Goal: Information Seeking & Learning: Learn about a topic

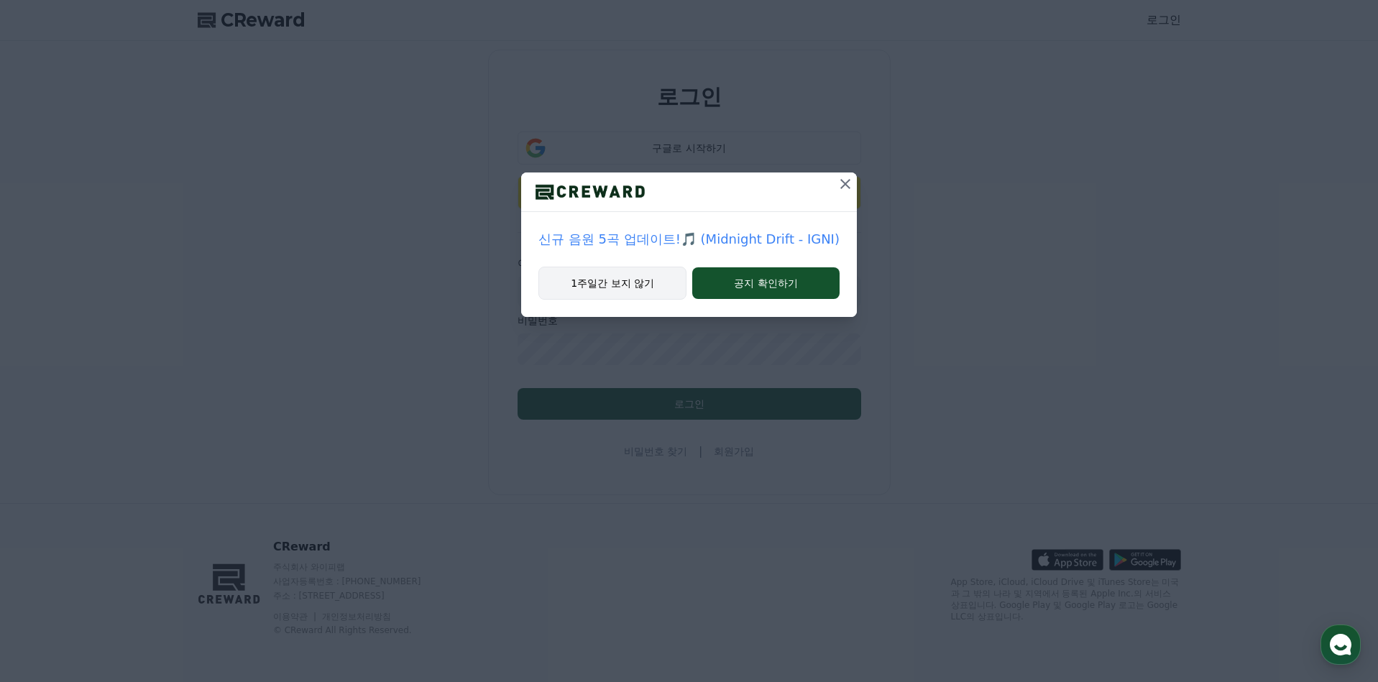
click at [649, 286] on button "1주일간 보지 않기" at bounding box center [612, 283] width 148 height 33
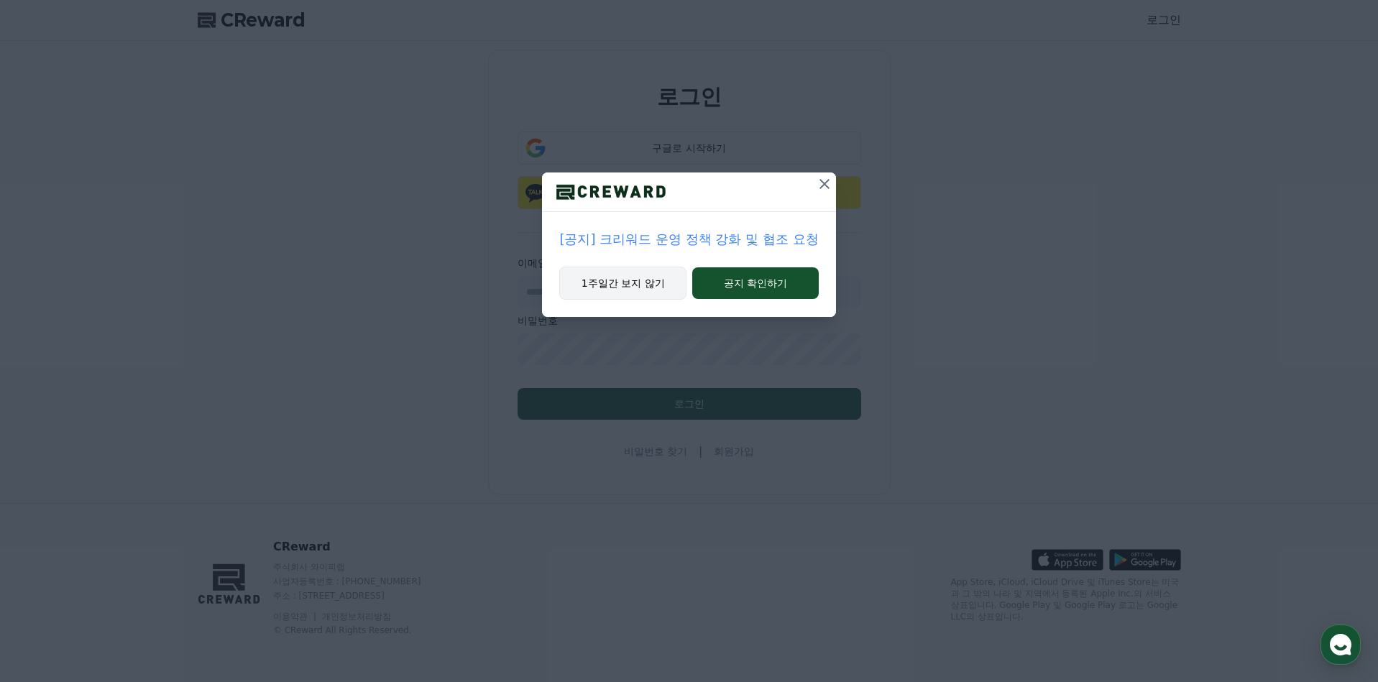
click at [650, 286] on button "1주일간 보지 않기" at bounding box center [622, 283] width 127 height 33
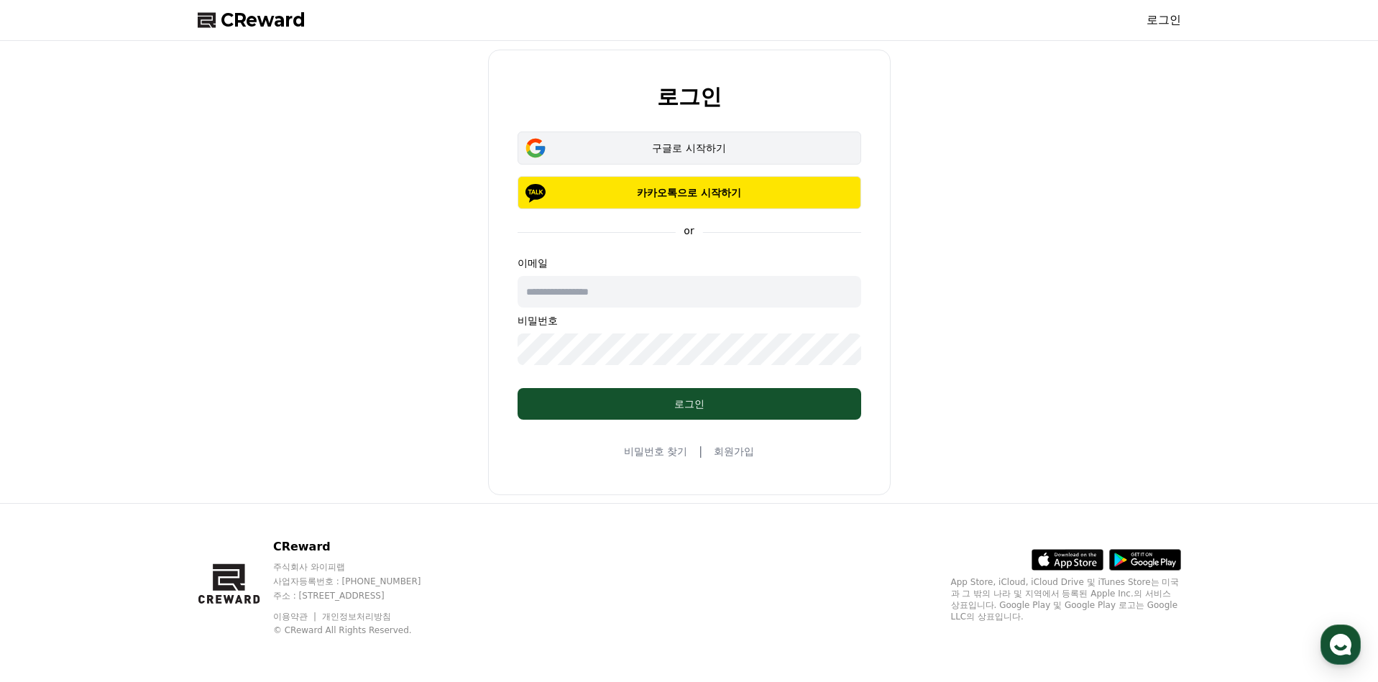
click at [708, 140] on button "구글로 시작하기" at bounding box center [690, 148] width 344 height 33
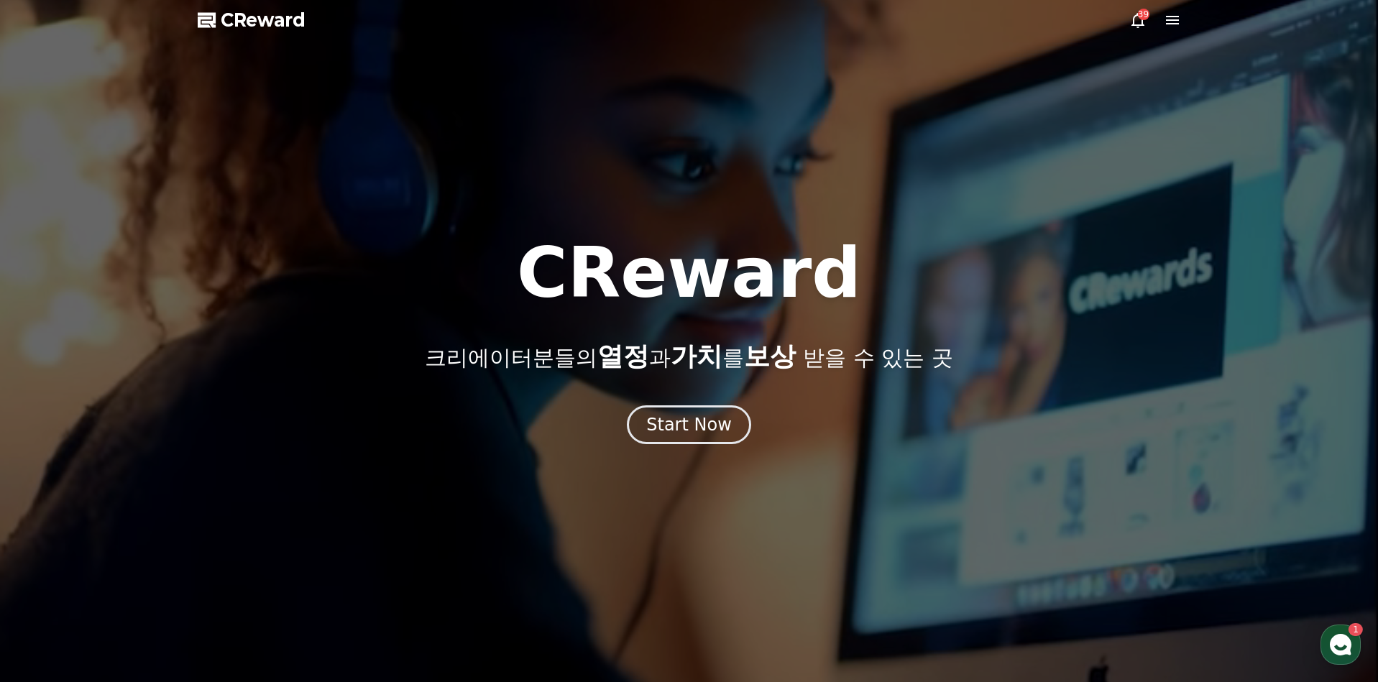
drag, startPoint x: 451, startPoint y: 367, endPoint x: 468, endPoint y: 375, distance: 19.3
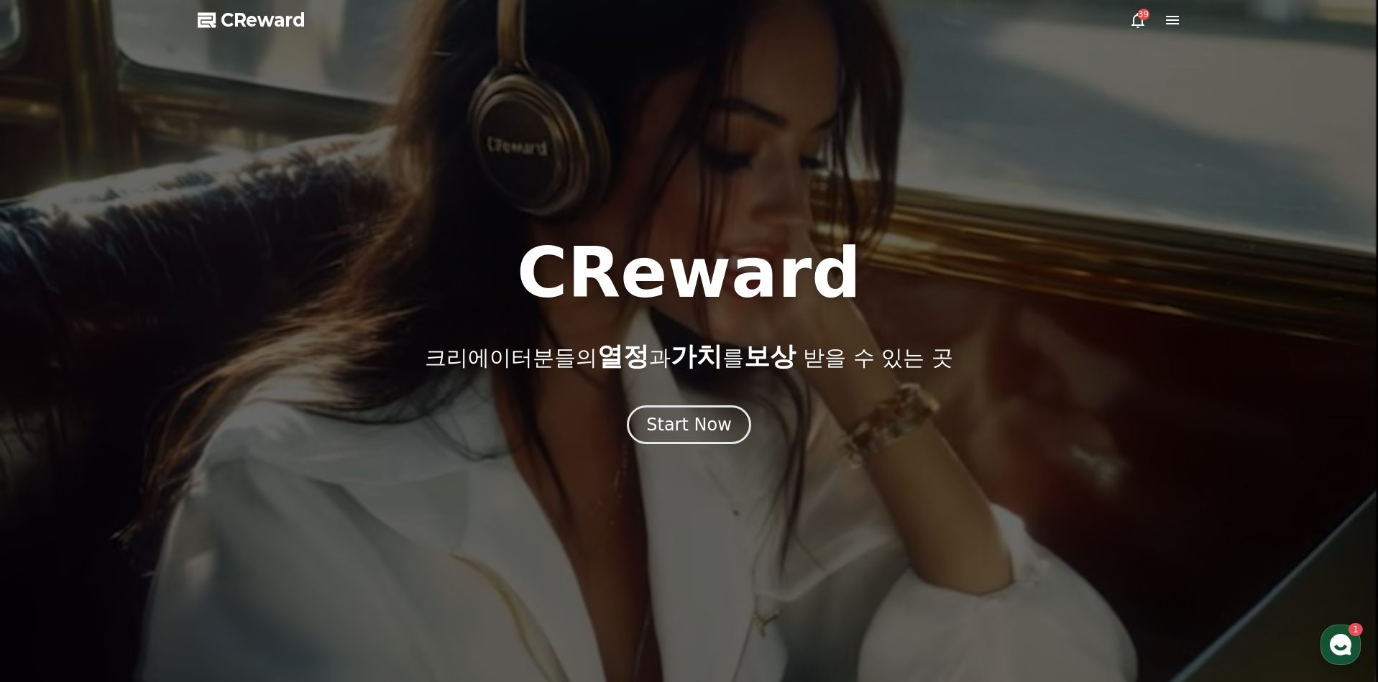
click at [451, 367] on p "크리에이터분들의 열정 과 가치 를 보상 받을 수 있는 곳" at bounding box center [689, 356] width 528 height 29
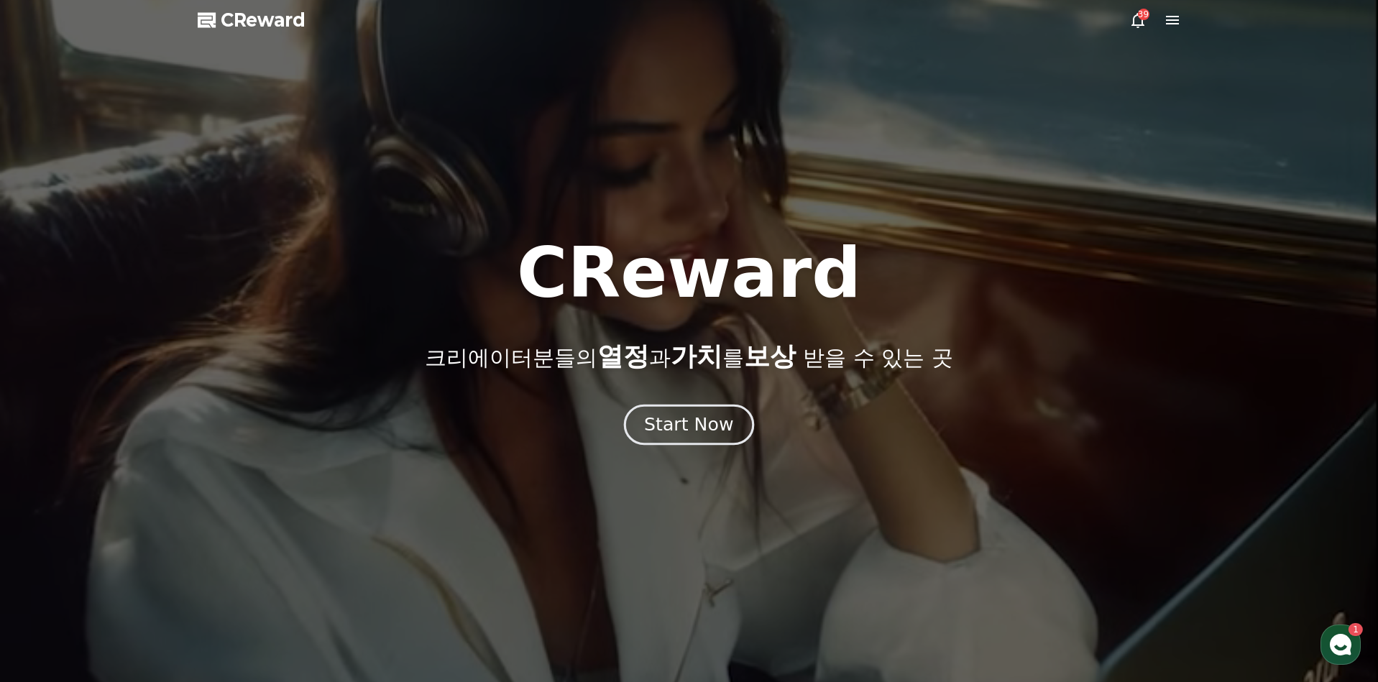
click at [707, 429] on div "Start Now" at bounding box center [688, 425] width 89 height 24
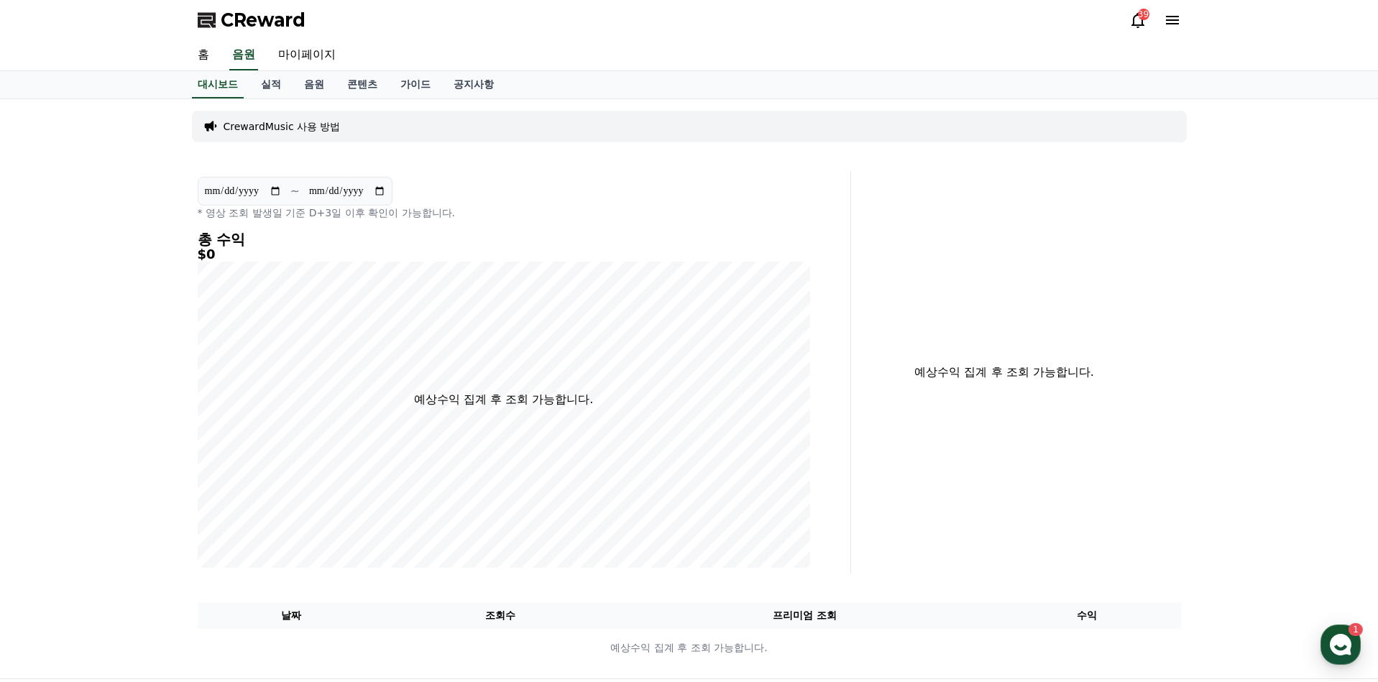
click at [1134, 16] on icon at bounding box center [1137, 20] width 13 height 15
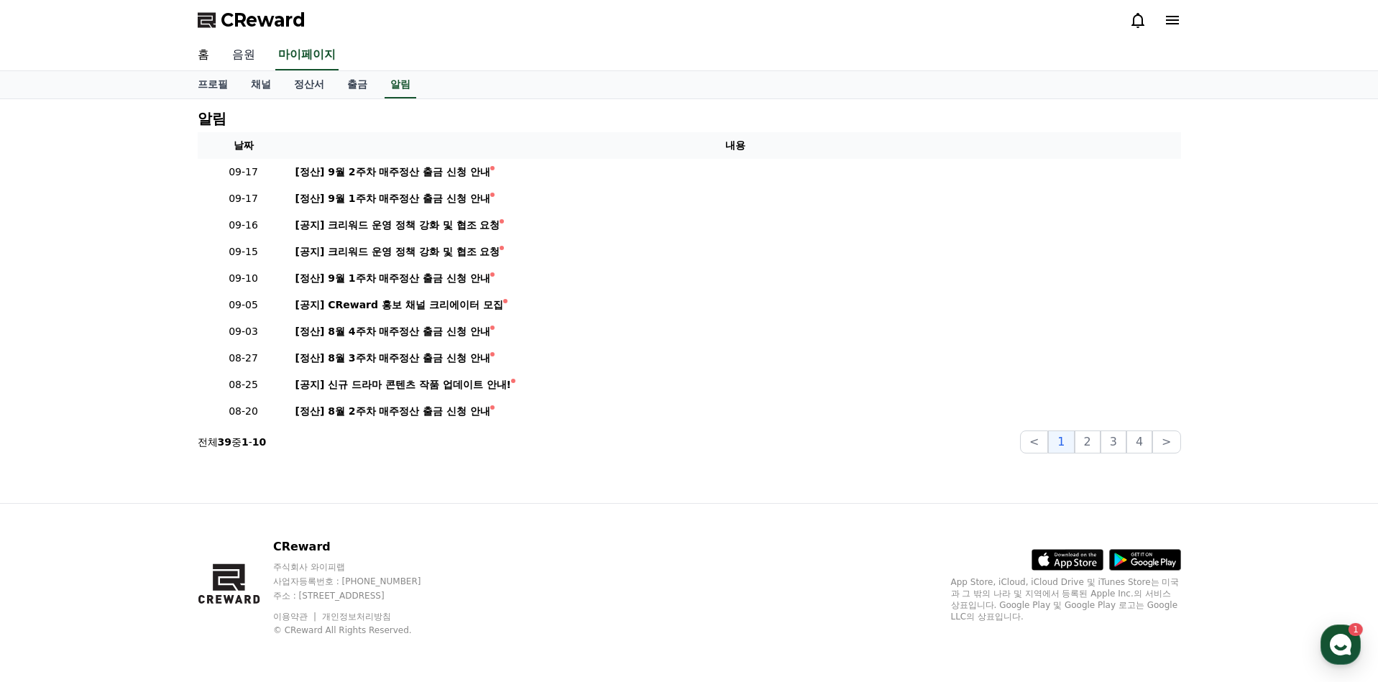
click at [231, 51] on link "음원" at bounding box center [244, 55] width 46 height 30
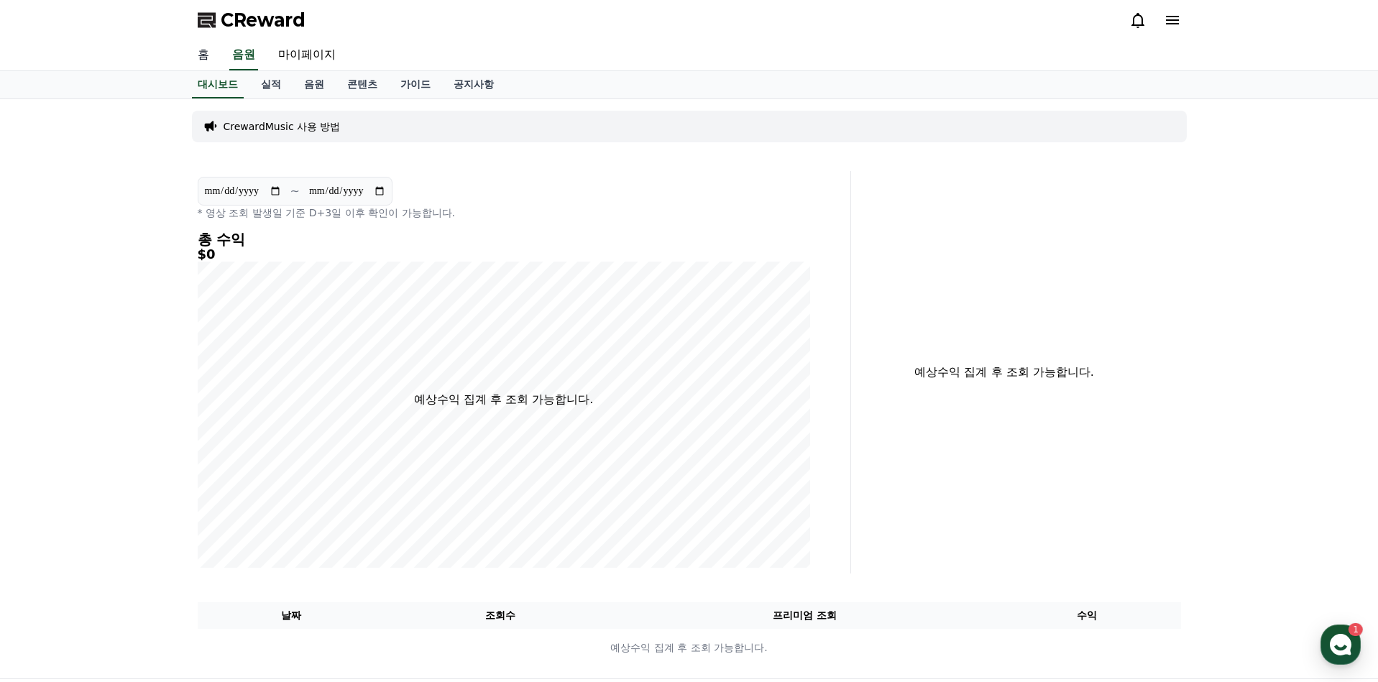
click at [193, 55] on link "홈" at bounding box center [203, 55] width 35 height 30
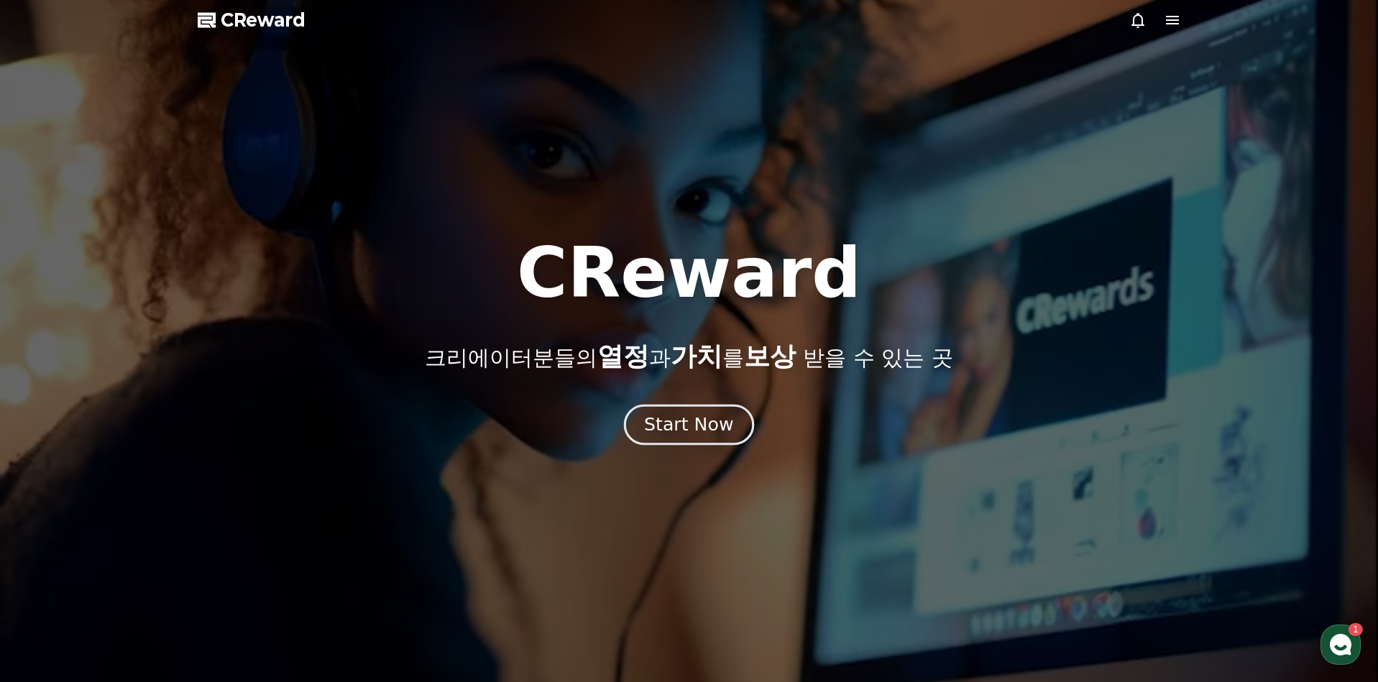
click at [723, 428] on div "Start Now" at bounding box center [688, 425] width 89 height 24
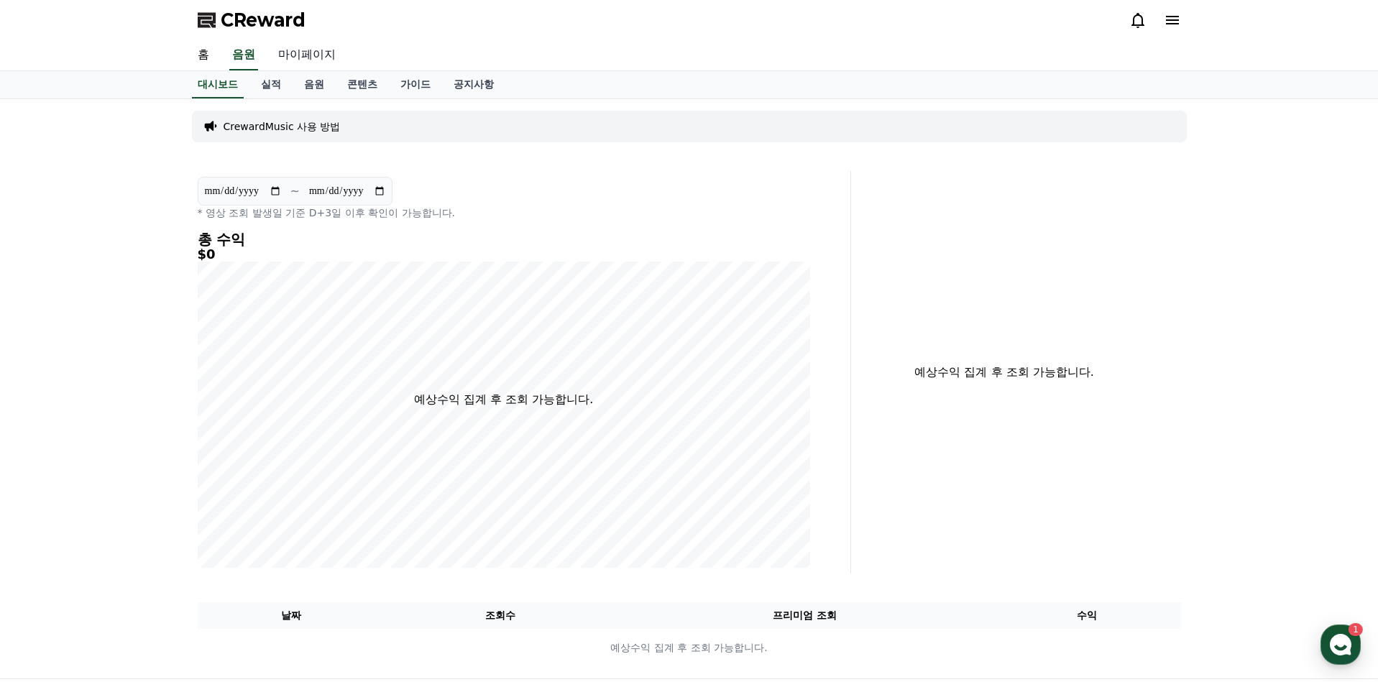
click at [288, 58] on link "마이페이지" at bounding box center [307, 55] width 81 height 30
select select "**********"
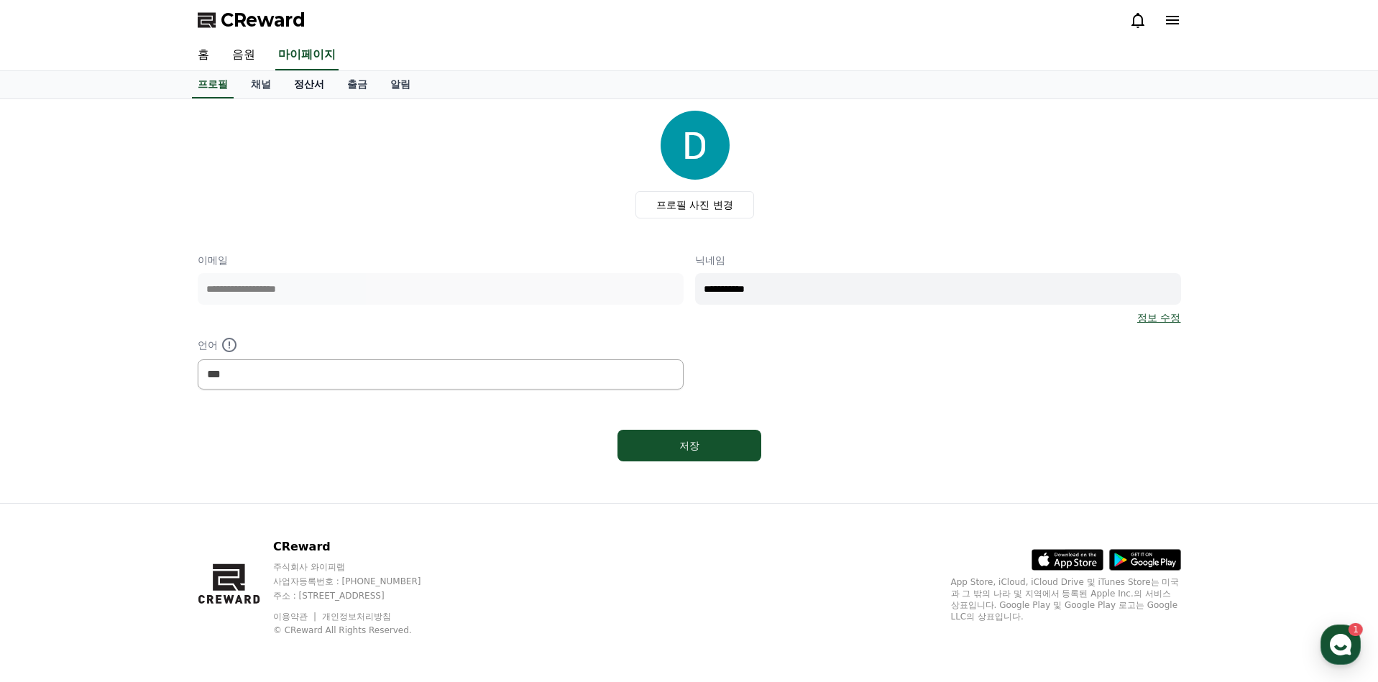
click at [283, 78] on link "정산서" at bounding box center [309, 84] width 53 height 27
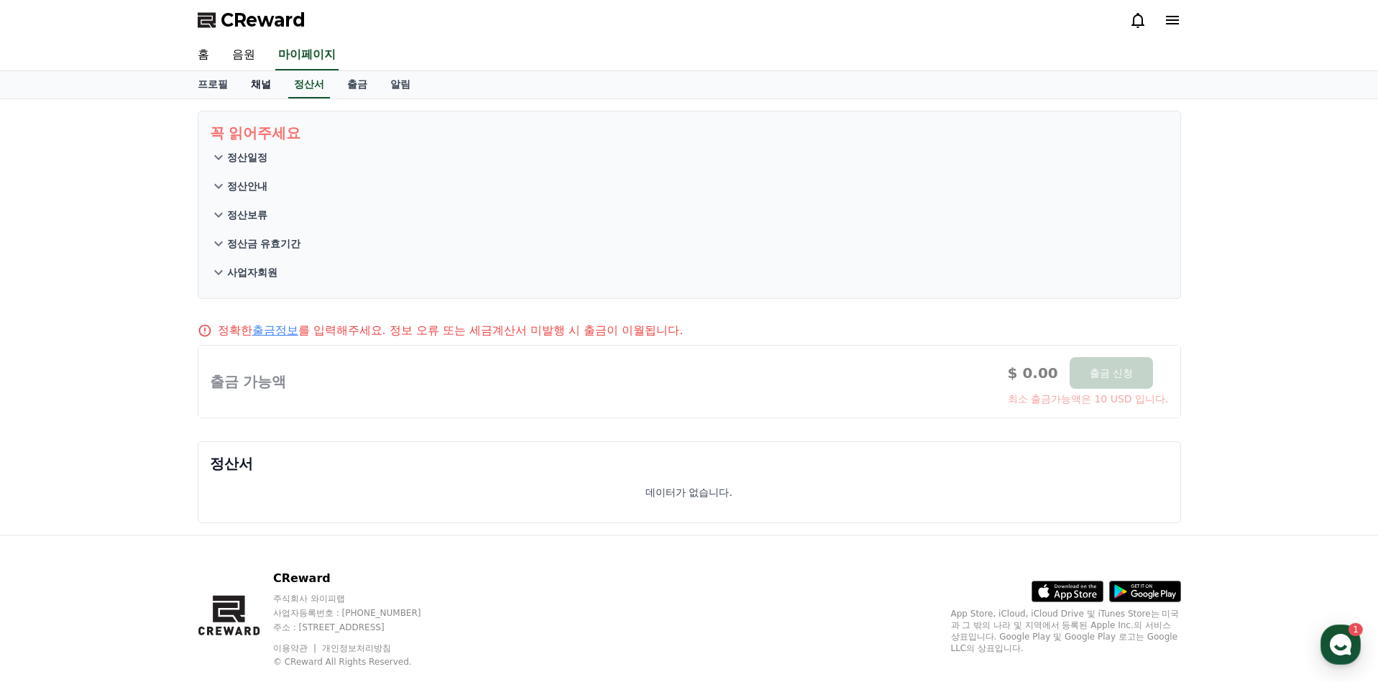
click at [249, 87] on link "채널" at bounding box center [260, 84] width 43 height 27
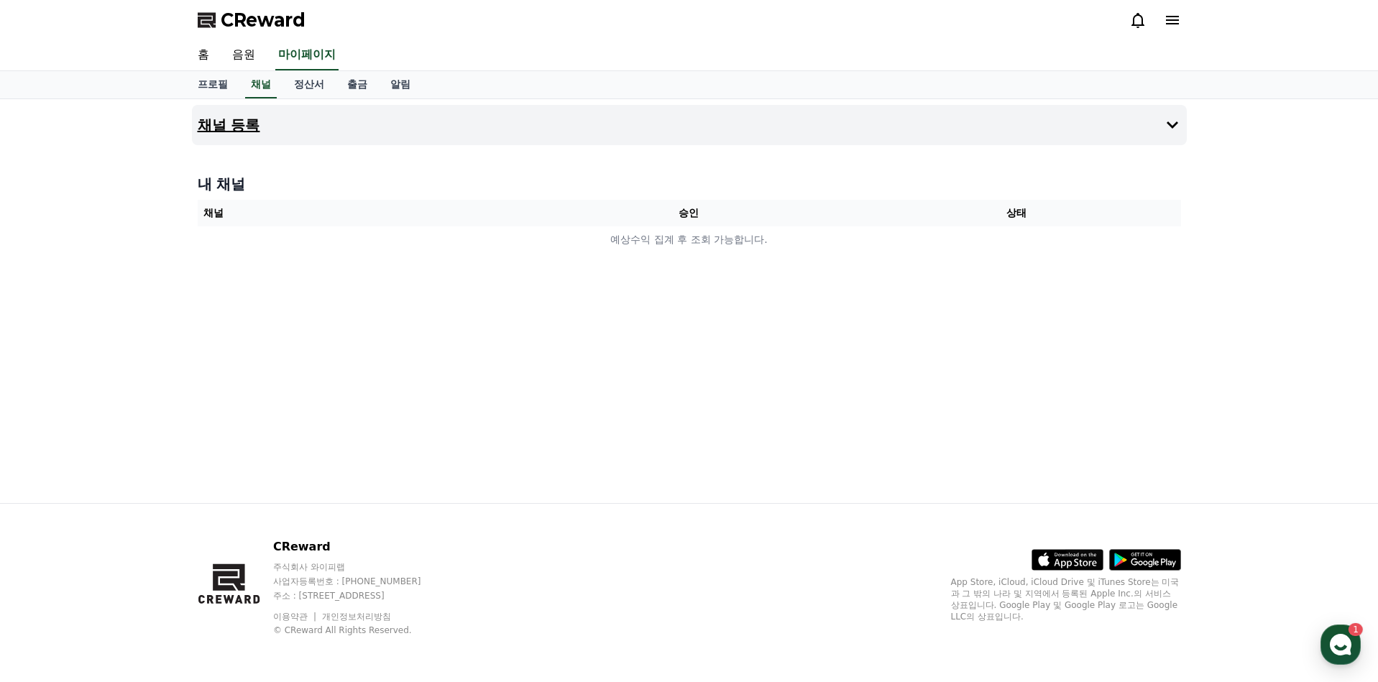
click at [772, 132] on button "채널 등록" at bounding box center [689, 125] width 995 height 40
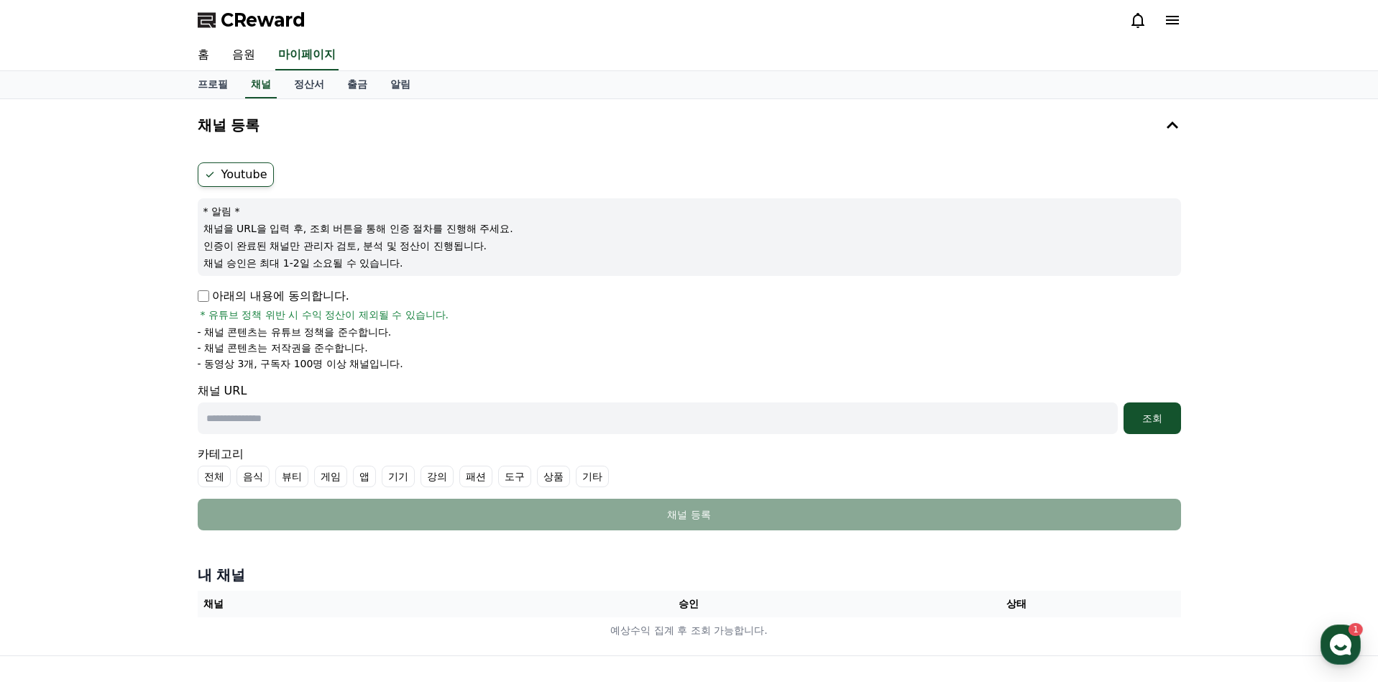
click at [231, 180] on label "Youtube" at bounding box center [236, 174] width 76 height 24
click at [201, 303] on p "아래의 내용에 동의합니다." at bounding box center [274, 296] width 152 height 17
click at [208, 289] on p "아래의 내용에 동의합니다." at bounding box center [274, 296] width 152 height 17
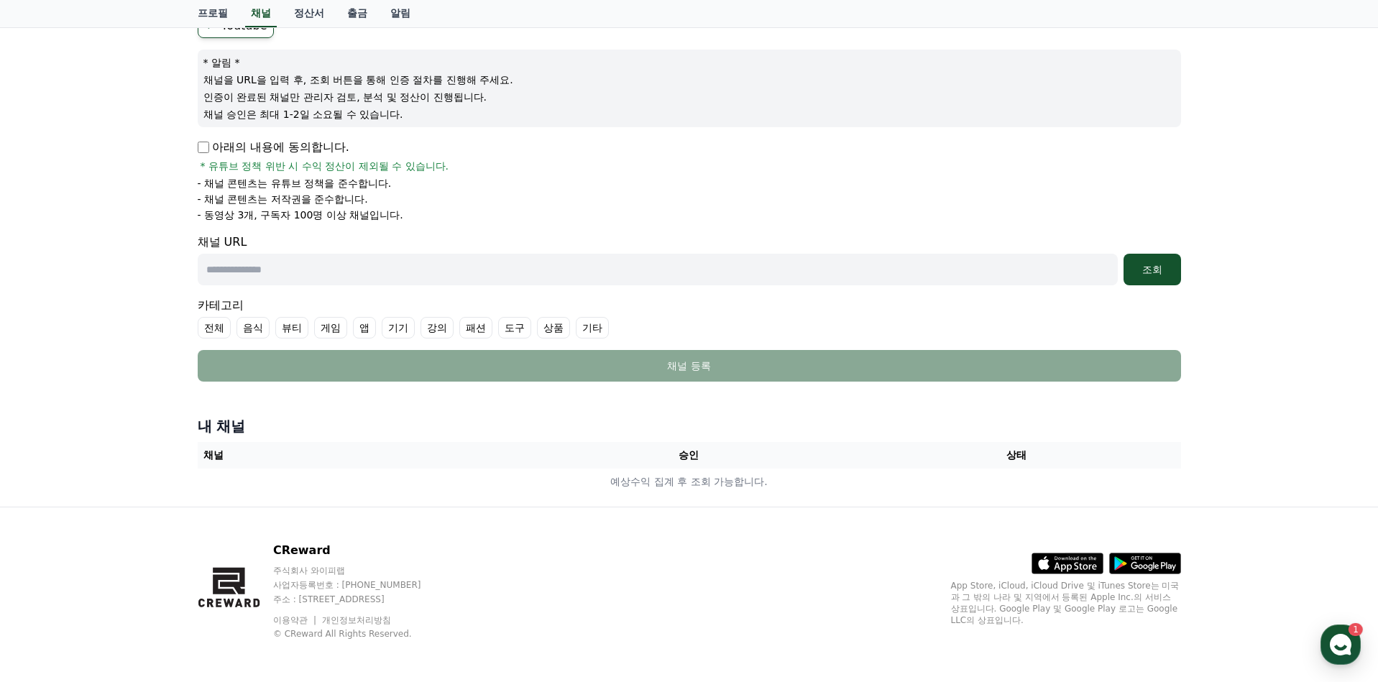
scroll to position [152, 0]
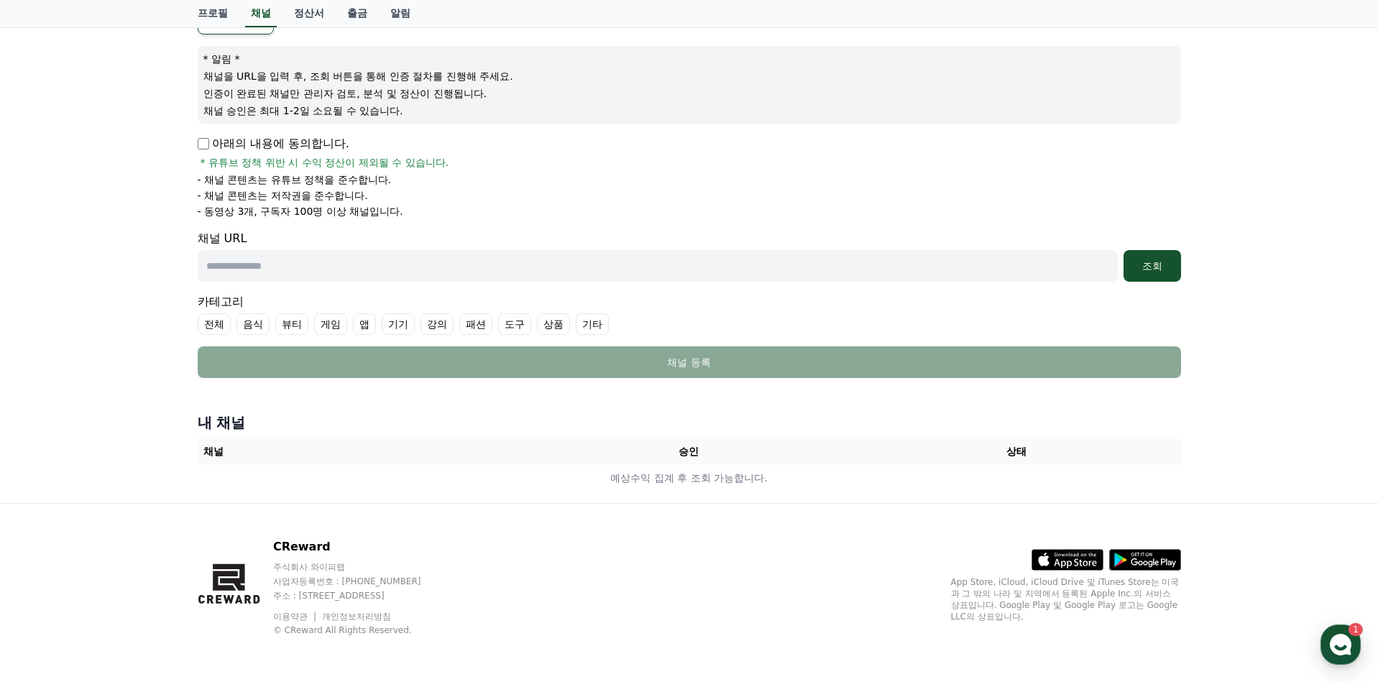
click at [367, 277] on input "text" at bounding box center [658, 266] width 920 height 32
paste input "**********"
click at [1161, 258] on button "조회" at bounding box center [1153, 266] width 58 height 32
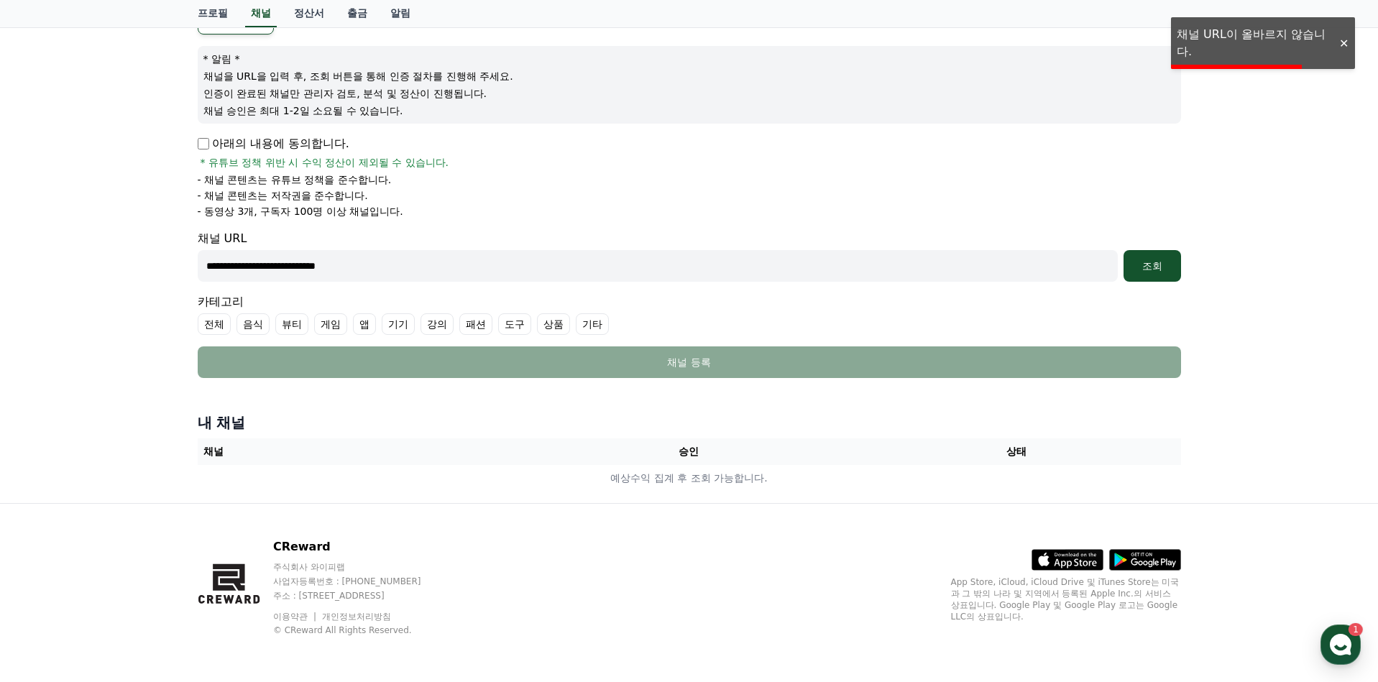
click at [229, 274] on input "**********" at bounding box center [658, 266] width 920 height 32
click at [205, 268] on input "**********" at bounding box center [658, 266] width 920 height 32
click at [457, 264] on input "**********" at bounding box center [658, 266] width 920 height 32
click at [1165, 260] on div "조회" at bounding box center [1152, 266] width 46 height 14
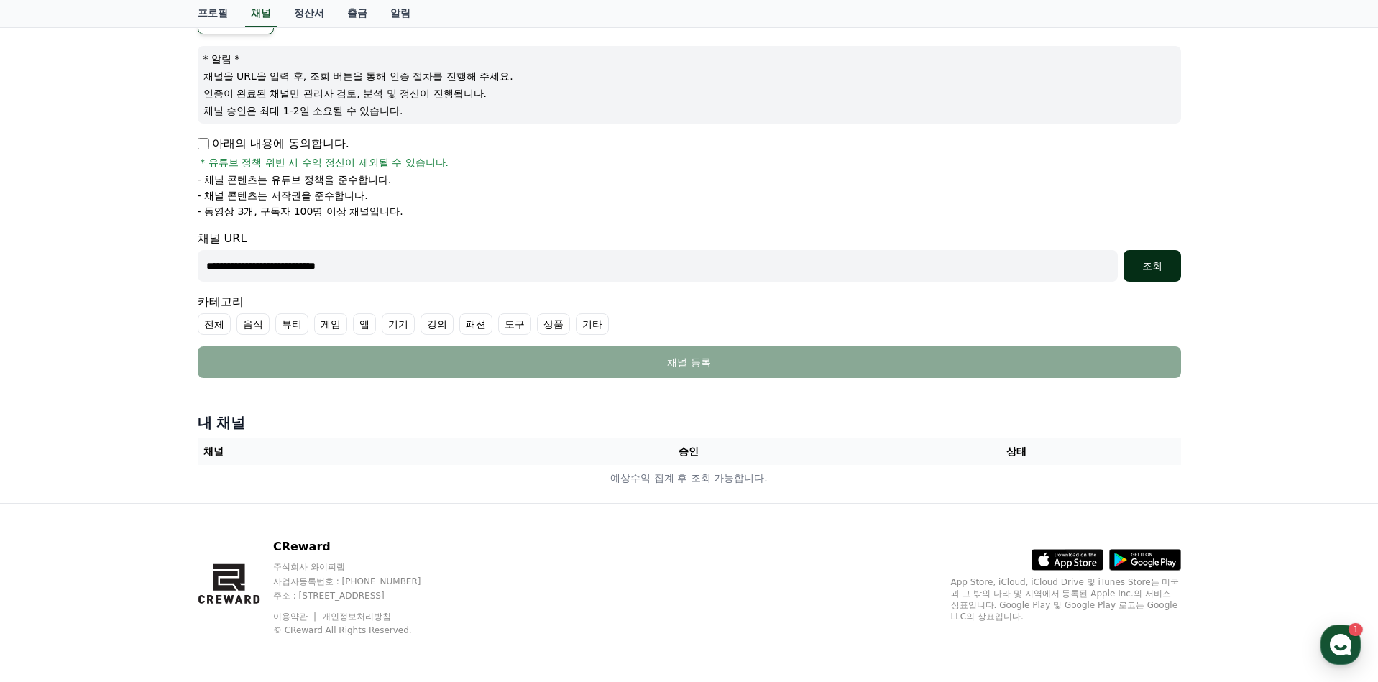
click at [1152, 254] on button "조회" at bounding box center [1153, 266] width 58 height 32
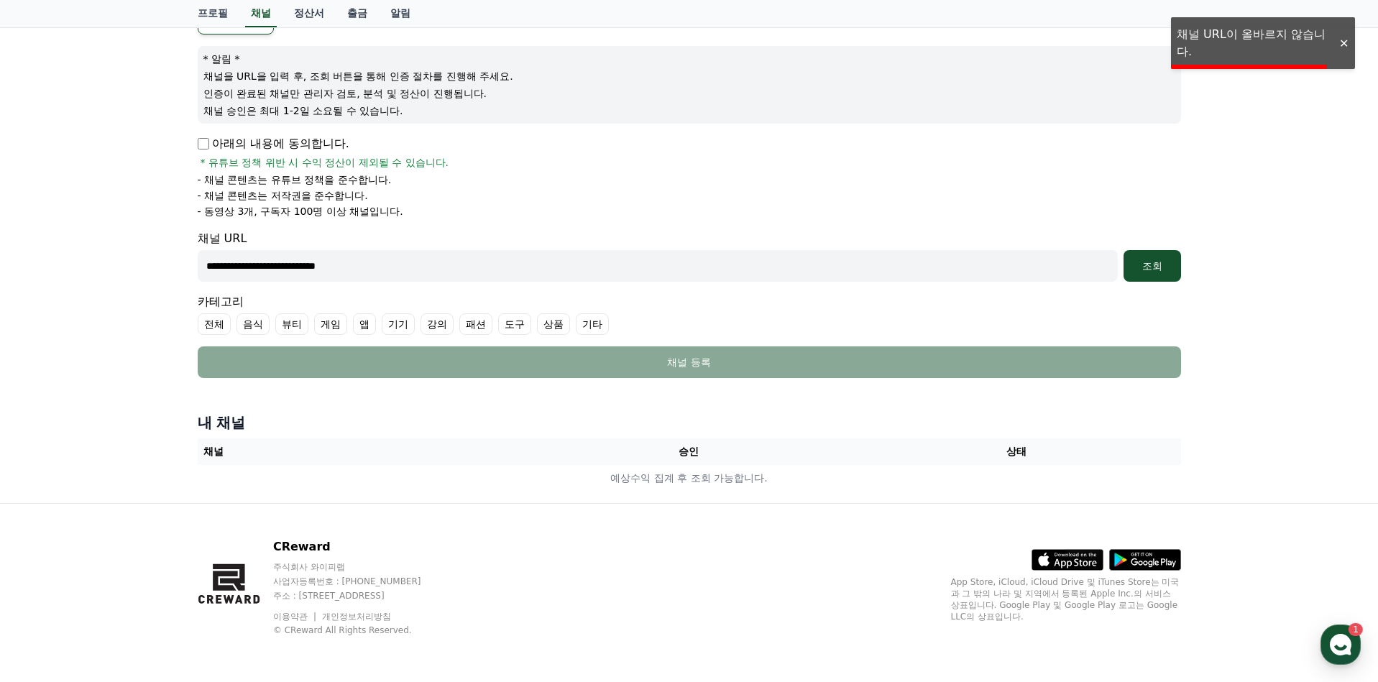
click at [1282, 44] on div "**********" at bounding box center [689, 225] width 1378 height 556
click at [429, 265] on input "**********" at bounding box center [658, 266] width 920 height 32
type input "**********"
click at [1164, 276] on button "조회" at bounding box center [1153, 266] width 58 height 32
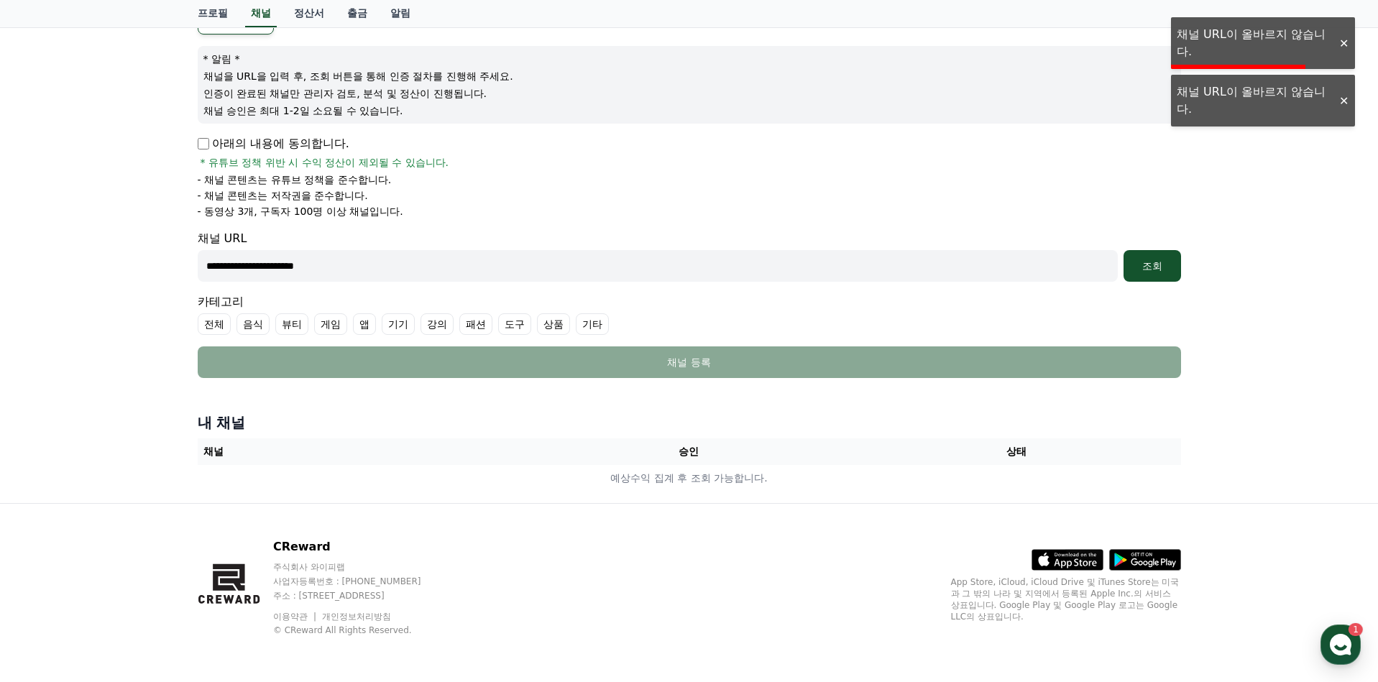
drag, startPoint x: 410, startPoint y: 276, endPoint x: 70, endPoint y: 257, distance: 340.5
click at [70, 257] on div "**********" at bounding box center [689, 225] width 1378 height 556
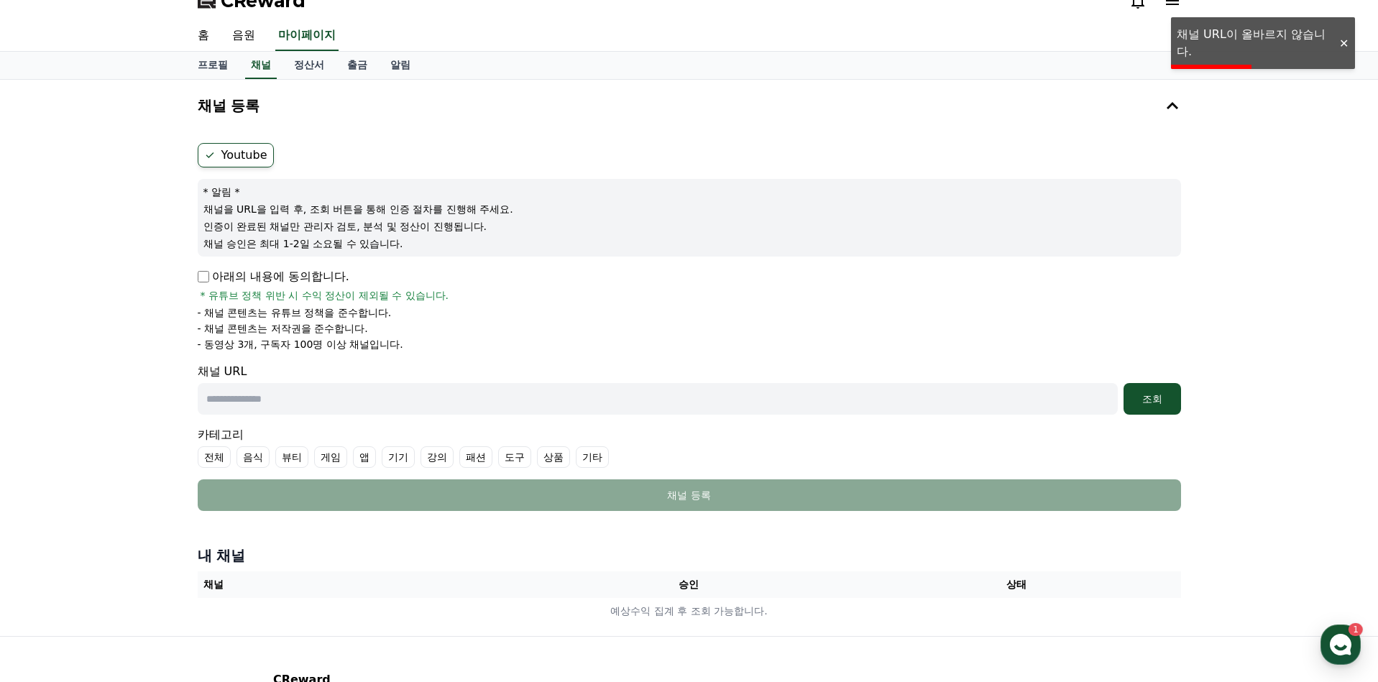
scroll to position [0, 0]
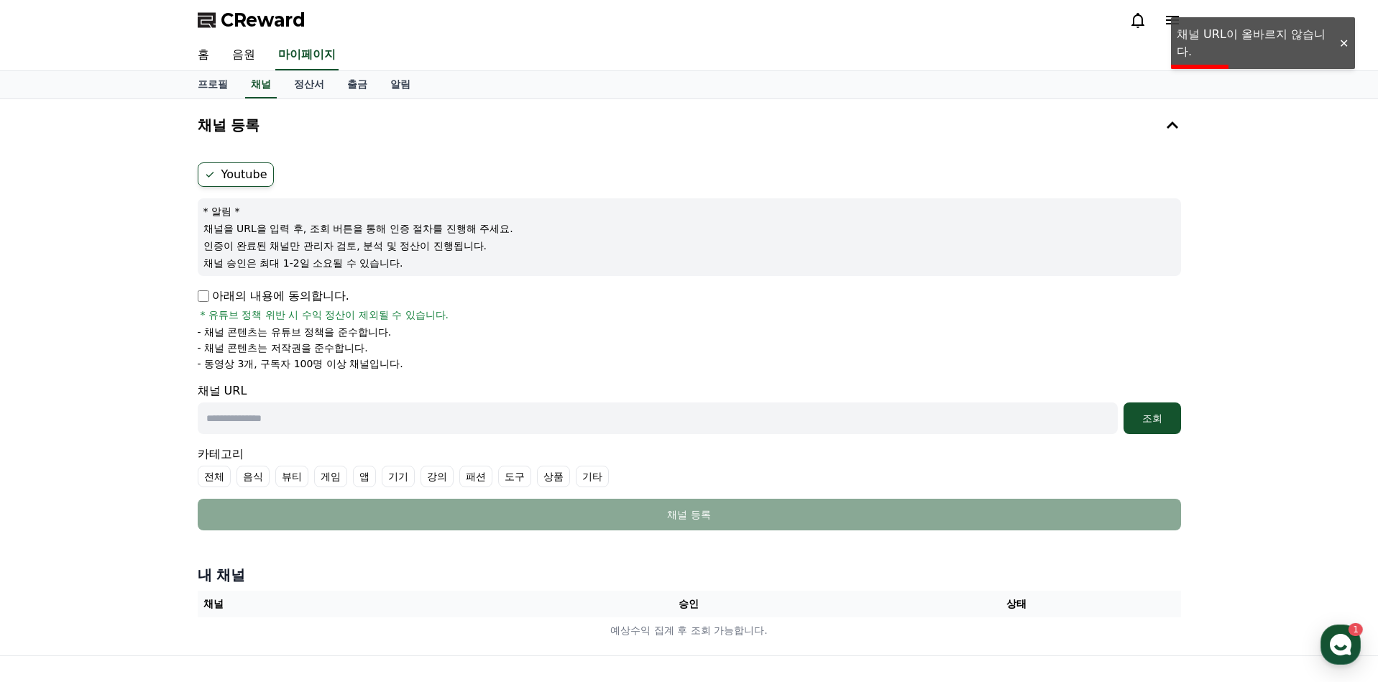
click at [266, 167] on label "Youtube" at bounding box center [236, 174] width 76 height 24
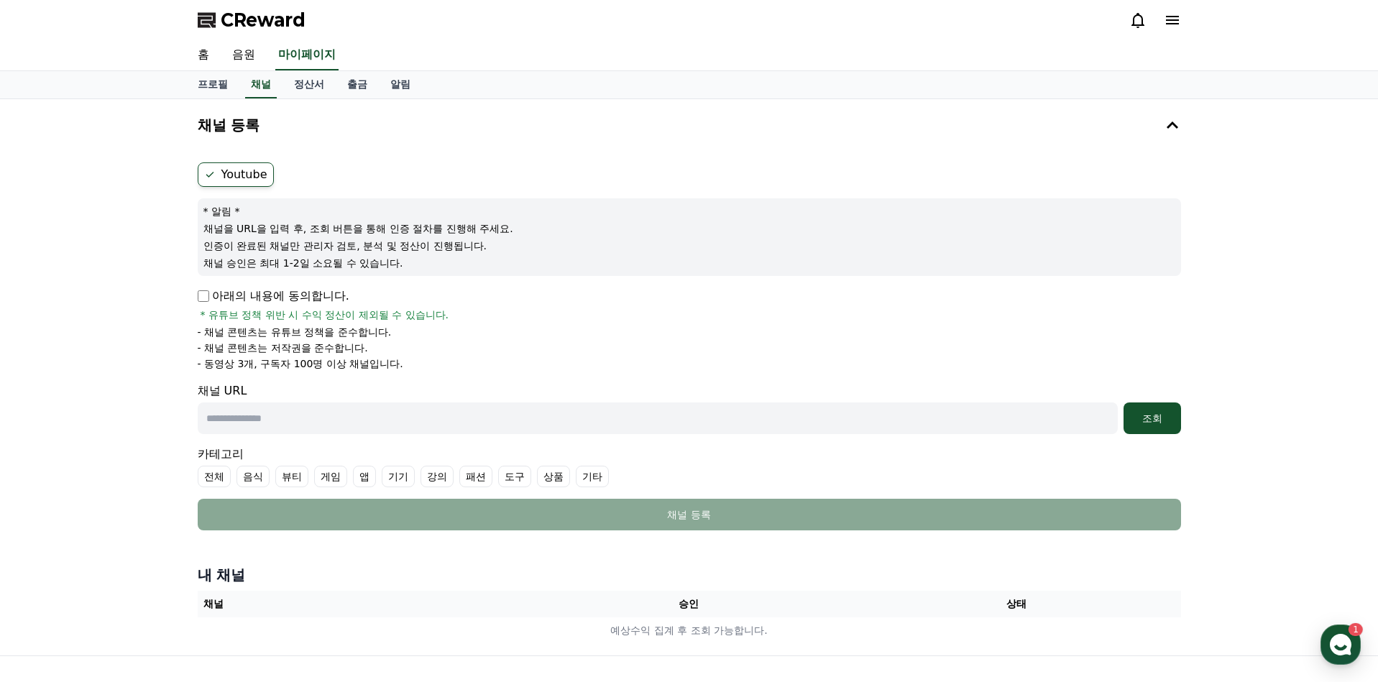
click at [272, 415] on input "text" at bounding box center [658, 419] width 920 height 32
paste input "**********"
type input "**********"
click at [1170, 413] on div "조회" at bounding box center [1152, 418] width 46 height 14
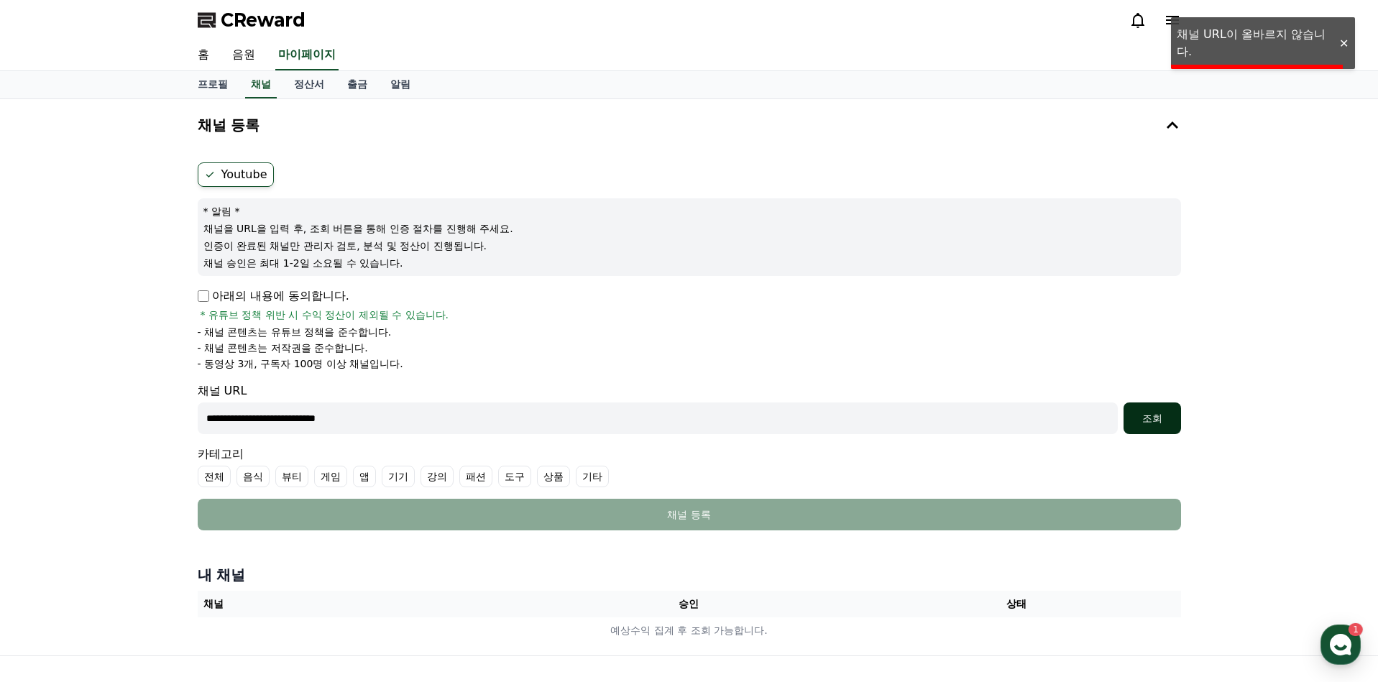
click at [1170, 413] on div "조회" at bounding box center [1152, 418] width 46 height 14
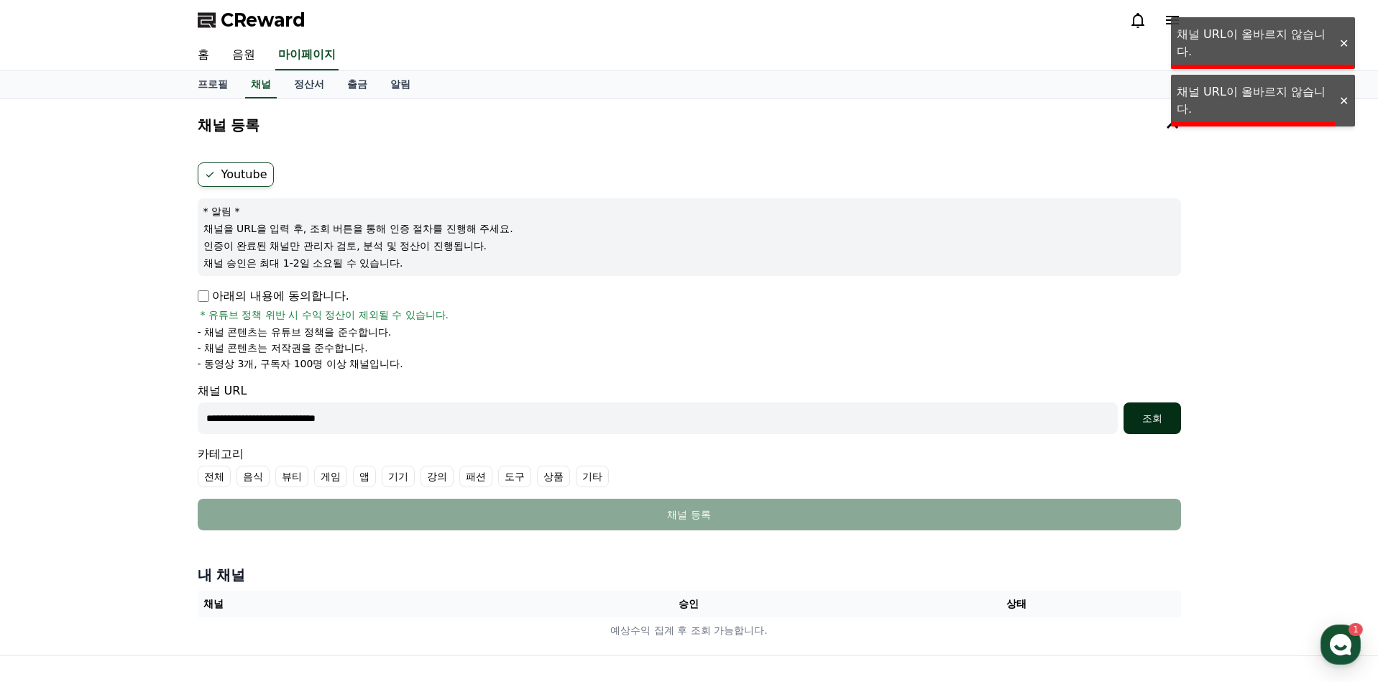
click at [1170, 413] on div "조회" at bounding box center [1152, 418] width 46 height 14
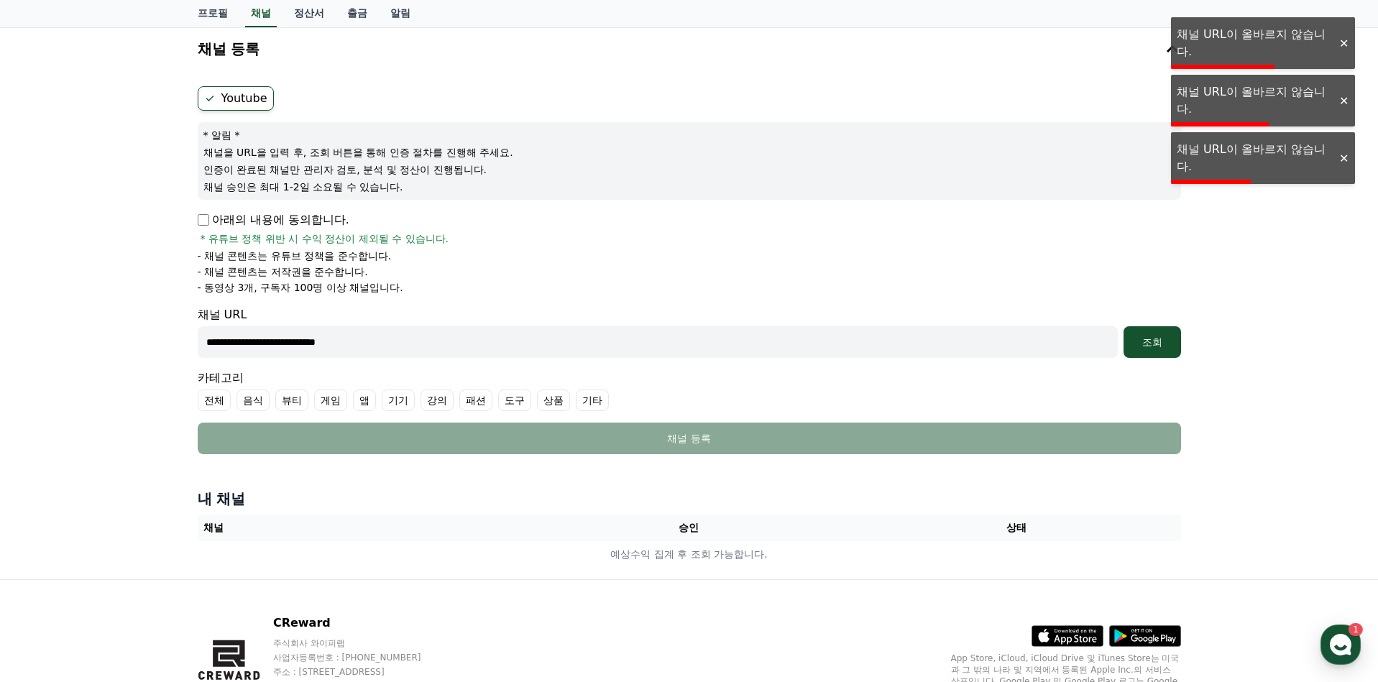
scroll to position [144, 0]
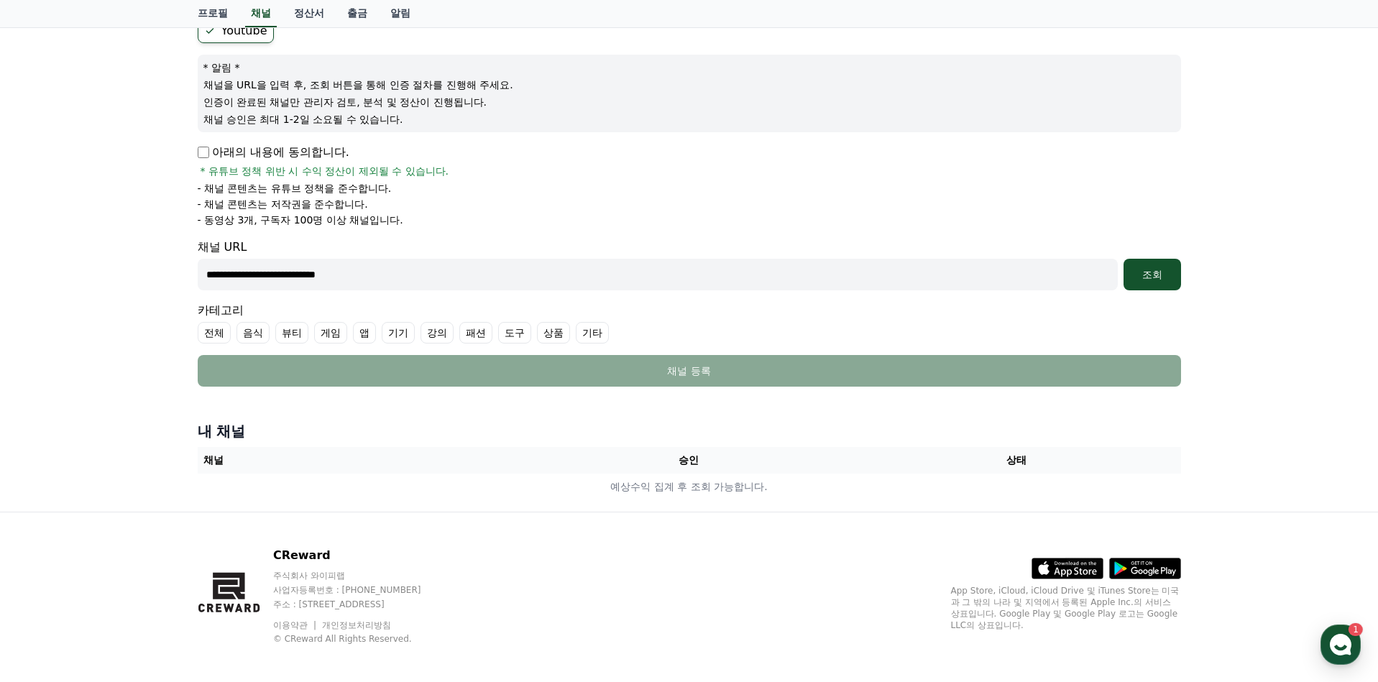
click at [426, 279] on input "**********" at bounding box center [658, 275] width 920 height 32
click at [1171, 277] on div "조회" at bounding box center [1152, 274] width 46 height 14
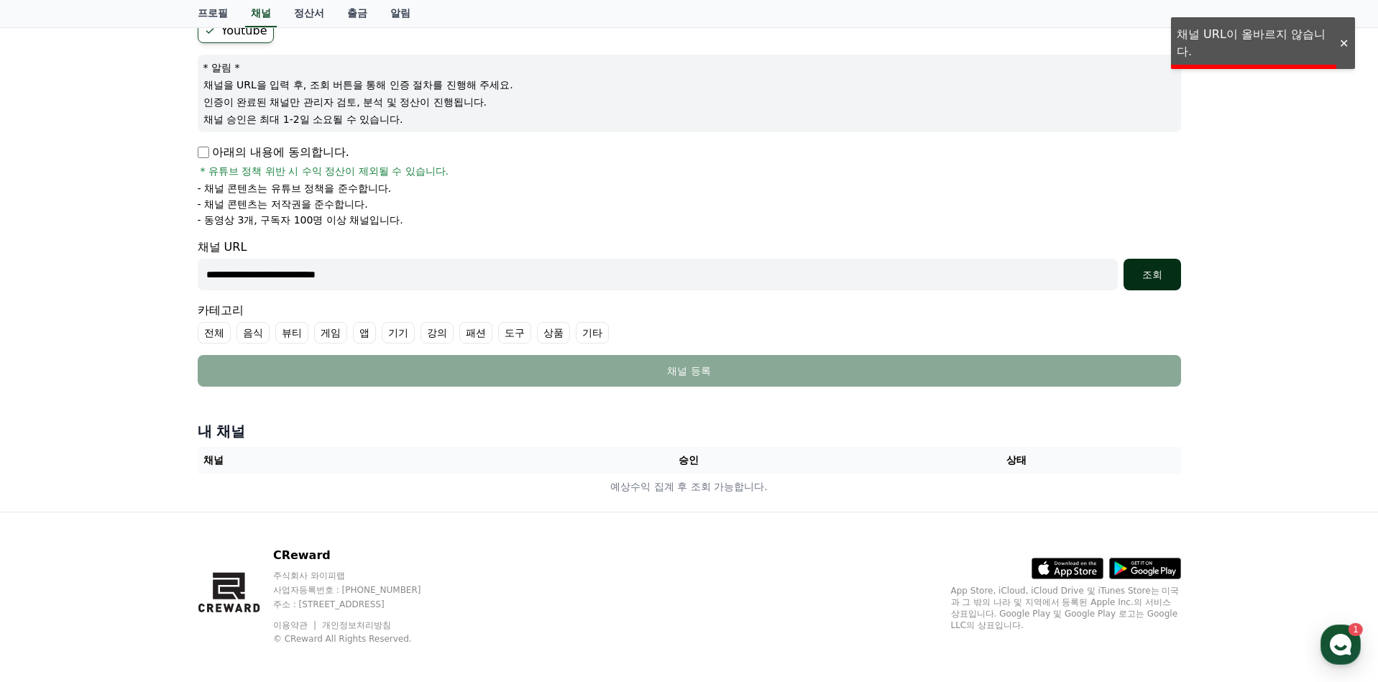
click at [1170, 275] on div "조회" at bounding box center [1152, 274] width 46 height 14
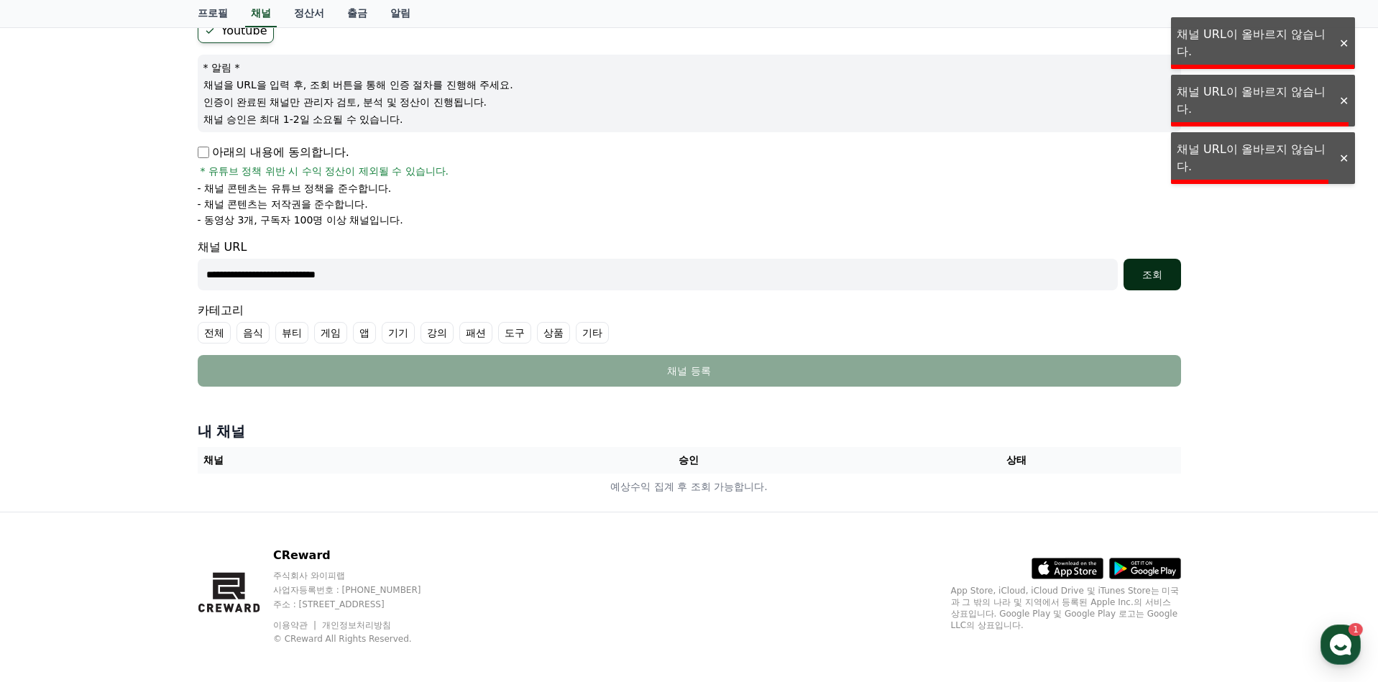
click at [1170, 275] on div "조회" at bounding box center [1152, 274] width 46 height 14
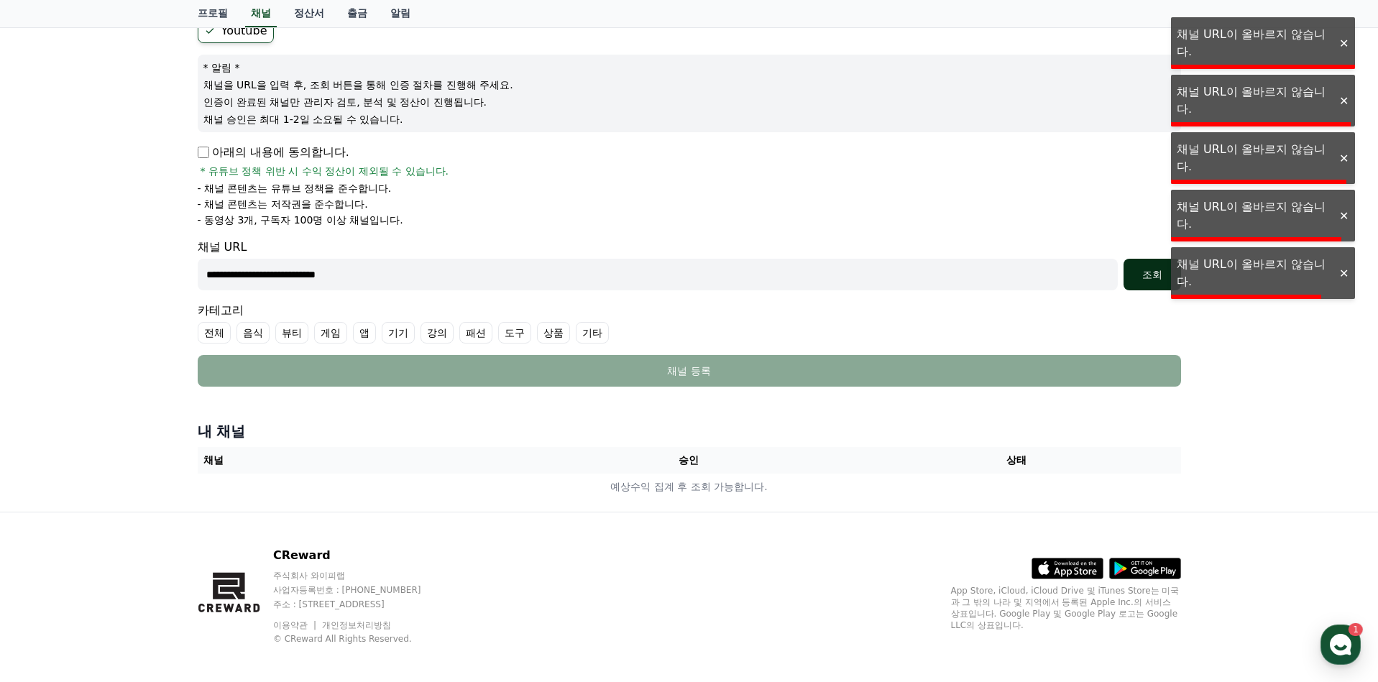
click at [1170, 275] on div "조회" at bounding box center [1152, 274] width 46 height 14
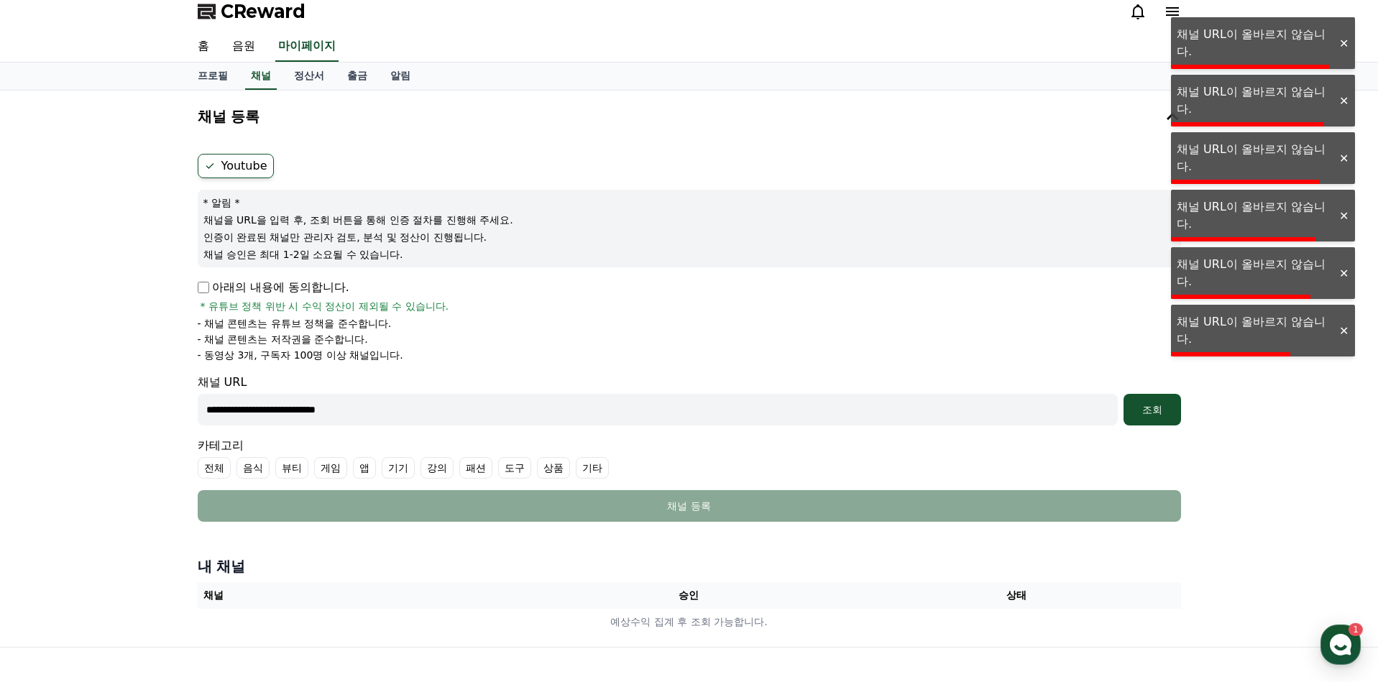
scroll to position [0, 0]
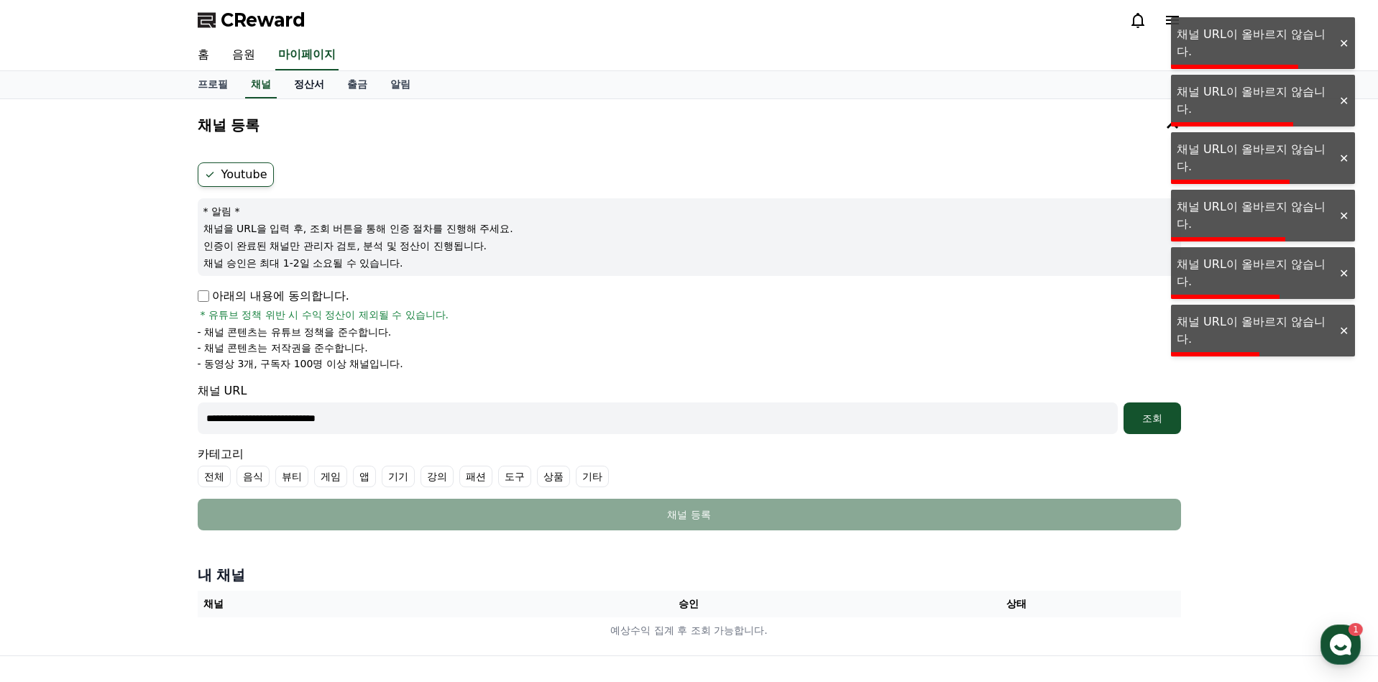
click at [318, 83] on link "정산서" at bounding box center [309, 84] width 53 height 27
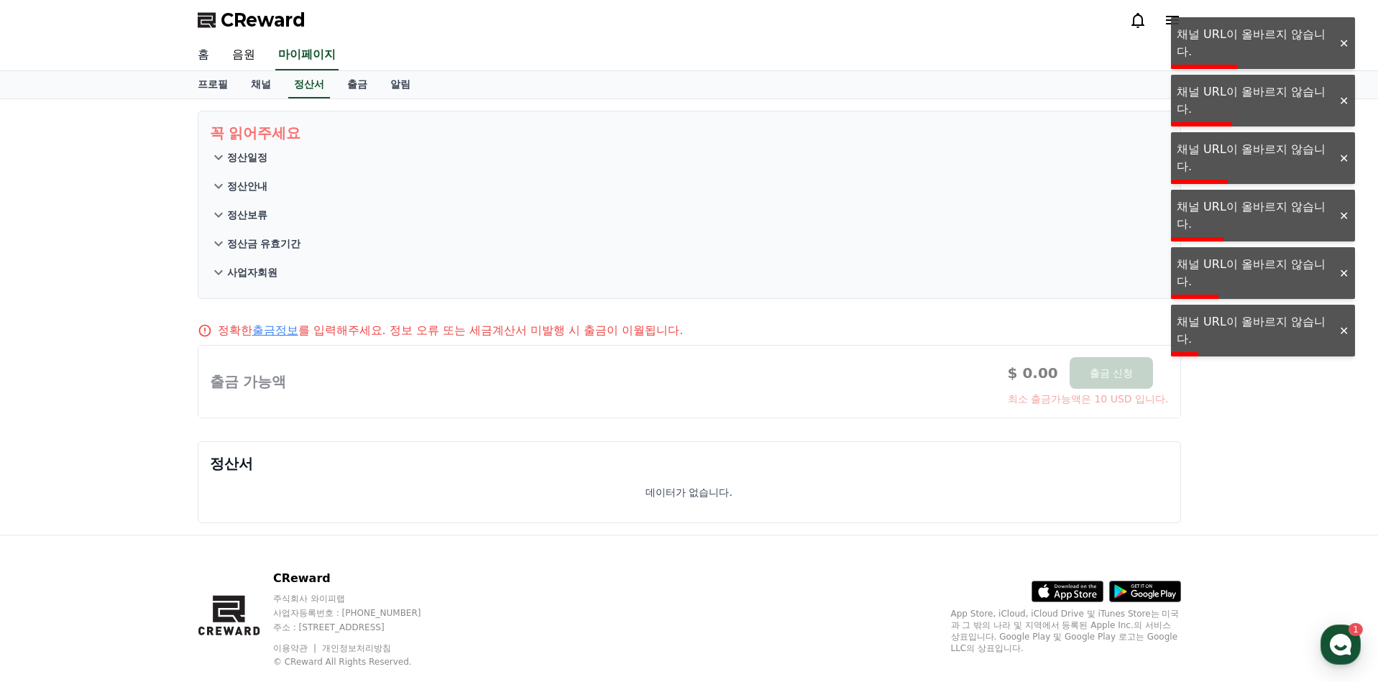
click at [208, 58] on link "홈" at bounding box center [203, 55] width 35 height 30
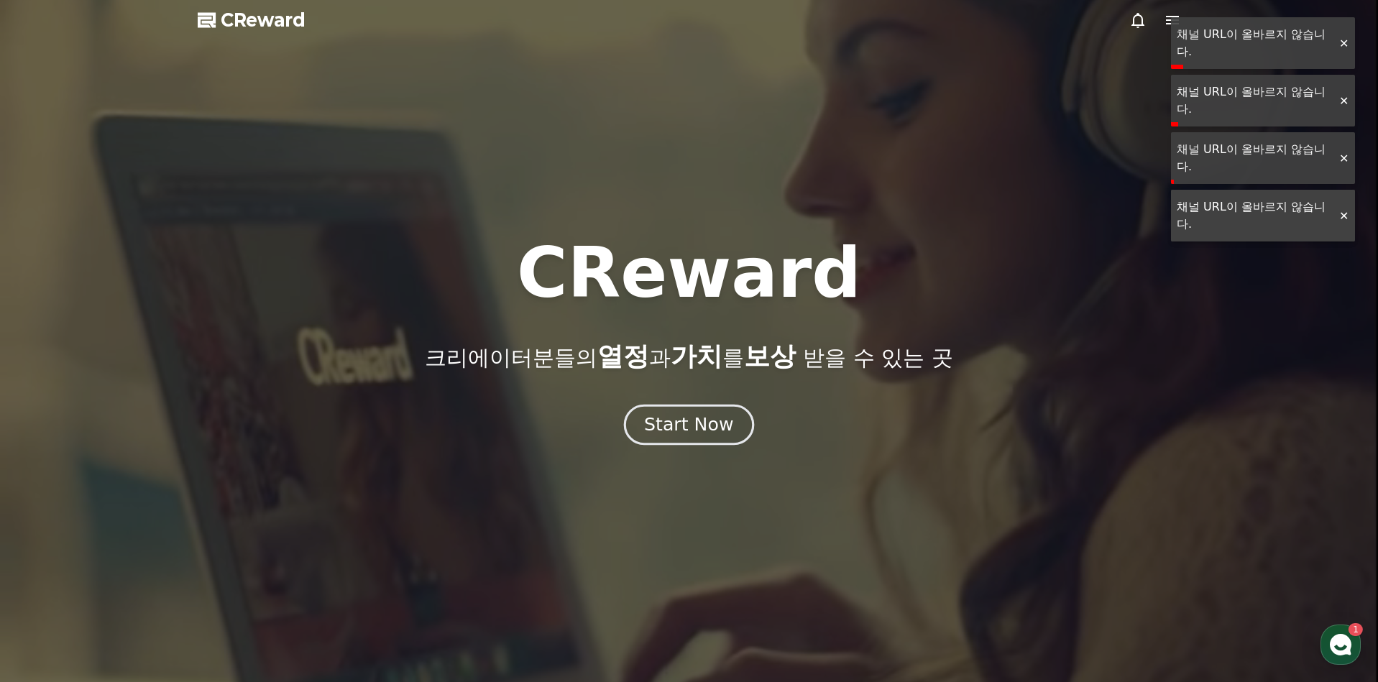
click at [712, 429] on div "Start Now" at bounding box center [688, 425] width 89 height 24
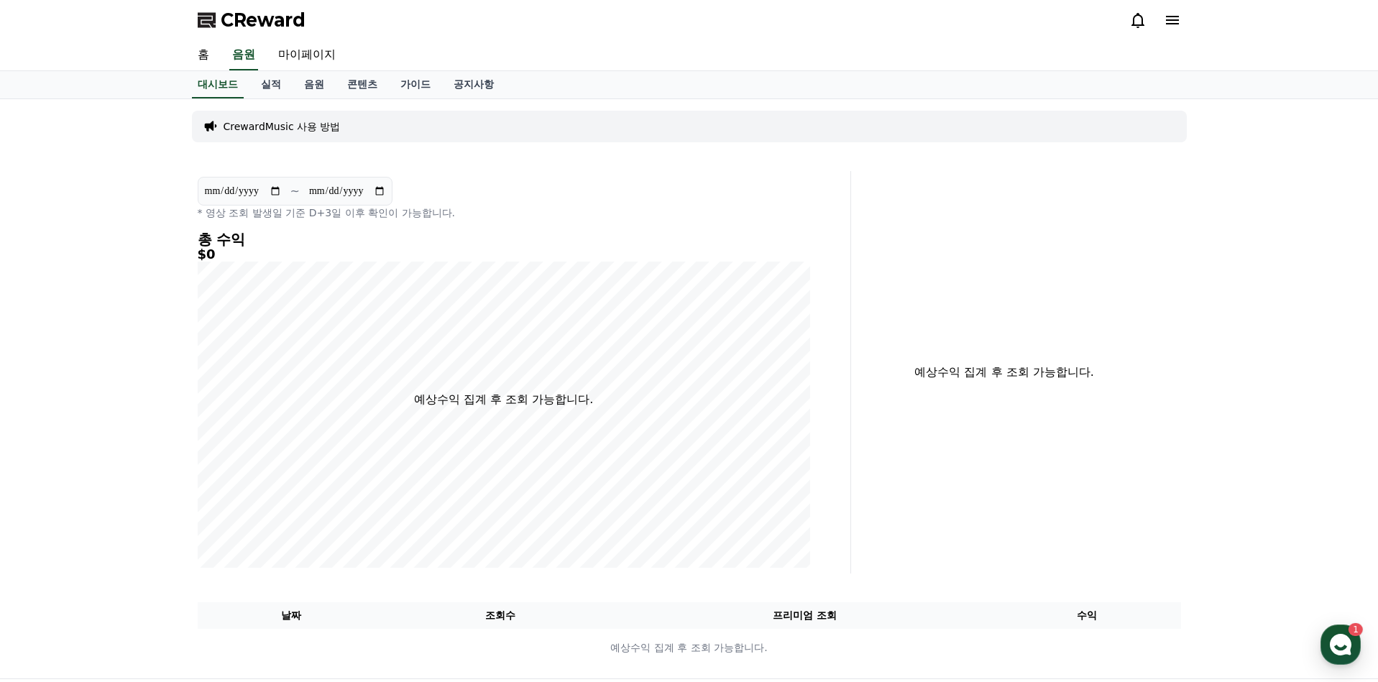
click at [293, 124] on p "CrewardMusic 사용 방법" at bounding box center [282, 126] width 117 height 14
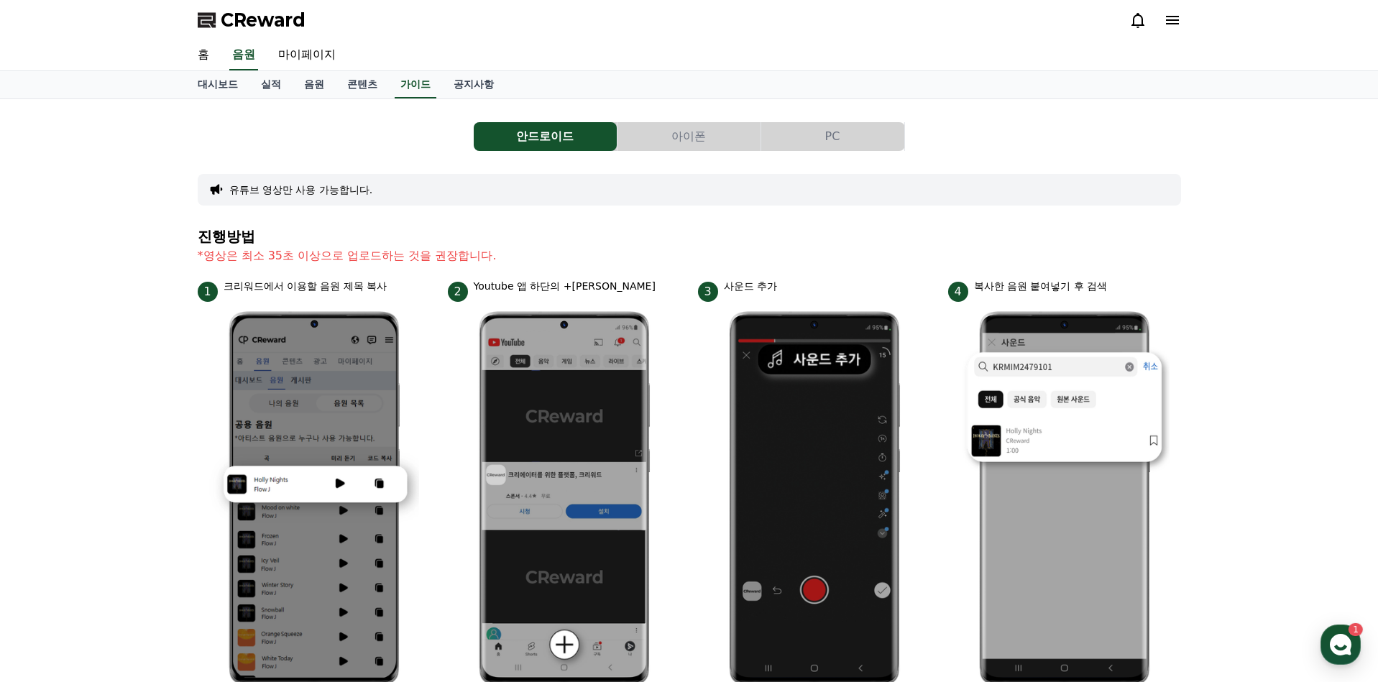
click at [689, 140] on button "아이폰" at bounding box center [689, 136] width 143 height 29
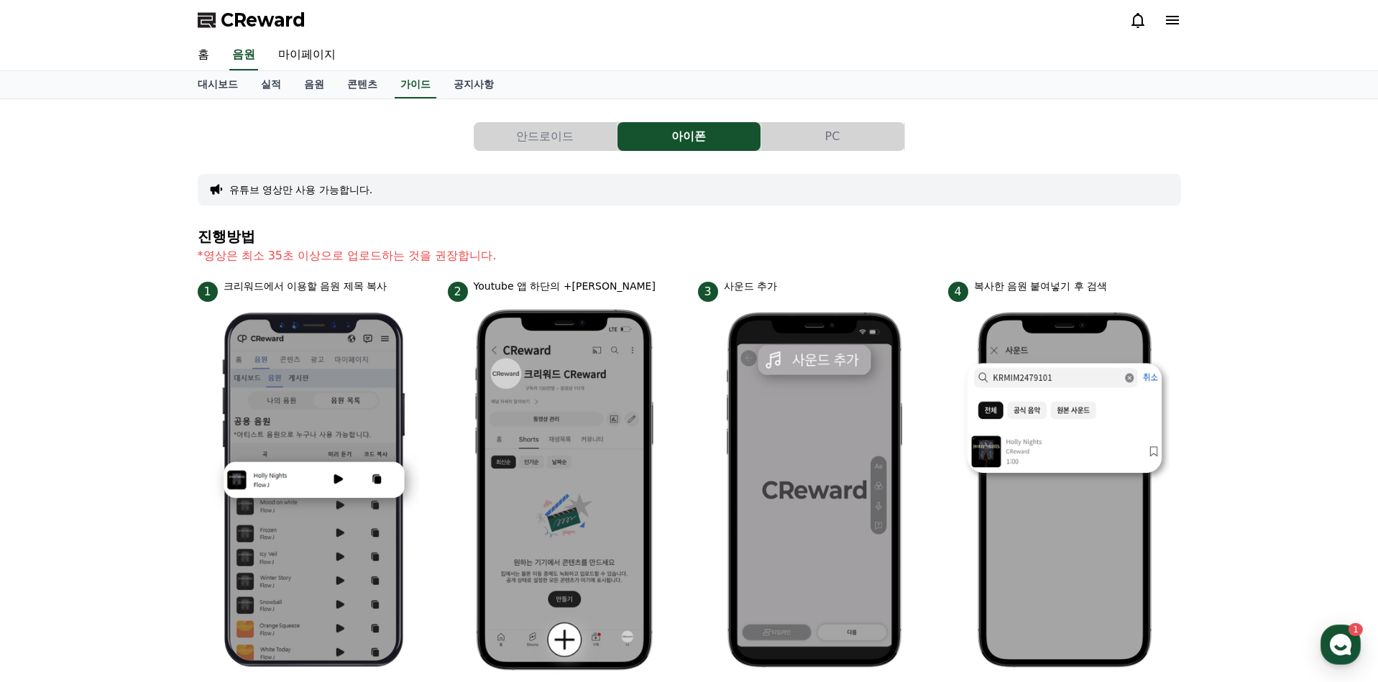
click at [808, 133] on button "PC" at bounding box center [832, 136] width 143 height 29
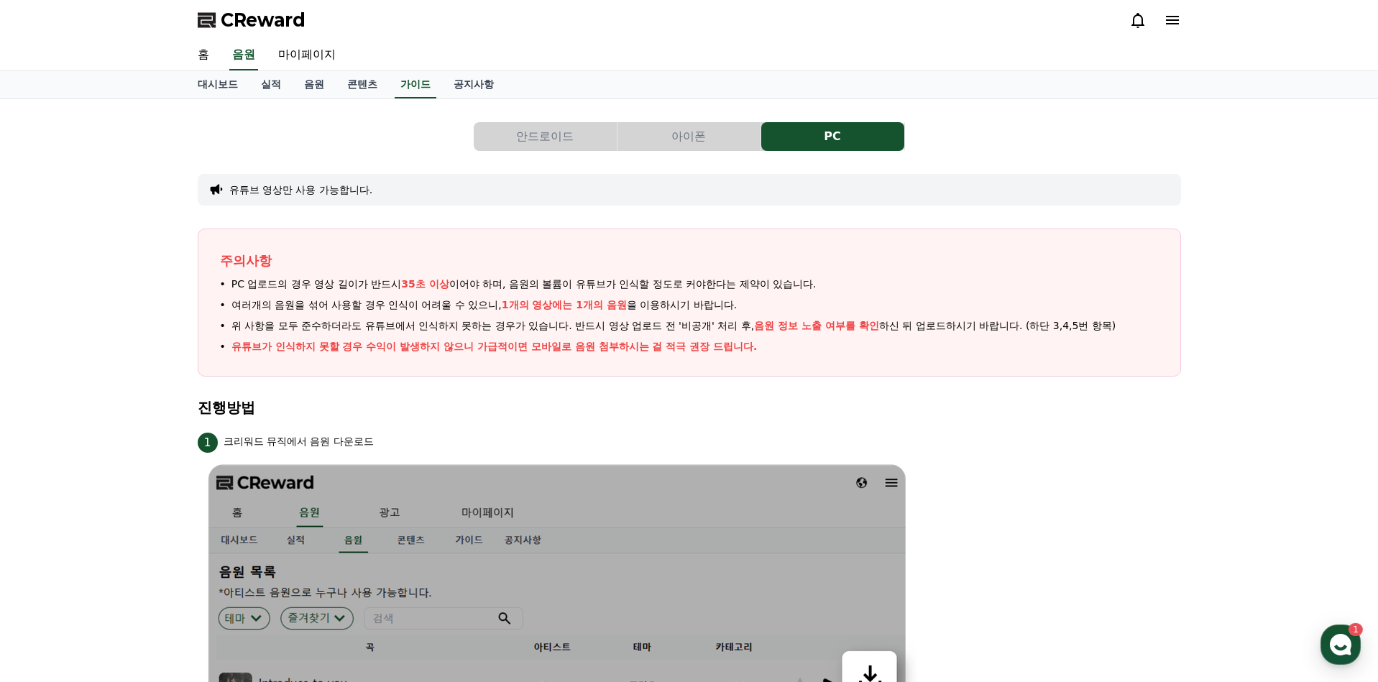
click at [559, 133] on button "안드로이드" at bounding box center [545, 136] width 143 height 29
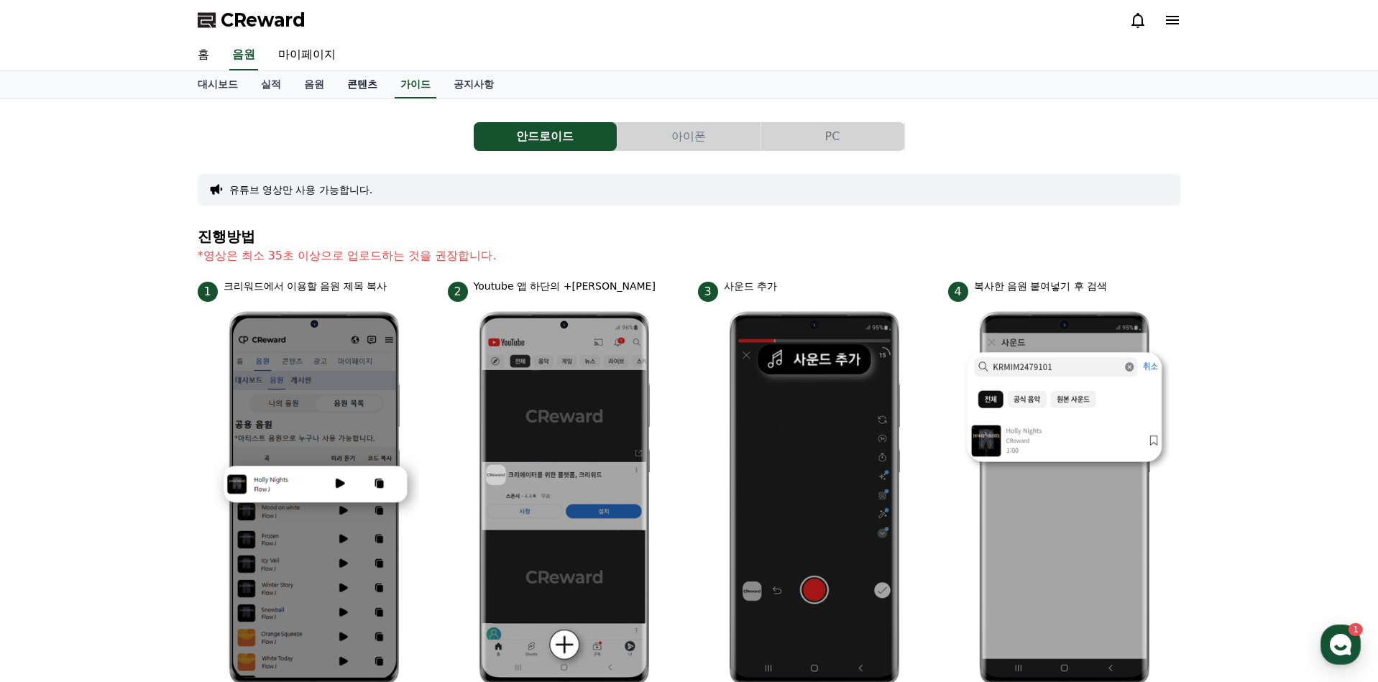
click at [372, 83] on link "콘텐츠" at bounding box center [362, 84] width 53 height 27
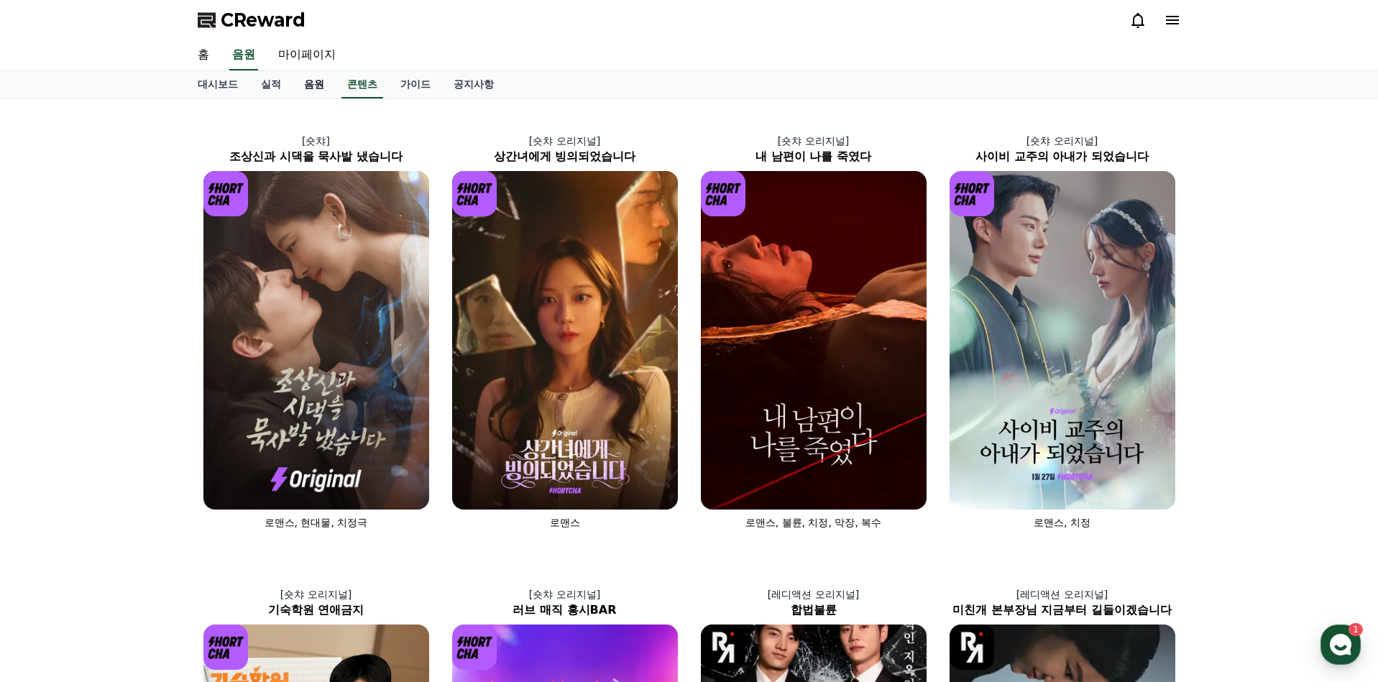
click at [318, 93] on link "음원" at bounding box center [314, 84] width 43 height 27
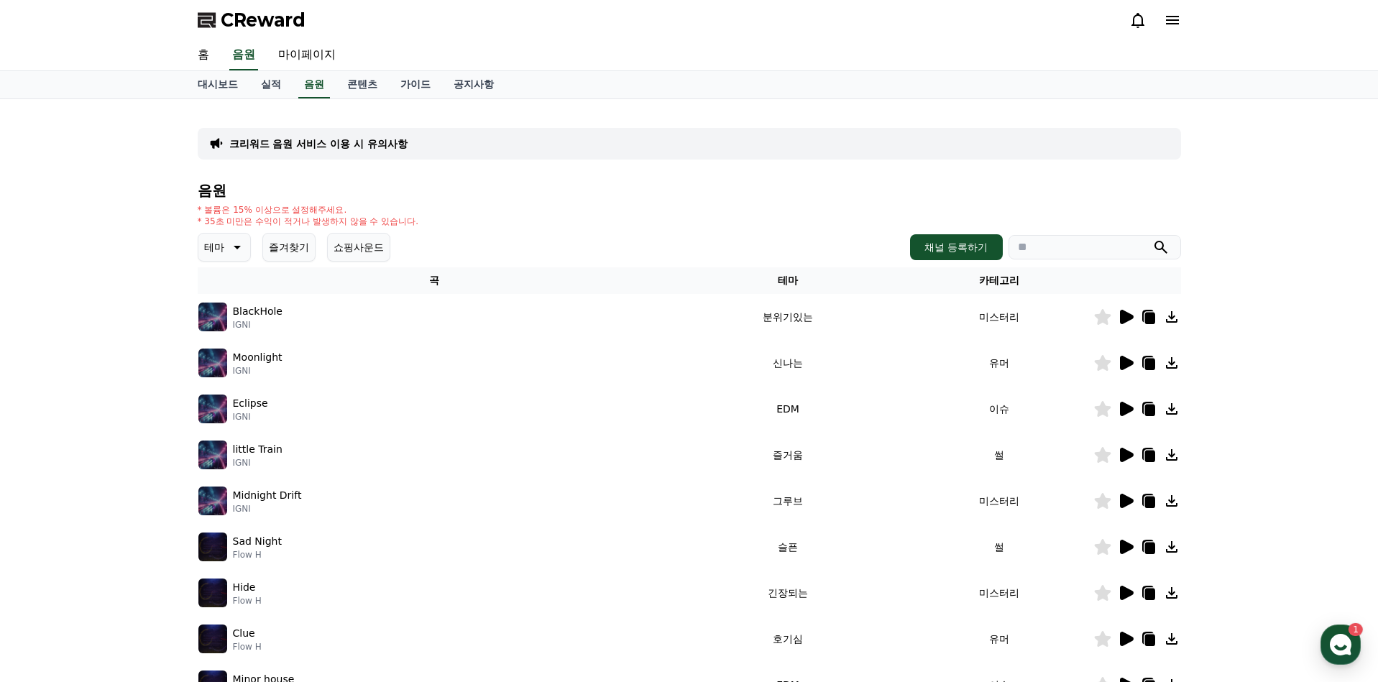
click at [276, 99] on div "크리워드 음원 서비스 이용 시 유의사항 음원 * 볼륨은 15% 이상으로 설정해주세요. * 35초 미만은 수익이 적거나 발생하지 않을 수 있습니…" at bounding box center [689, 446] width 1006 height 695
click at [277, 93] on link "실적" at bounding box center [270, 84] width 43 height 27
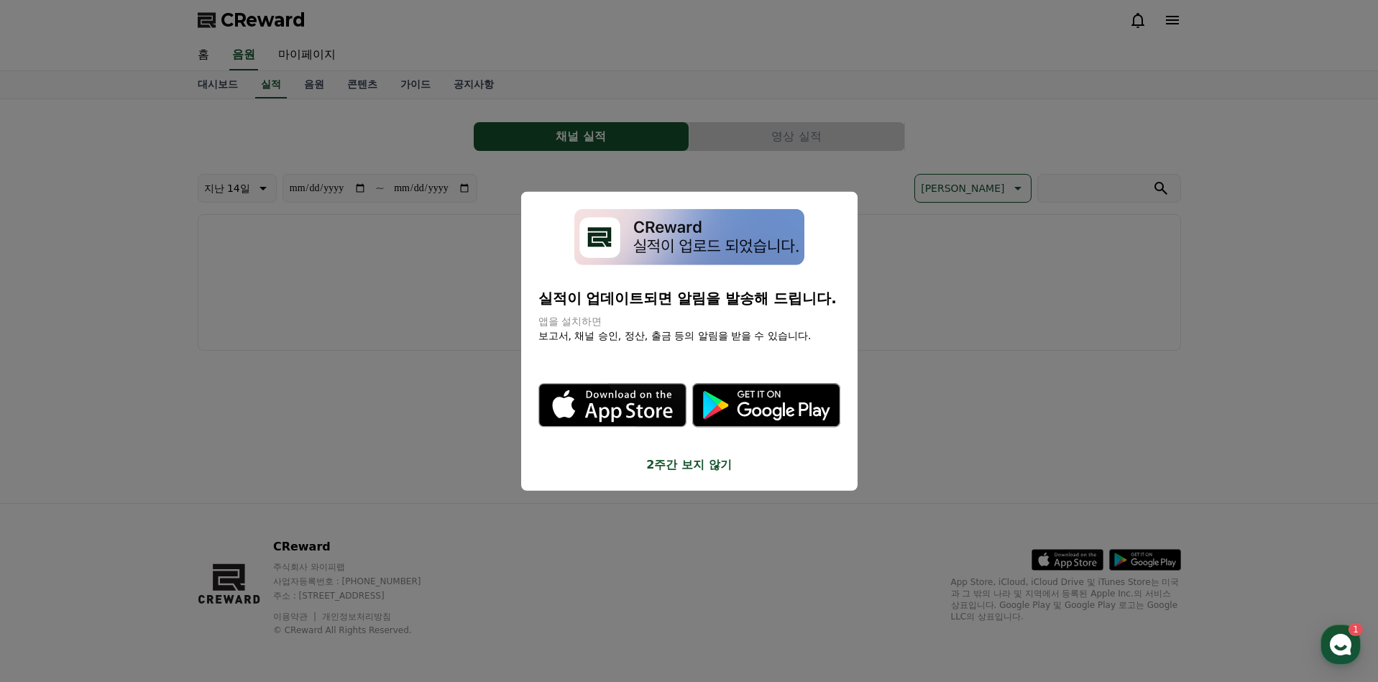
click at [735, 279] on div "실적이 업데이트되면 알림을 발송해 드립니다. 앱을 설치하면 보고서, 채널 승인, 정산, 출금 등의 알림을 받을 수 있습니다." at bounding box center [689, 275] width 302 height 134
click at [704, 464] on button "2주간 보지 않기" at bounding box center [689, 464] width 302 height 17
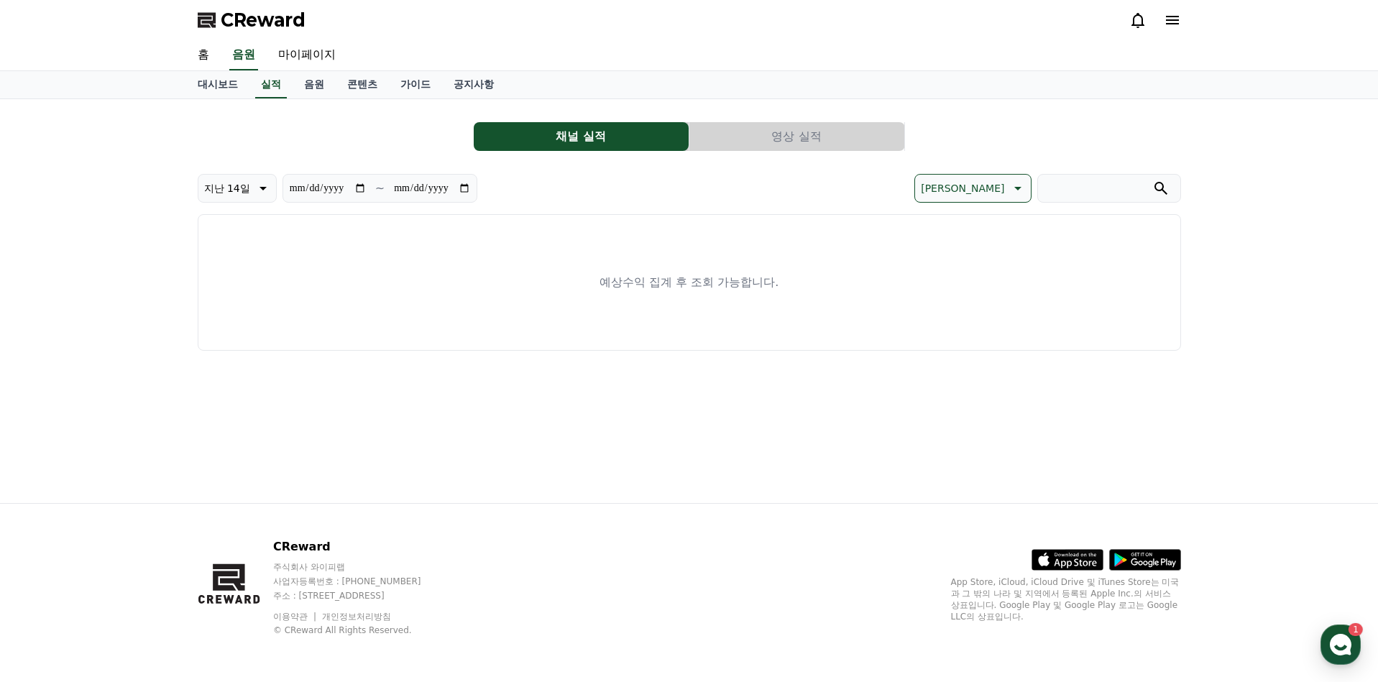
click at [1170, 19] on icon at bounding box center [1172, 20] width 17 height 17
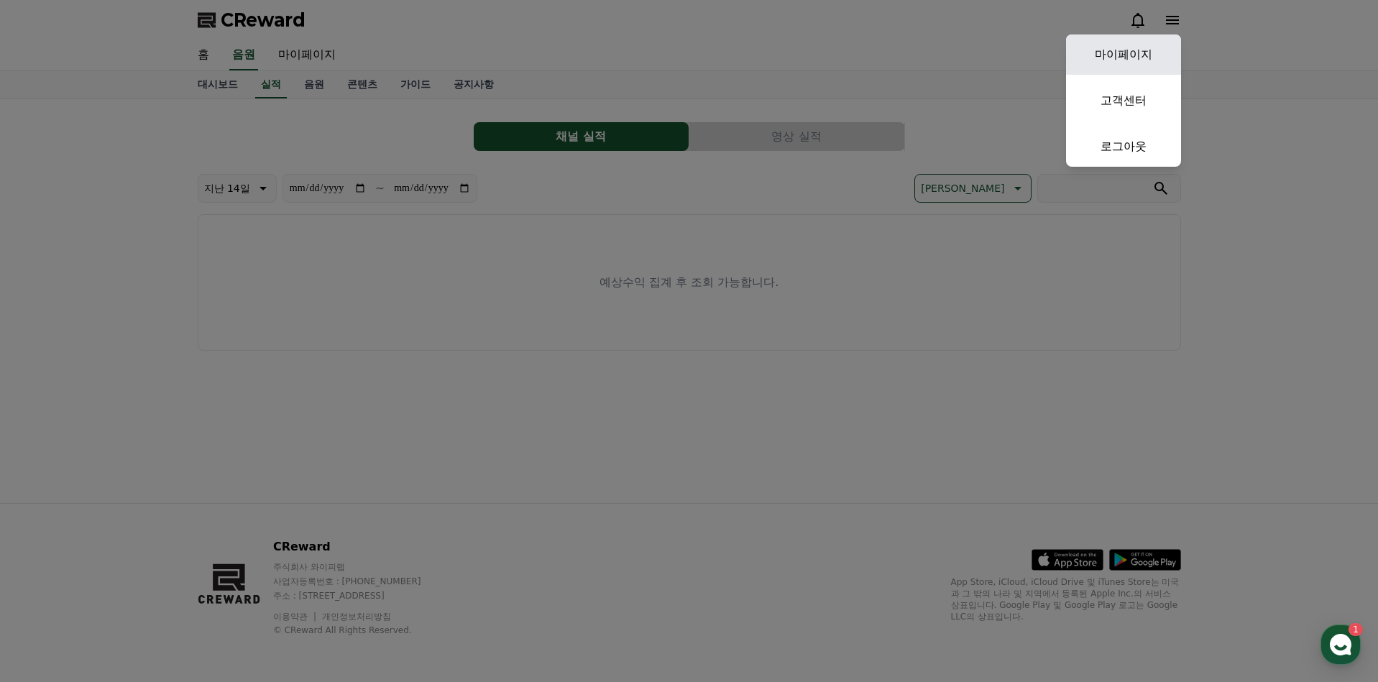
click at [1147, 56] on link "마이페이지" at bounding box center [1123, 55] width 115 height 40
select select "**********"
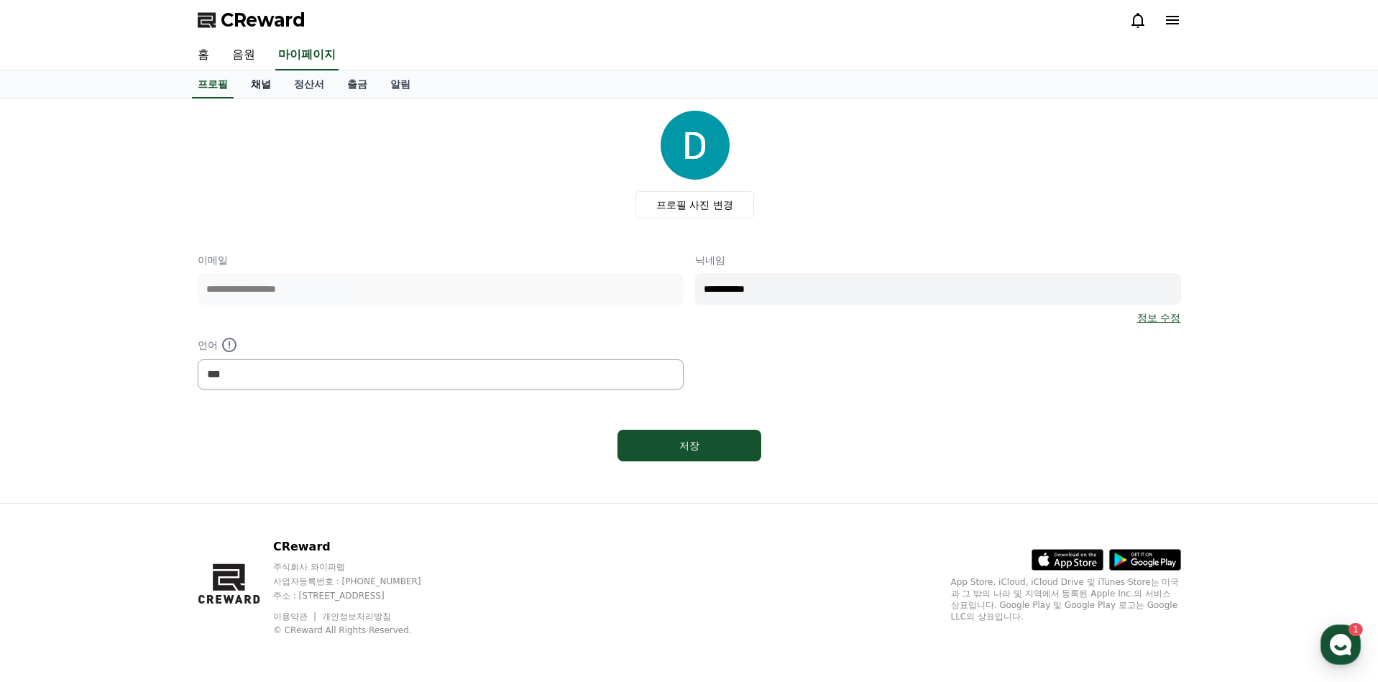
click at [251, 86] on link "채널" at bounding box center [260, 84] width 43 height 27
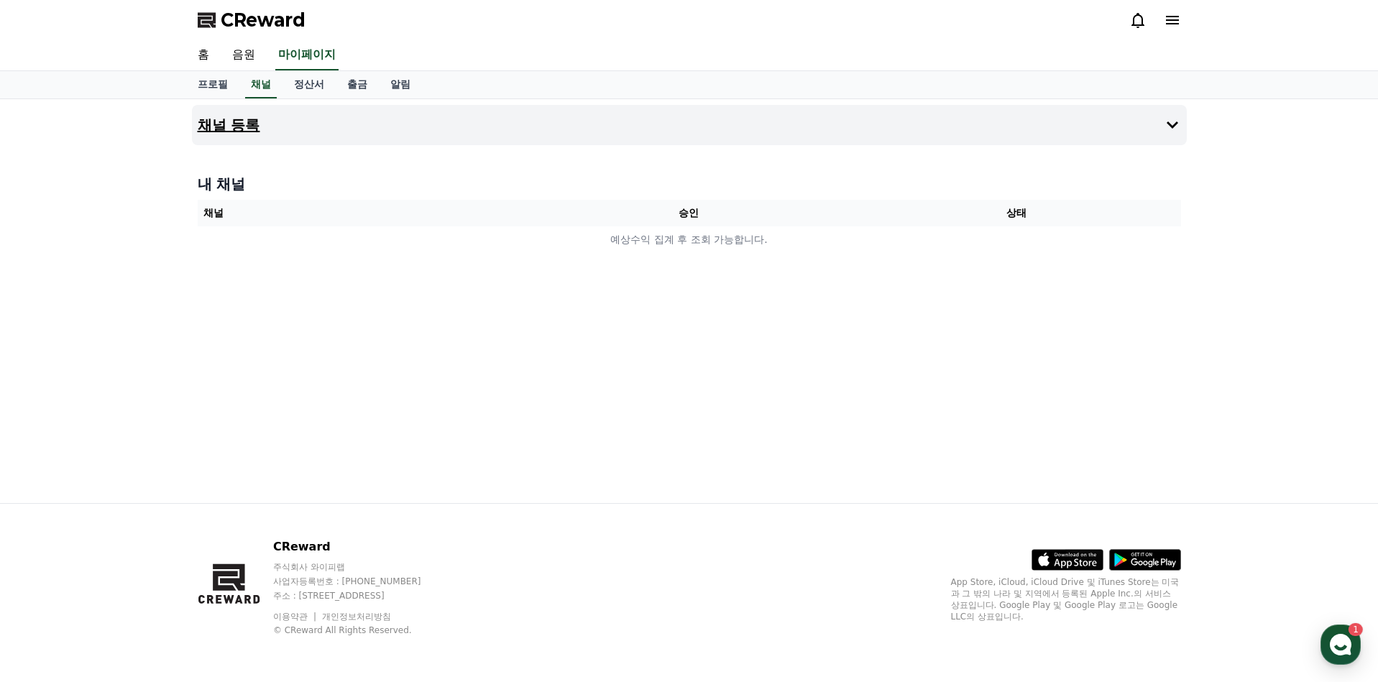
click at [280, 125] on button "채널 등록" at bounding box center [689, 125] width 995 height 40
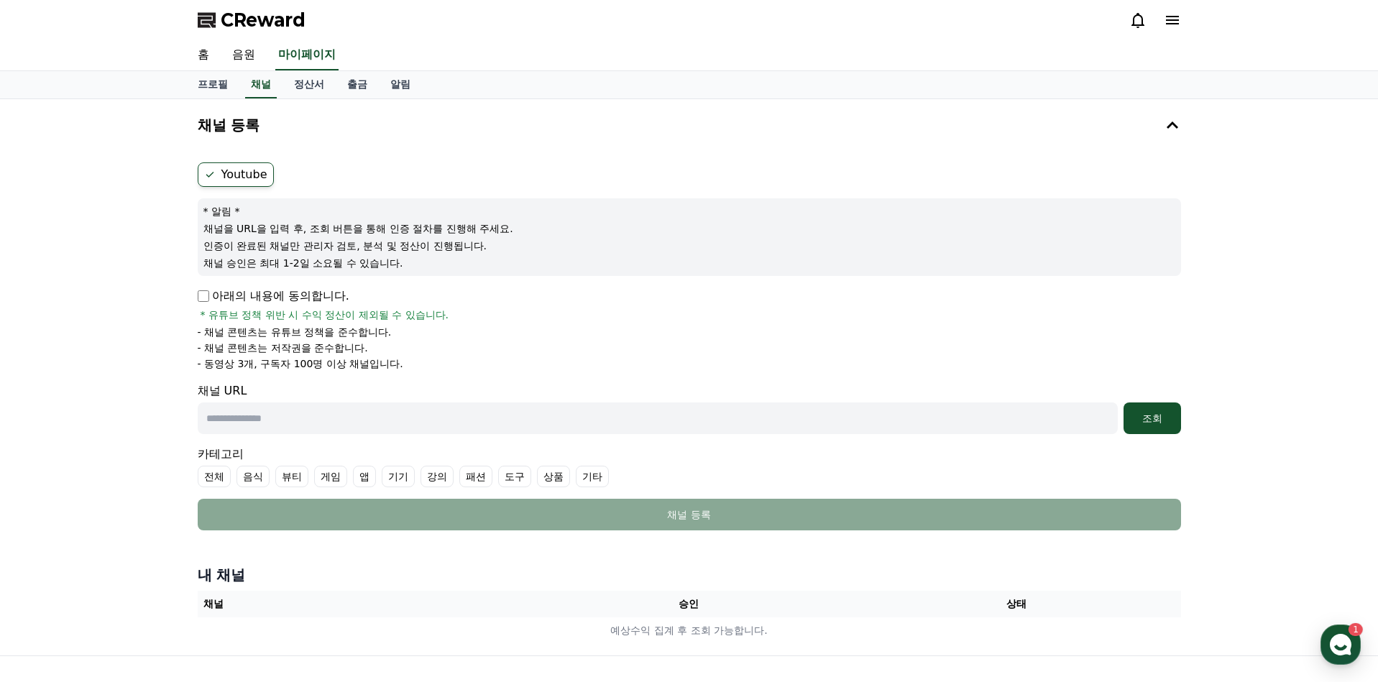
click at [209, 295] on p "아래의 내용에 동의합니다." at bounding box center [274, 296] width 152 height 17
click at [208, 290] on p "아래의 내용에 동의합니다." at bounding box center [274, 296] width 152 height 17
click at [277, 426] on input "text" at bounding box center [658, 419] width 920 height 32
click at [1144, 424] on div "조회" at bounding box center [1152, 418] width 46 height 14
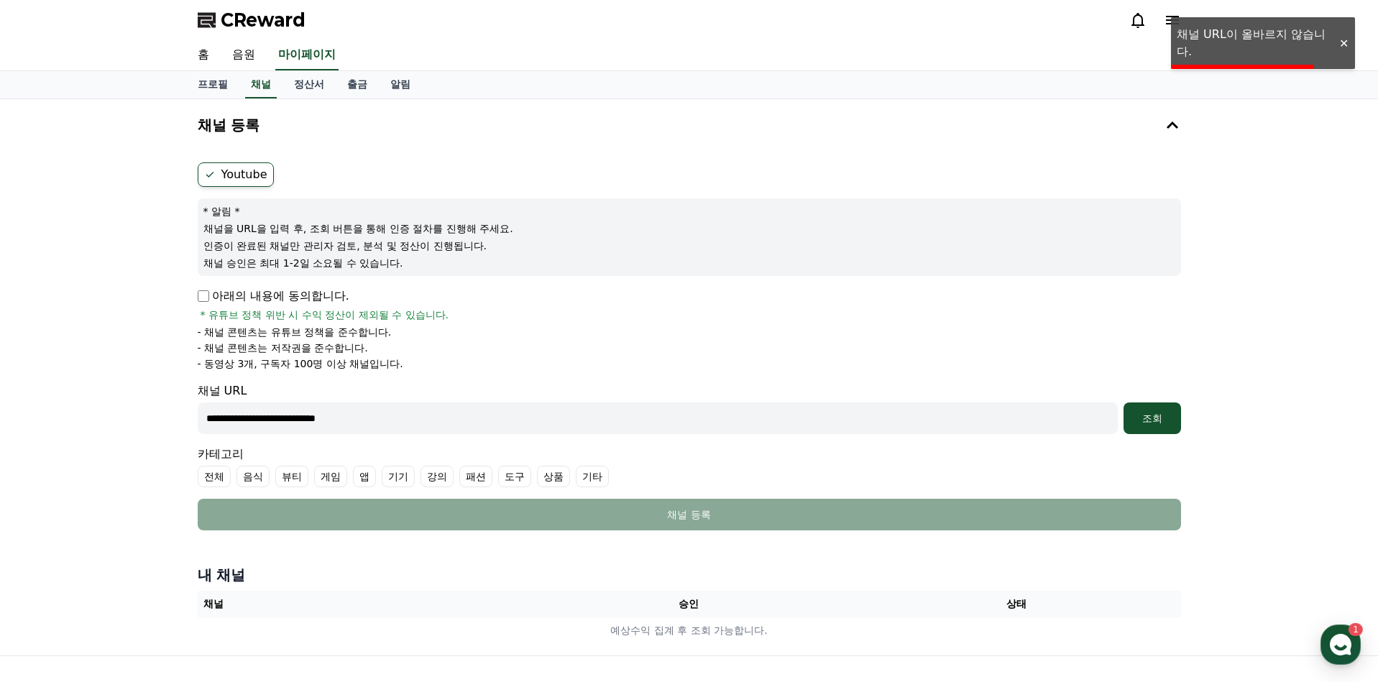
drag, startPoint x: 239, startPoint y: 423, endPoint x: 153, endPoint y: 416, distance: 86.6
click at [152, 416] on div "**********" at bounding box center [689, 377] width 1378 height 556
type input "**********"
click at [1166, 413] on div "조회" at bounding box center [1152, 418] width 46 height 14
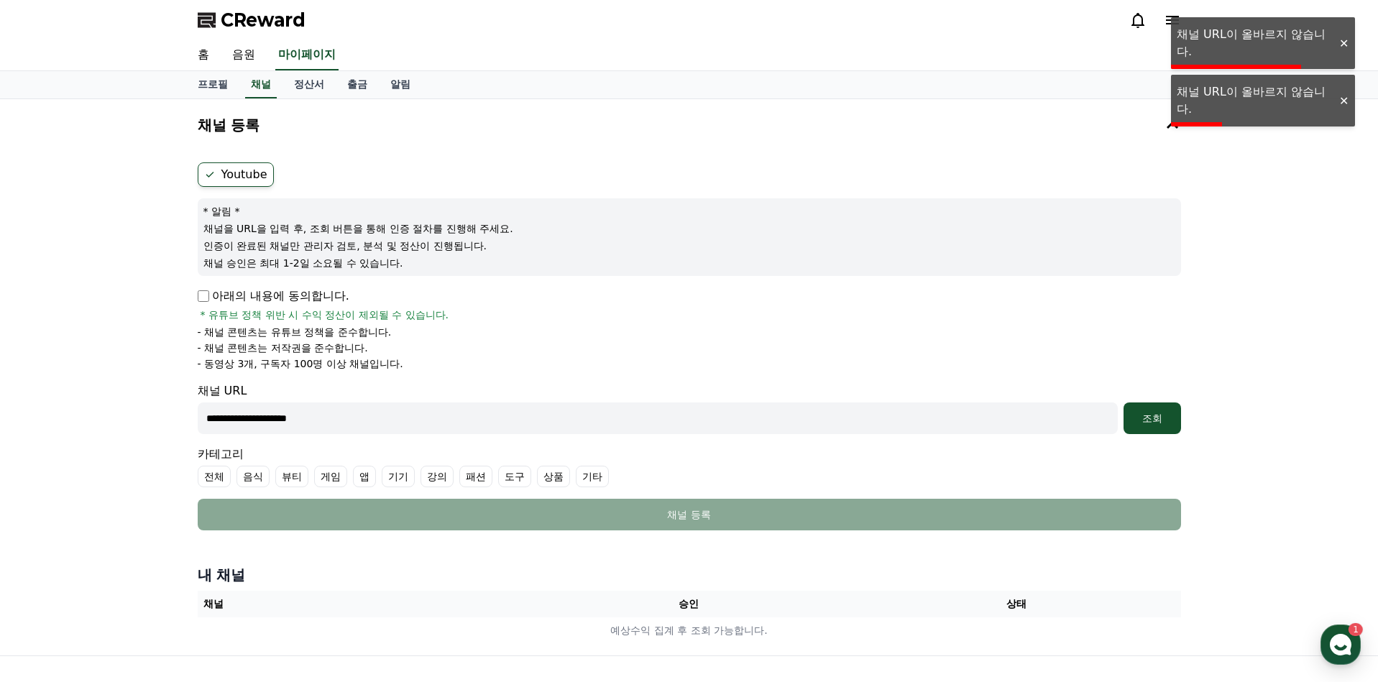
click at [533, 428] on input "**********" at bounding box center [658, 419] width 920 height 32
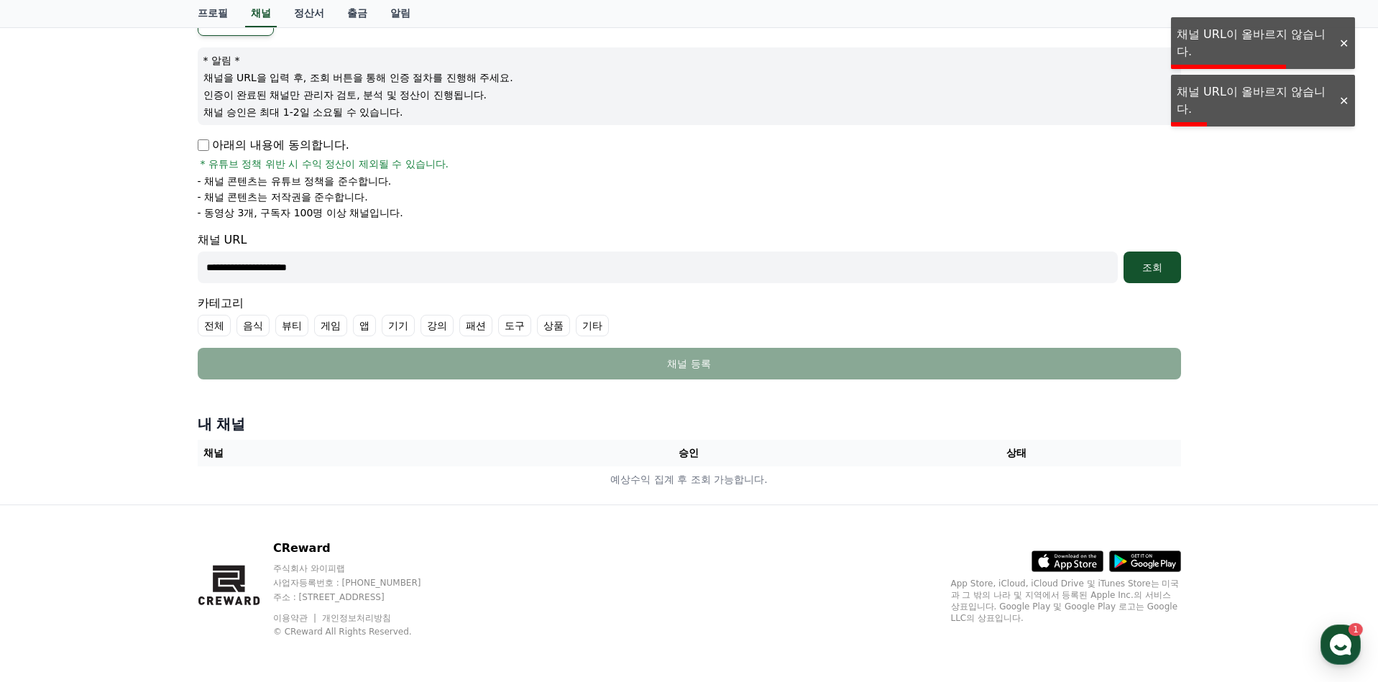
scroll to position [152, 0]
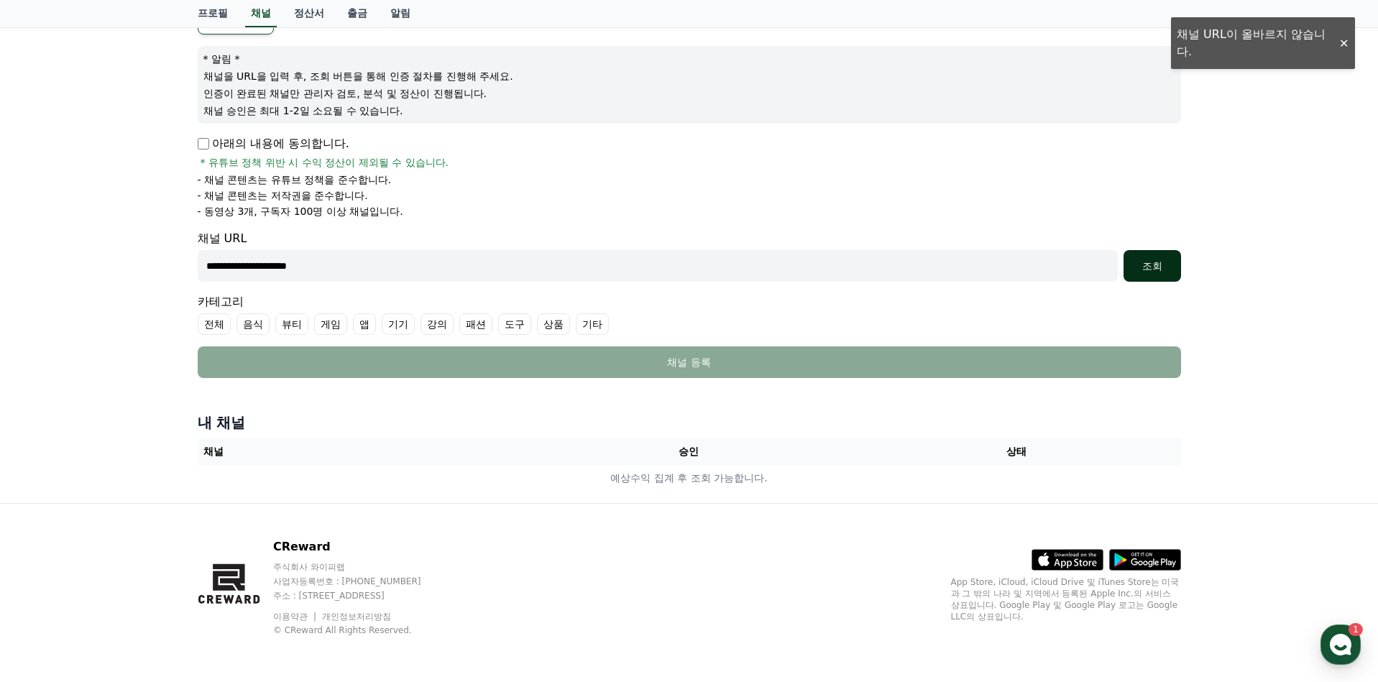
click at [1161, 277] on button "조회" at bounding box center [1153, 266] width 58 height 32
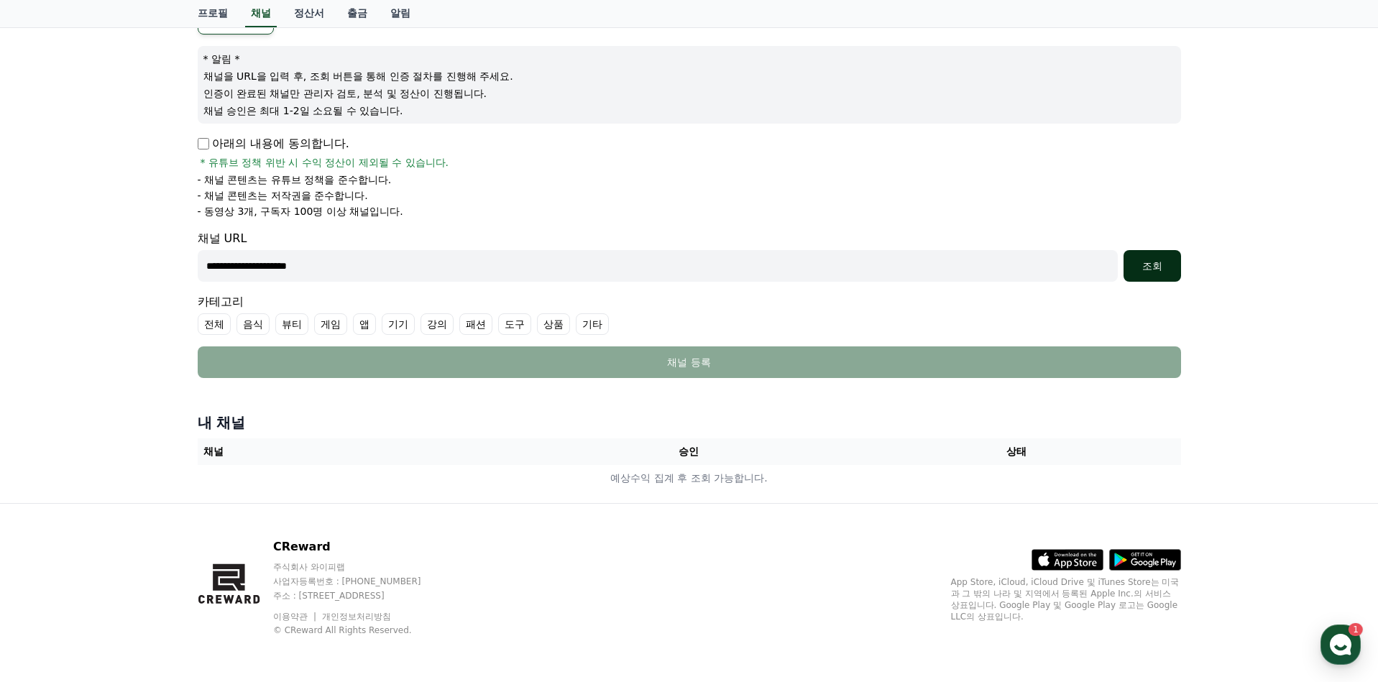
click at [1139, 256] on button "조회" at bounding box center [1153, 266] width 58 height 32
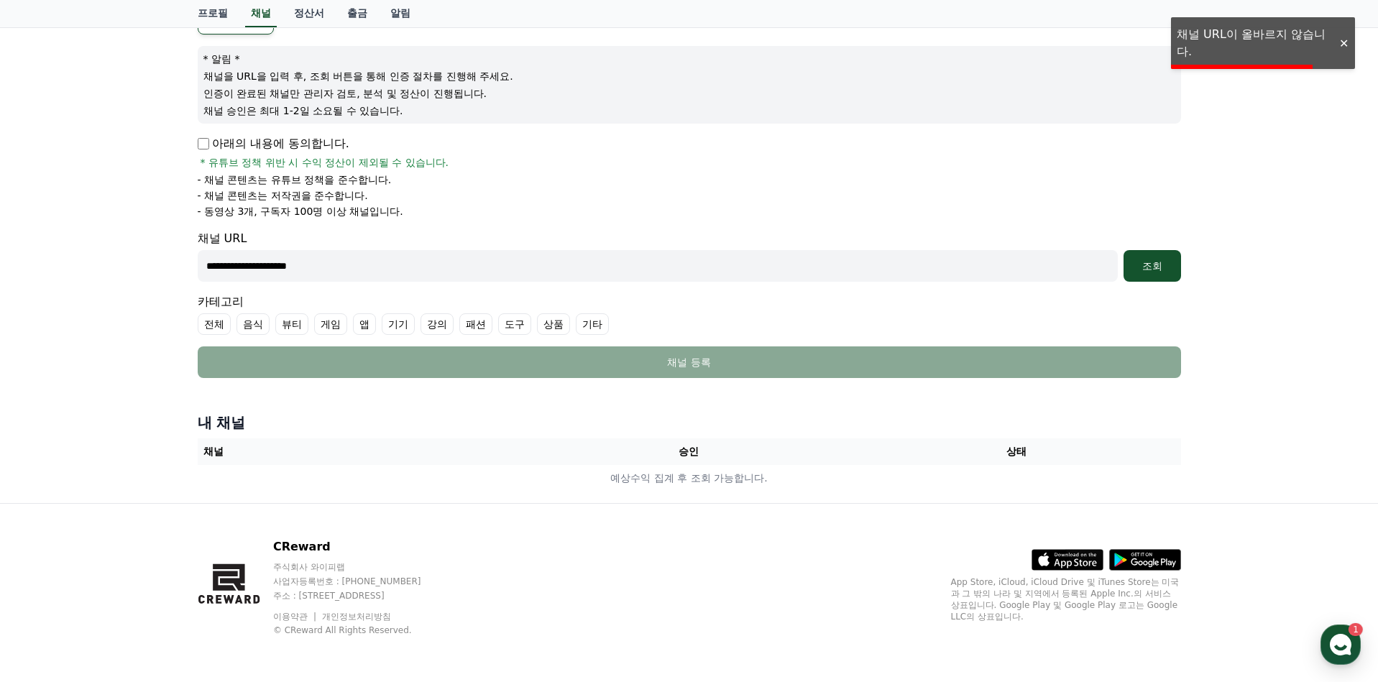
click at [283, 265] on input "**********" at bounding box center [658, 266] width 920 height 32
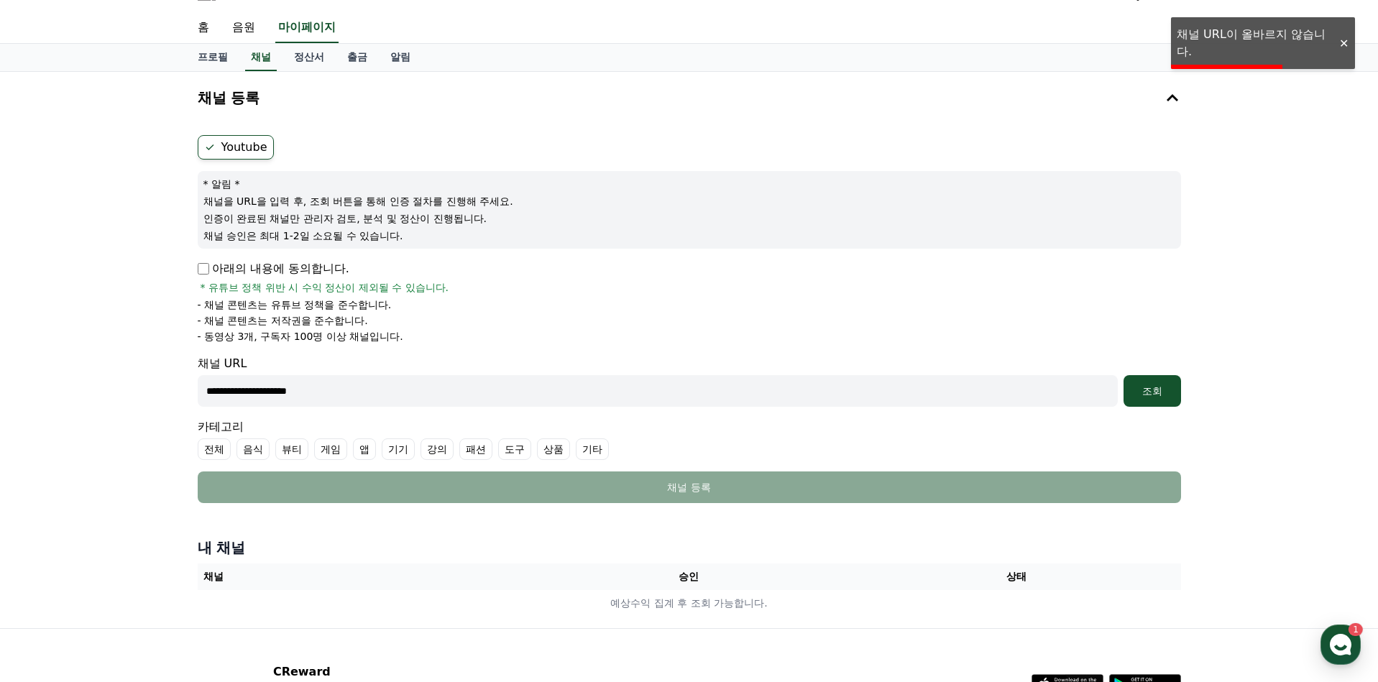
scroll to position [0, 0]
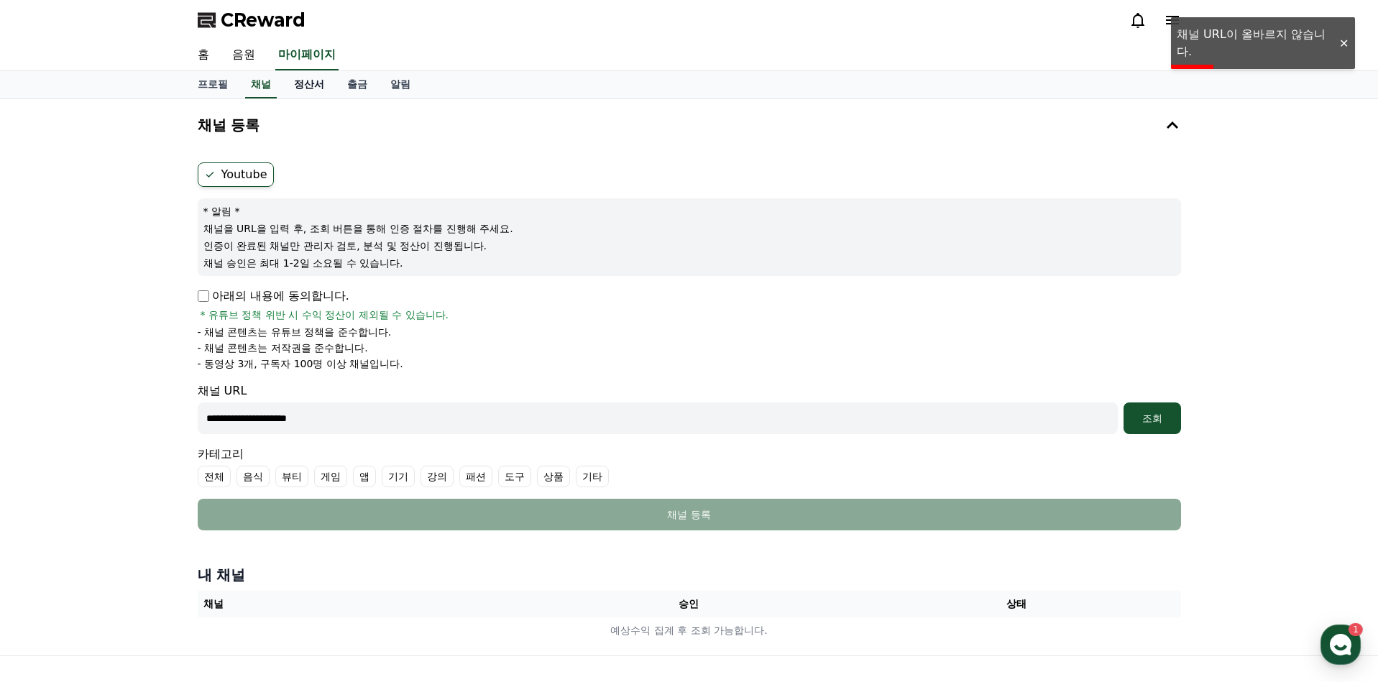
click at [316, 76] on link "정산서" at bounding box center [309, 84] width 53 height 27
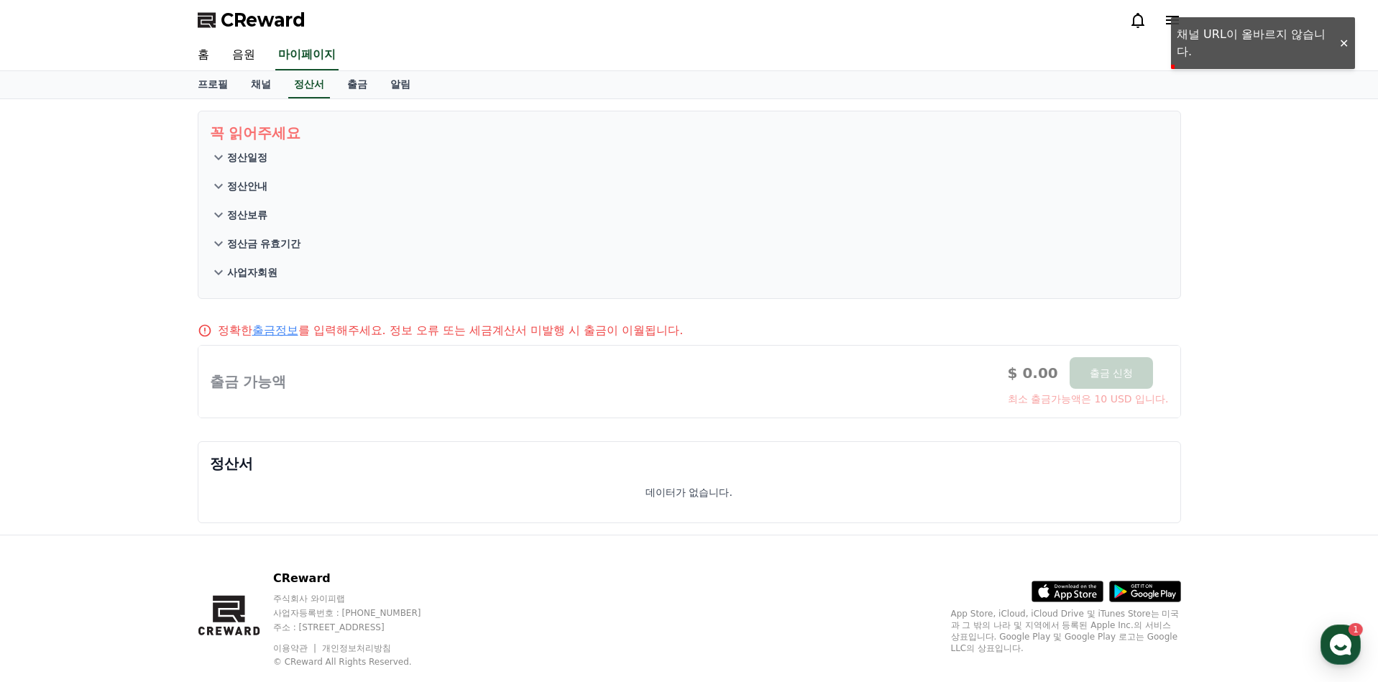
click at [1173, 12] on icon at bounding box center [1172, 20] width 17 height 17
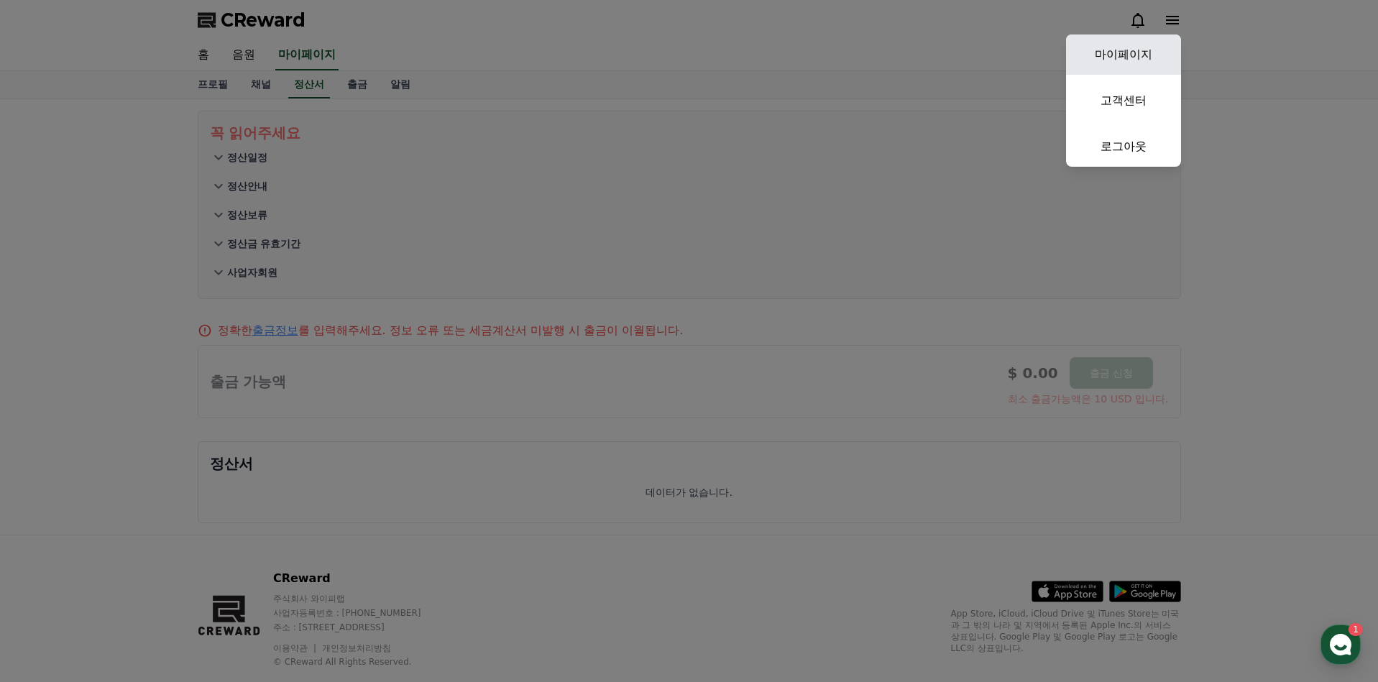
click at [1127, 58] on link "마이페이지" at bounding box center [1123, 55] width 115 height 40
select select "**********"
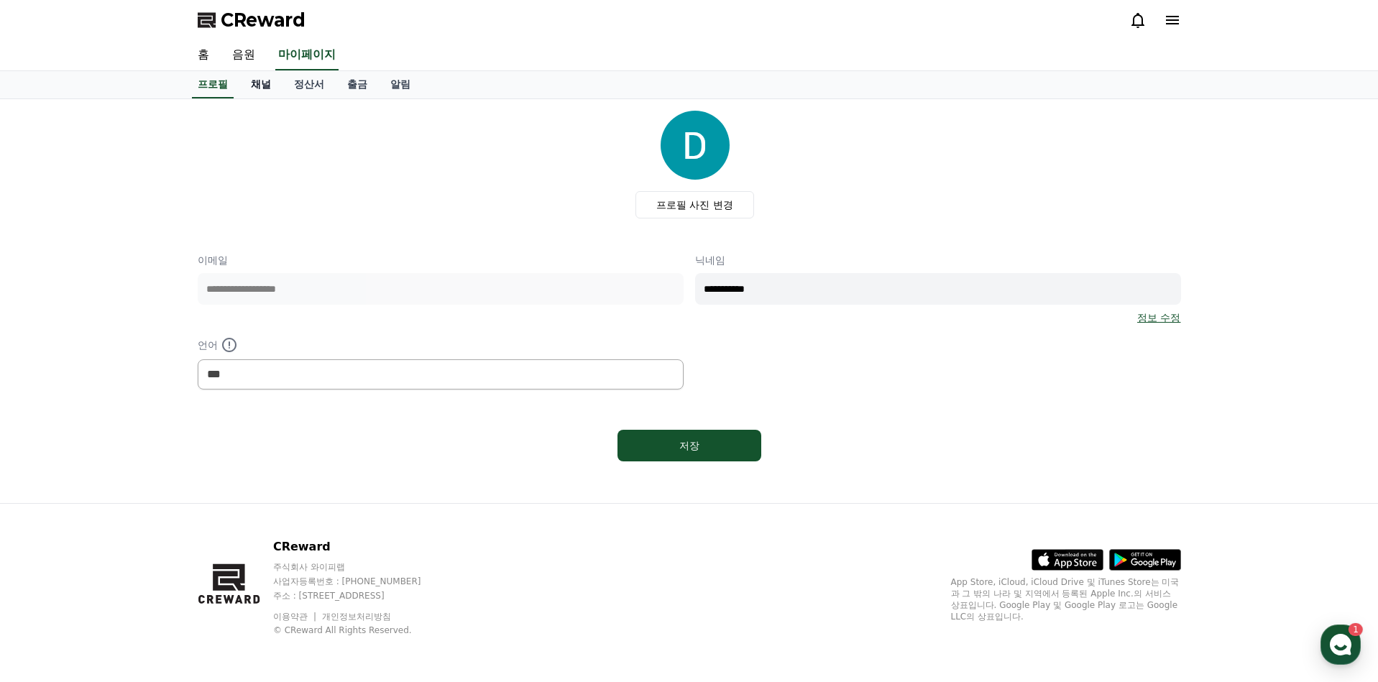
click at [262, 75] on link "채널" at bounding box center [260, 84] width 43 height 27
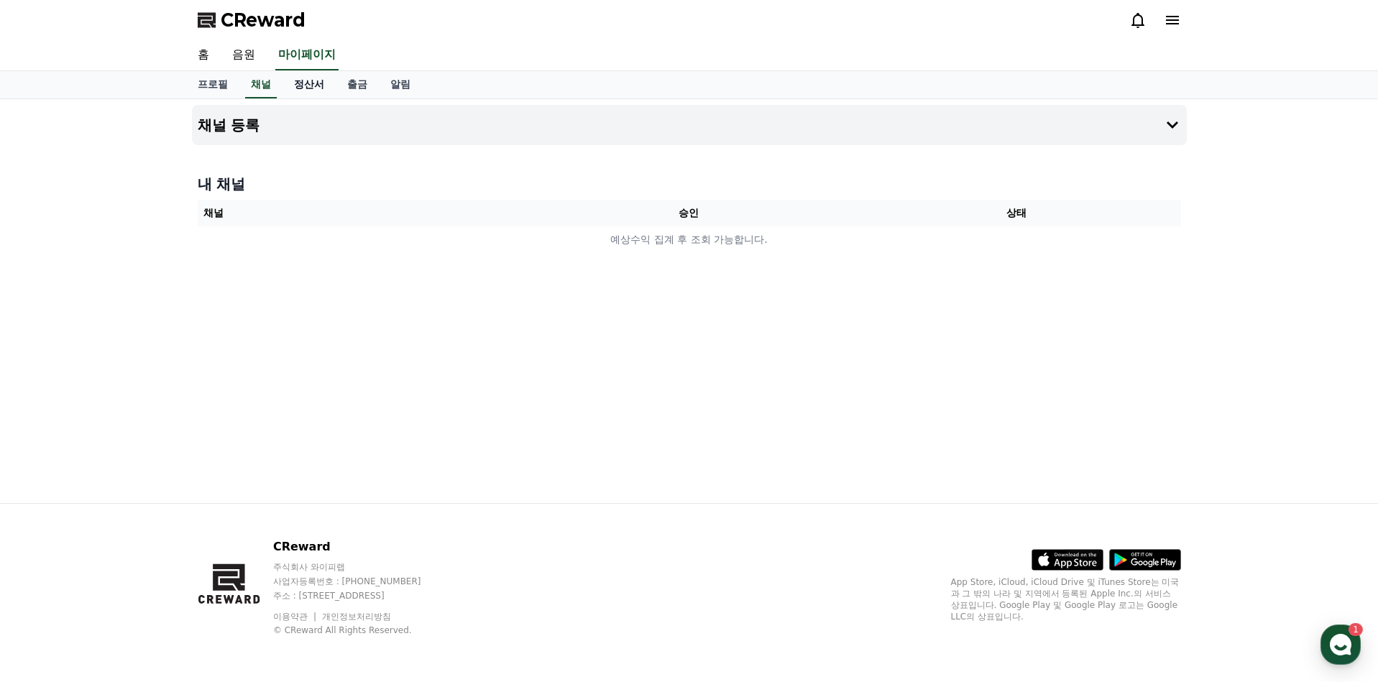
click at [292, 80] on link "정산서" at bounding box center [309, 84] width 53 height 27
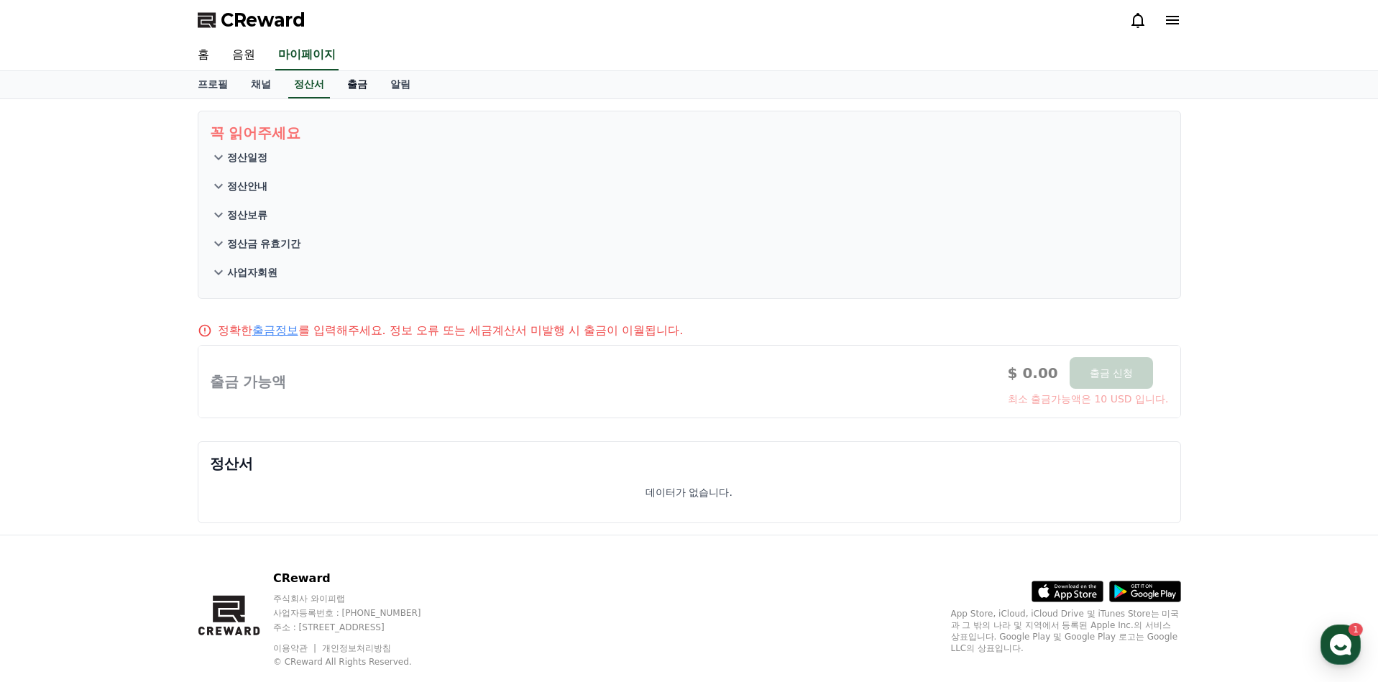
click at [369, 90] on link "출금" at bounding box center [357, 84] width 43 height 27
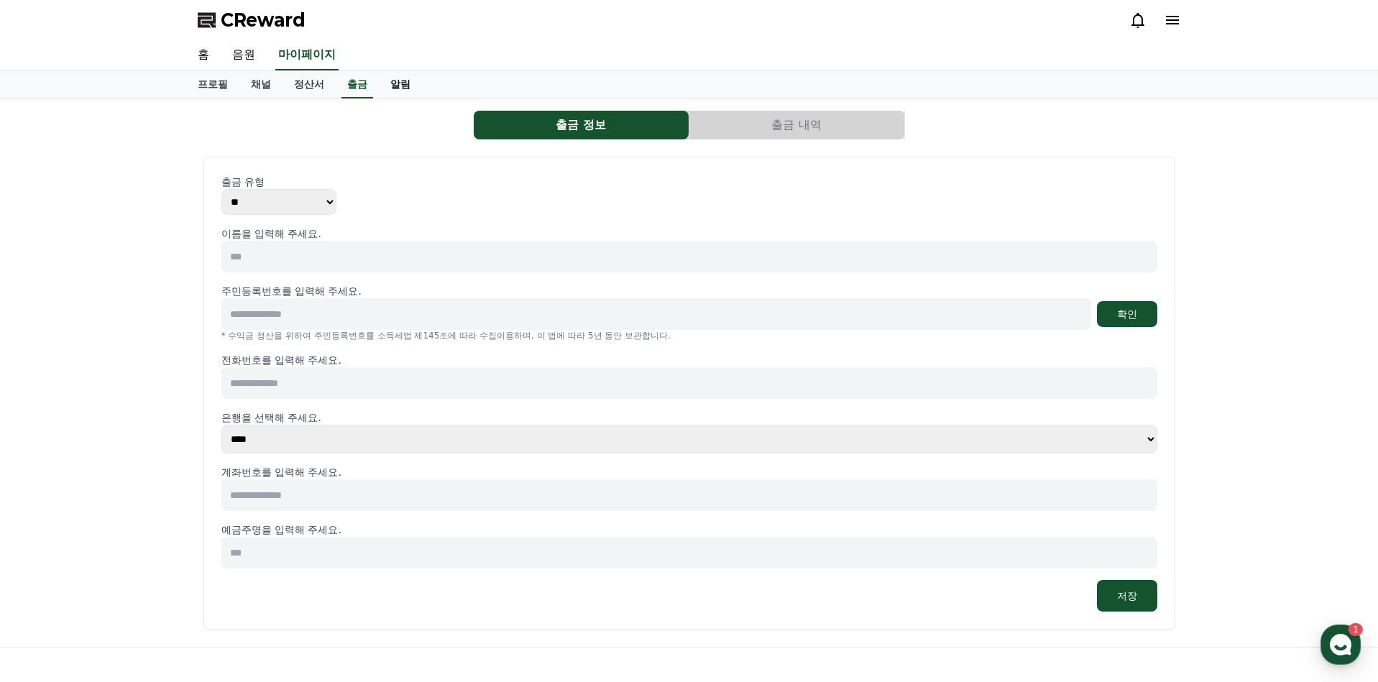
click at [398, 90] on link "알림" at bounding box center [400, 84] width 43 height 27
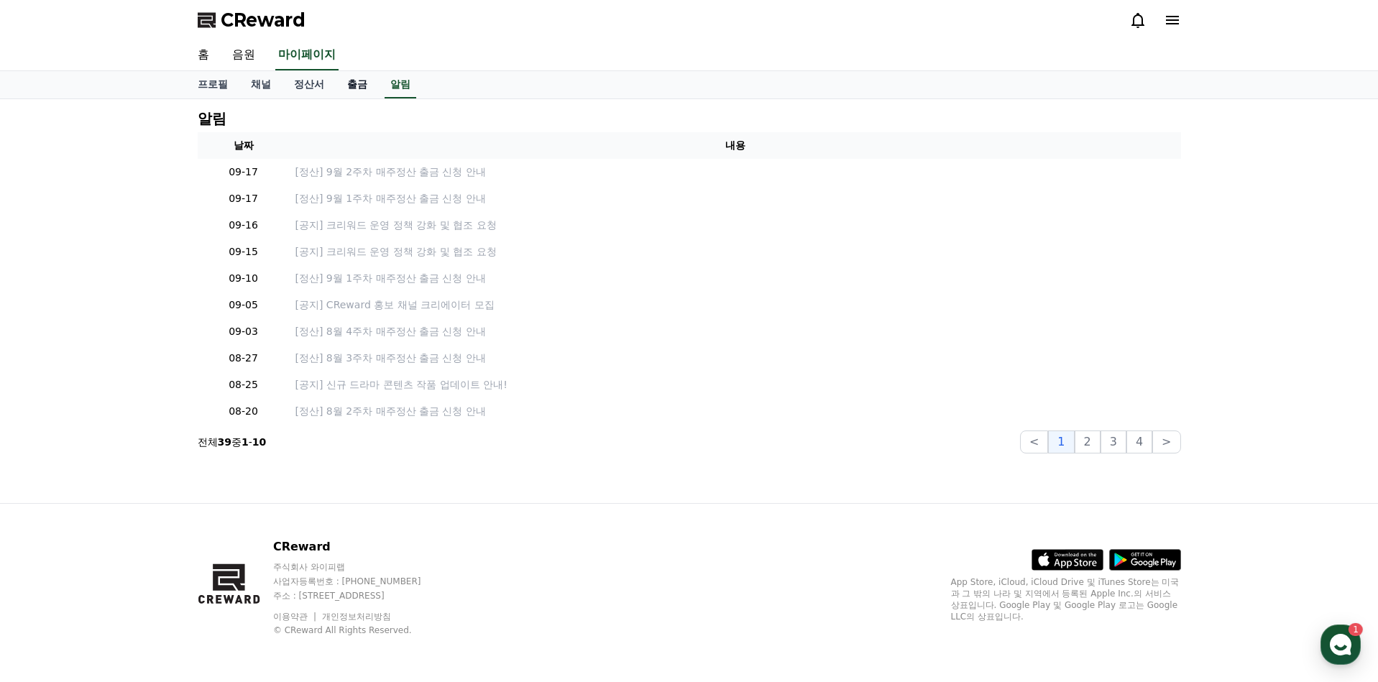
click at [367, 92] on link "출금" at bounding box center [357, 84] width 43 height 27
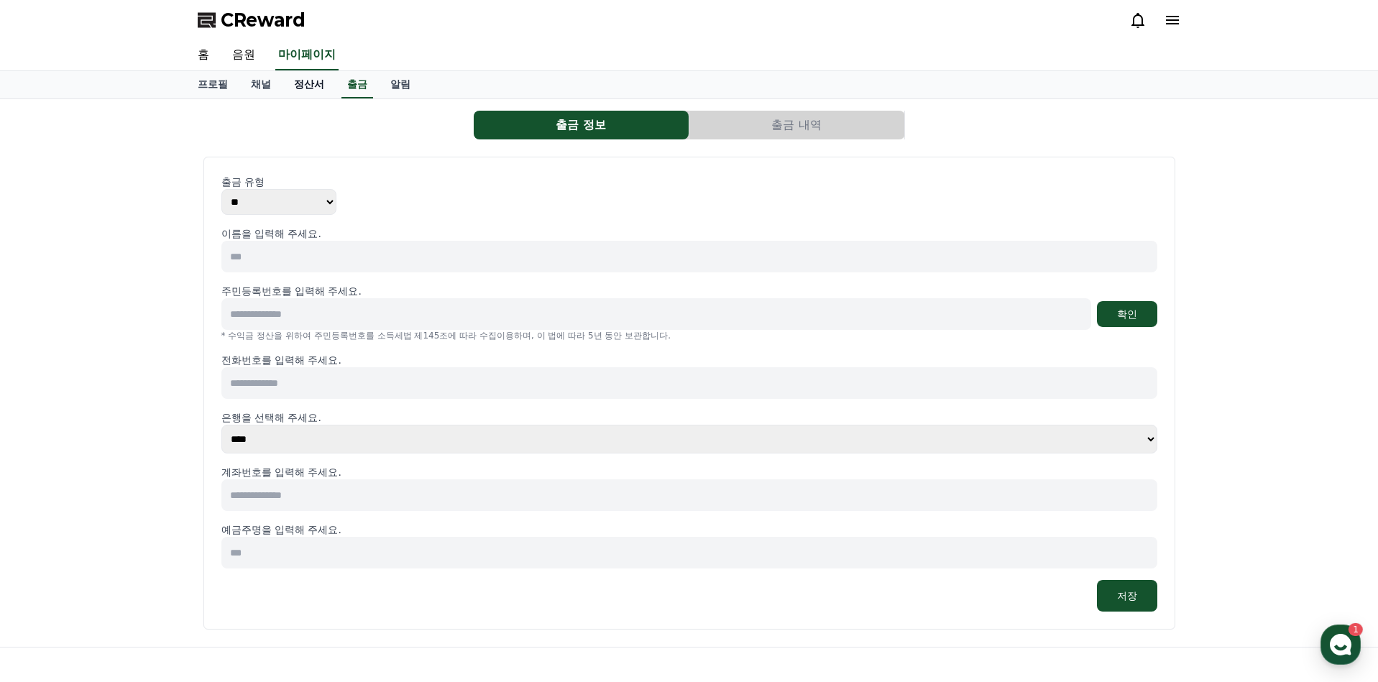
click at [308, 78] on link "정산서" at bounding box center [309, 84] width 53 height 27
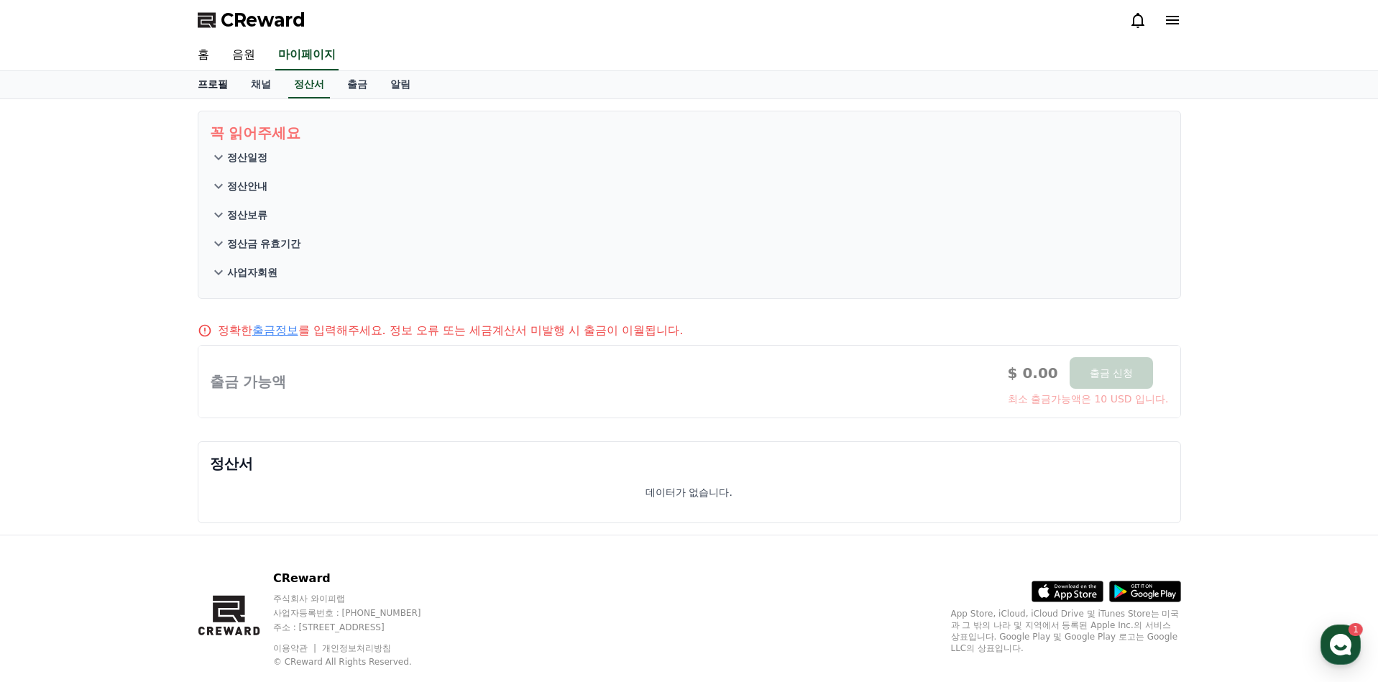
click at [237, 83] on link "프로필" at bounding box center [212, 84] width 53 height 27
select select "**********"
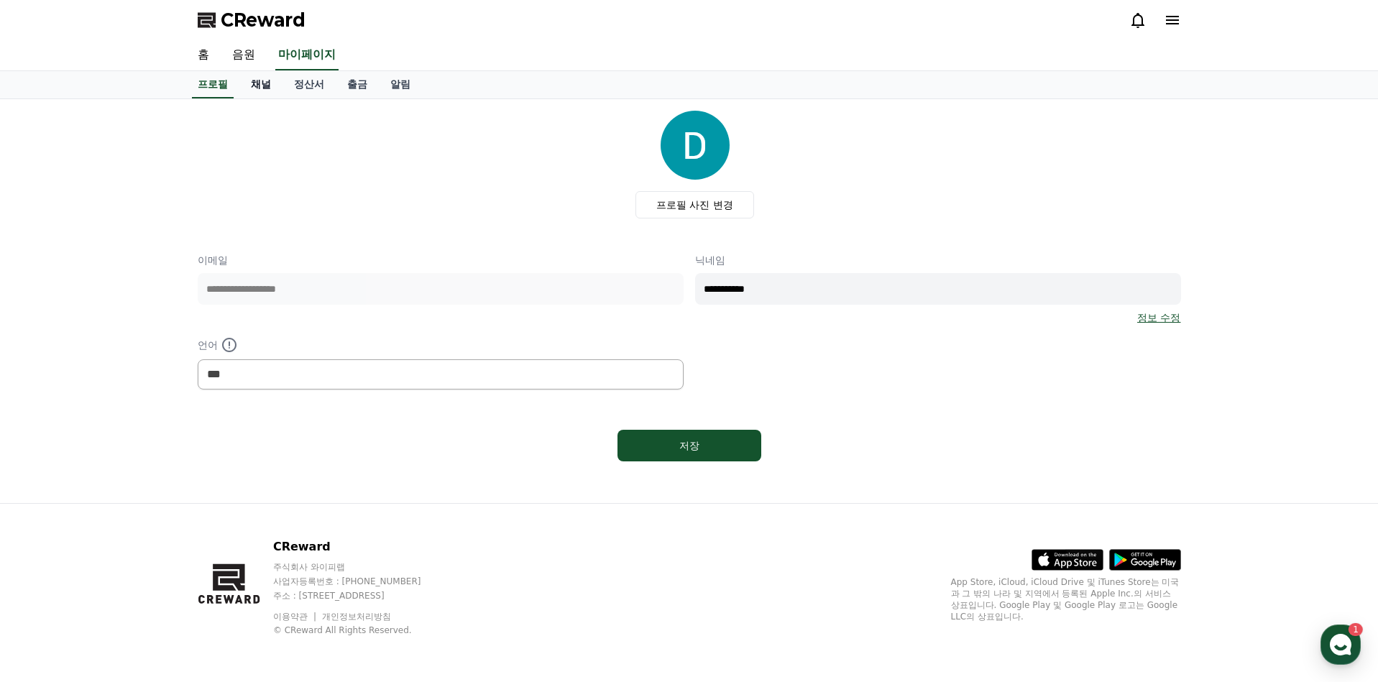
click at [268, 83] on link "채널" at bounding box center [260, 84] width 43 height 27
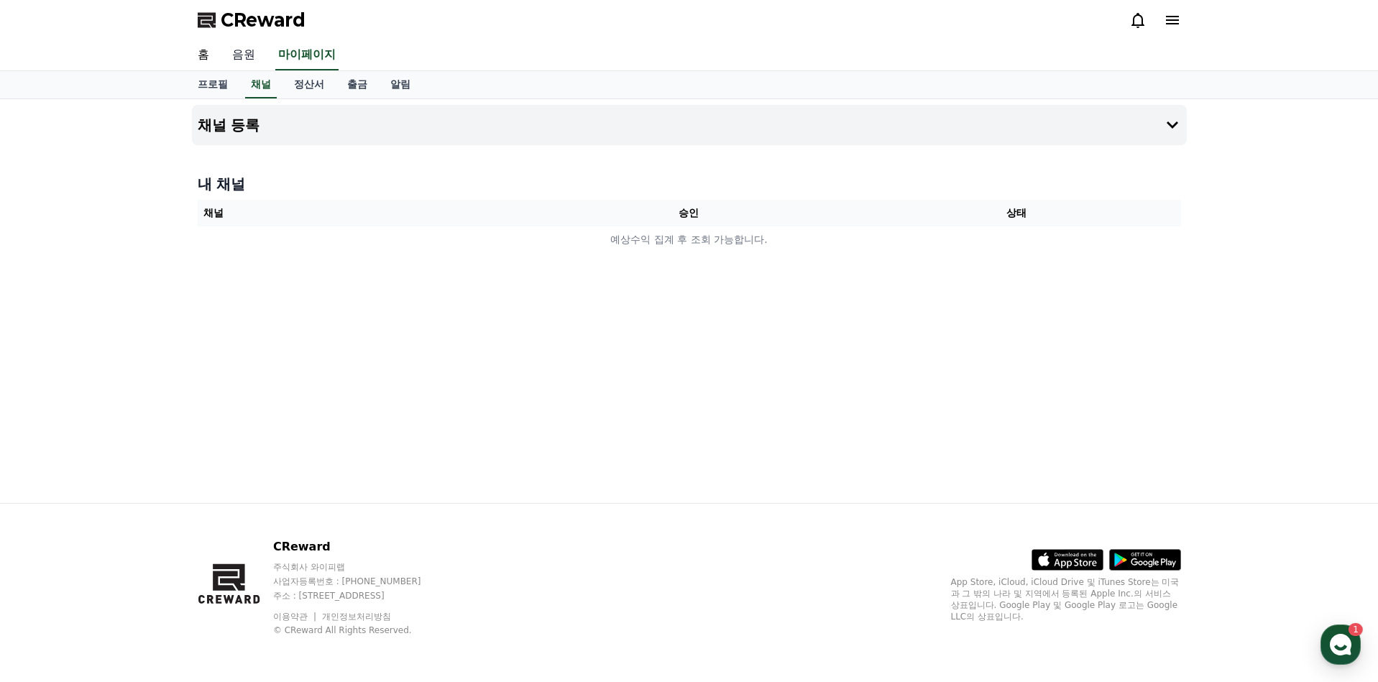
click at [265, 58] on link "음원" at bounding box center [244, 55] width 46 height 30
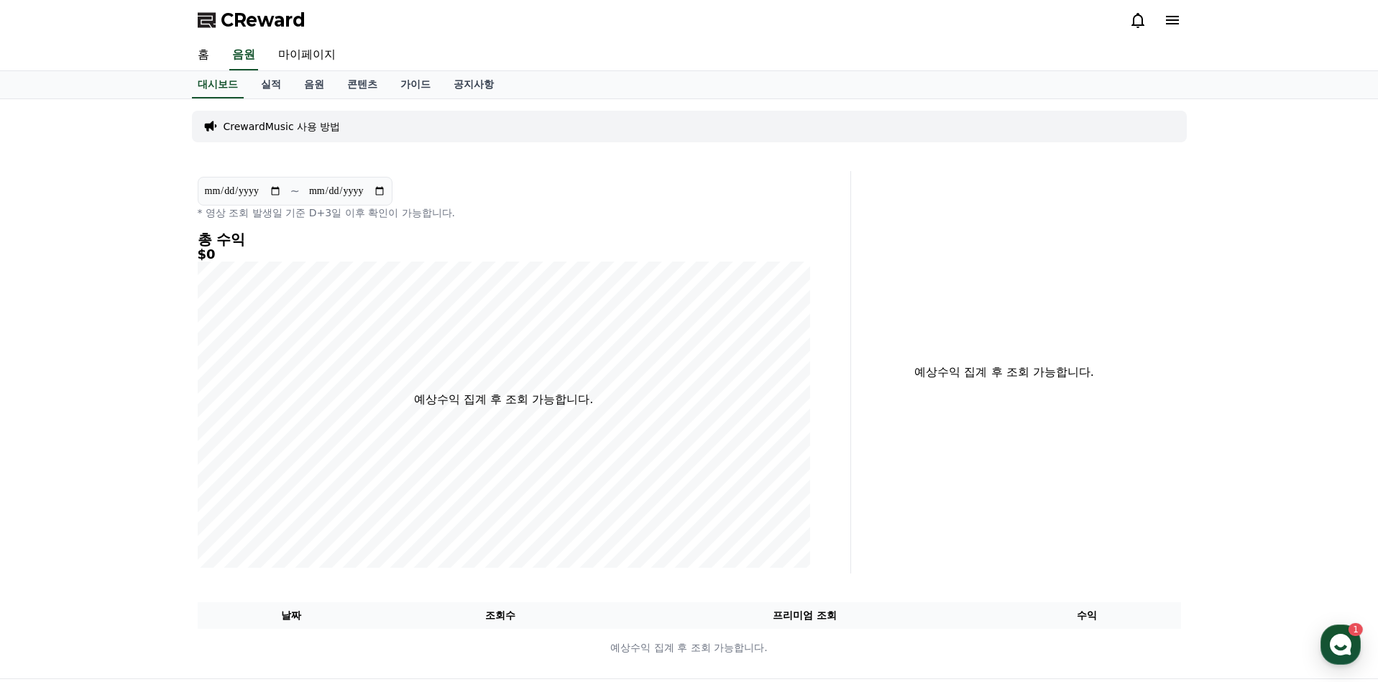
click at [508, 90] on div "대시보드 실적 음원 콘텐츠 가이드 공지사항" at bounding box center [689, 84] width 1006 height 27
click at [475, 87] on link "공지사항" at bounding box center [473, 84] width 63 height 27
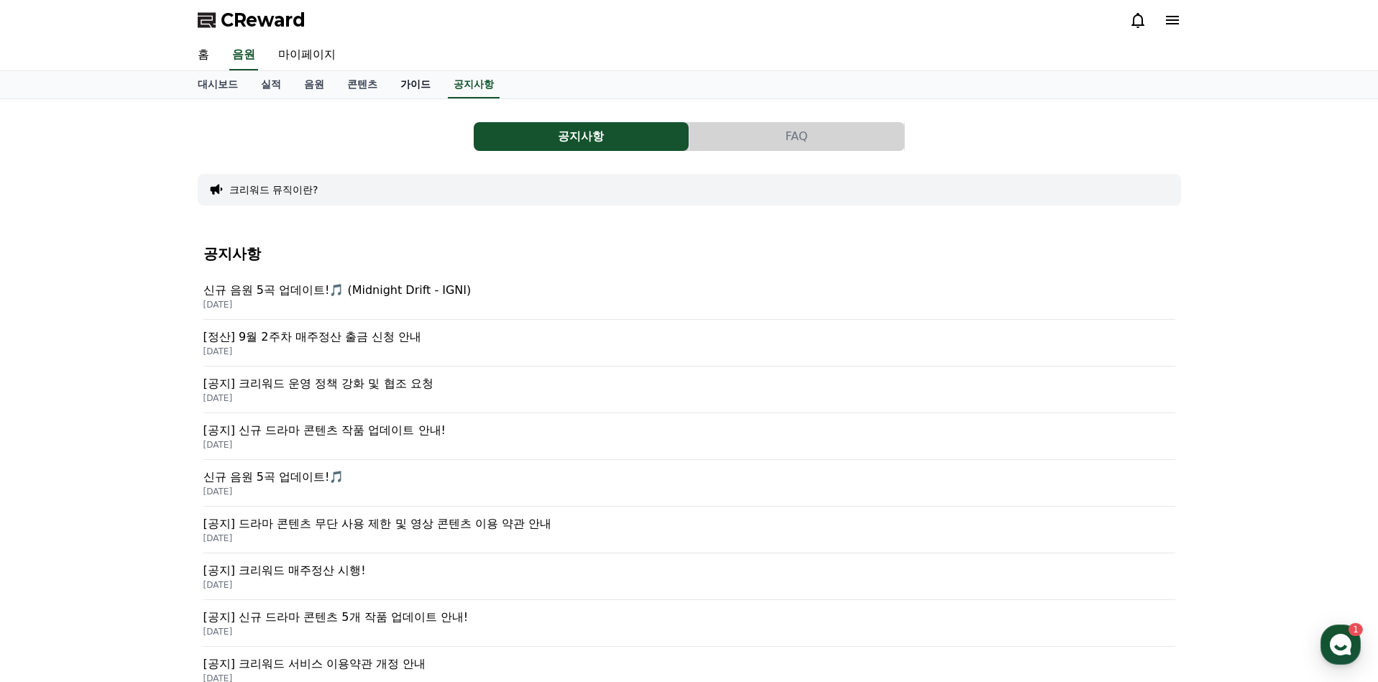
click at [406, 91] on link "가이드" at bounding box center [415, 84] width 53 height 27
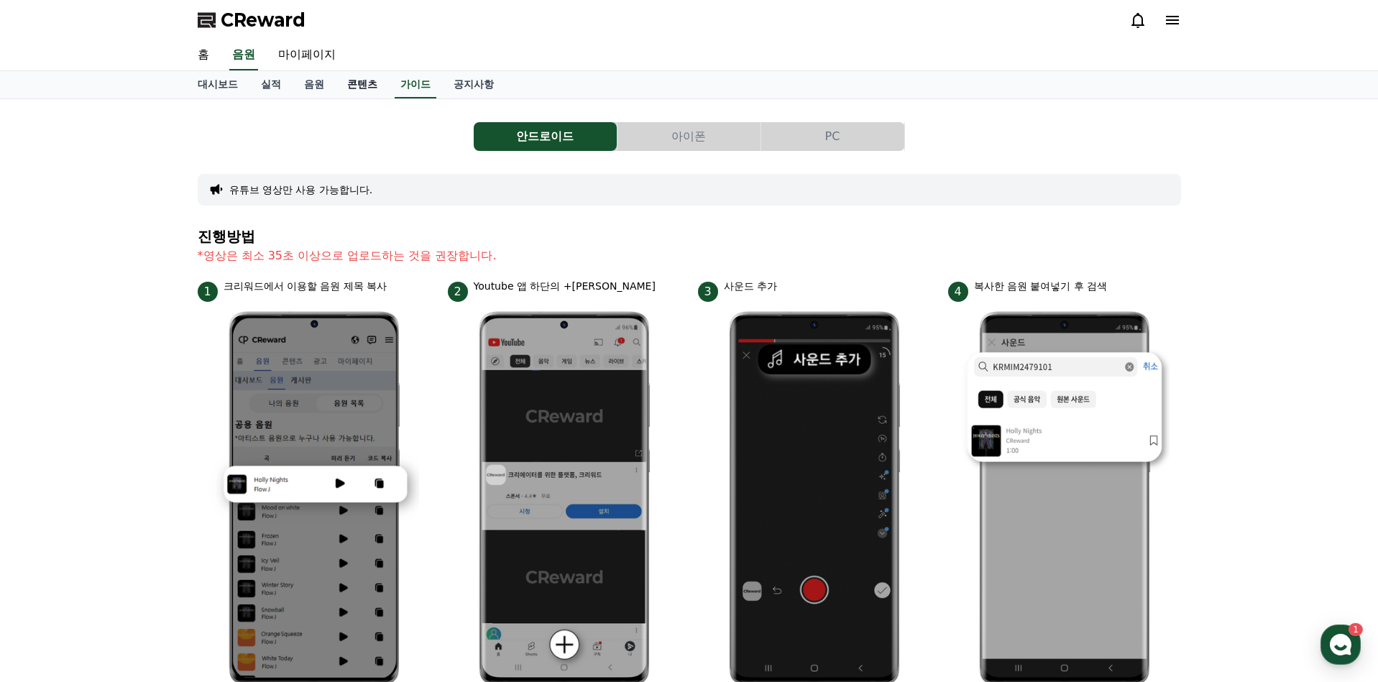
click at [366, 81] on link "콘텐츠" at bounding box center [362, 84] width 53 height 27
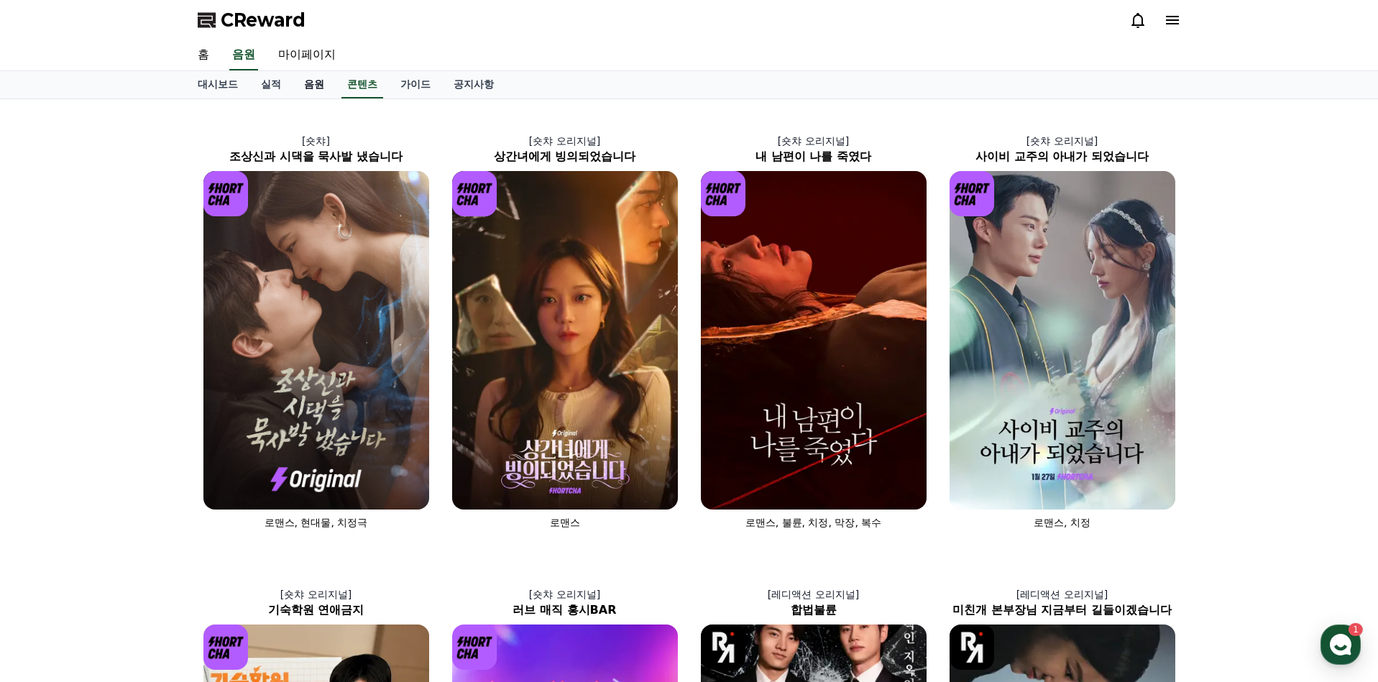
click at [303, 88] on link "음원" at bounding box center [314, 84] width 43 height 27
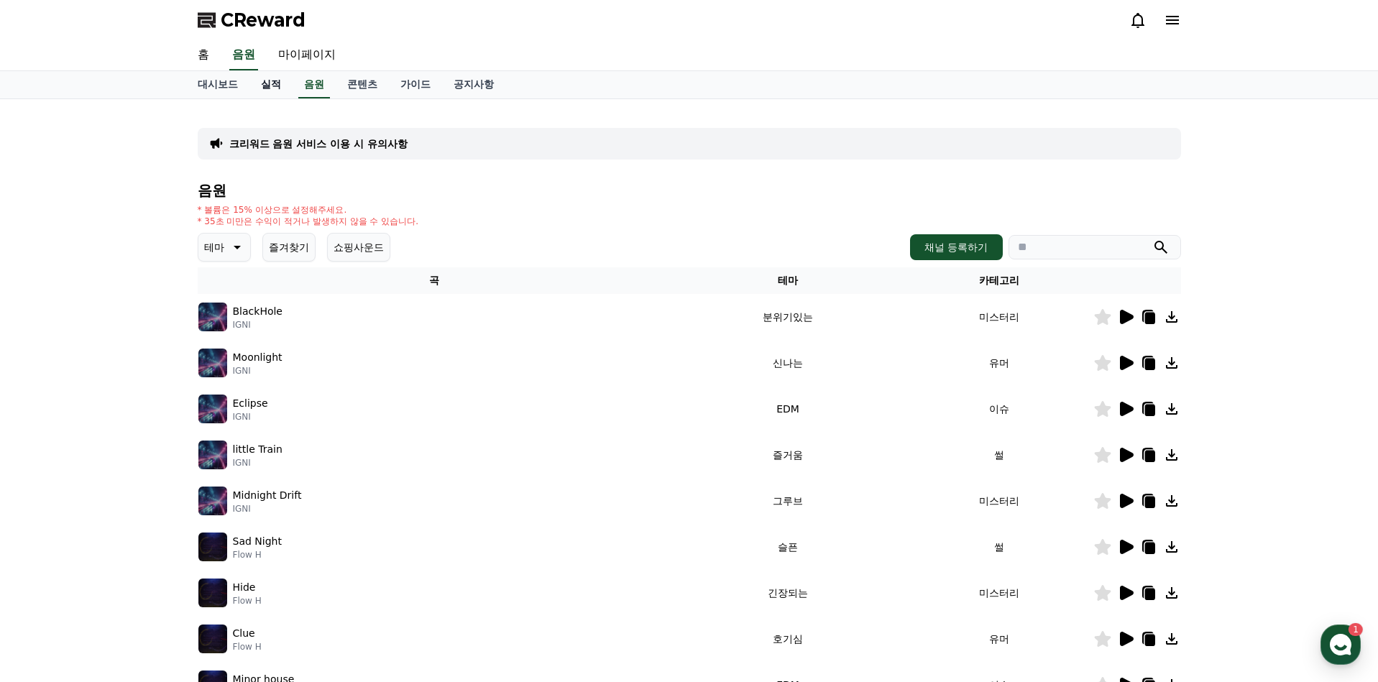
click at [257, 91] on link "실적" at bounding box center [270, 84] width 43 height 27
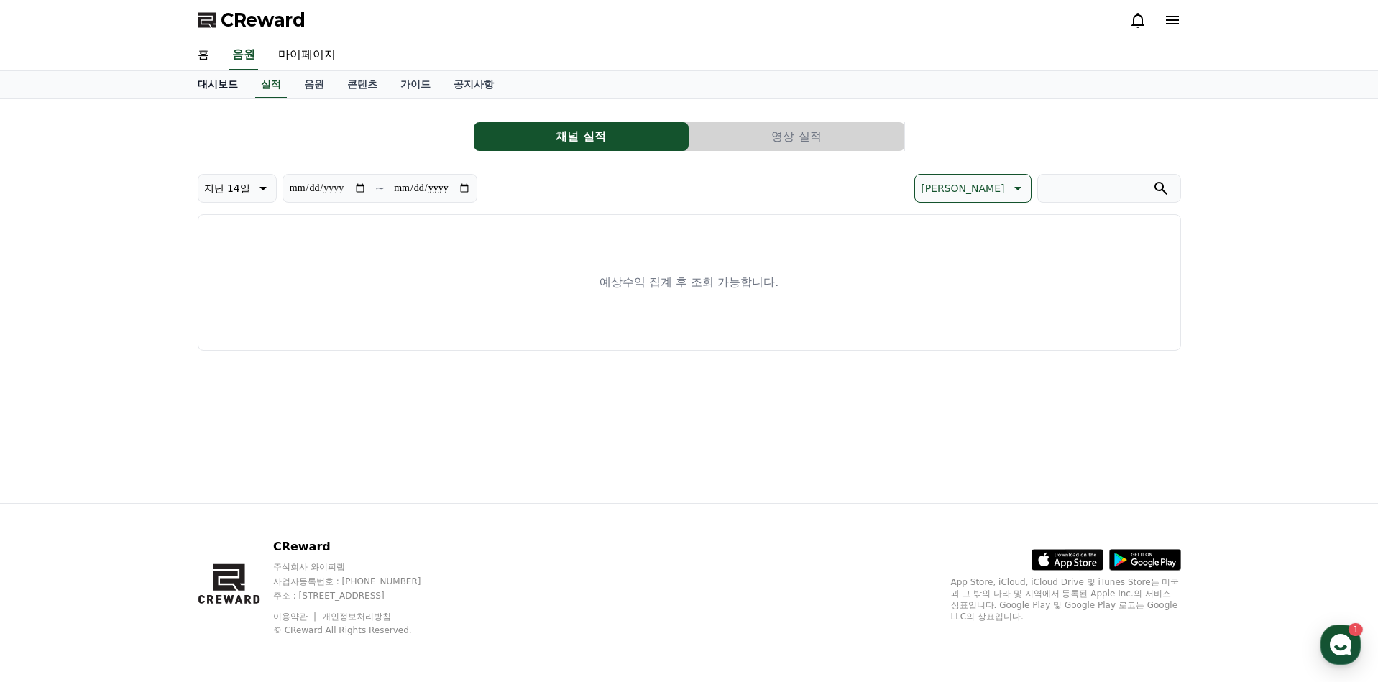
click at [229, 90] on link "대시보드" at bounding box center [217, 84] width 63 height 27
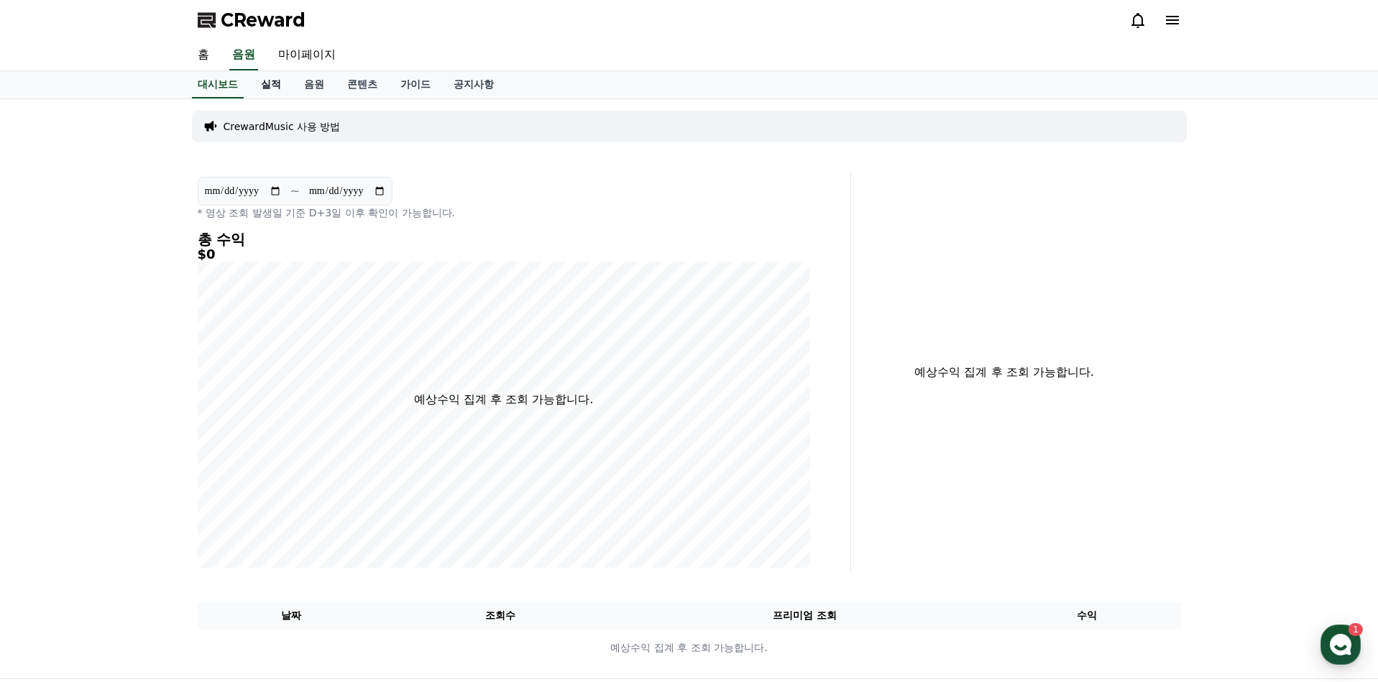
click at [285, 89] on link "실적" at bounding box center [270, 84] width 43 height 27
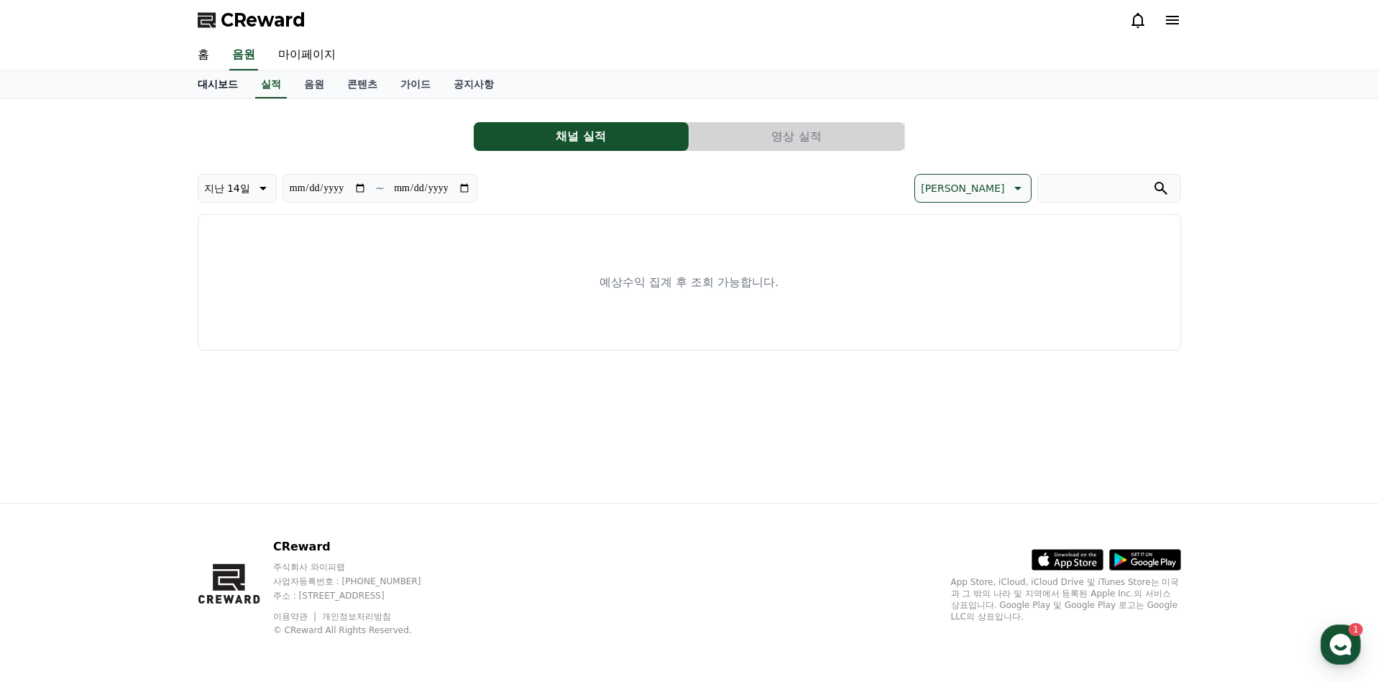
click at [216, 86] on link "대시보드" at bounding box center [217, 84] width 63 height 27
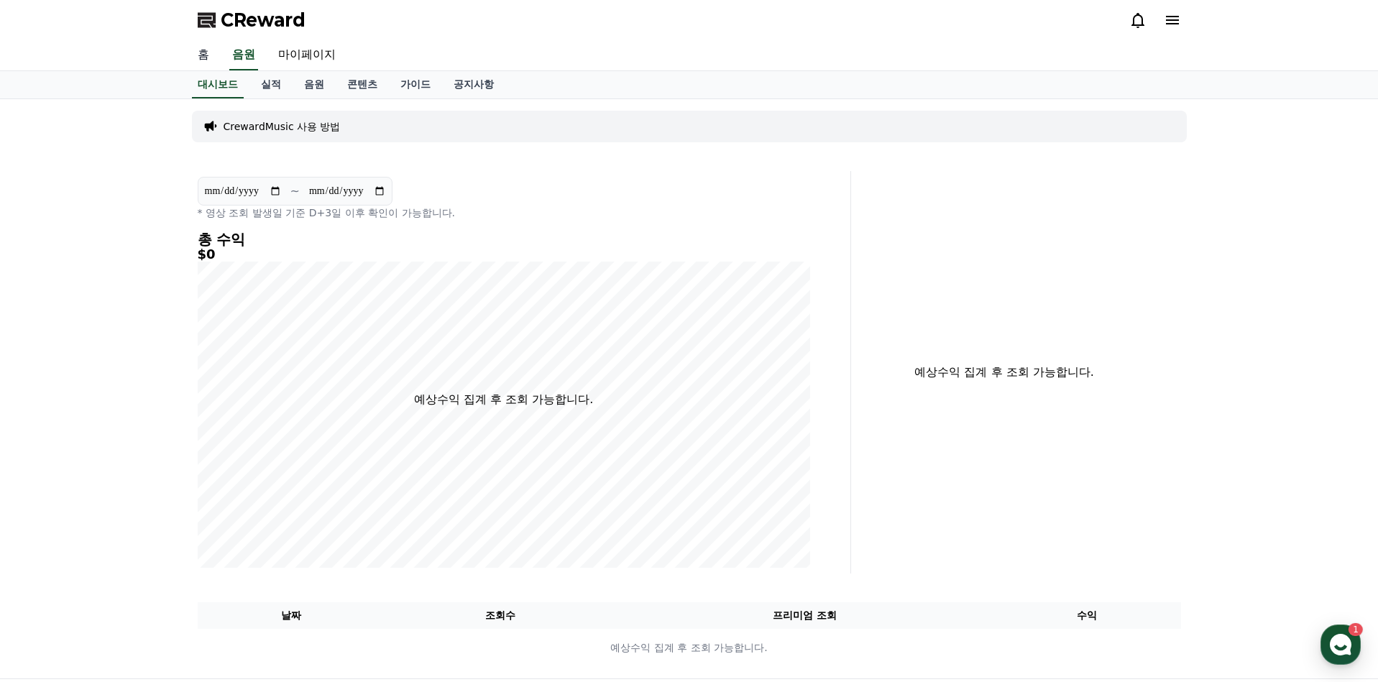
click at [201, 50] on link "홈" at bounding box center [203, 55] width 35 height 30
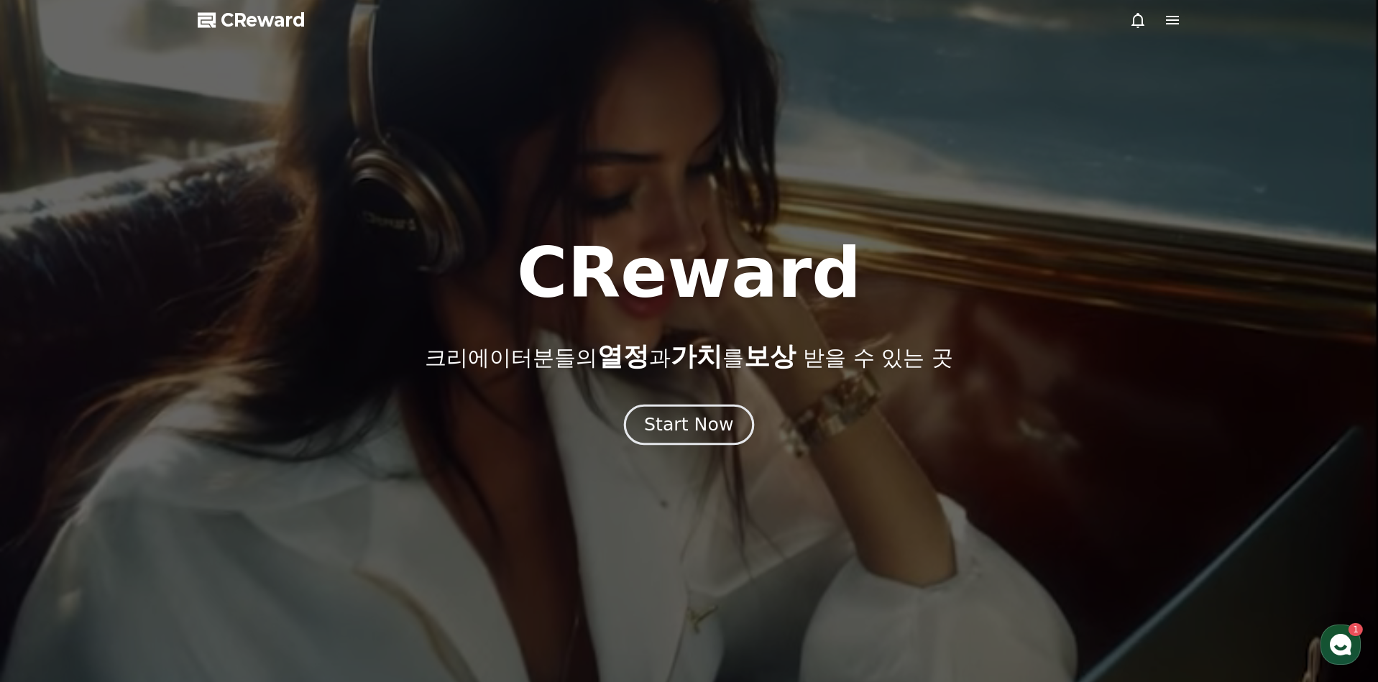
click at [676, 423] on div "Start Now" at bounding box center [688, 425] width 89 height 24
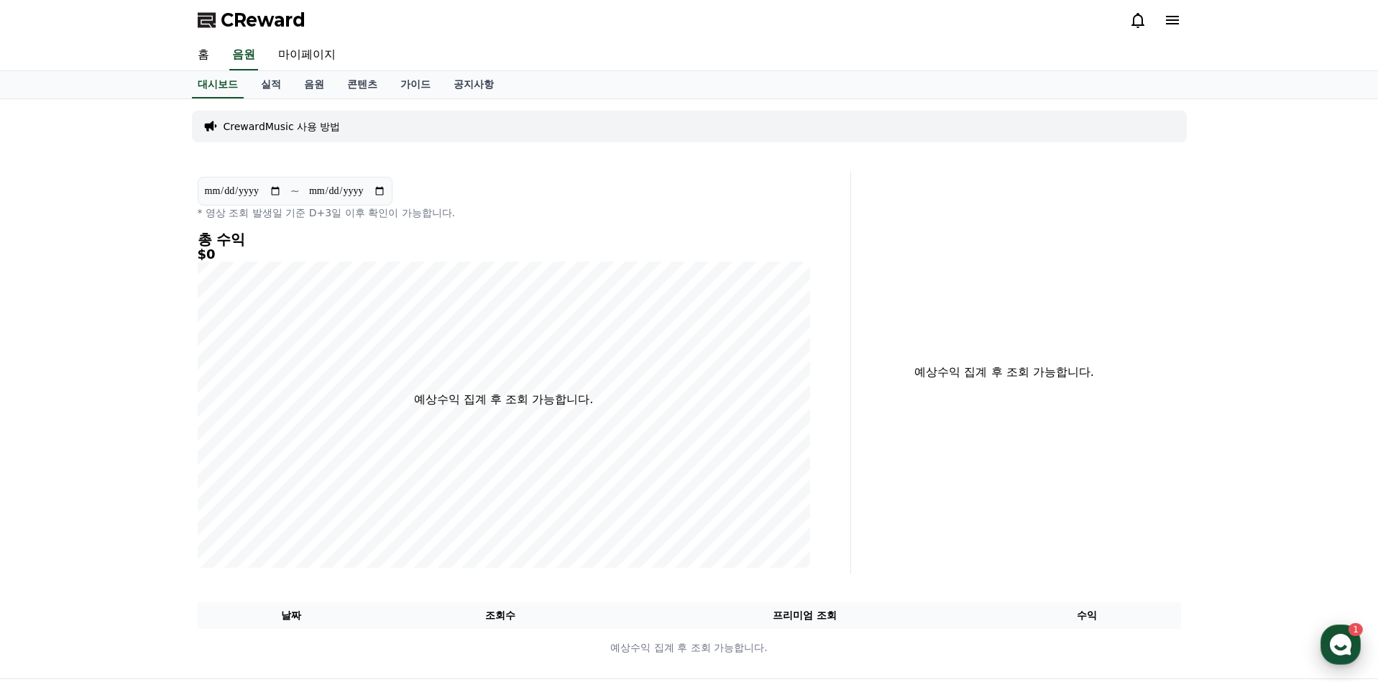
click at [1359, 643] on button "CReward 상담 버튼 1" at bounding box center [1341, 645] width 40 height 40
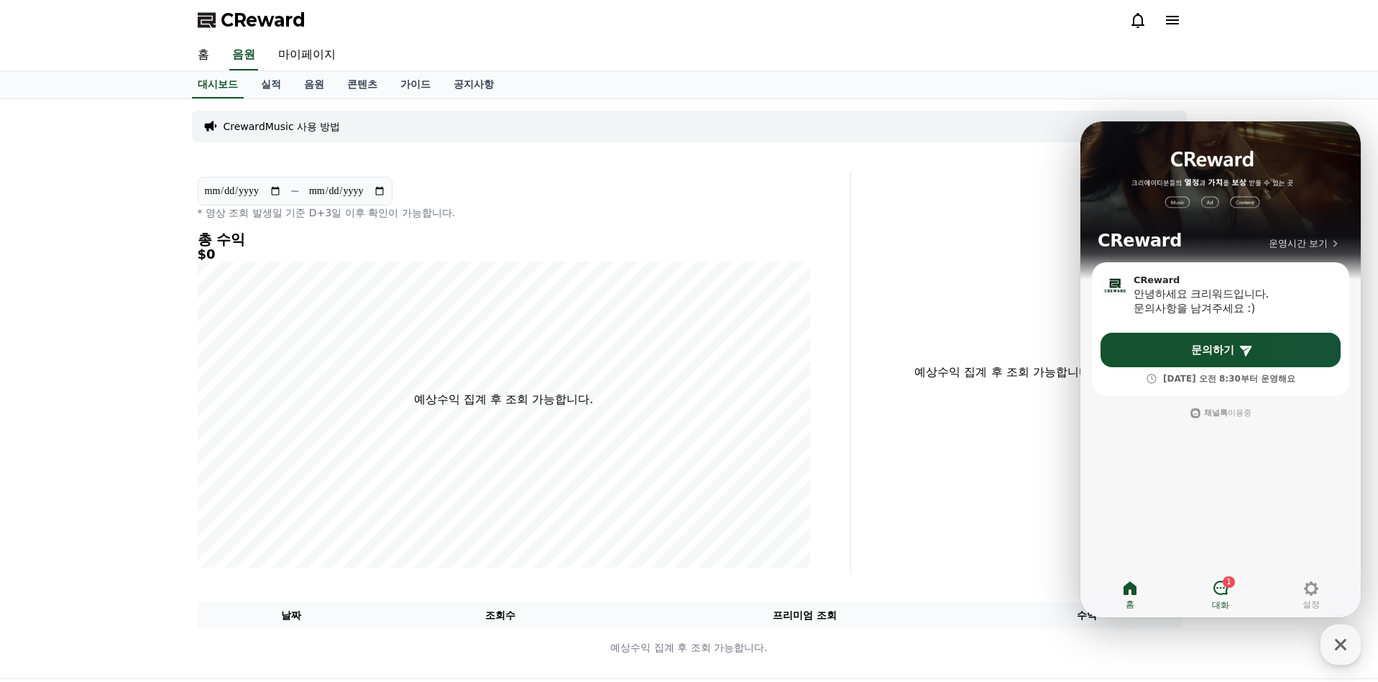
click at [1207, 590] on link "1 대화" at bounding box center [1220, 595] width 91 height 36
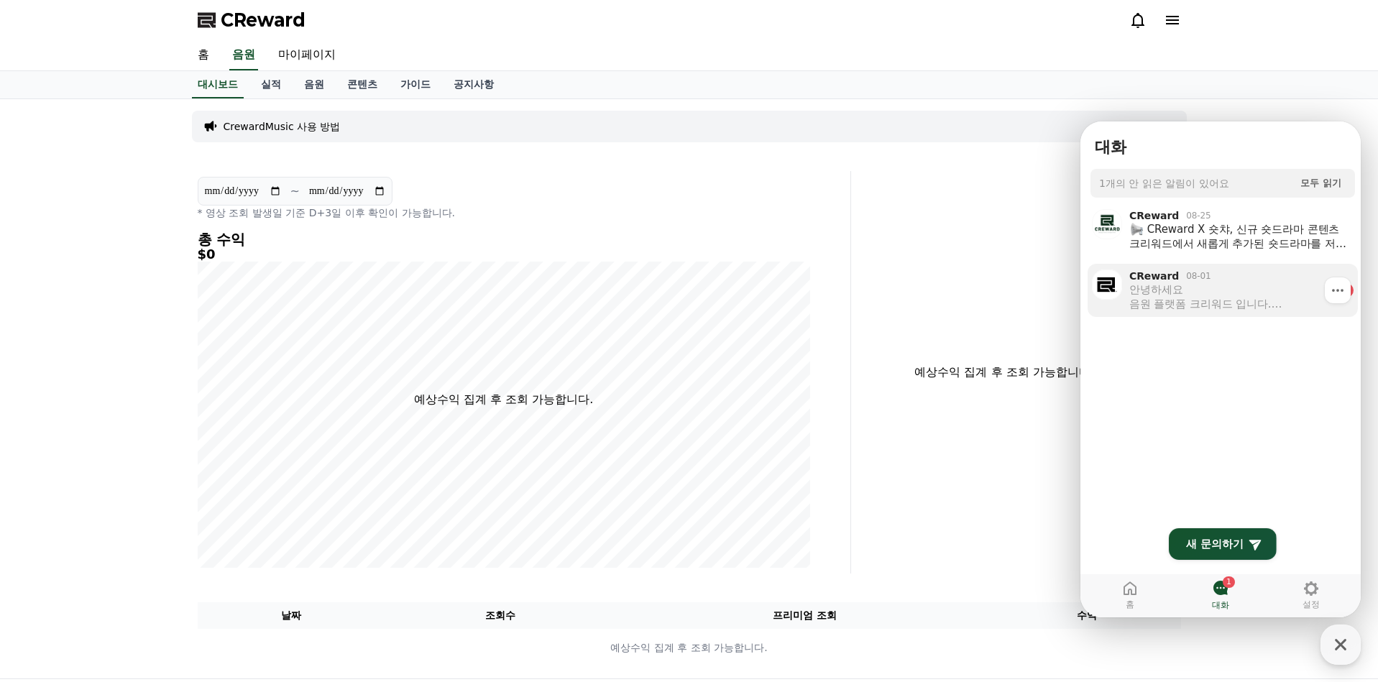
click at [1195, 290] on div "안녕하세요 음원 플랫폼 크리워드 입니다. 연락주셔서 감사합니다. 우선 크리워드 이용 절차 안내 드립니다! 1. 크리워드 홈페이지 가입 http…" at bounding box center [1231, 297] width 204 height 29
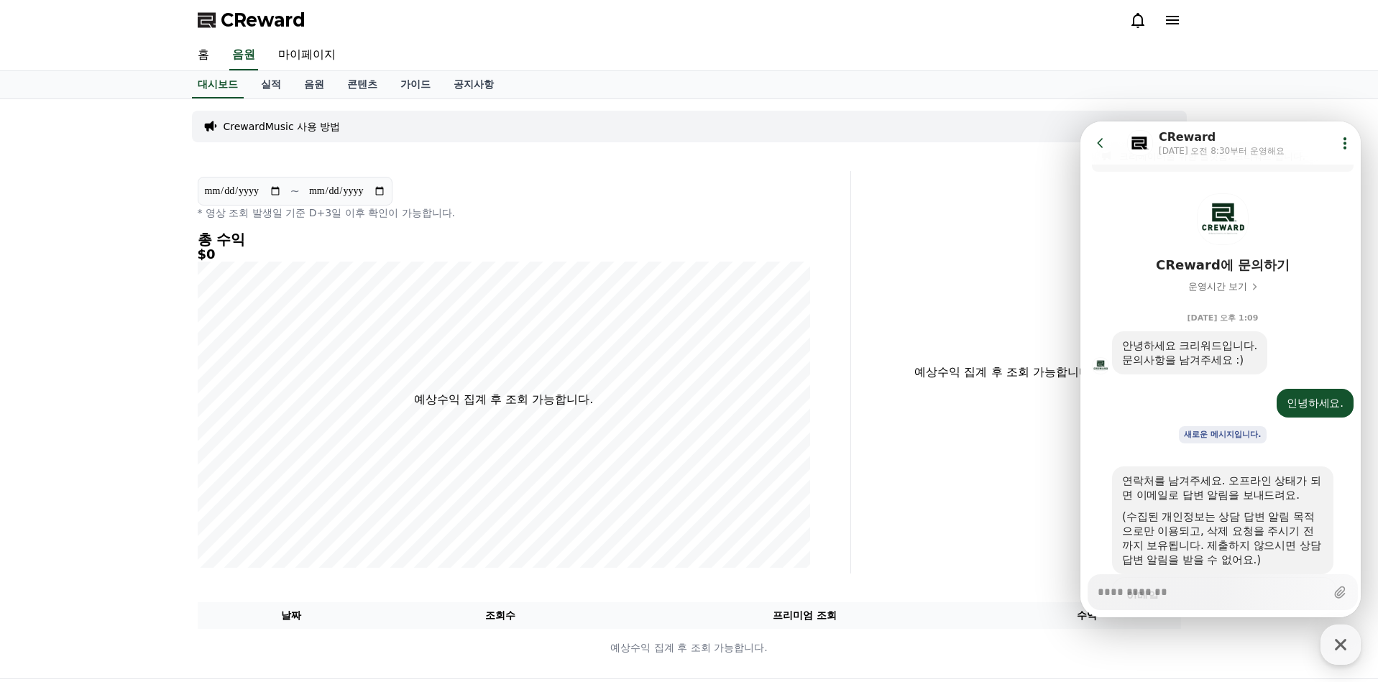
scroll to position [23, 0]
type textarea "*"
click at [952, 242] on div "예상수익 집계 후 조회 가능합니다." at bounding box center [1022, 372] width 330 height 403
click at [1105, 139] on icon at bounding box center [1100, 143] width 14 height 14
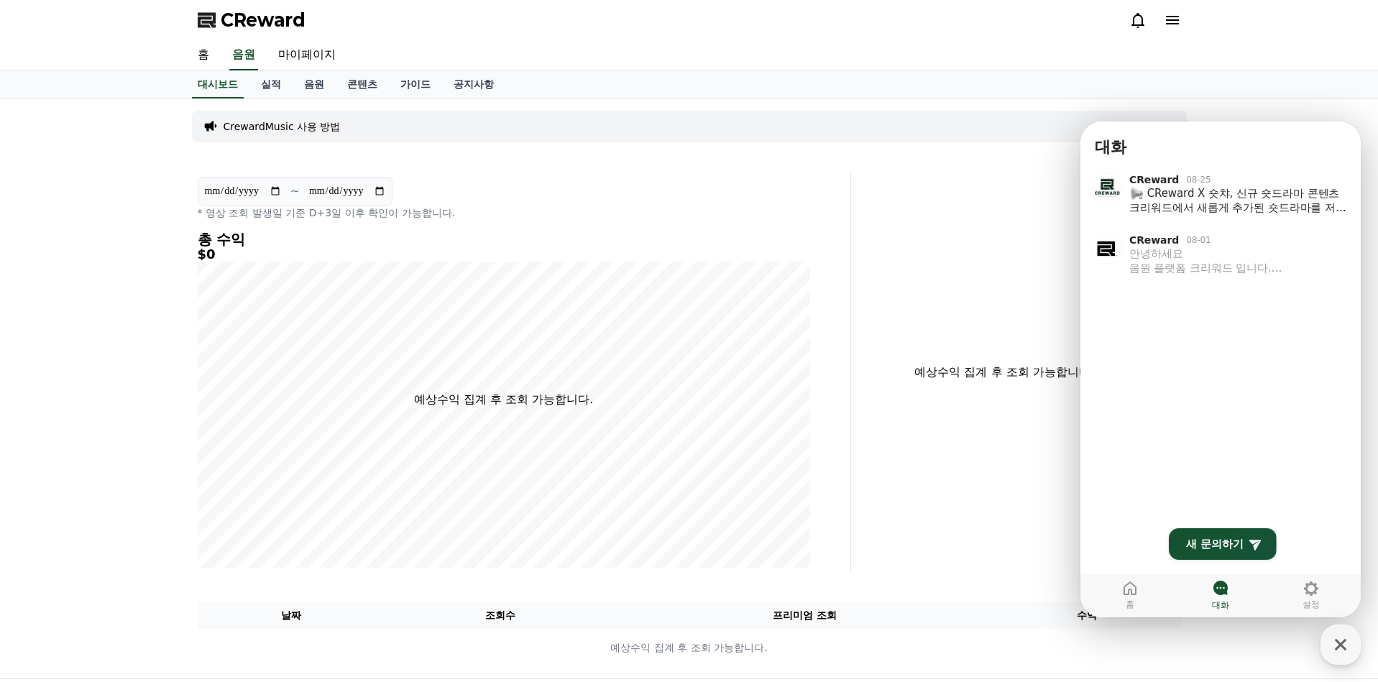
click at [1178, 17] on icon at bounding box center [1172, 20] width 13 height 9
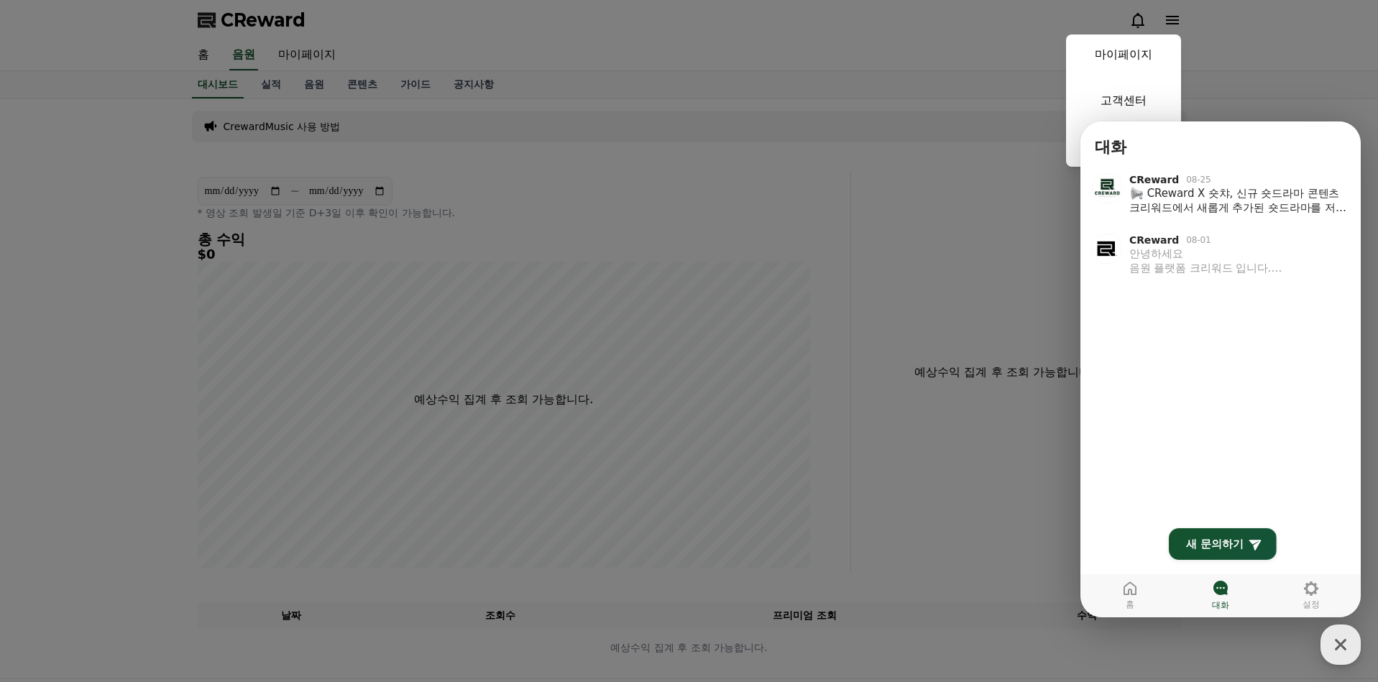
drag, startPoint x: 1137, startPoint y: 50, endPoint x: 1136, endPoint y: 69, distance: 19.4
click at [1136, 50] on link "마이페이지" at bounding box center [1123, 55] width 115 height 40
select select "**********"
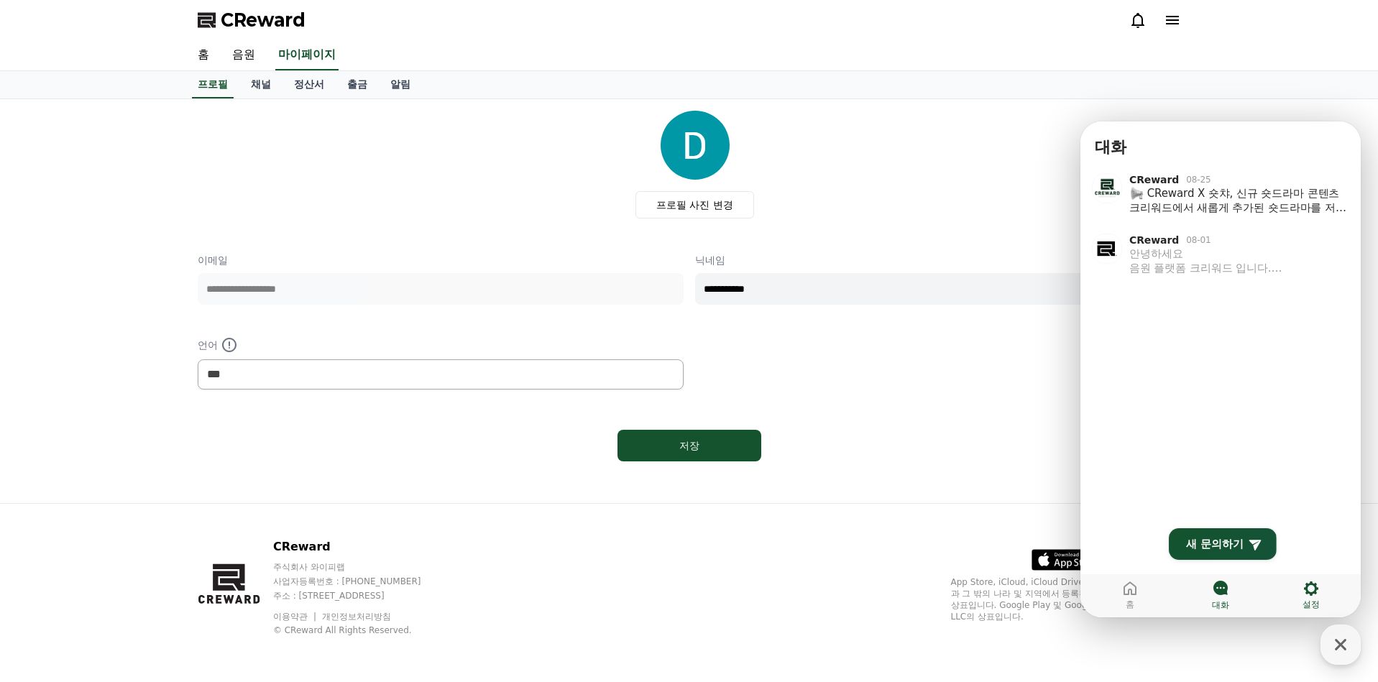
click at [1319, 608] on span "설정" at bounding box center [1311, 605] width 17 height 12
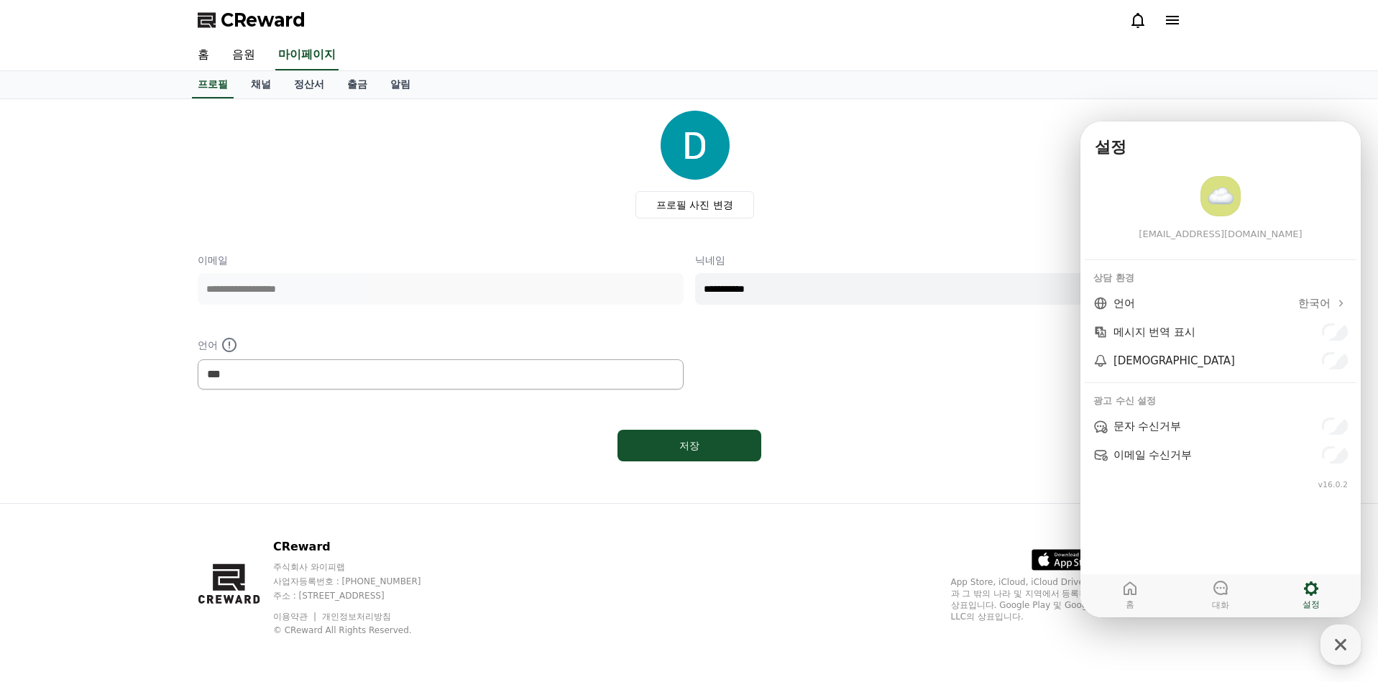
click at [992, 427] on div "저장" at bounding box center [689, 445] width 983 height 43
drag, startPoint x: 1344, startPoint y: 641, endPoint x: 1310, endPoint y: 623, distance: 38.3
click at [1344, 641] on icon "button" at bounding box center [1341, 645] width 12 height 12
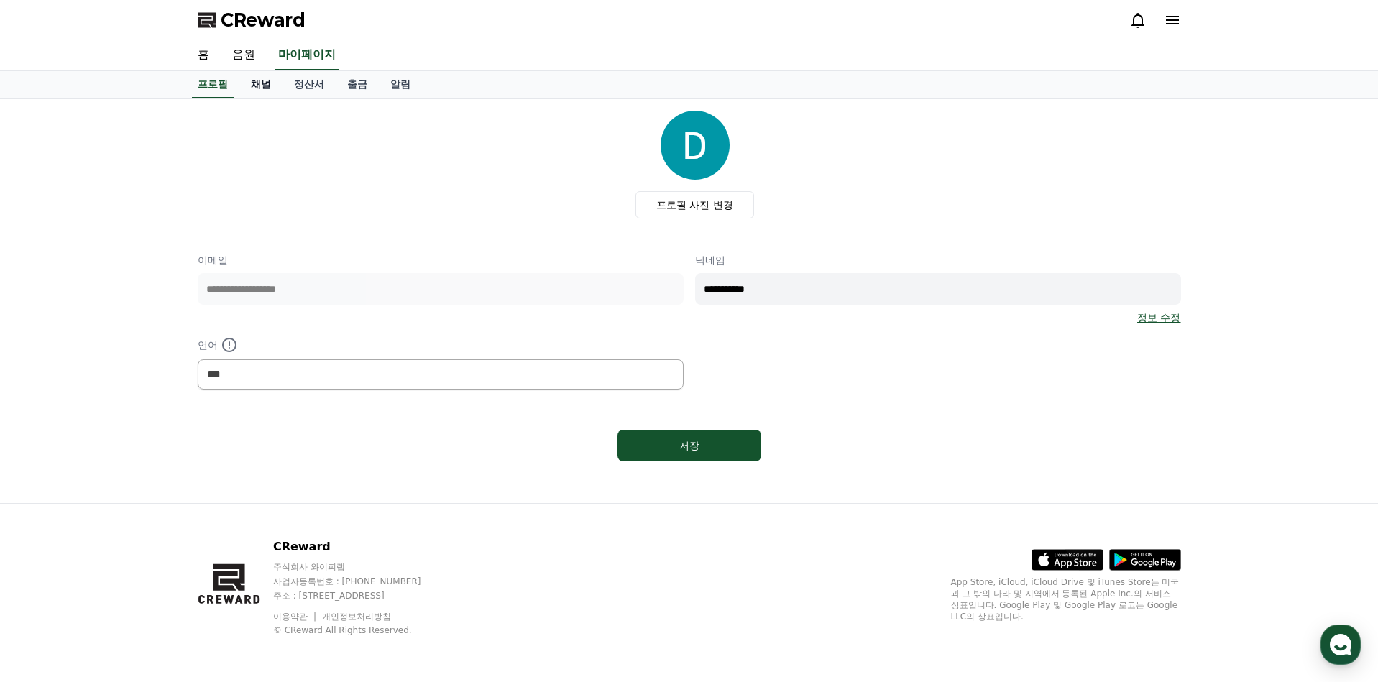
click at [262, 83] on link "채널" at bounding box center [260, 84] width 43 height 27
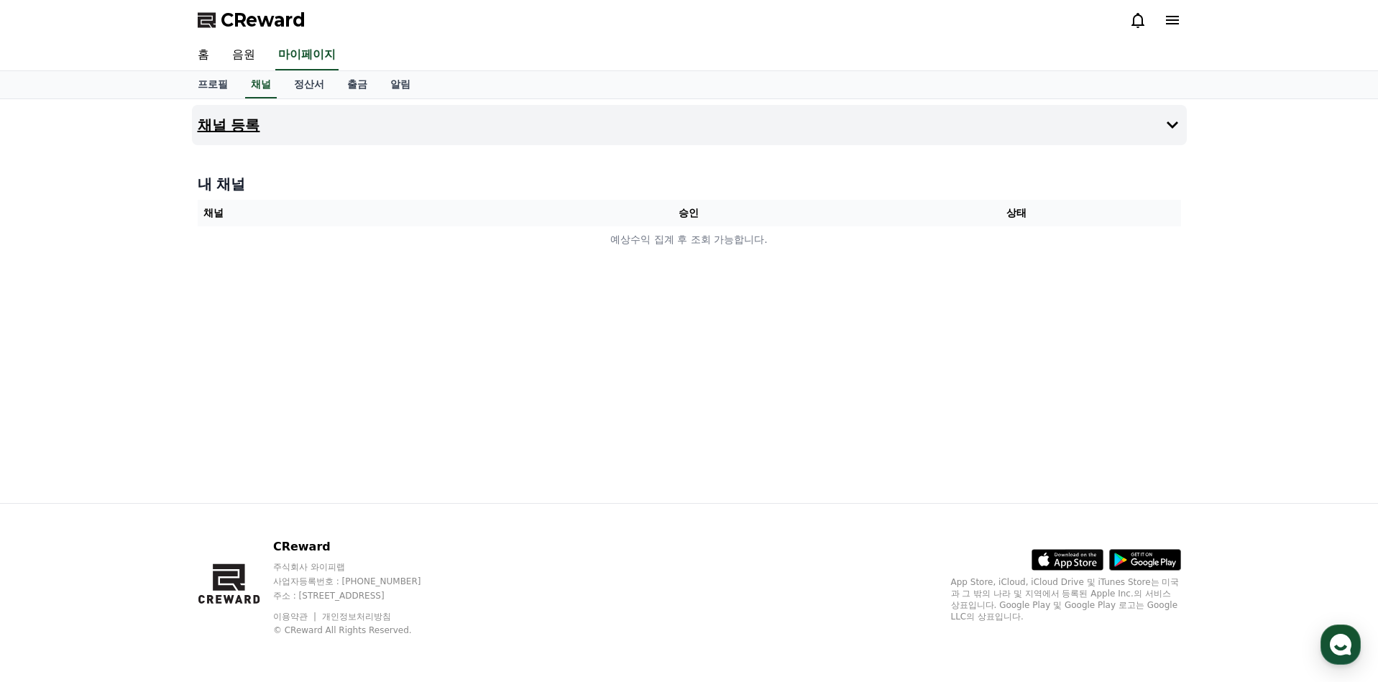
click at [357, 136] on button "채널 등록" at bounding box center [689, 125] width 995 height 40
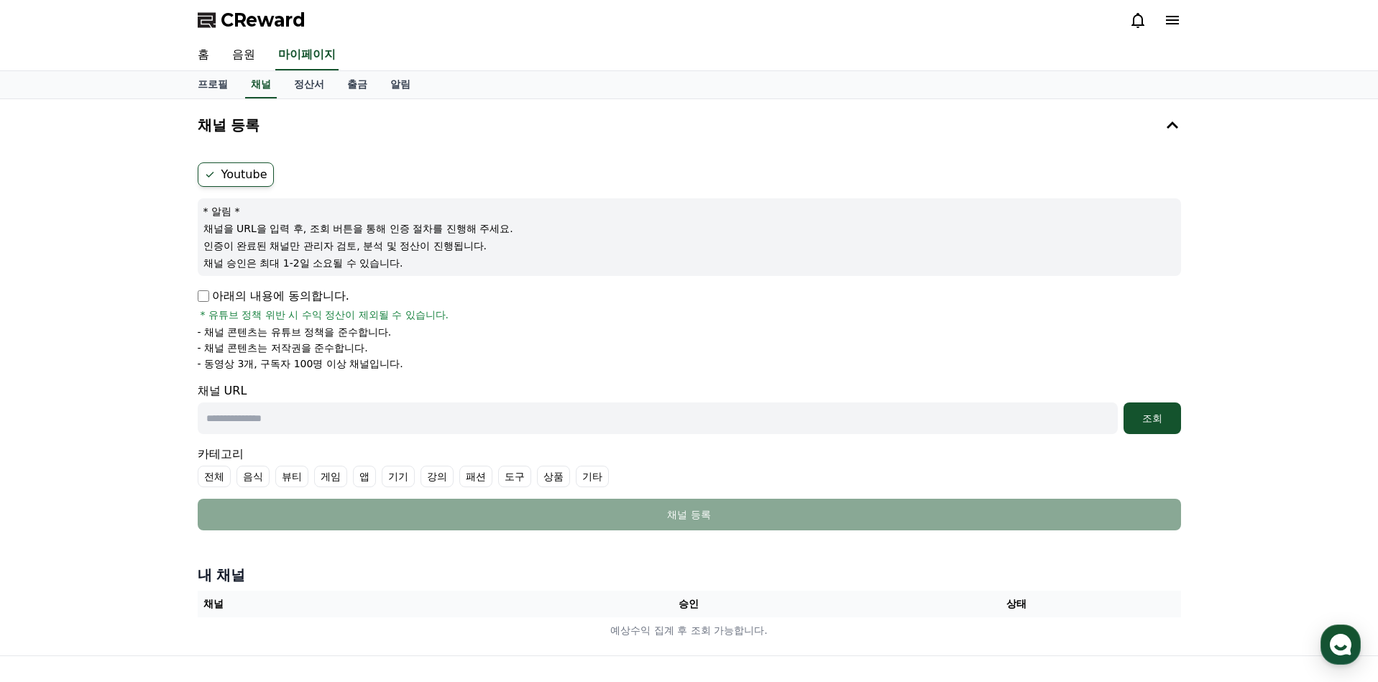
click at [217, 305] on div "아래의 내용에 동의합니다. * 유튜브 정책 위반 시 수익 정산이 제외될 수 있습니다." at bounding box center [689, 305] width 983 height 35
click at [223, 289] on p "아래의 내용에 동의합니다." at bounding box center [274, 296] width 152 height 17
click at [203, 289] on p "아래의 내용에 동의합니다." at bounding box center [274, 296] width 152 height 17
click at [256, 429] on input "text" at bounding box center [658, 419] width 920 height 32
paste input "**********"
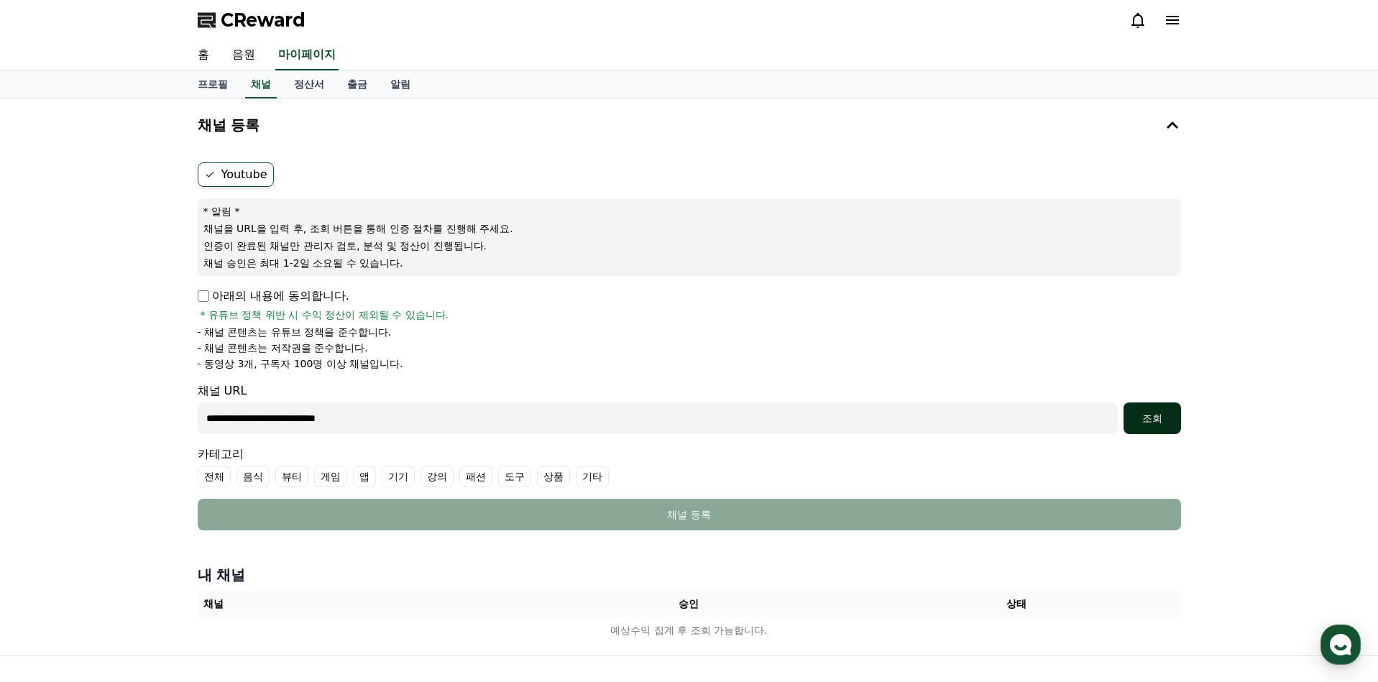
click at [1152, 423] on div "조회" at bounding box center [1152, 418] width 46 height 14
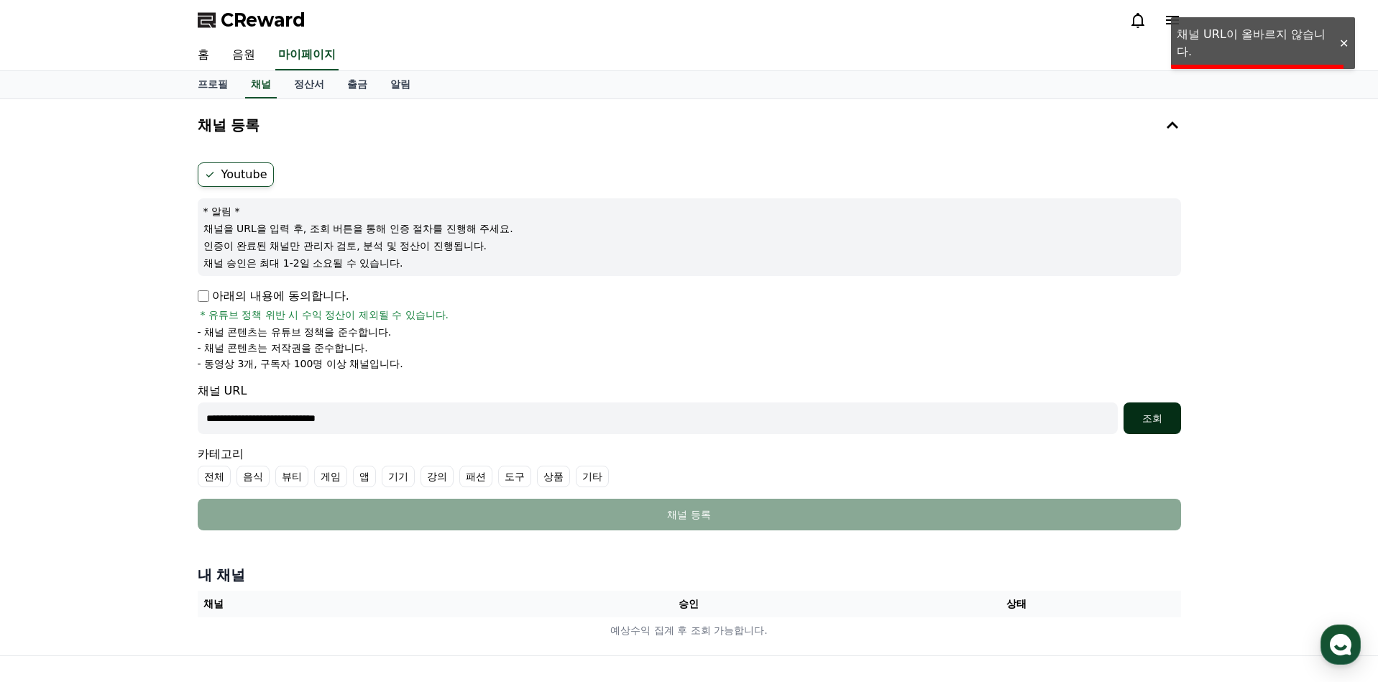
click at [1152, 423] on div "조회" at bounding box center [1152, 418] width 46 height 14
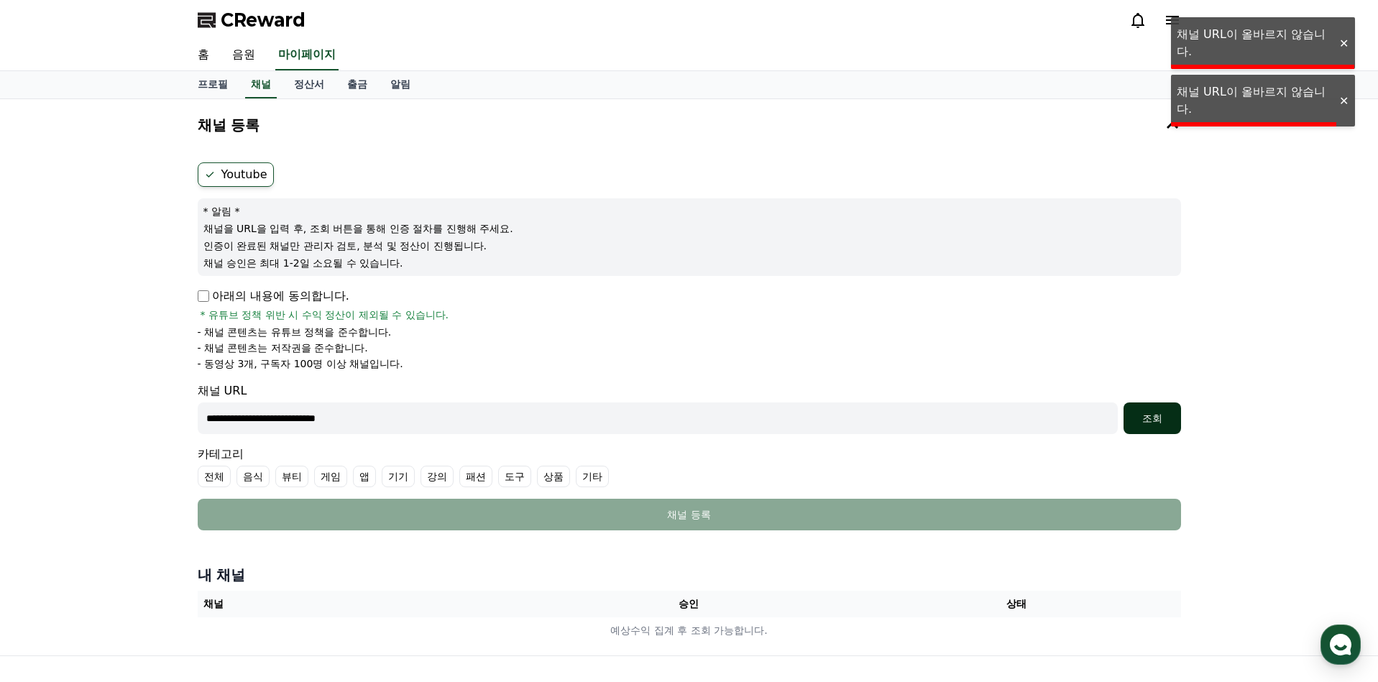
click at [1152, 423] on div "조회" at bounding box center [1152, 418] width 46 height 14
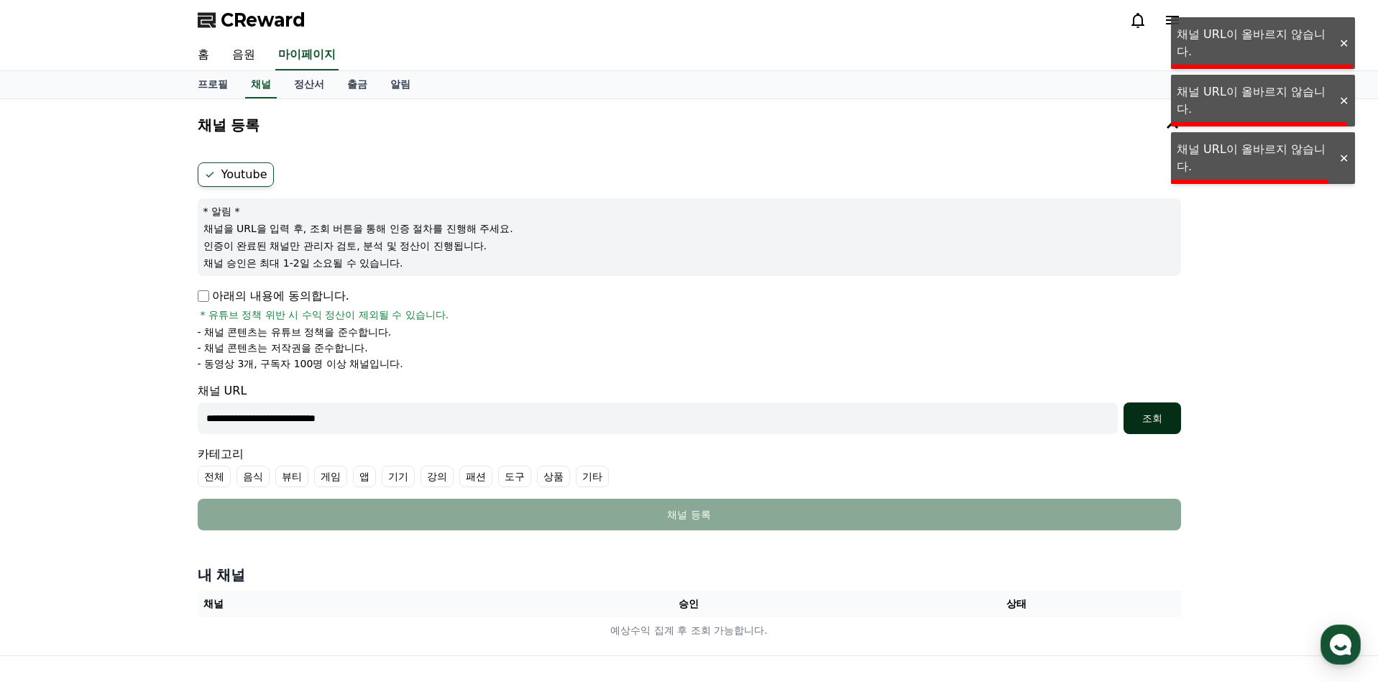
click at [1152, 423] on div "조회" at bounding box center [1152, 418] width 46 height 14
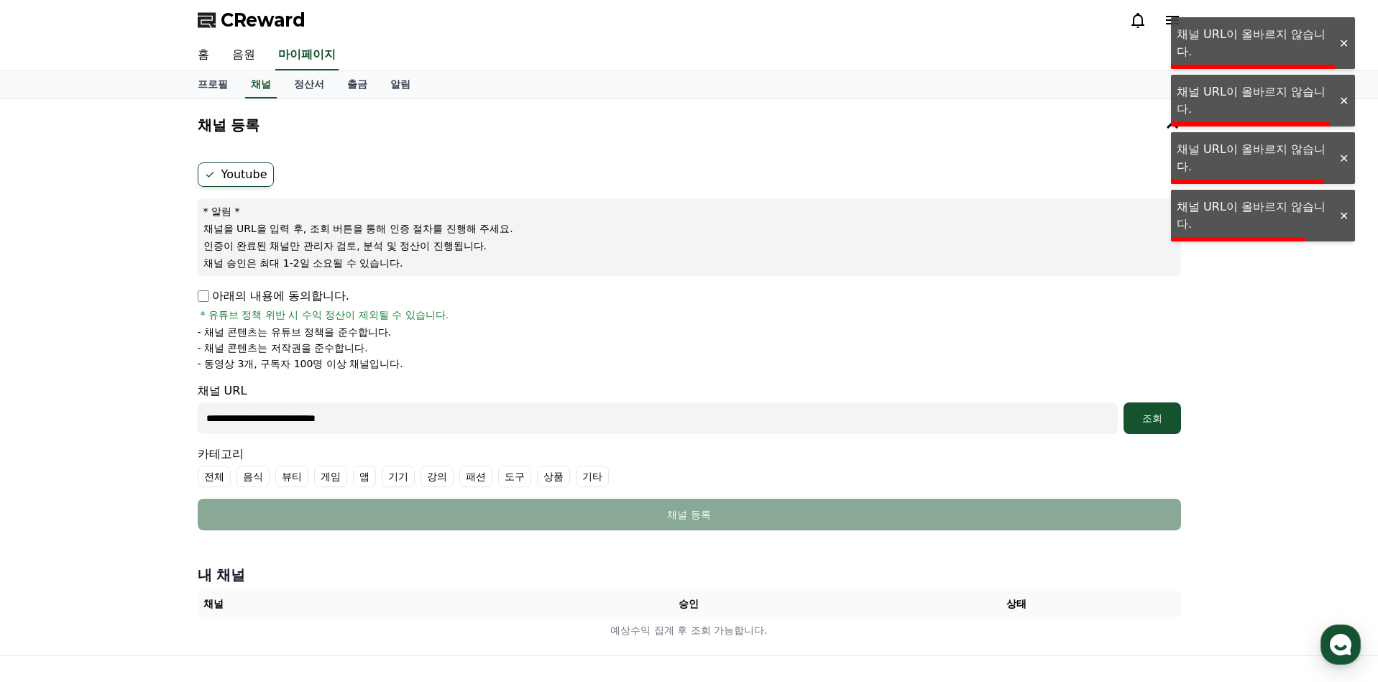
click at [464, 426] on input "**********" at bounding box center [658, 419] width 920 height 32
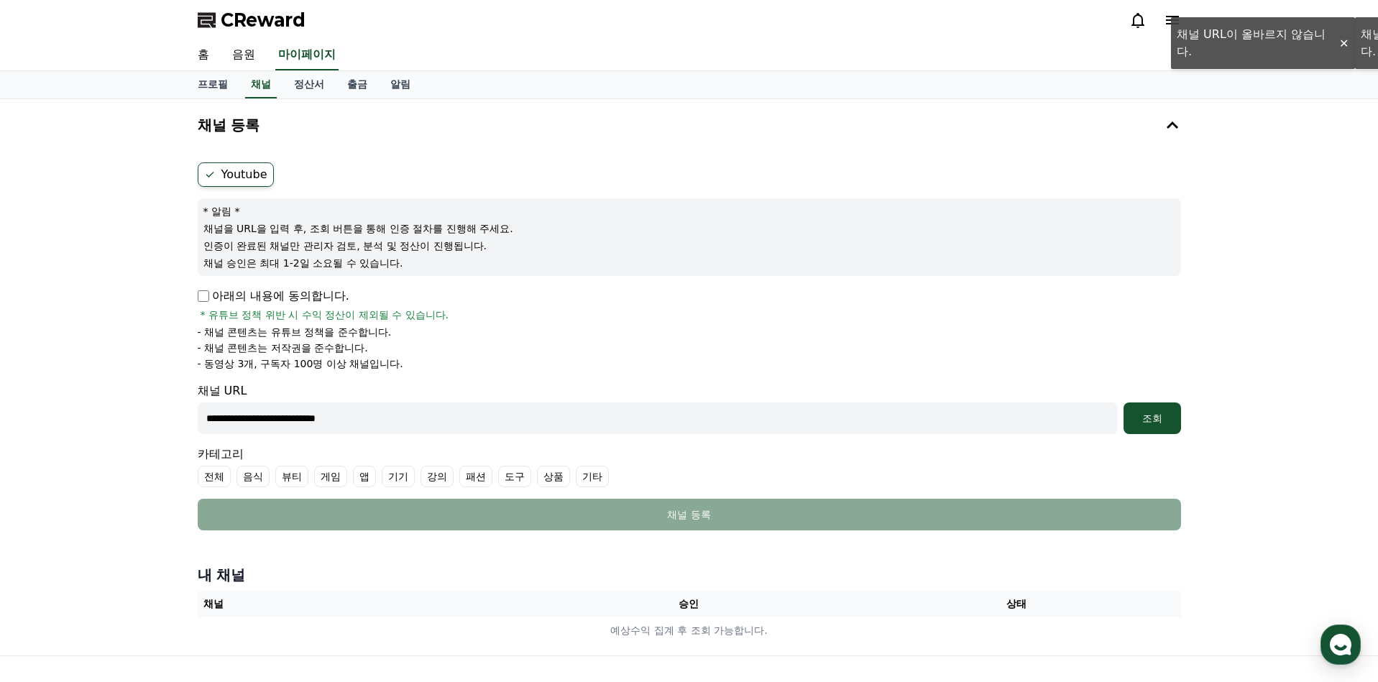
drag, startPoint x: 328, startPoint y: 421, endPoint x: 70, endPoint y: 410, distance: 258.3
click at [70, 410] on div "**********" at bounding box center [689, 377] width 1378 height 556
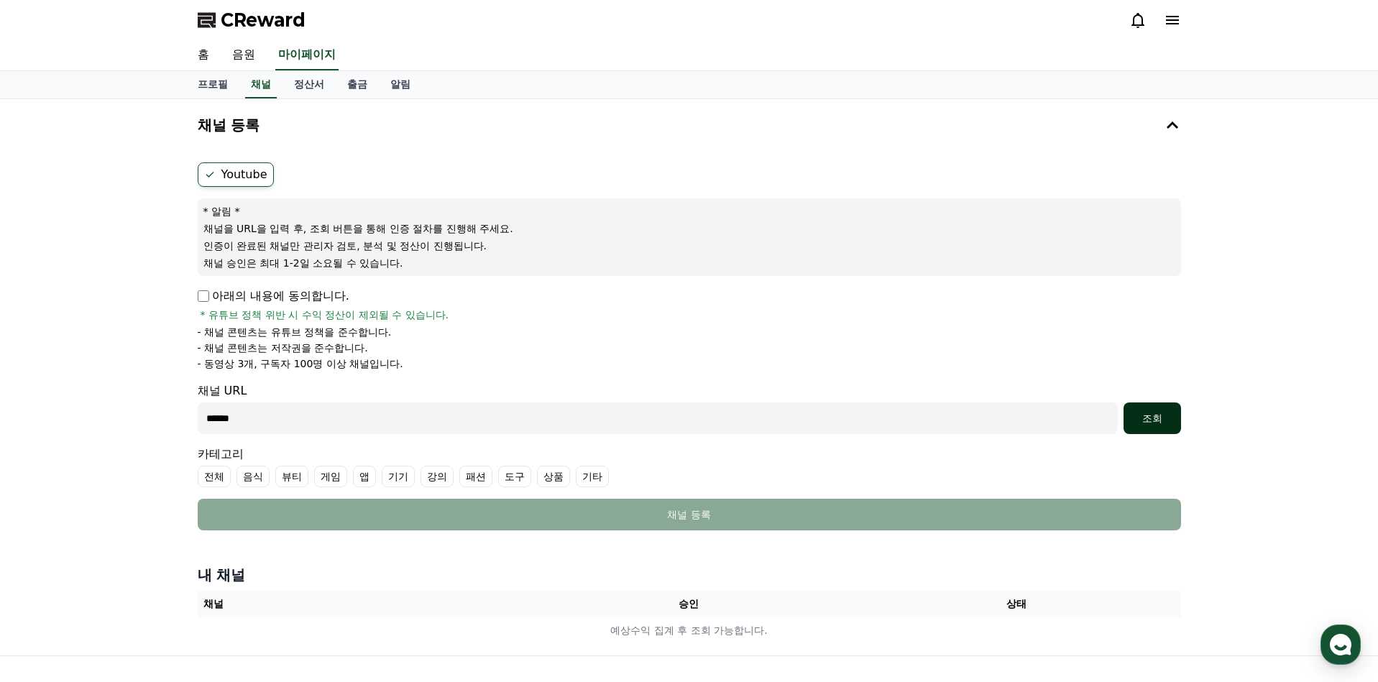
click at [1152, 420] on div "조회" at bounding box center [1152, 418] width 46 height 14
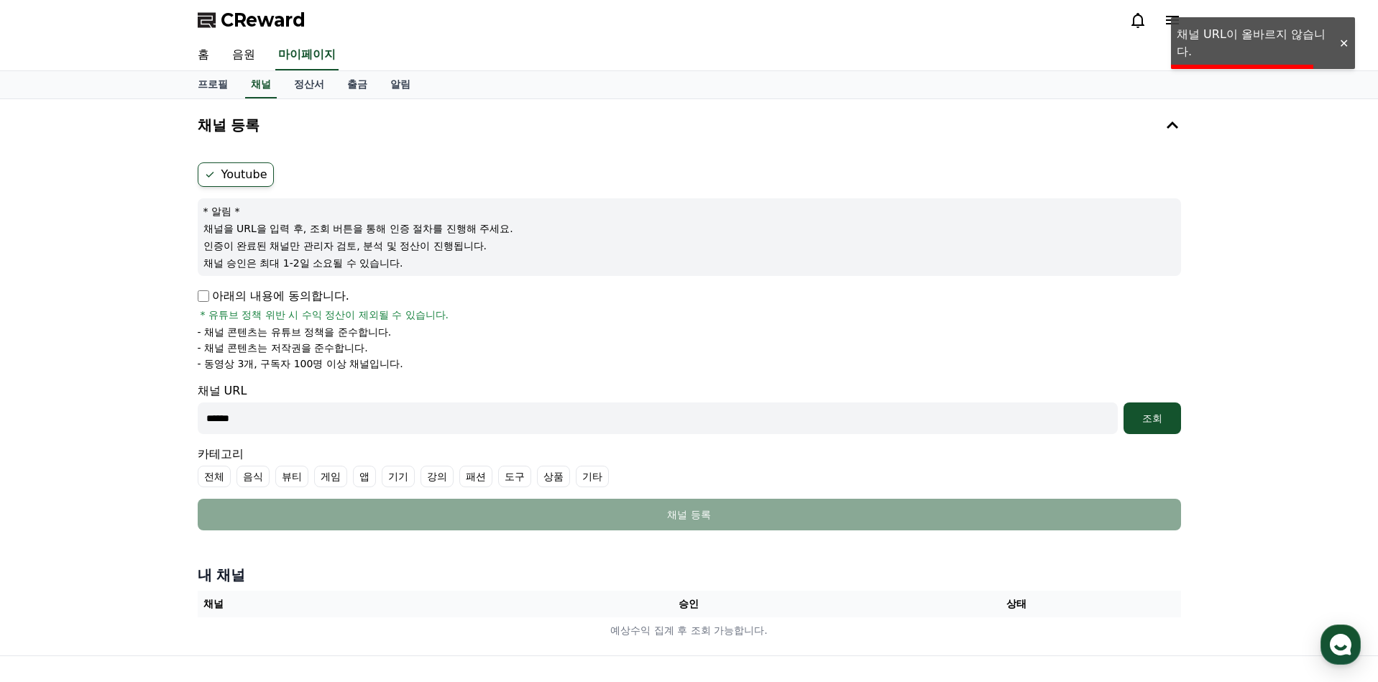
click at [224, 416] on input "******" at bounding box center [658, 419] width 920 height 32
click at [1161, 421] on div "조회" at bounding box center [1152, 418] width 46 height 14
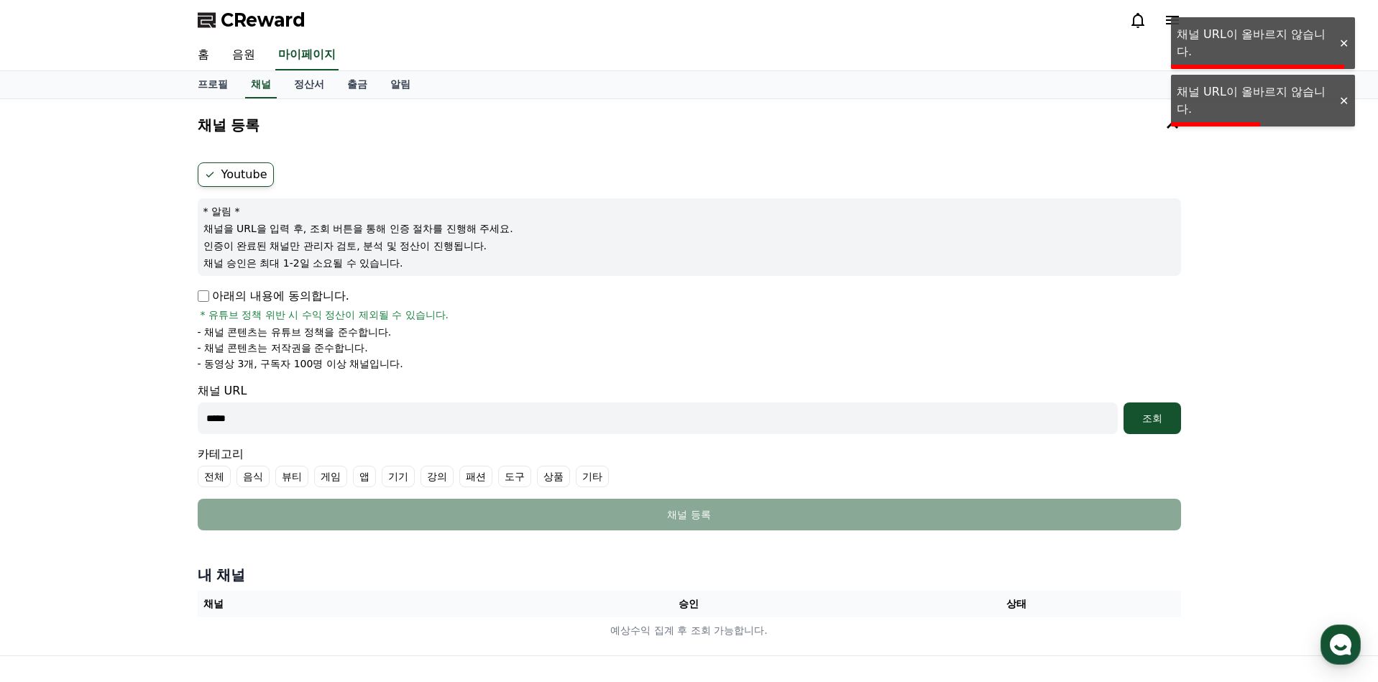
click at [789, 418] on input "*****" at bounding box center [658, 419] width 920 height 32
paste input "**********"
click at [328, 418] on input "**********" at bounding box center [658, 419] width 920 height 32
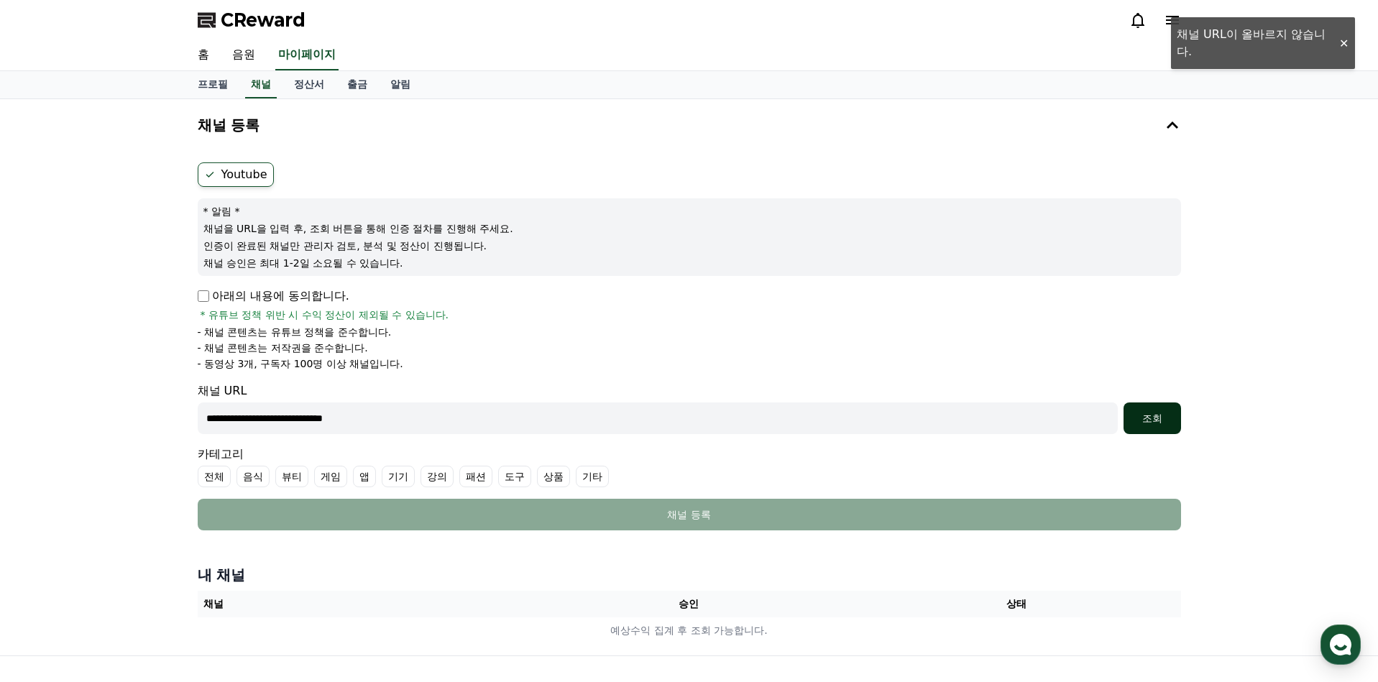
click at [1147, 422] on div "조회" at bounding box center [1152, 418] width 46 height 14
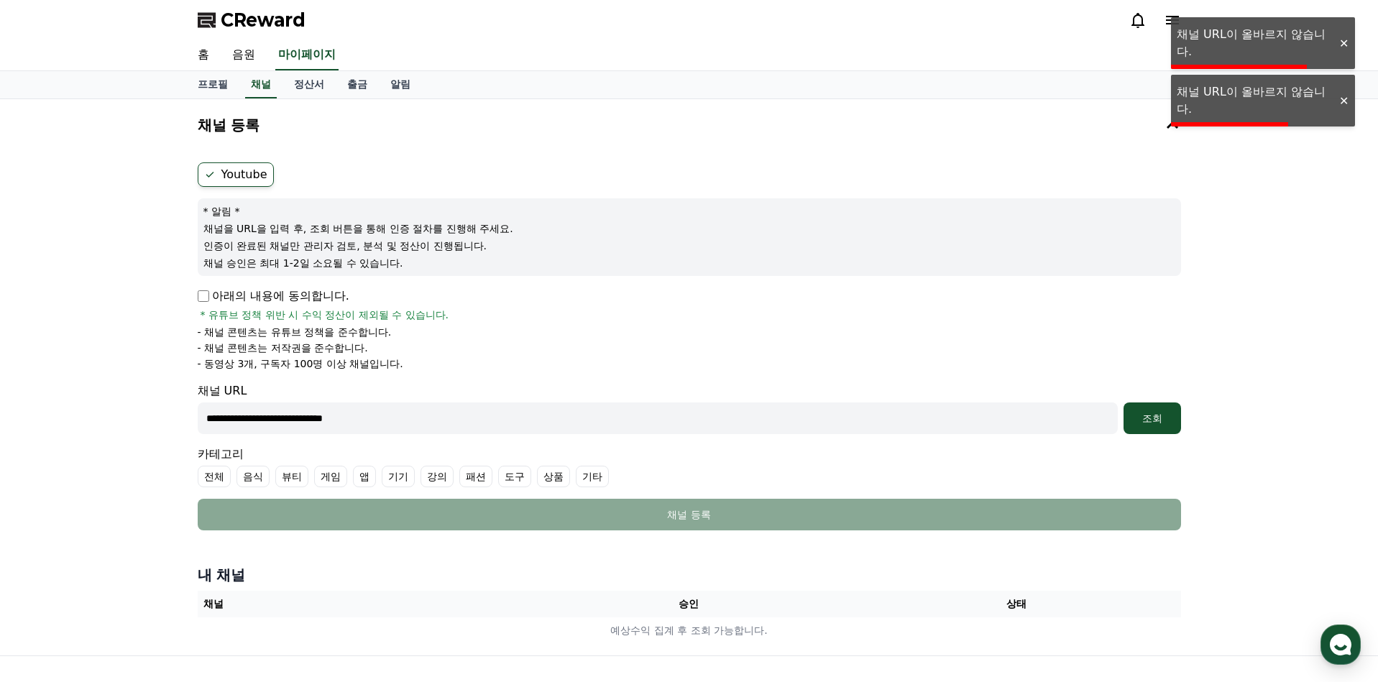
click at [247, 171] on label "Youtube" at bounding box center [236, 174] width 76 height 24
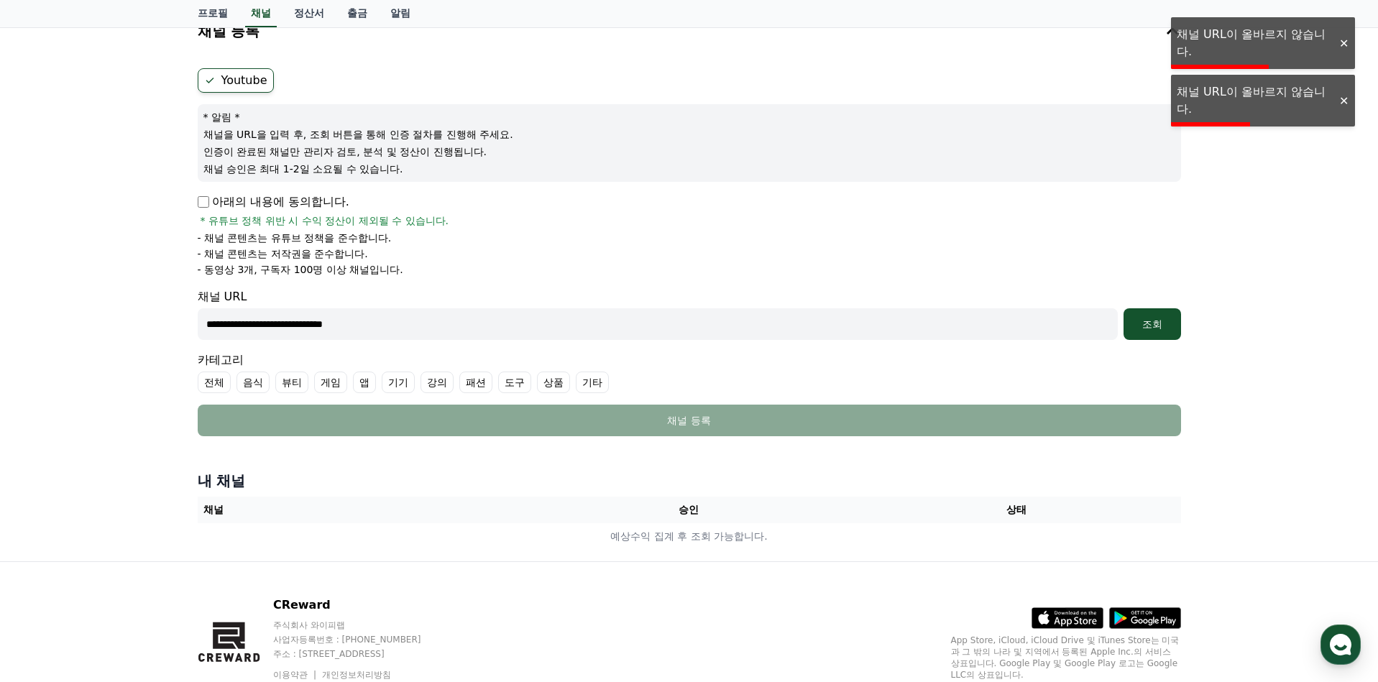
scroll to position [152, 0]
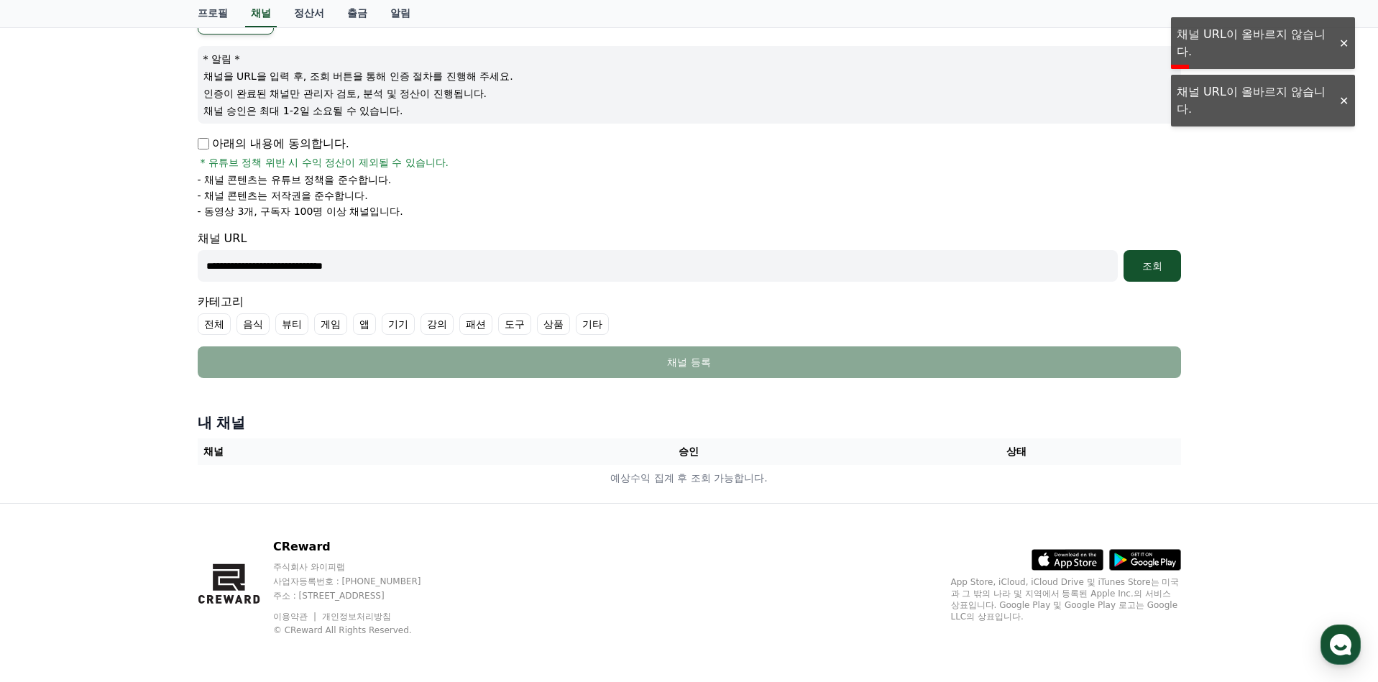
click at [296, 270] on input "**********" at bounding box center [658, 266] width 920 height 32
paste input "text"
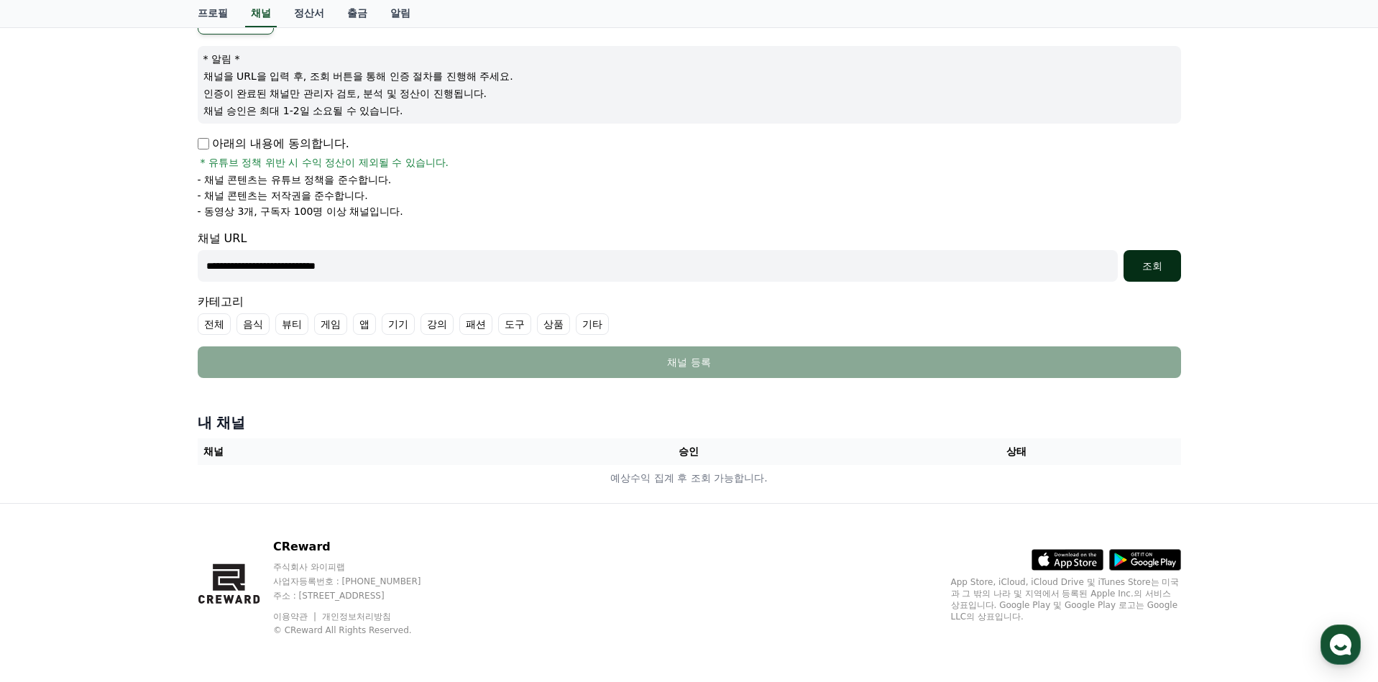
click at [1164, 276] on button "조회" at bounding box center [1153, 266] width 58 height 32
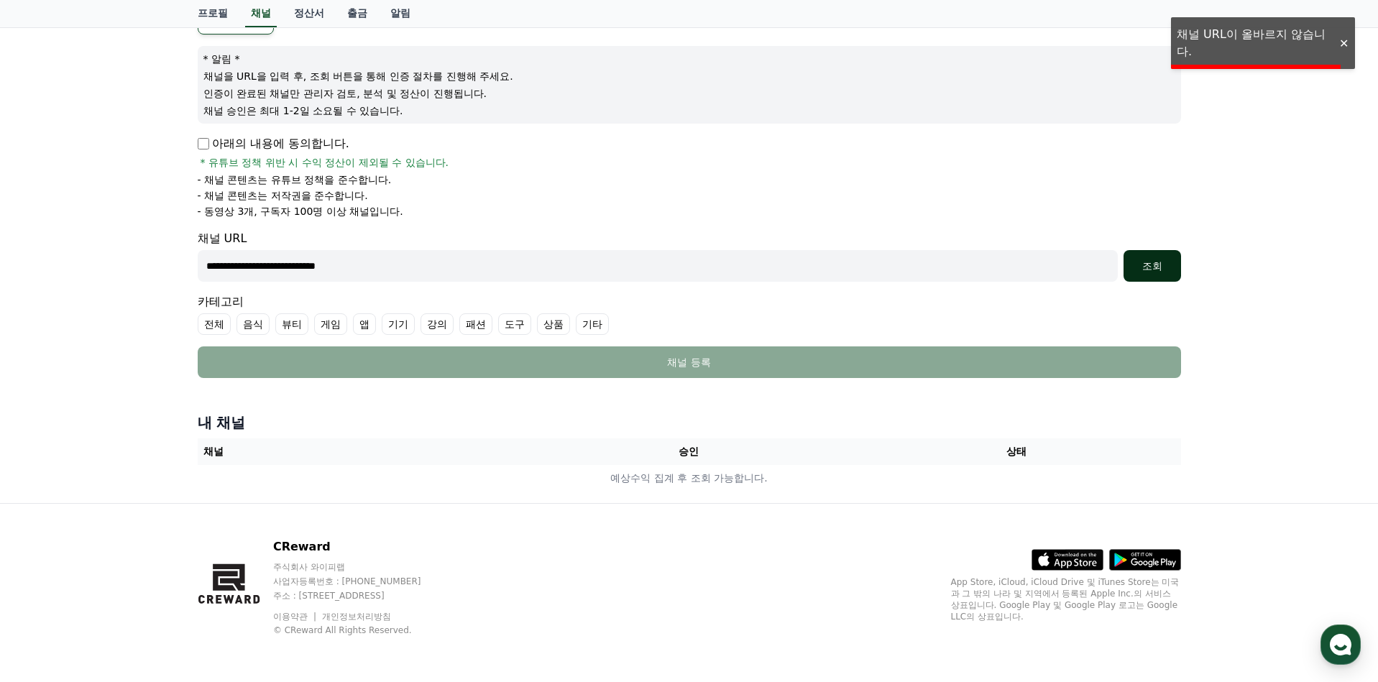
click at [1164, 276] on button "조회" at bounding box center [1153, 266] width 58 height 32
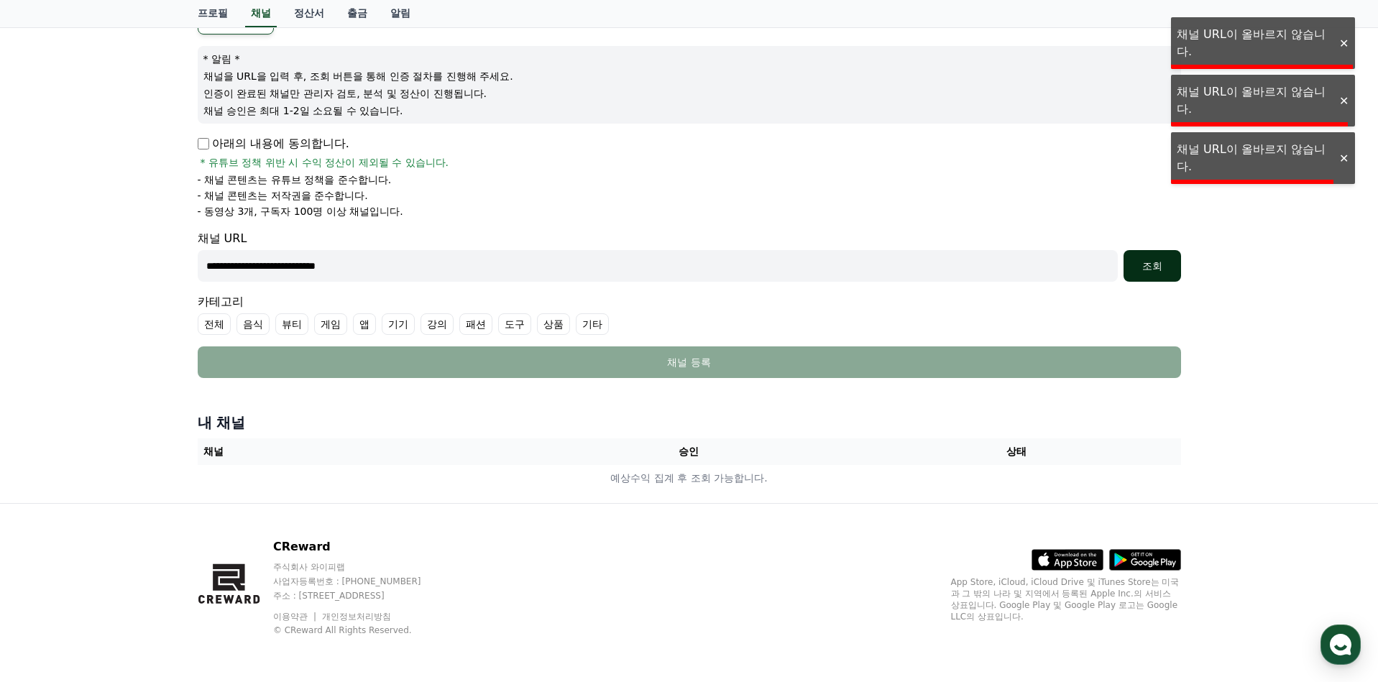
click at [1164, 276] on button "조회" at bounding box center [1153, 266] width 58 height 32
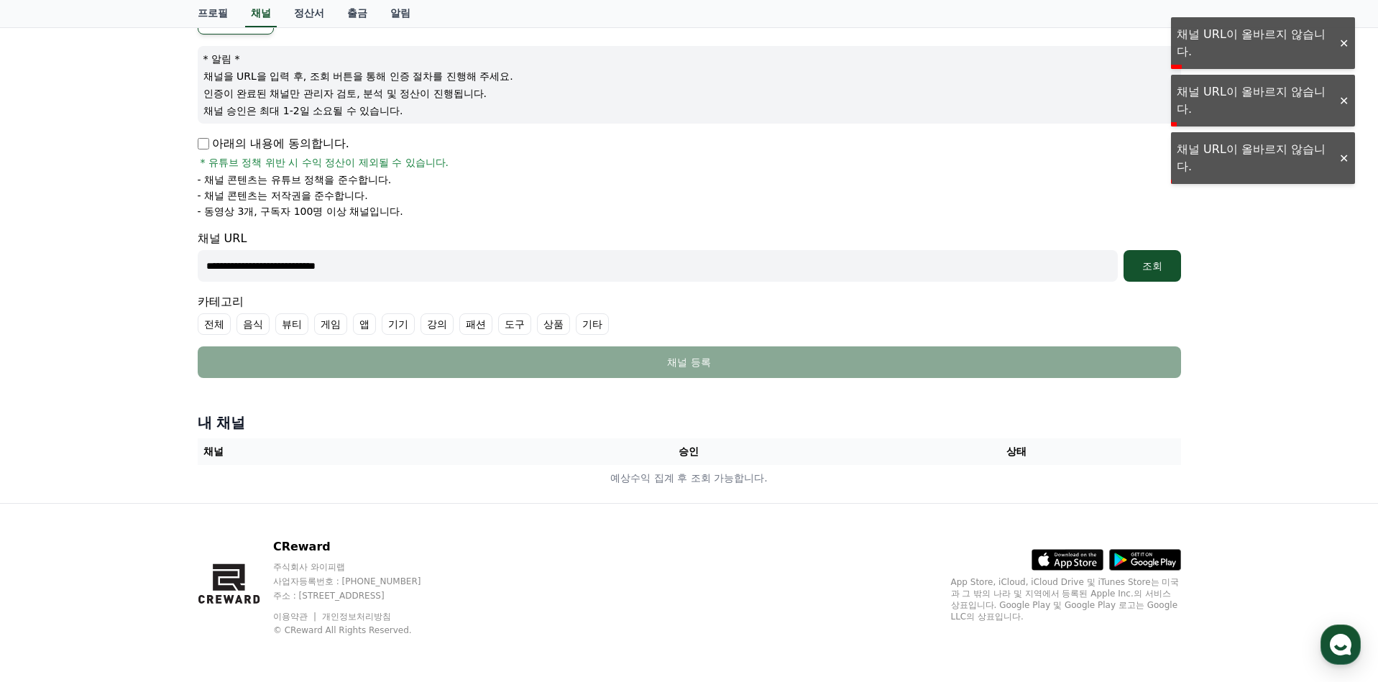
click at [440, 263] on input "**********" at bounding box center [658, 266] width 920 height 32
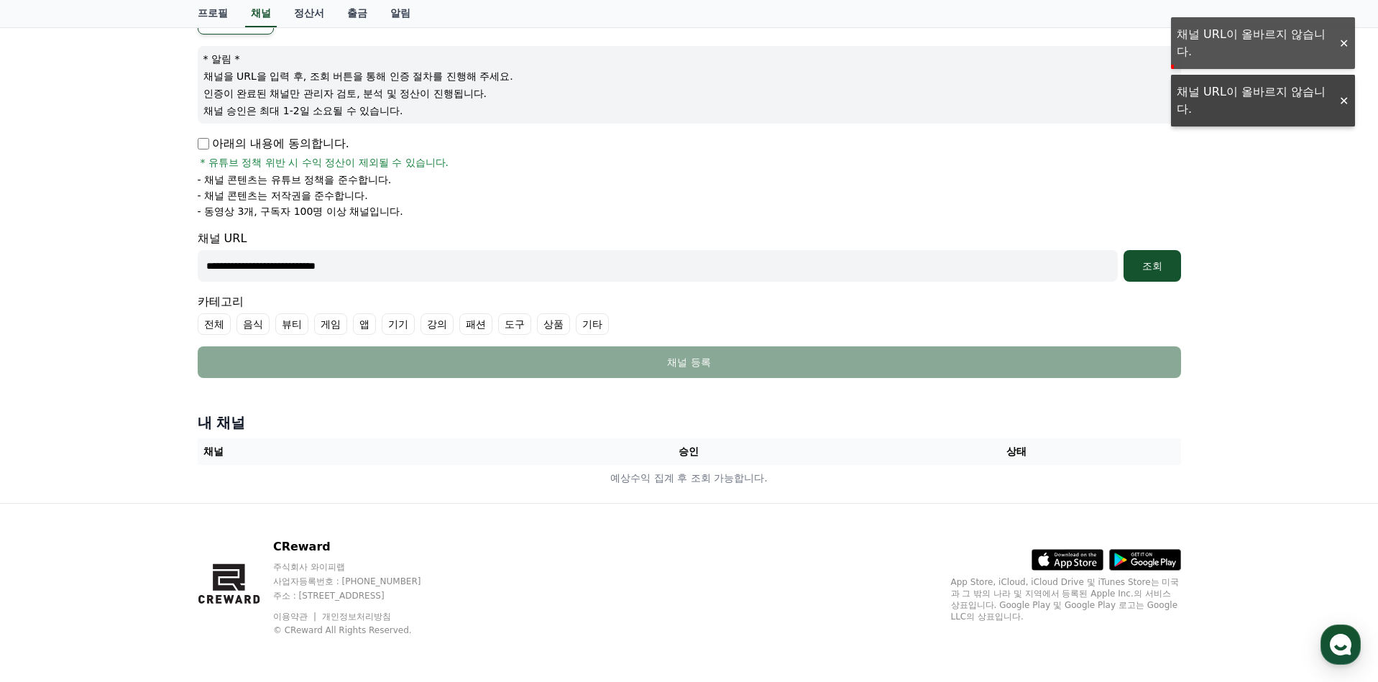
paste input "**********"
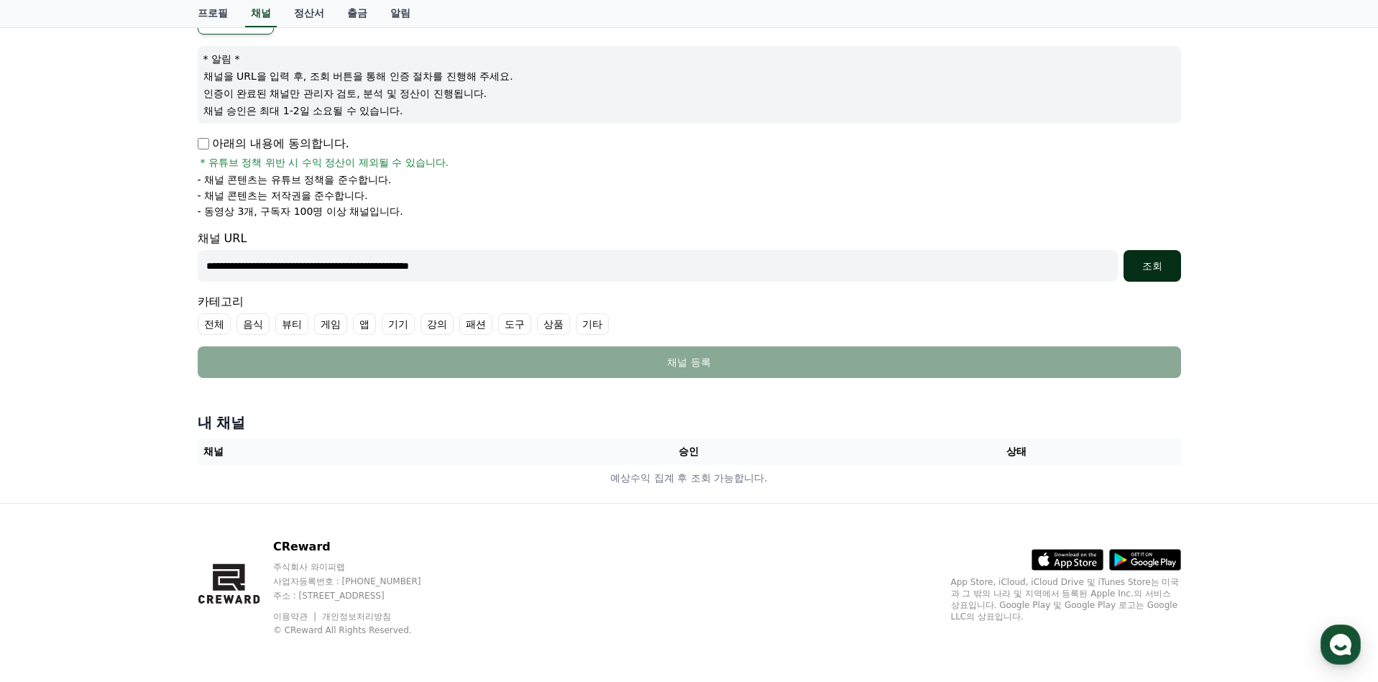
type input "**********"
click at [1137, 260] on div "조회" at bounding box center [1152, 266] width 46 height 14
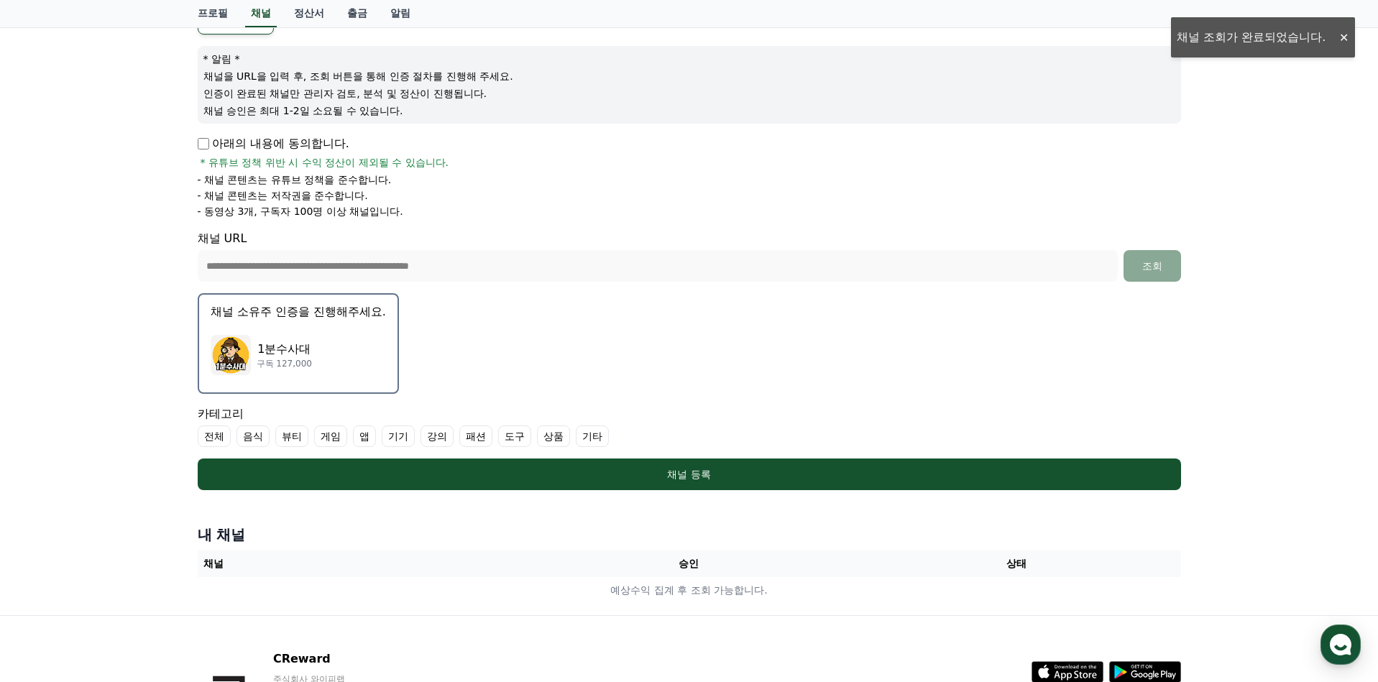
click at [309, 379] on div "1분수사대 구독 127,000" at bounding box center [298, 355] width 175 height 58
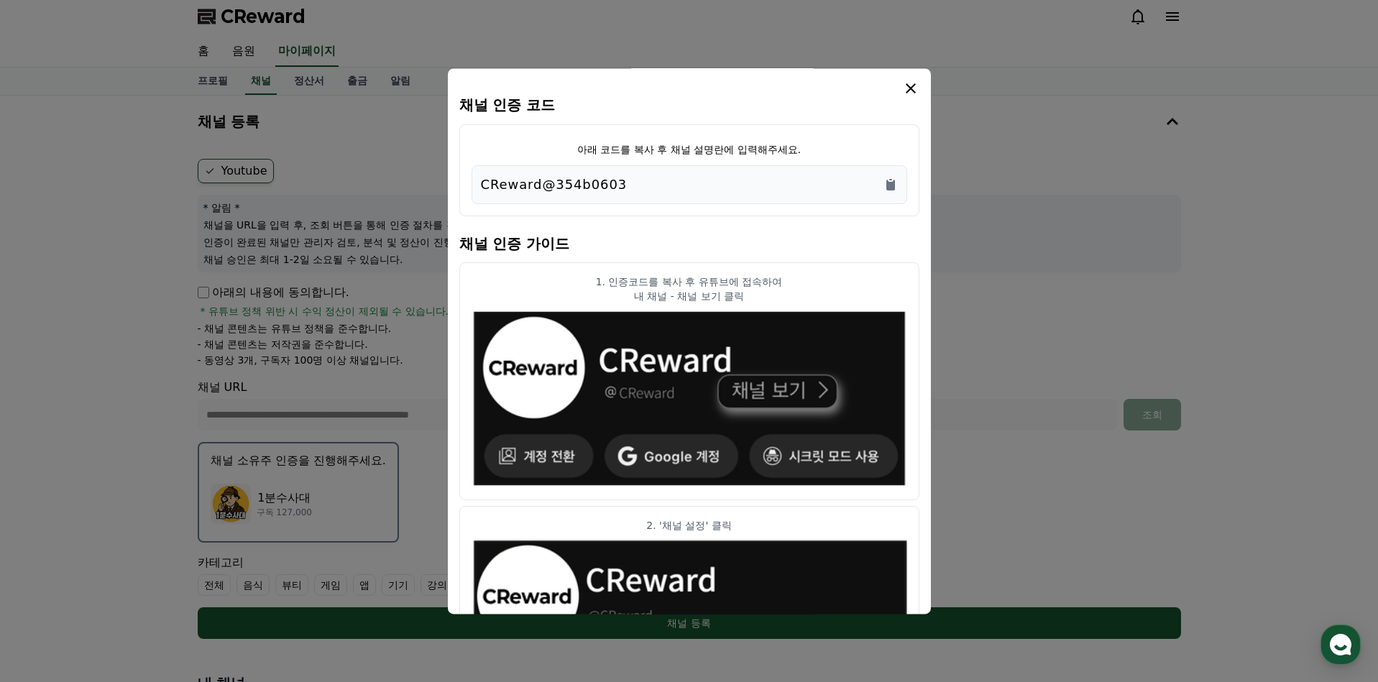
scroll to position [0, 0]
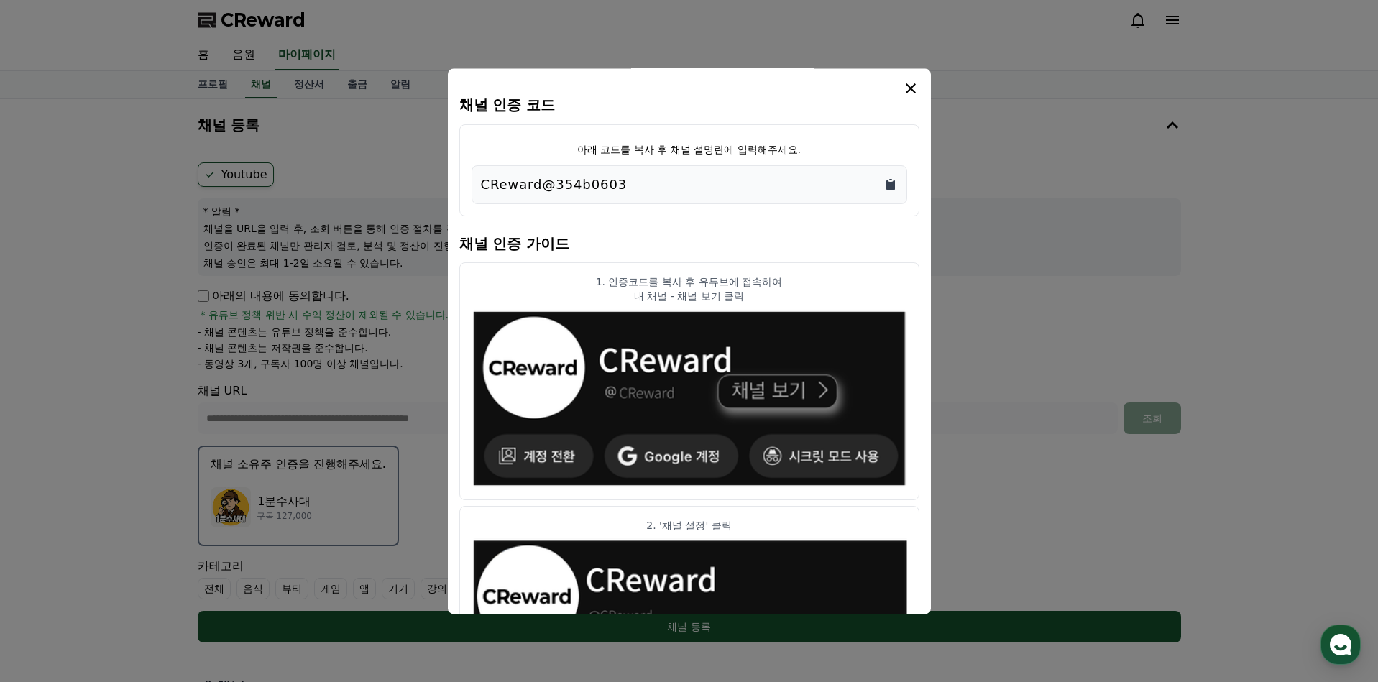
click at [891, 188] on icon "Copy to clipboard" at bounding box center [890, 185] width 9 height 11
click at [891, 178] on icon "Copy to clipboard" at bounding box center [890, 185] width 14 height 14
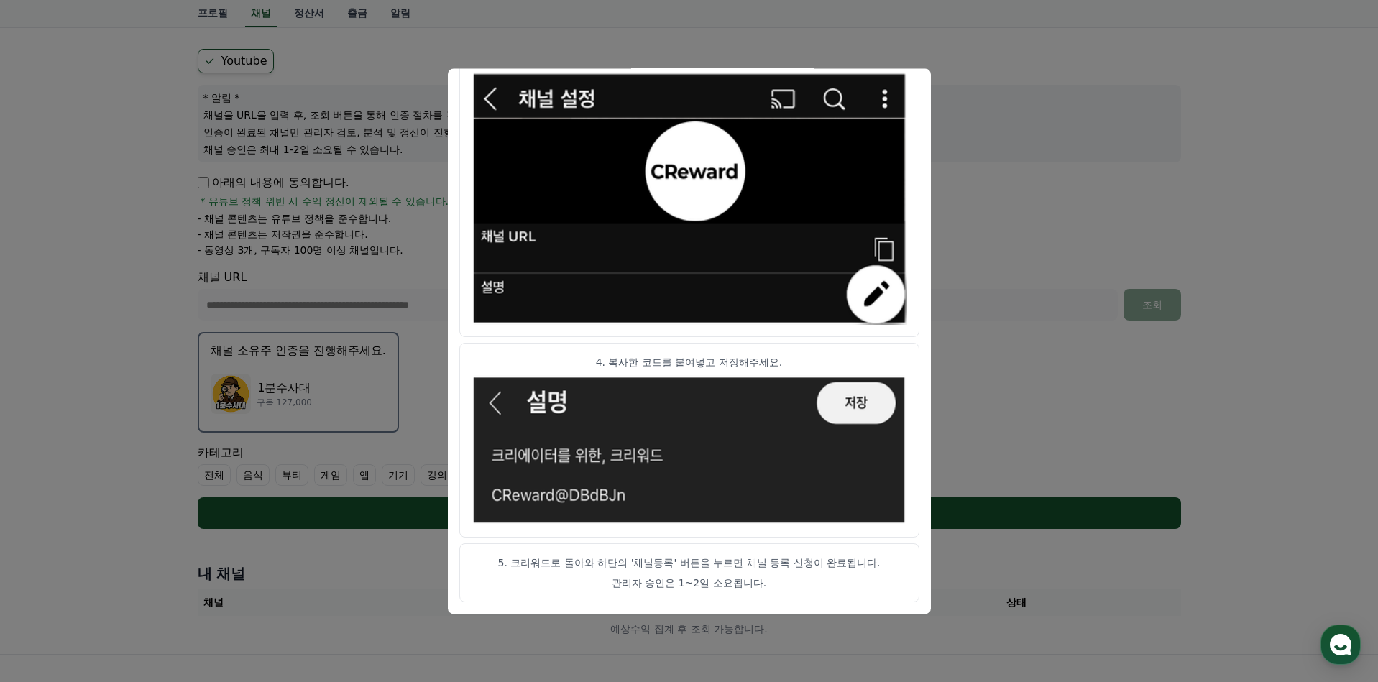
scroll to position [265, 0]
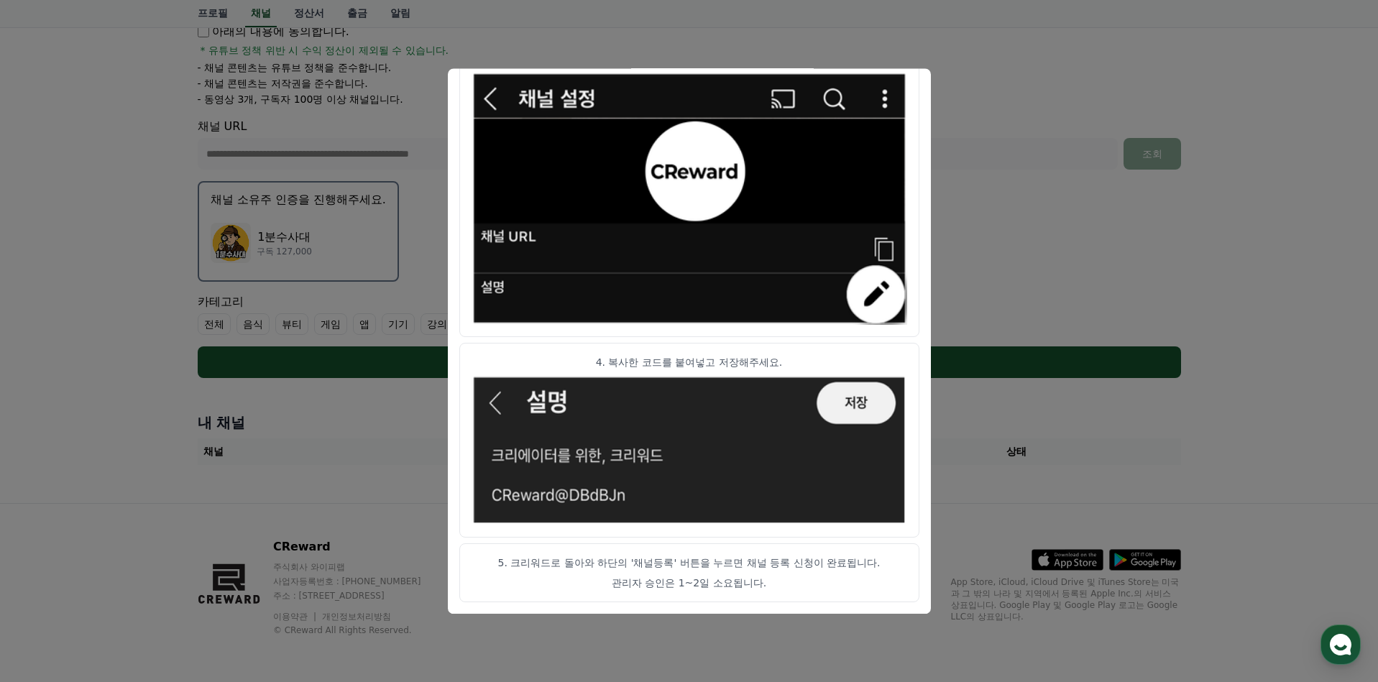
click at [847, 403] on img "modal" at bounding box center [690, 450] width 436 height 150
click at [723, 581] on p "관리자 승인은 1~2일 소요됩니다." at bounding box center [690, 583] width 436 height 14
click at [996, 177] on button "close modal" at bounding box center [689, 341] width 1378 height 682
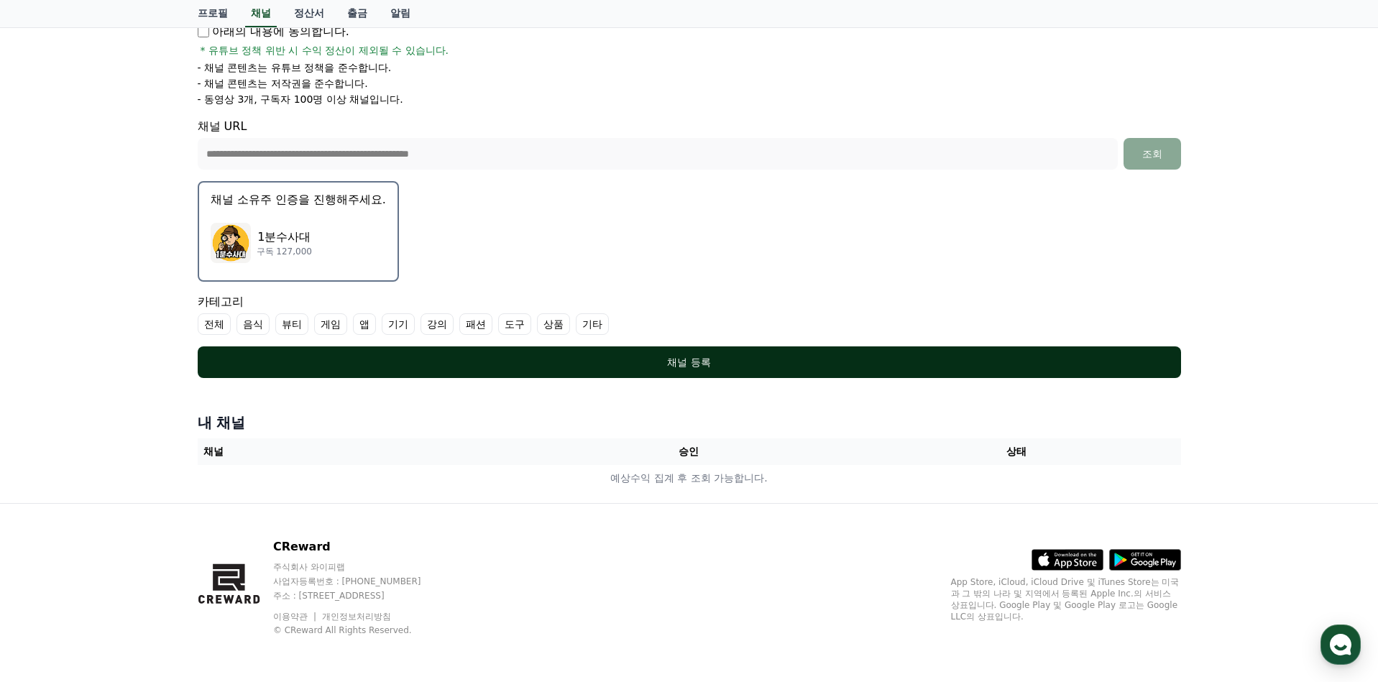
click at [765, 357] on div "채널 등록" at bounding box center [689, 362] width 926 height 14
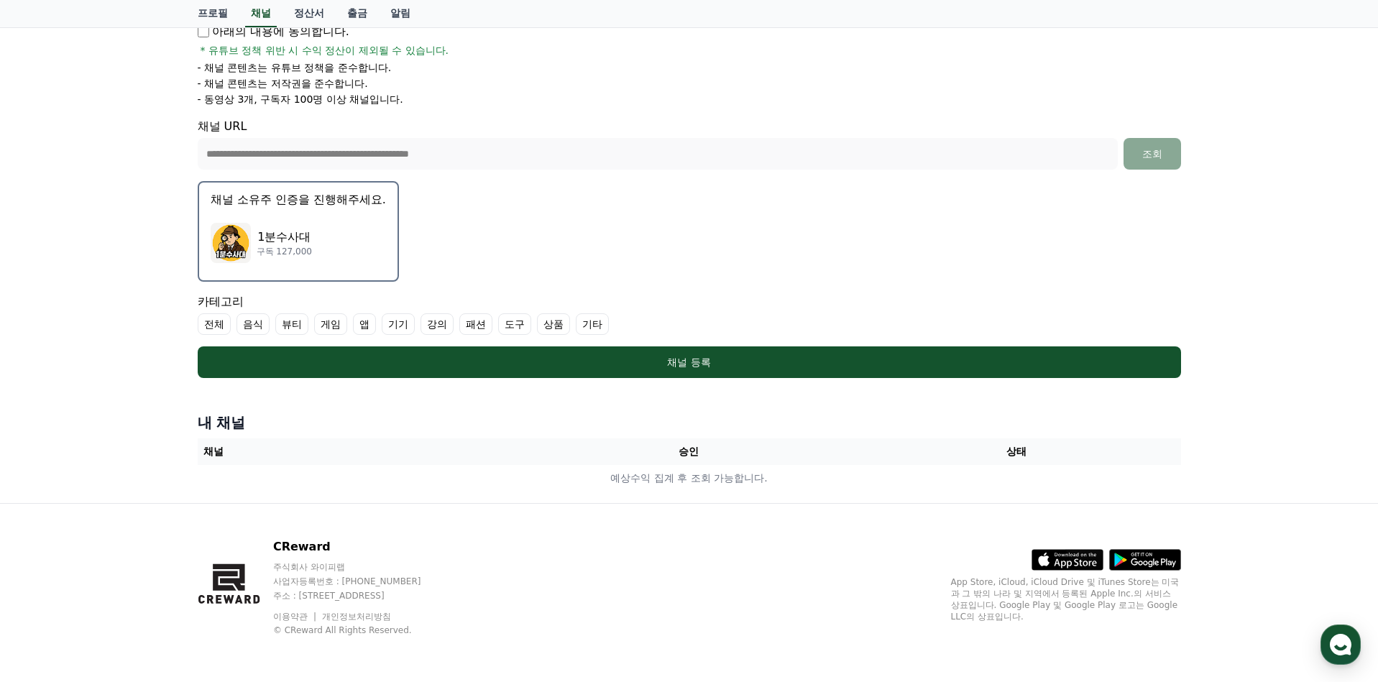
click at [219, 322] on label "전체" at bounding box center [214, 324] width 33 height 22
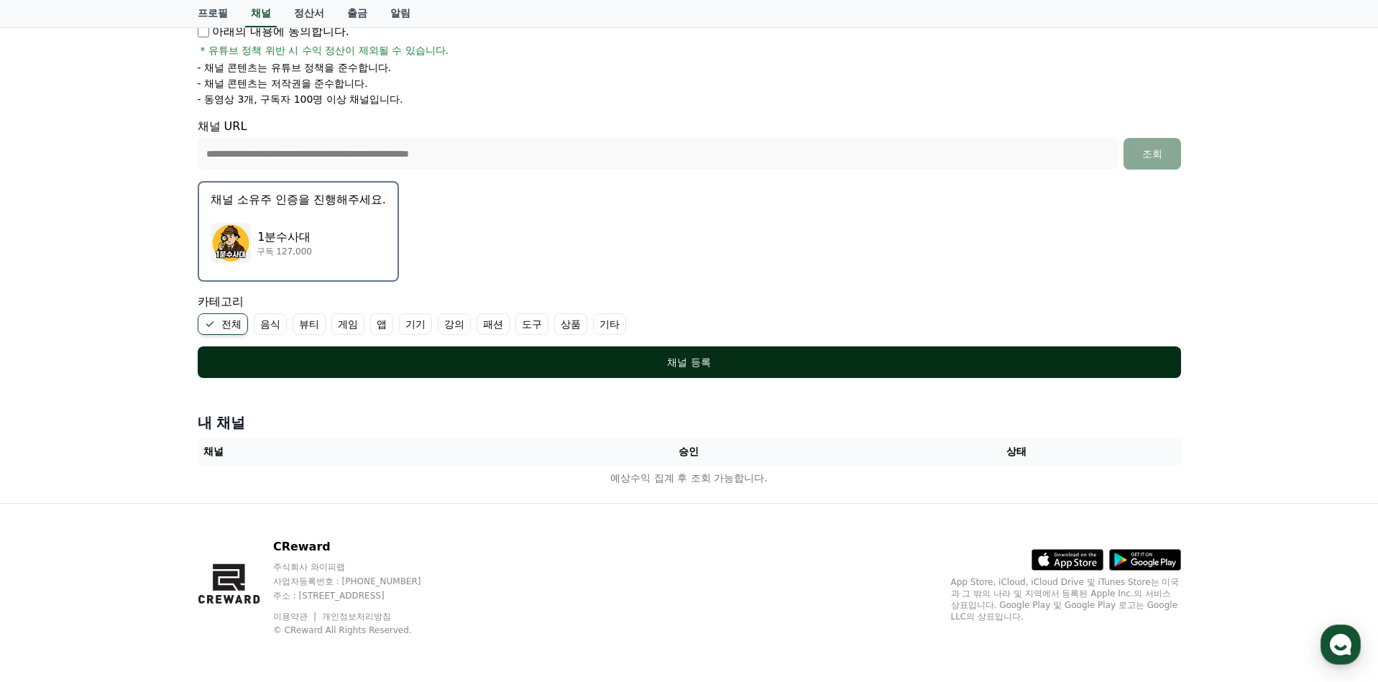
click at [364, 362] on div "채널 등록" at bounding box center [689, 362] width 926 height 14
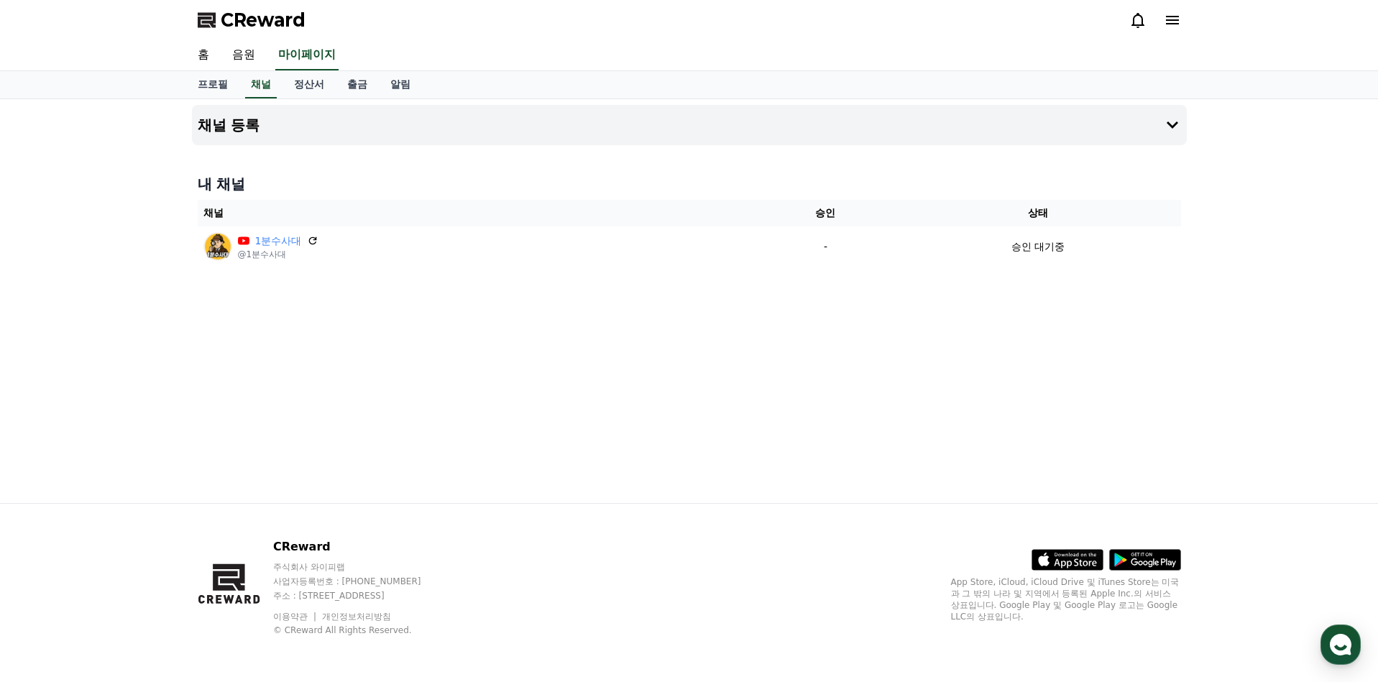
click at [436, 167] on div "채널 등록 내 채널 채널 승인 상태 1분수사대 @1분수사대 - 승인 대기중" at bounding box center [689, 301] width 1006 height 404
click at [395, 111] on button "채널 등록" at bounding box center [689, 125] width 995 height 40
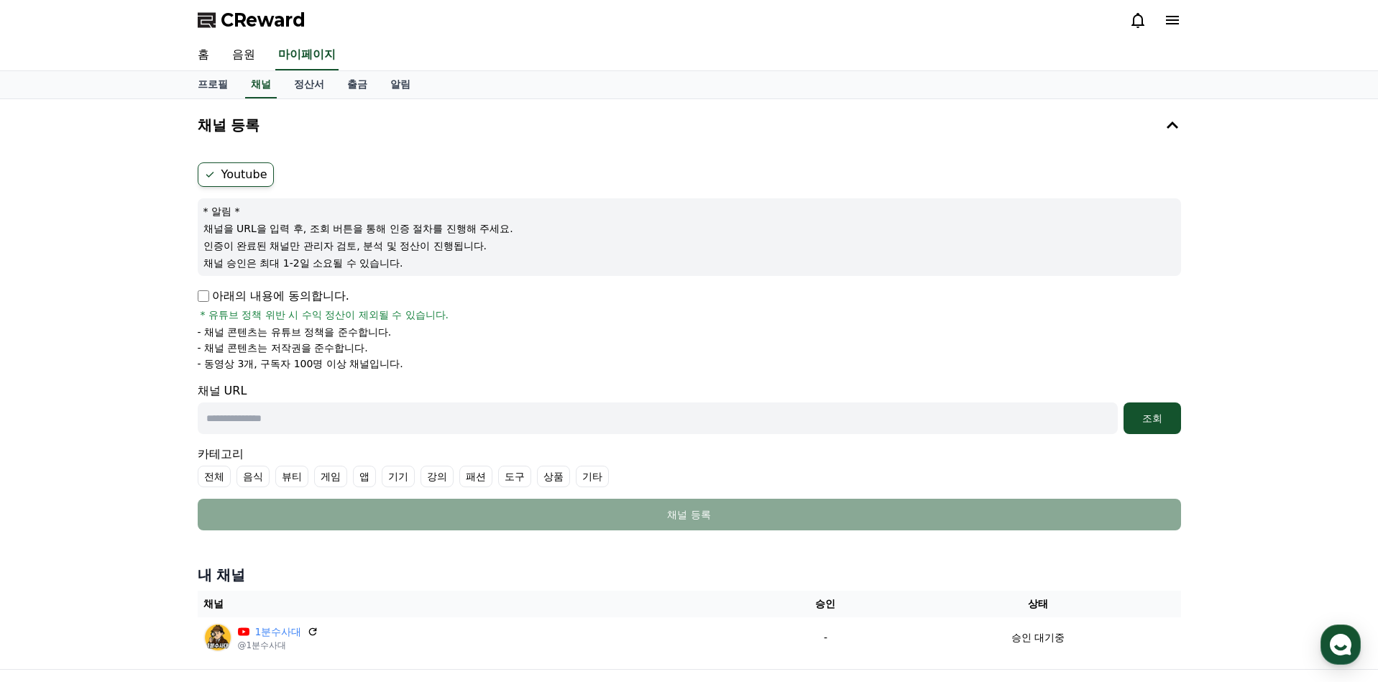
click at [268, 410] on input "text" at bounding box center [658, 419] width 920 height 32
paste input "**********"
click at [319, 416] on input "**********" at bounding box center [658, 419] width 920 height 32
paste input "**********"
type input "**********"
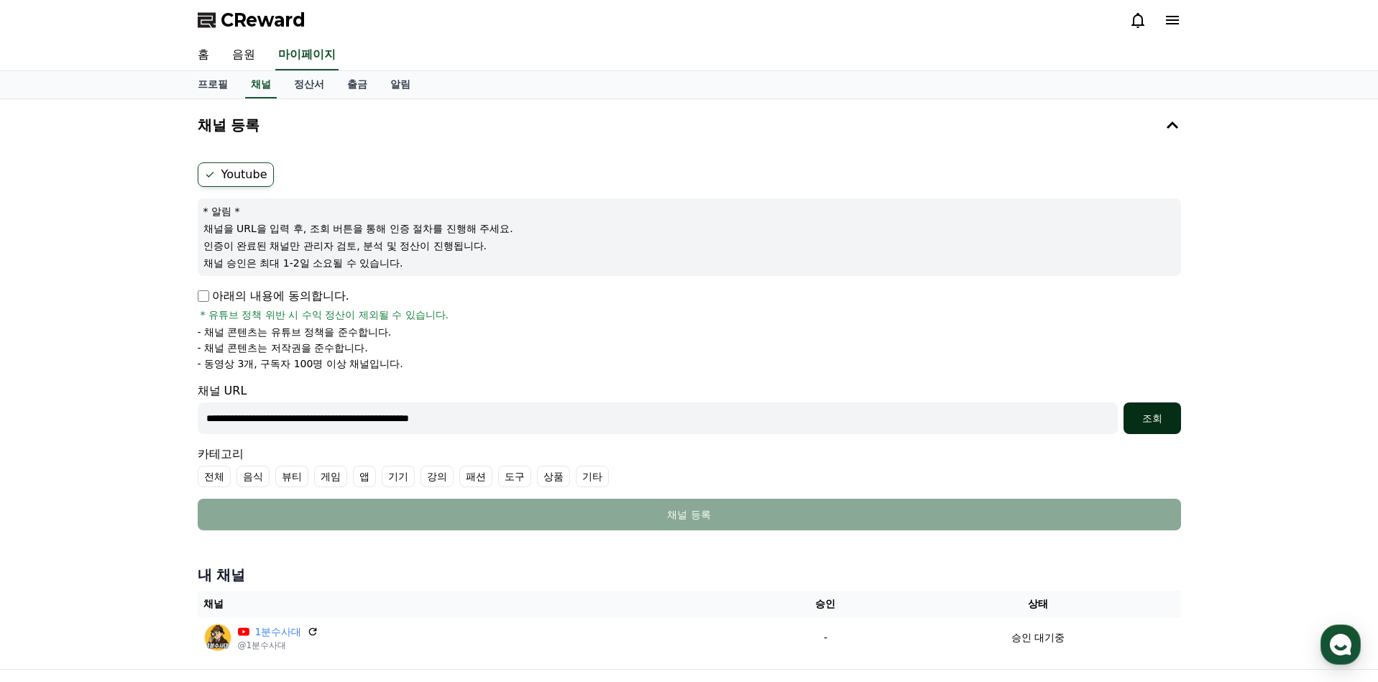
click at [1171, 426] on button "조회" at bounding box center [1153, 419] width 58 height 32
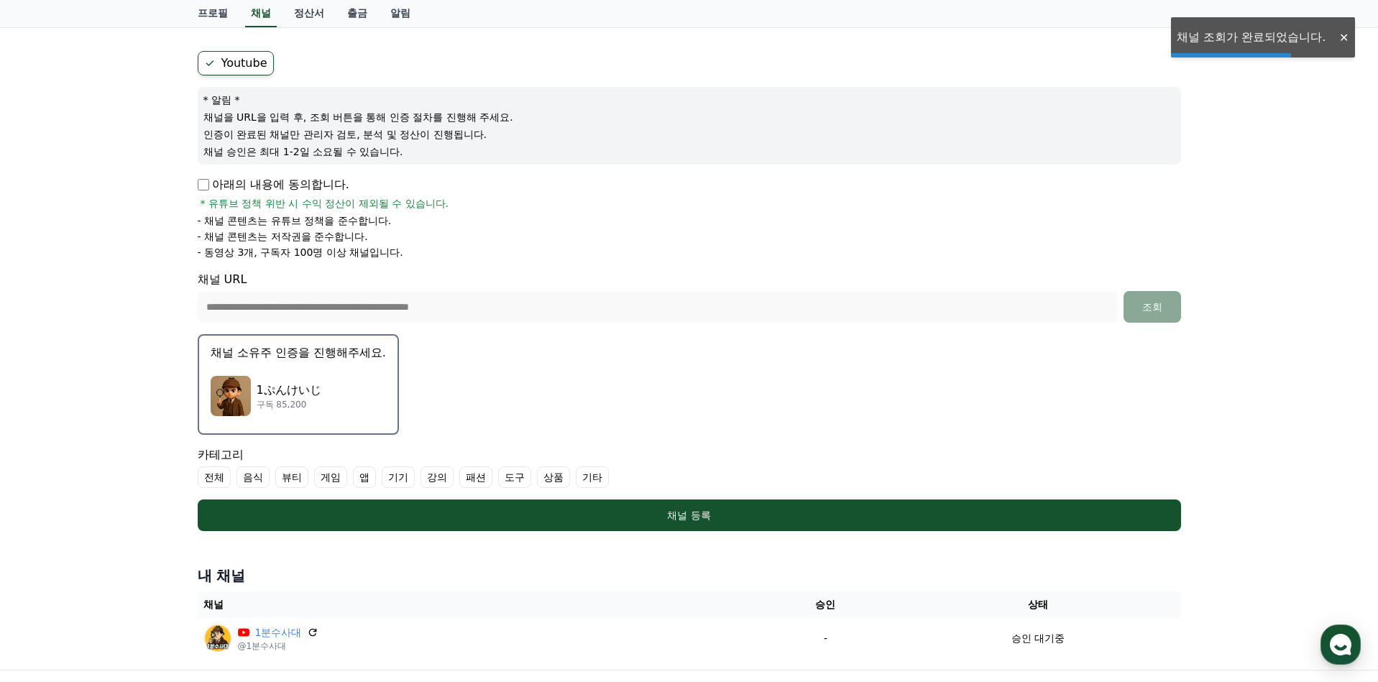
scroll to position [216, 0]
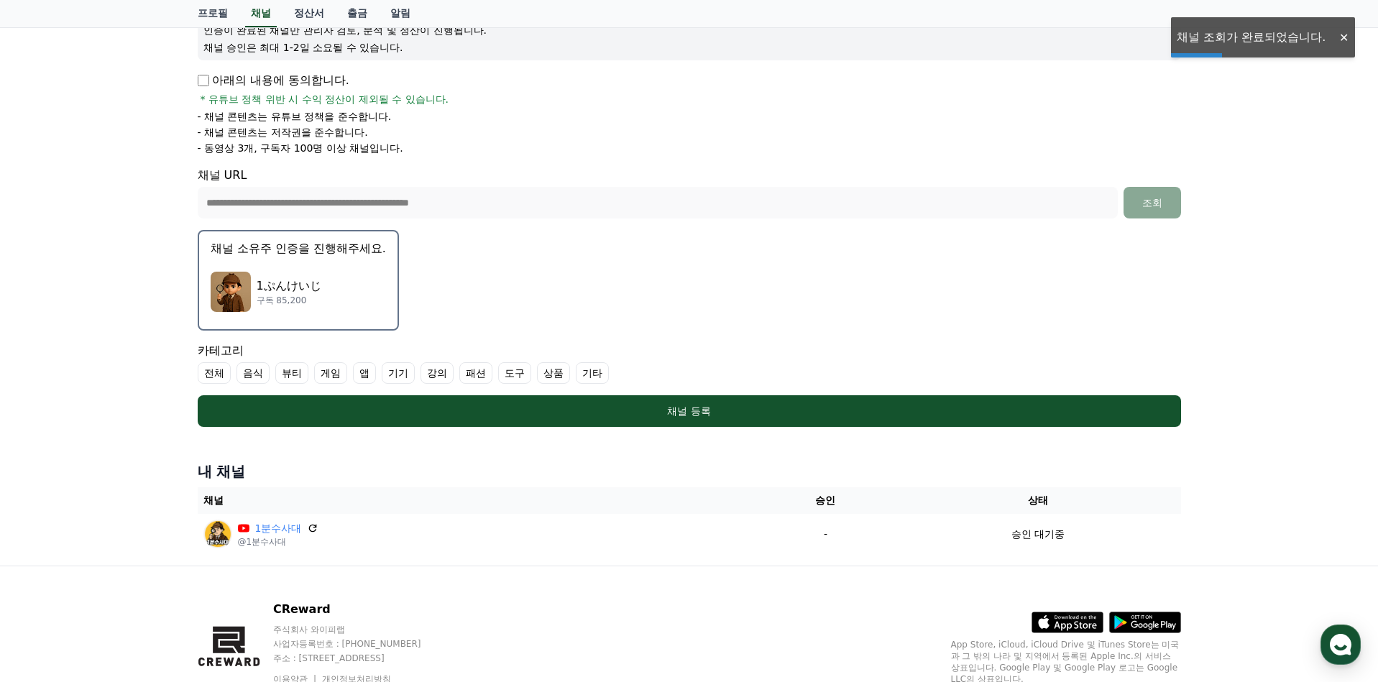
click at [211, 369] on label "전체" at bounding box center [214, 373] width 33 height 22
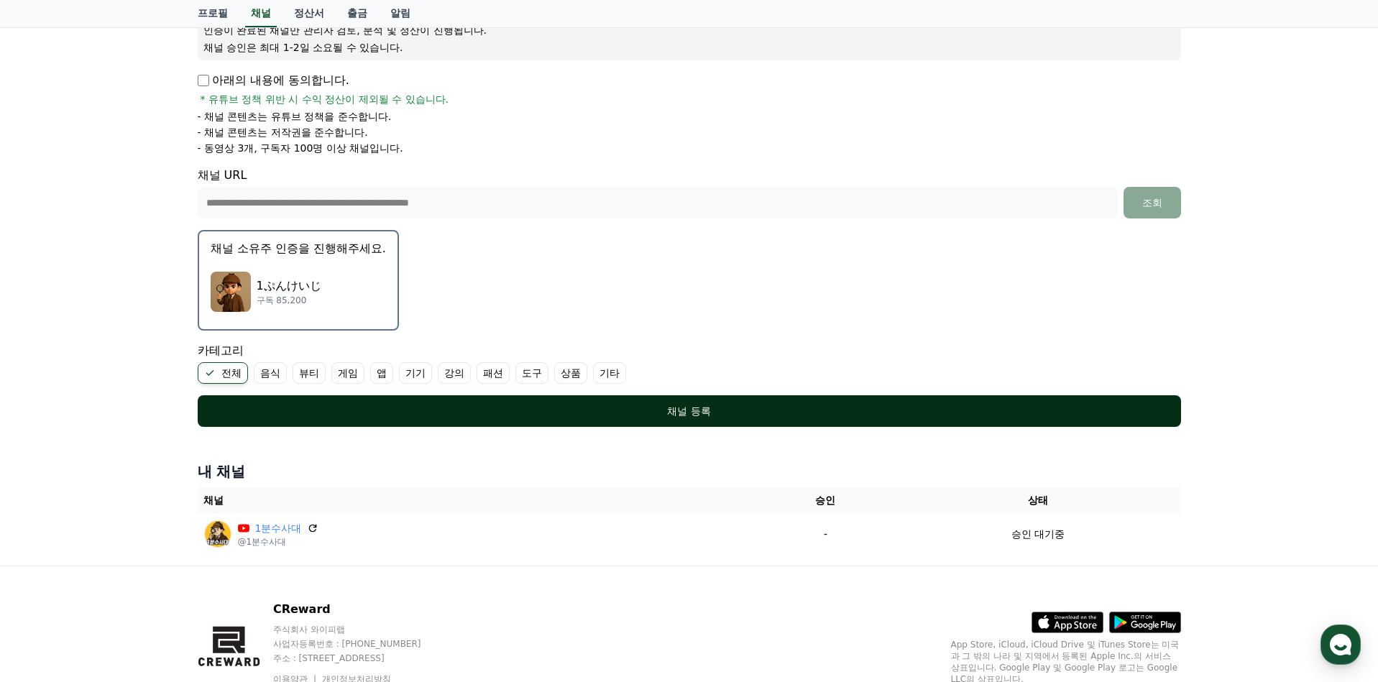
click at [651, 403] on button "채널 등록" at bounding box center [689, 411] width 983 height 32
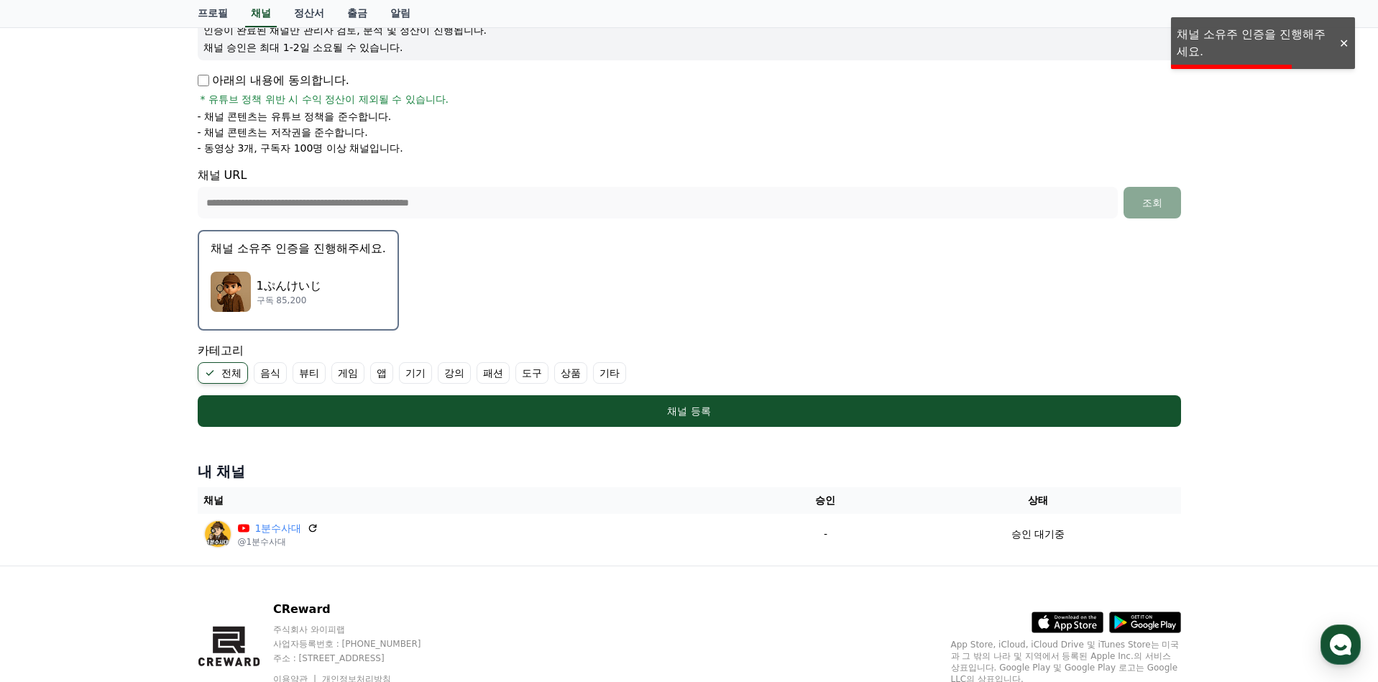
click at [290, 307] on div "1ぷんけいじ 구독 85,200" at bounding box center [298, 292] width 175 height 58
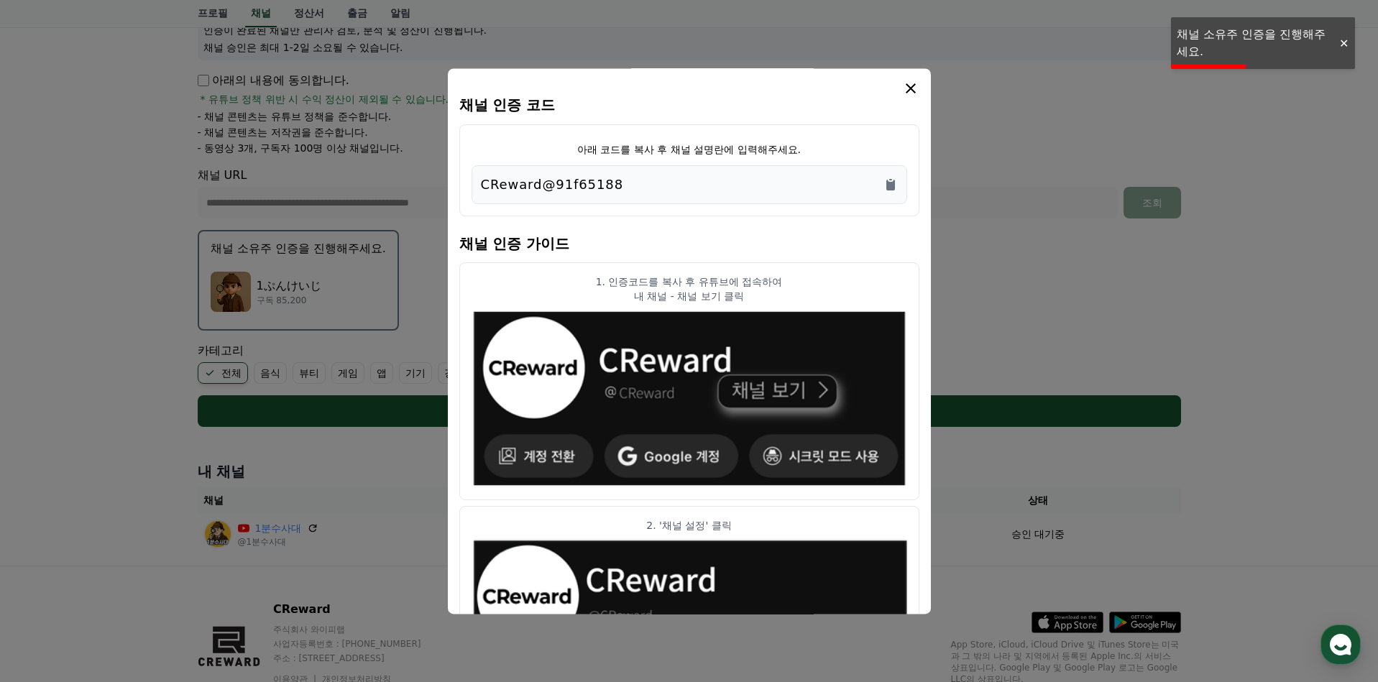
click at [897, 176] on div "CReward@91f65188" at bounding box center [690, 184] width 436 height 39
click at [896, 180] on icon "Copy to clipboard" at bounding box center [890, 185] width 14 height 14
click at [840, 227] on h4 "채널 인증 가이드" at bounding box center [689, 242] width 460 height 40
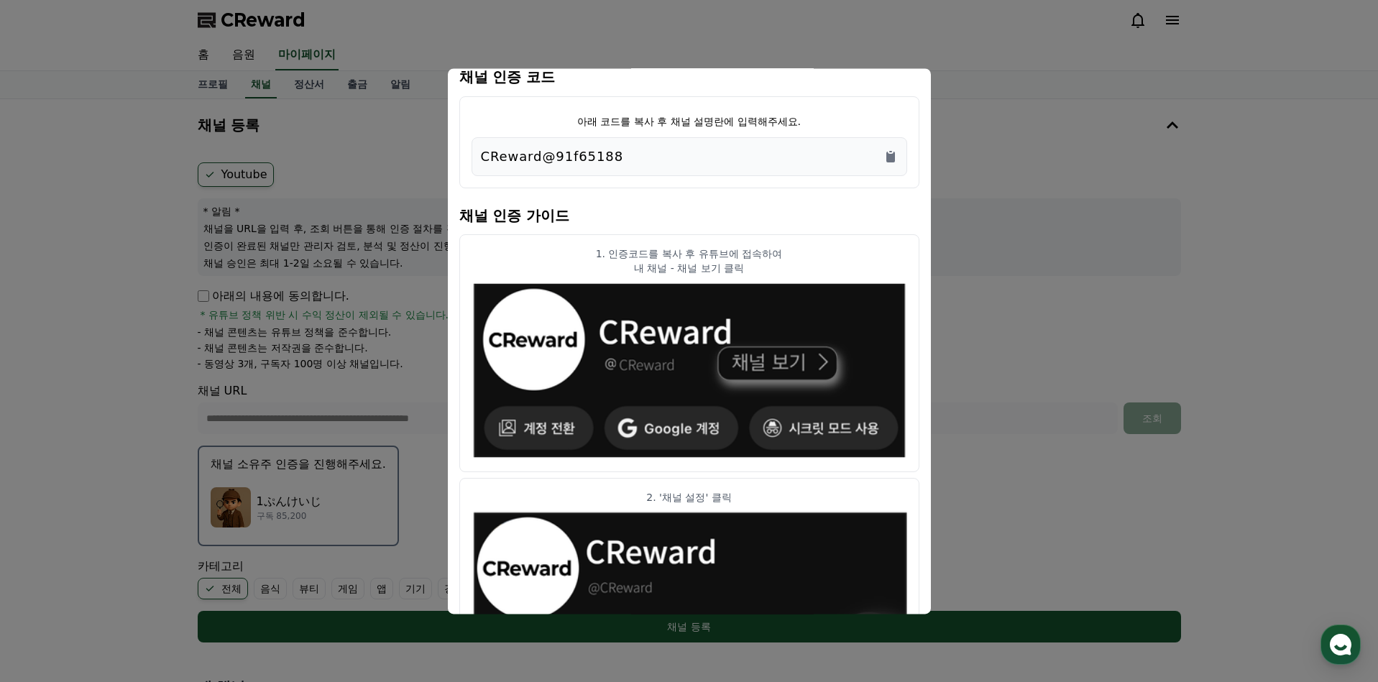
scroll to position [0, 0]
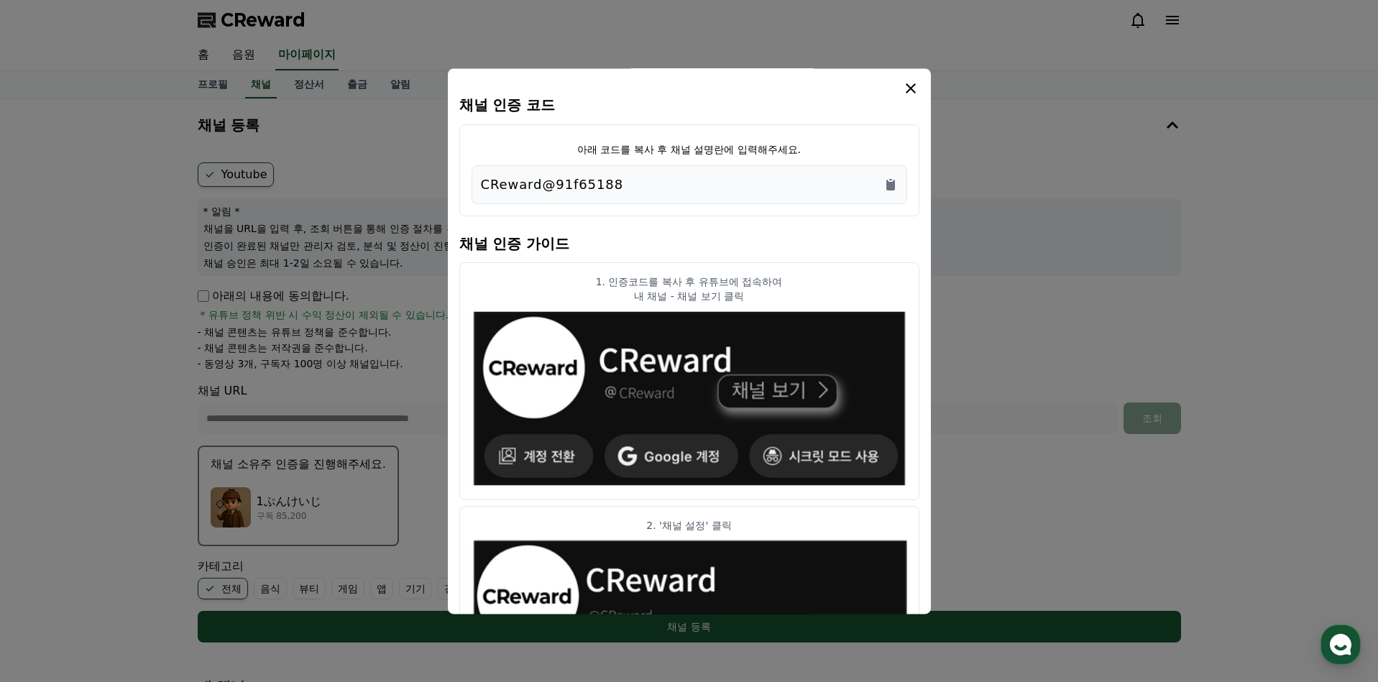
click at [916, 92] on icon "modal" at bounding box center [910, 88] width 17 height 17
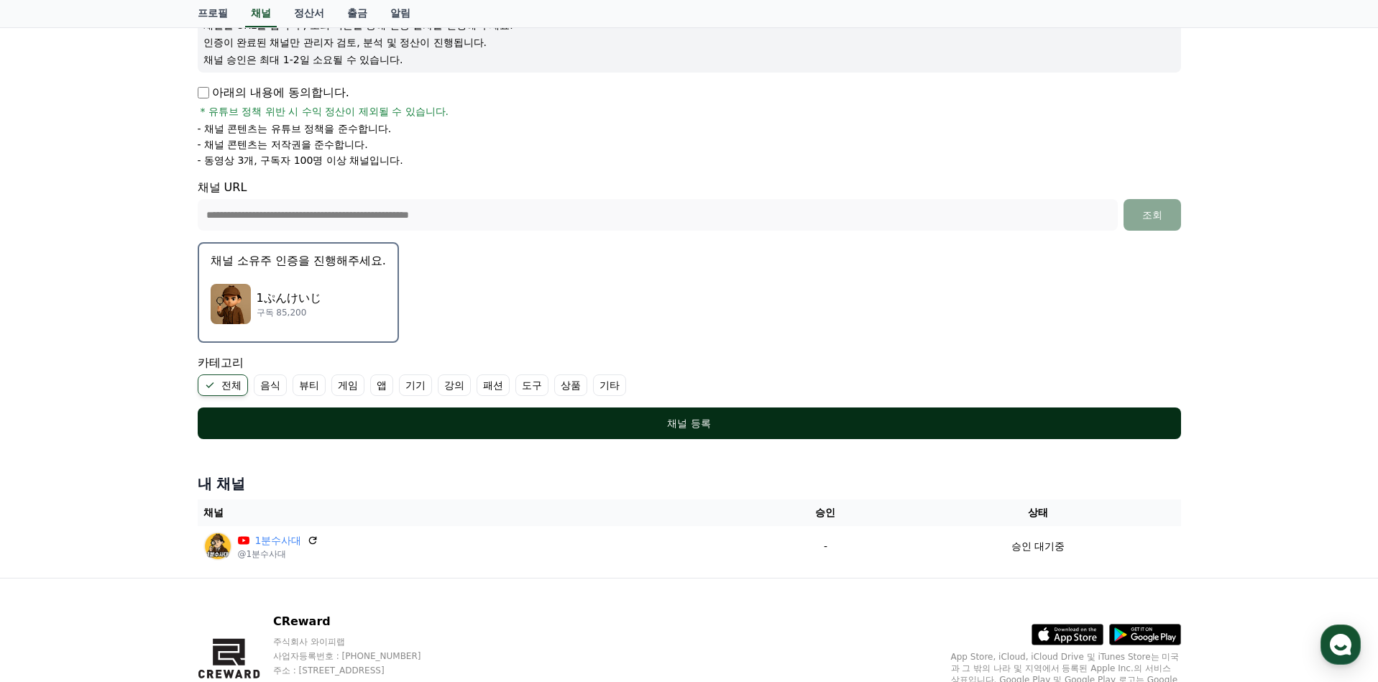
scroll to position [216, 0]
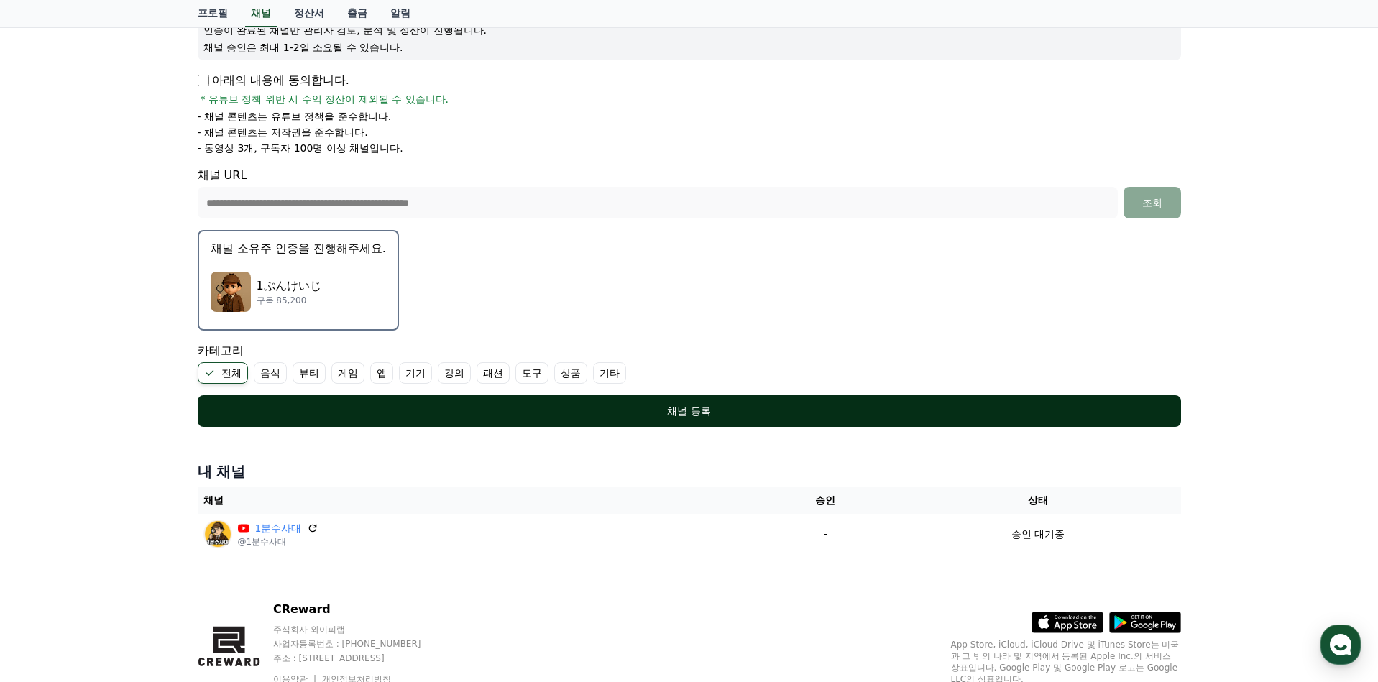
click at [715, 408] on div "채널 등록" at bounding box center [689, 411] width 926 height 14
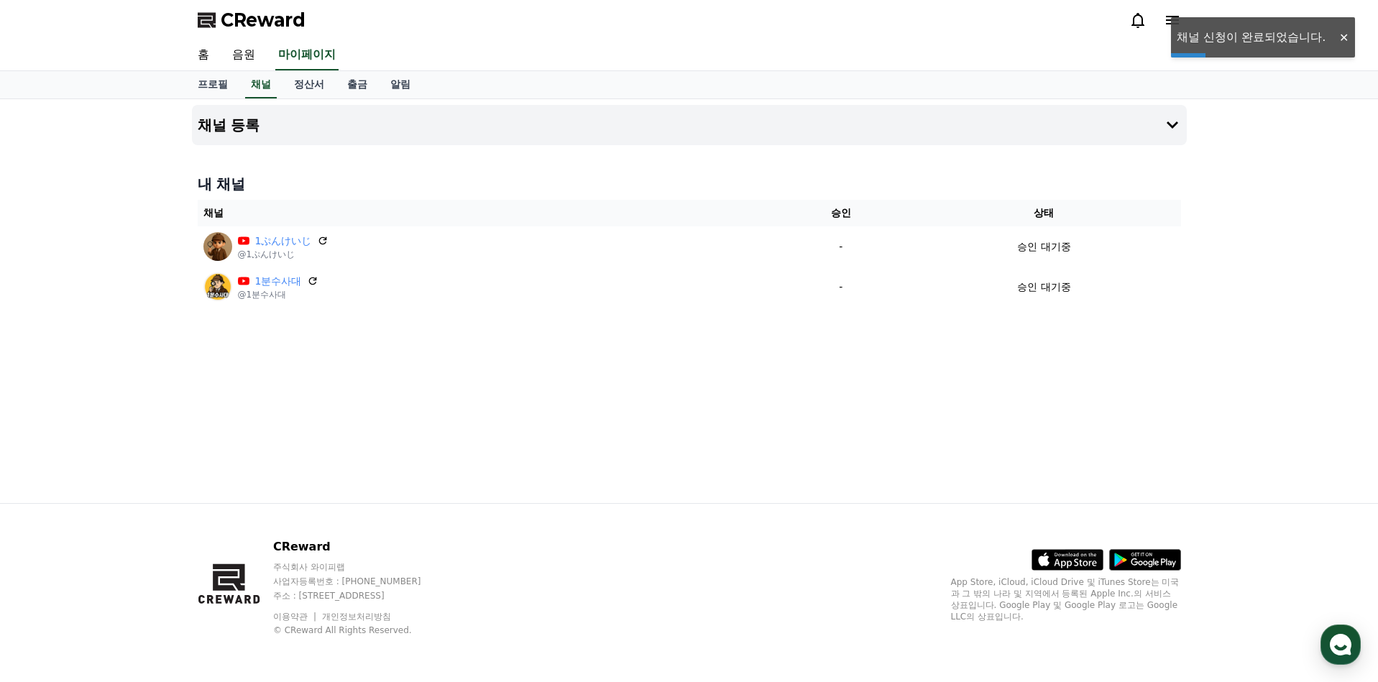
click at [1237, 278] on div "채널 등록 내 채널 채널 승인 상태 1ぷんけいじ @1ぷんけいじ - 승인 대기중 1분수사대 @1분수사대 - 승인 대기중" at bounding box center [689, 301] width 1378 height 404
click at [1347, 41] on div "홈 음원 마이페이지" at bounding box center [689, 55] width 1378 height 31
click at [1280, 257] on div "채널 등록 내 채널 채널 승인 상태 1ぷんけいじ @1ぷんけいじ - 승인 대기중 1분수사대 @1분수사대 - 승인 대기중" at bounding box center [689, 301] width 1378 height 404
click at [303, 81] on link "정산서" at bounding box center [309, 84] width 53 height 27
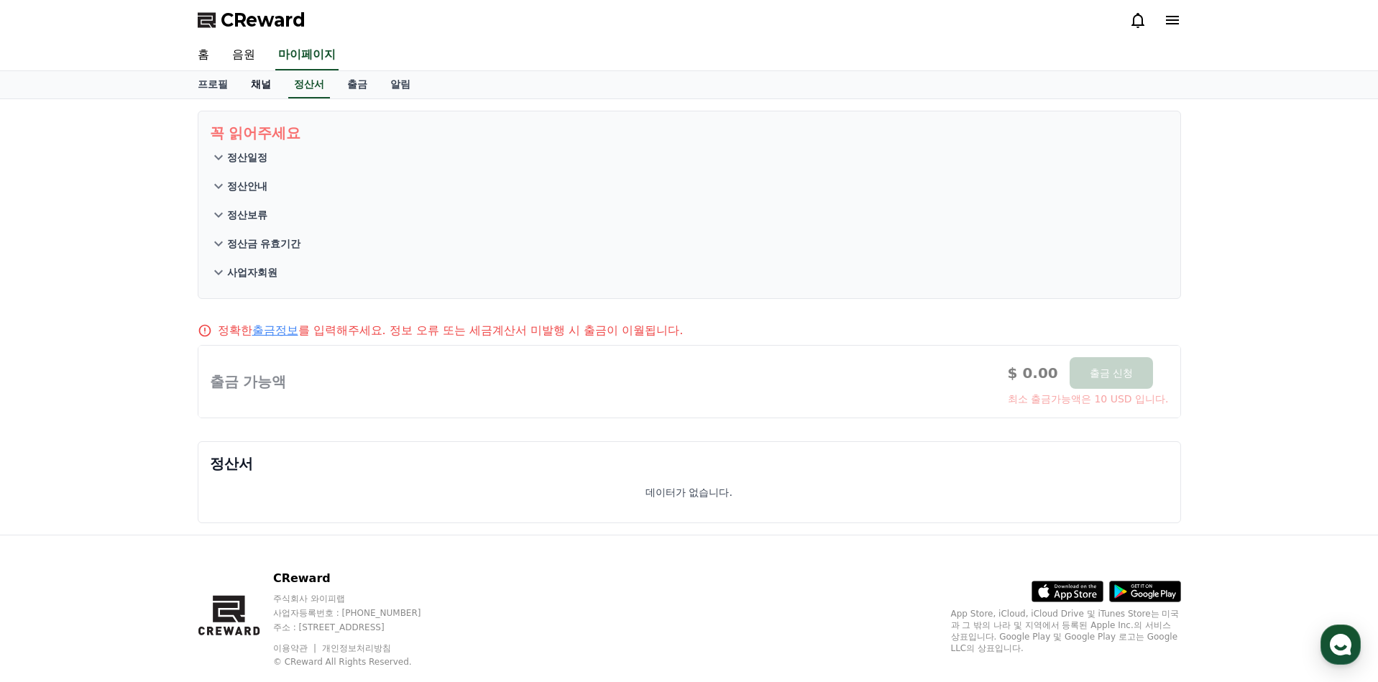
click at [263, 81] on link "채널" at bounding box center [260, 84] width 43 height 27
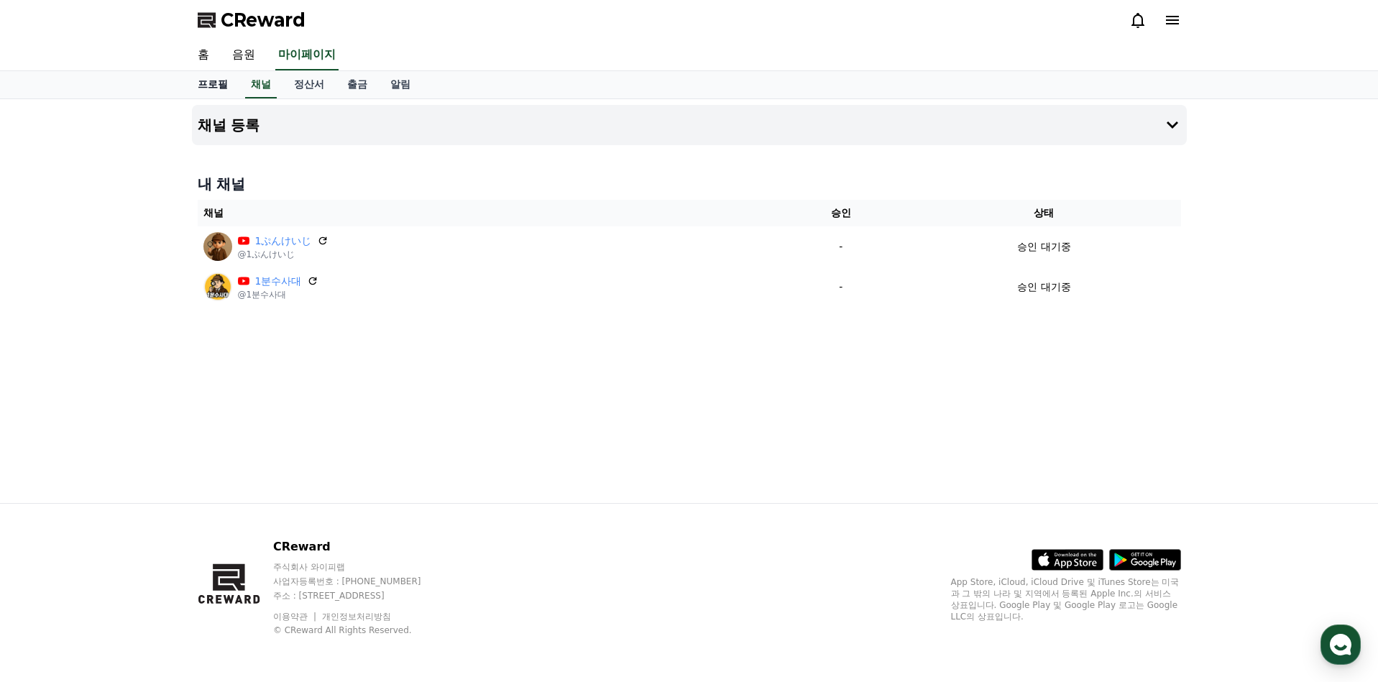
click at [216, 84] on link "프로필" at bounding box center [212, 84] width 53 height 27
select select "**********"
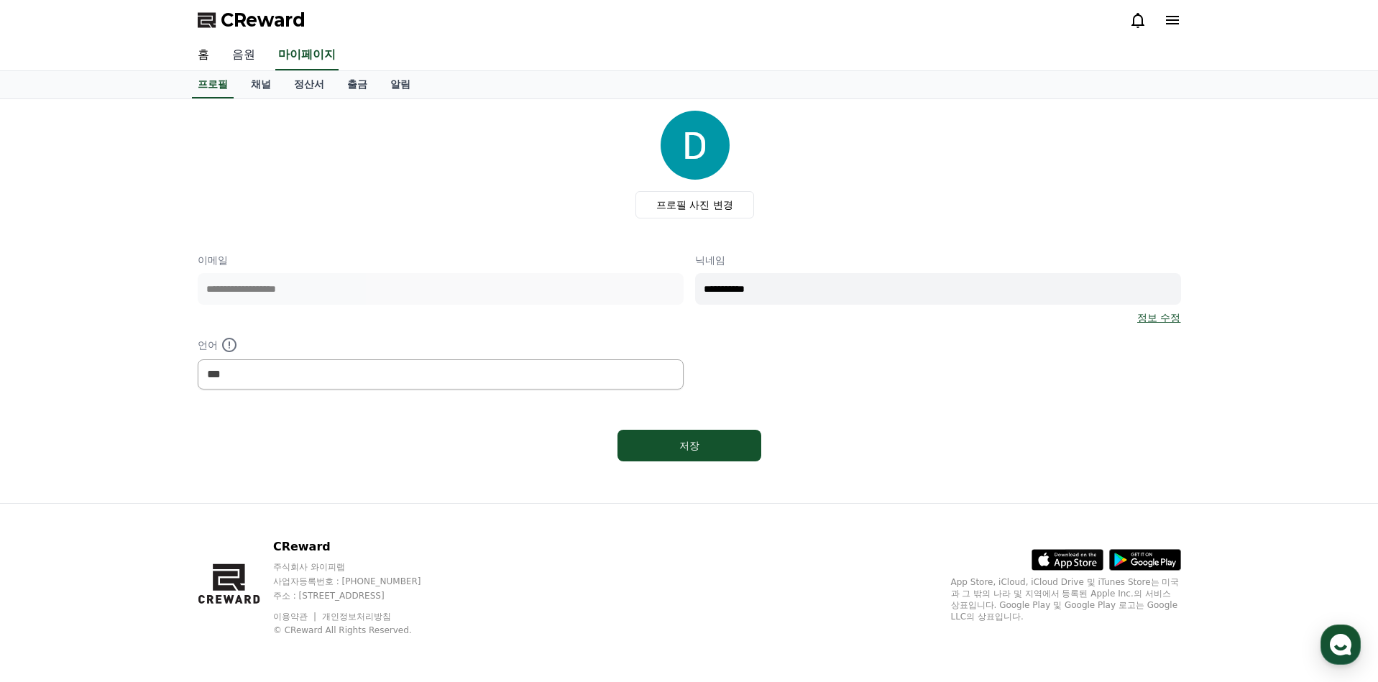
click at [242, 55] on link "음원" at bounding box center [244, 55] width 46 height 30
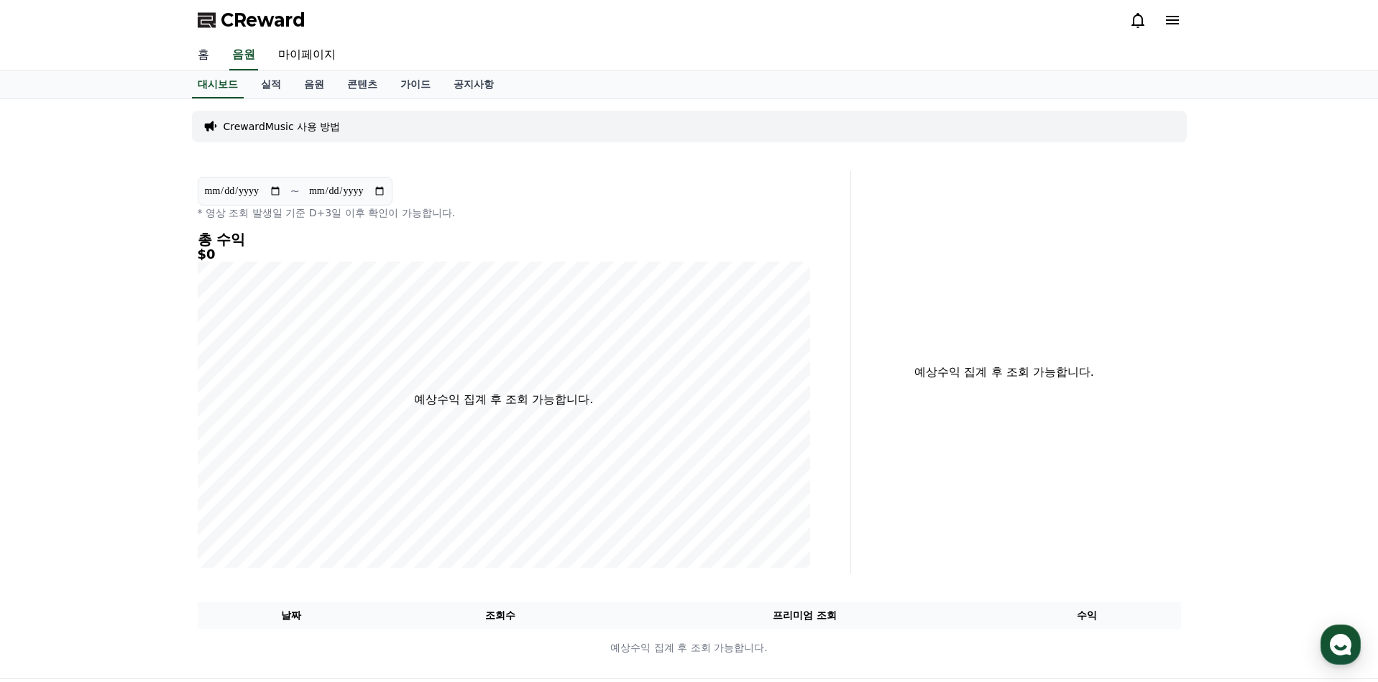
click at [209, 48] on link "홈" at bounding box center [203, 55] width 35 height 30
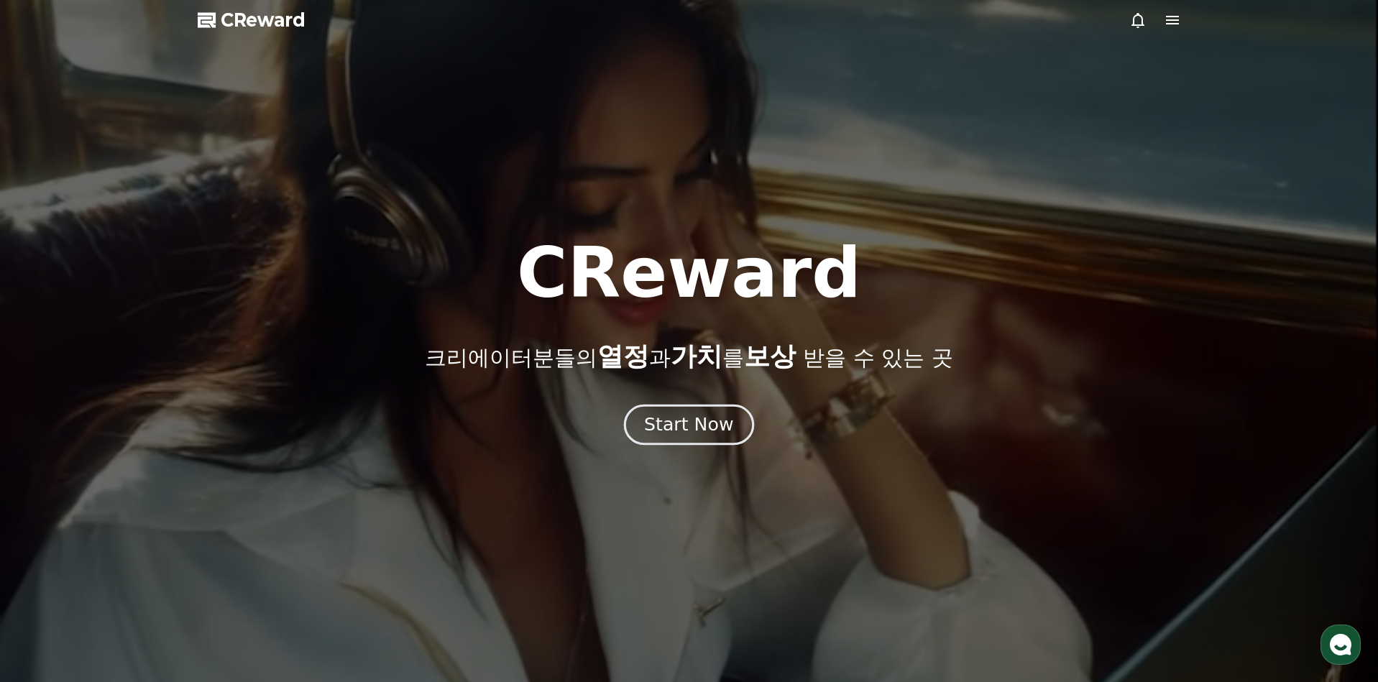
click at [704, 432] on div "Start Now" at bounding box center [688, 425] width 89 height 24
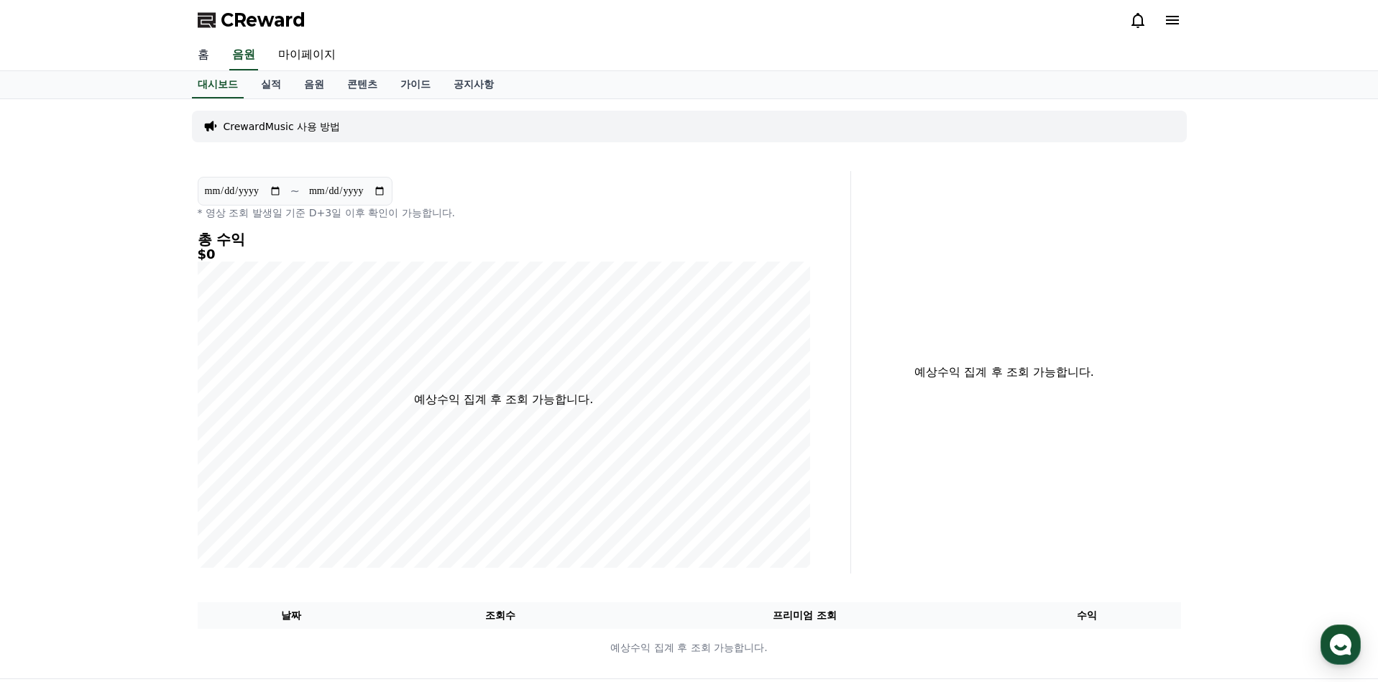
click at [190, 62] on link "홈" at bounding box center [203, 55] width 35 height 30
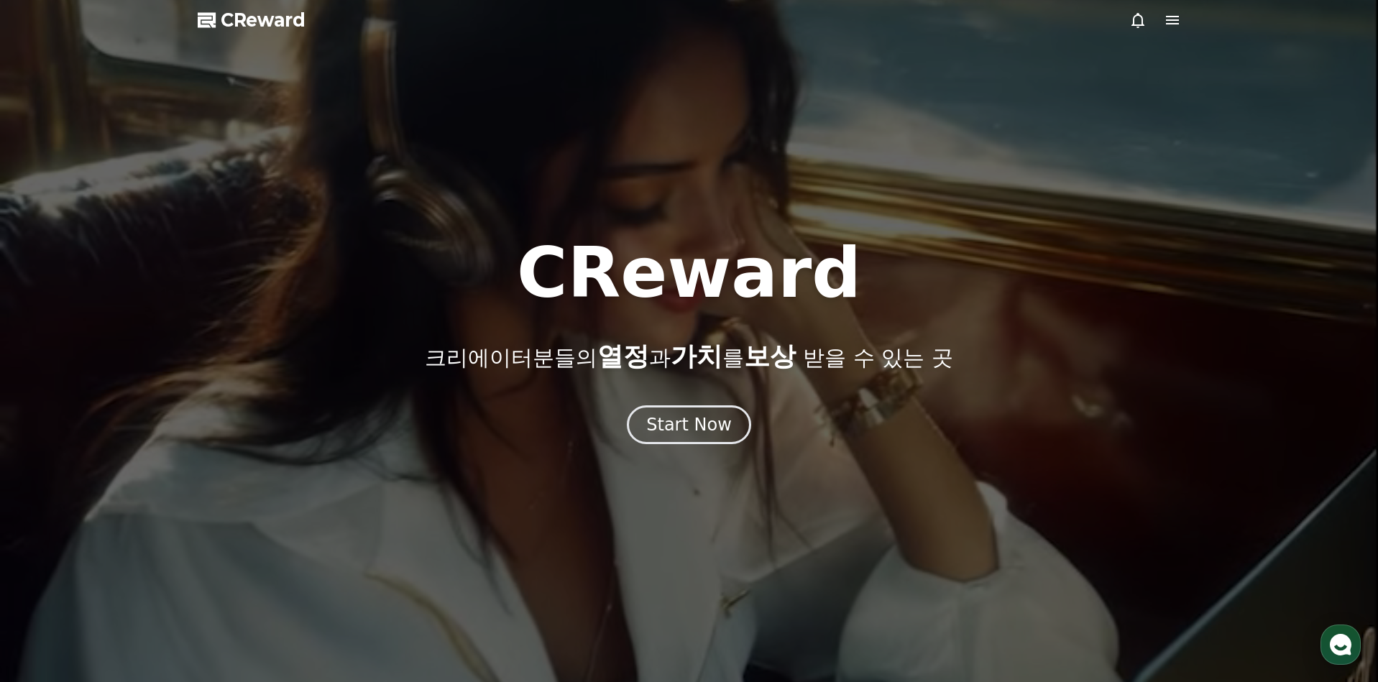
click at [231, 29] on span "CReward" at bounding box center [263, 20] width 85 height 23
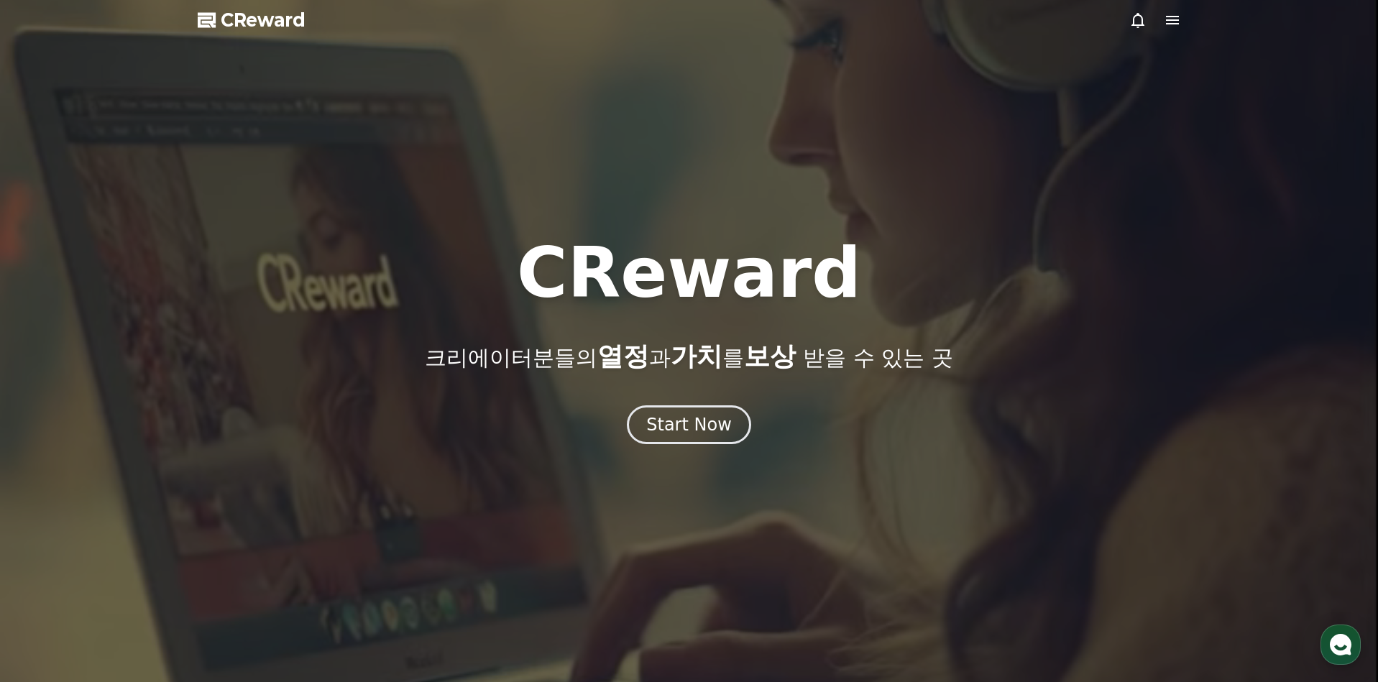
click at [271, 16] on span "CReward" at bounding box center [263, 20] width 85 height 23
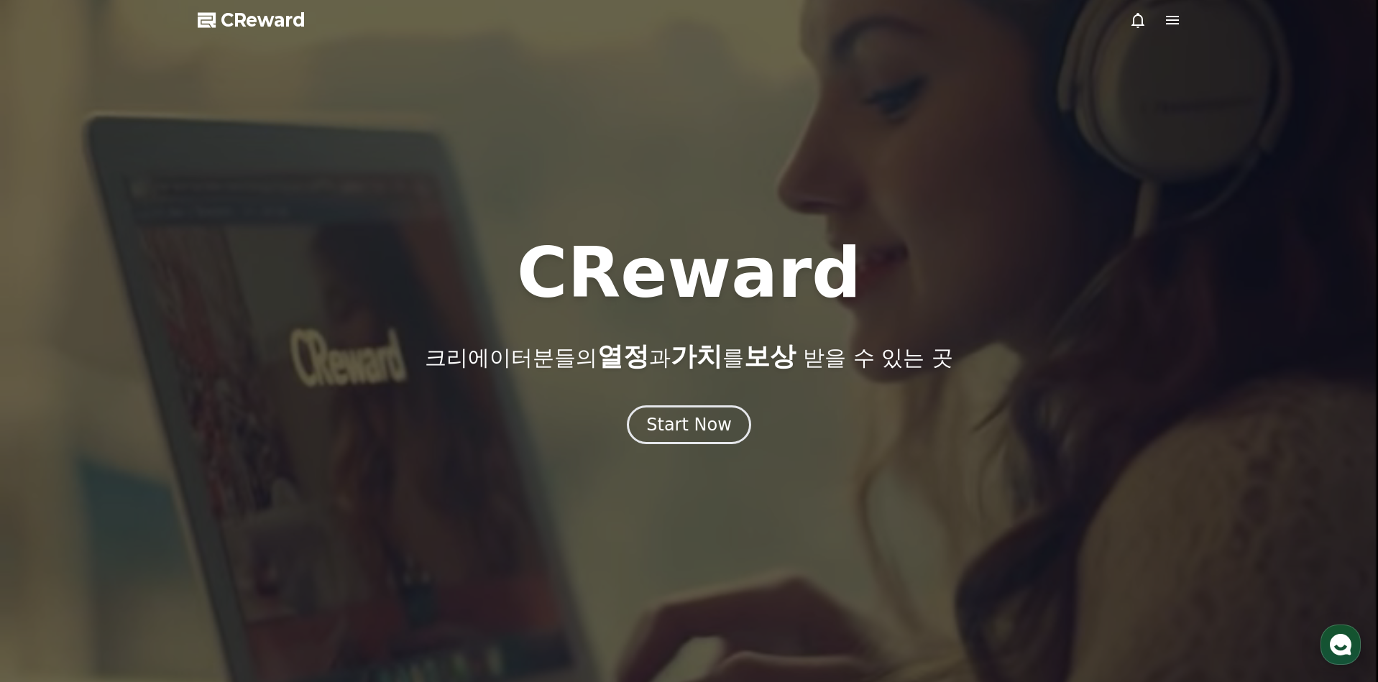
click at [270, 29] on span "CReward" at bounding box center [263, 20] width 85 height 23
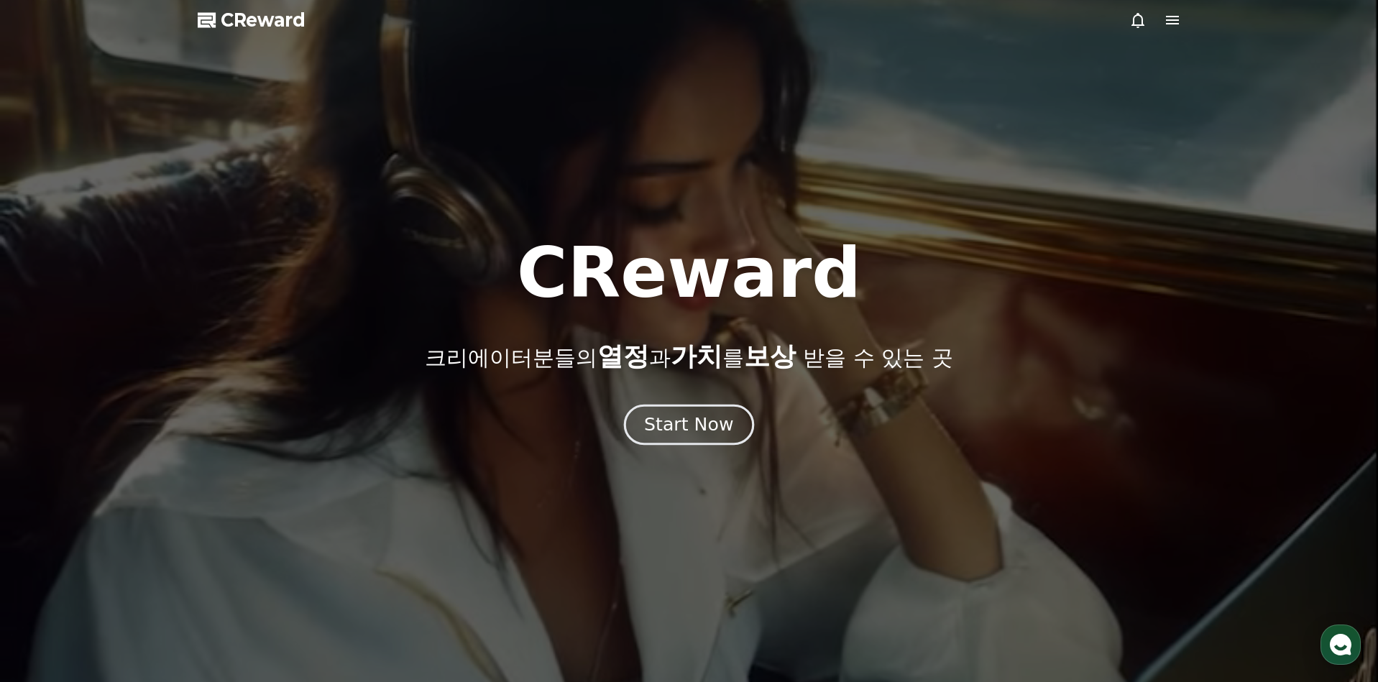
click at [694, 413] on div "Start Now" at bounding box center [688, 425] width 89 height 24
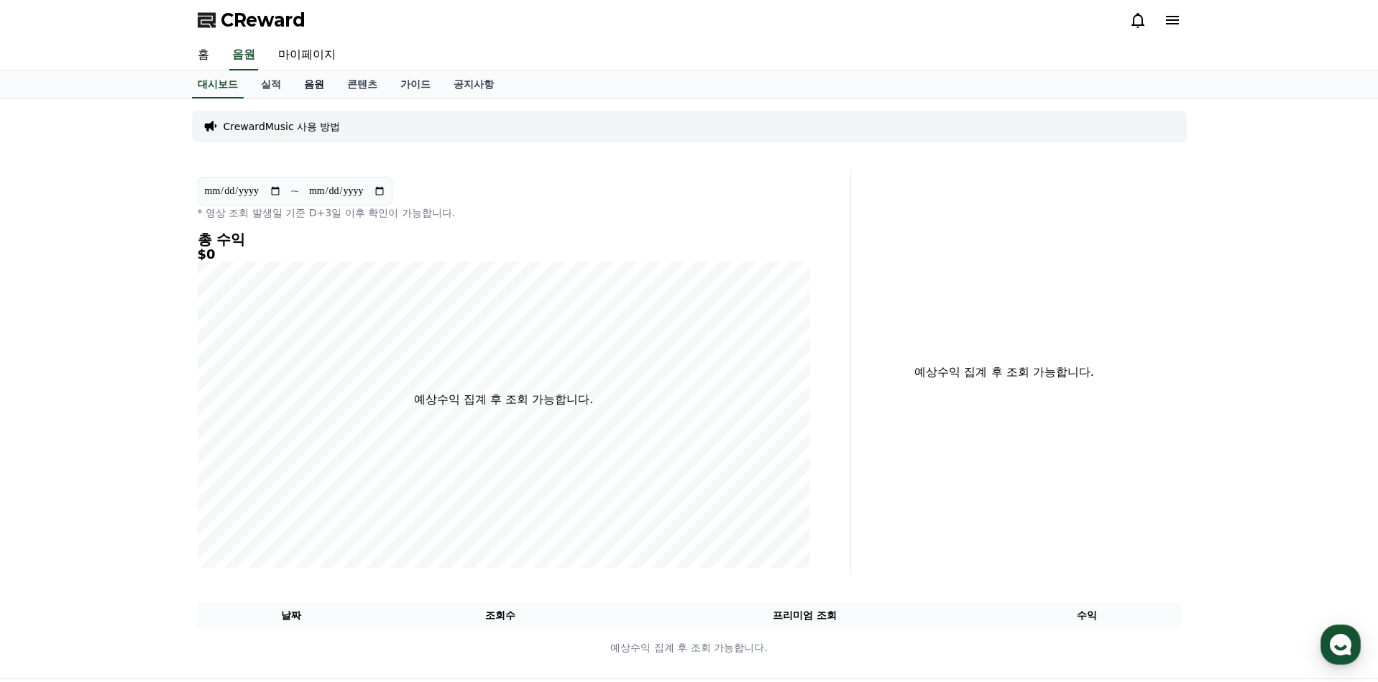
click at [311, 83] on link "음원" at bounding box center [314, 84] width 43 height 27
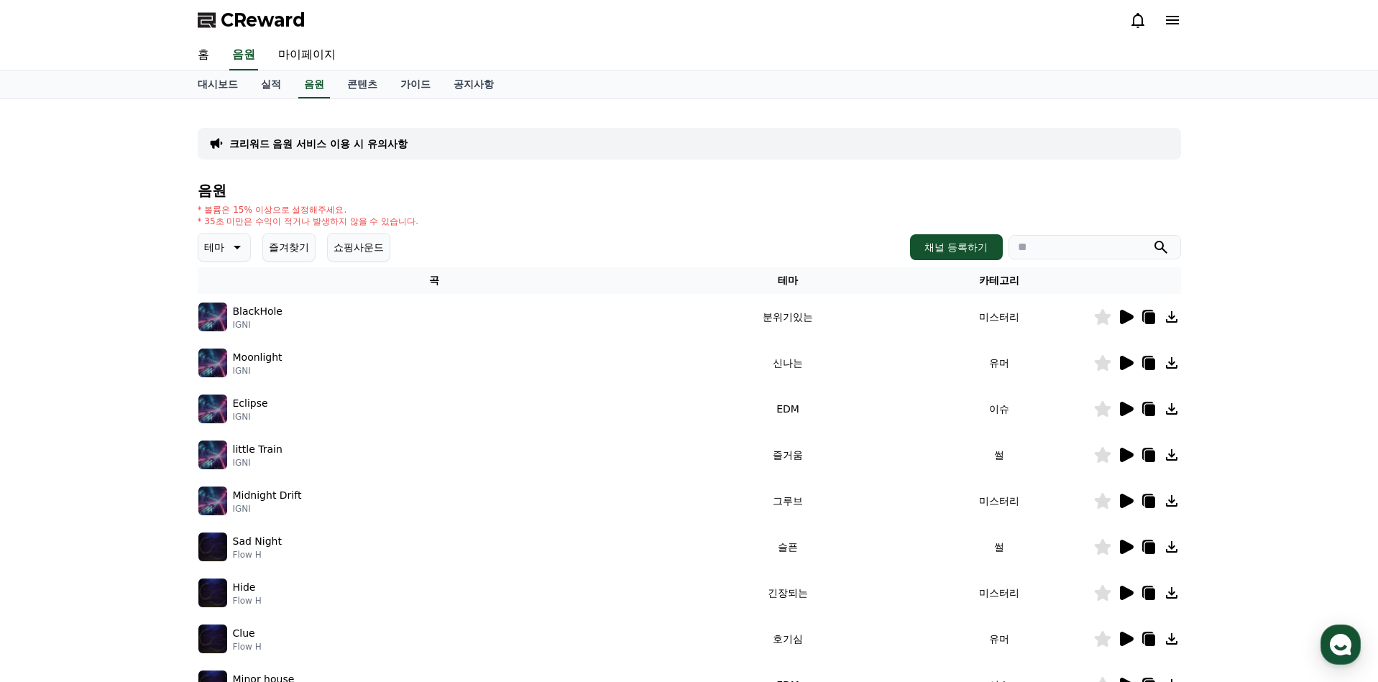
click at [262, 323] on p "IGNI" at bounding box center [258, 325] width 50 height 12
click at [212, 316] on img at bounding box center [212, 317] width 29 height 29
click at [1131, 317] on icon at bounding box center [1127, 317] width 14 height 14
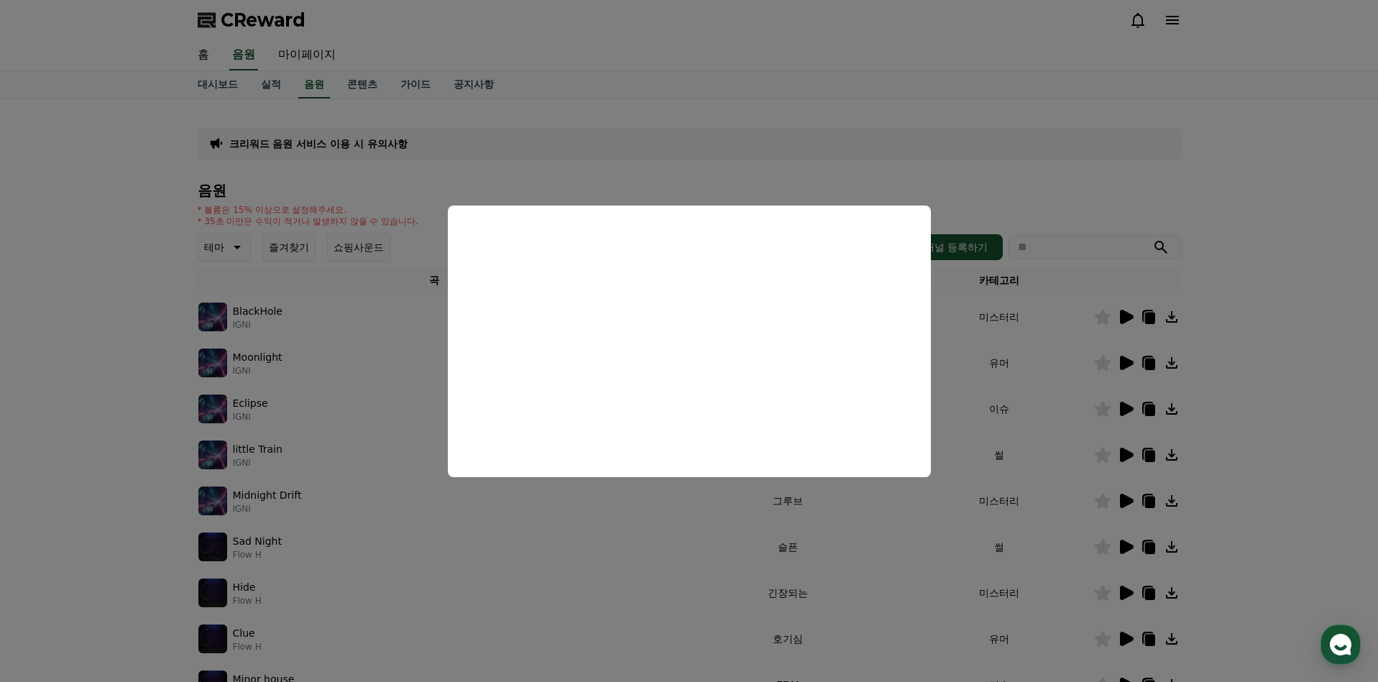
click at [1036, 301] on button "close modal" at bounding box center [689, 341] width 1378 height 682
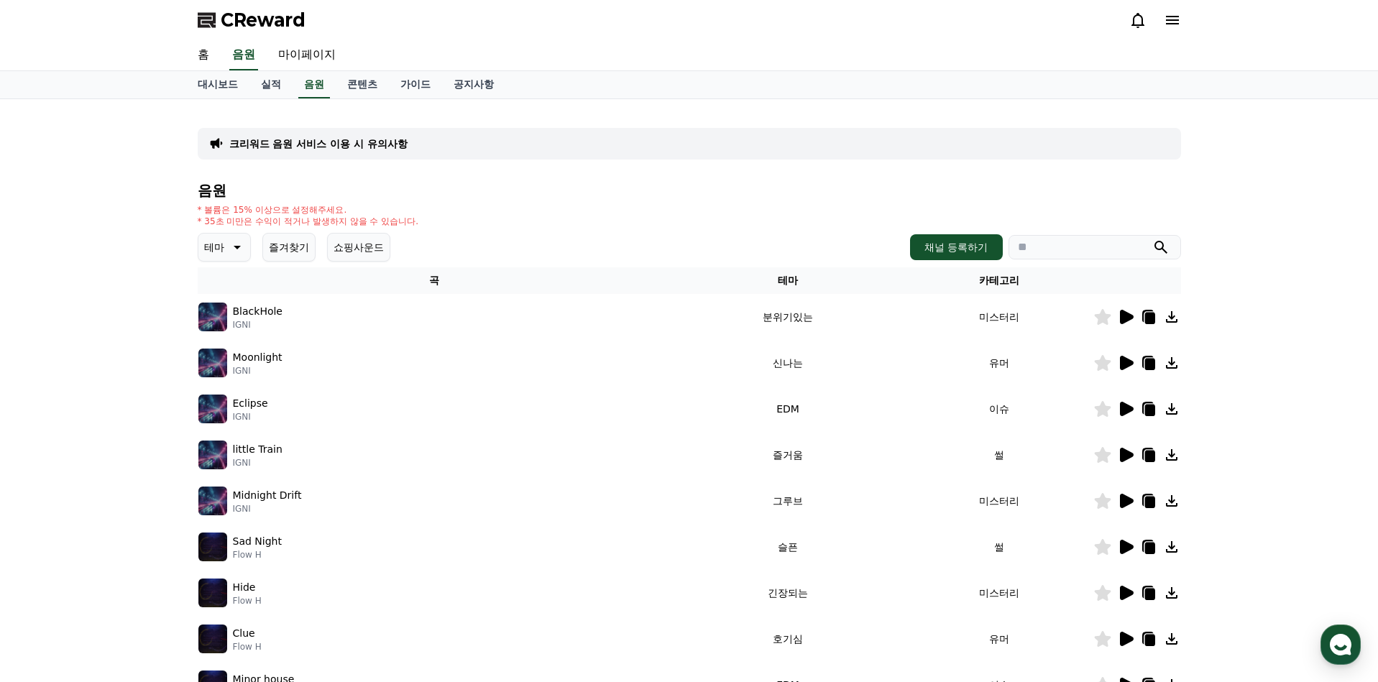
drag, startPoint x: 334, startPoint y: 314, endPoint x: 250, endPoint y: 329, distance: 85.3
click at [219, 314] on div "BlackHole IGNI" at bounding box center [434, 317] width 472 height 29
drag, startPoint x: 253, startPoint y: 327, endPoint x: 227, endPoint y: 311, distance: 30.3
click at [227, 311] on div "BlackHole IGNI" at bounding box center [434, 317] width 472 height 29
copy div "BlackHole IGNI"
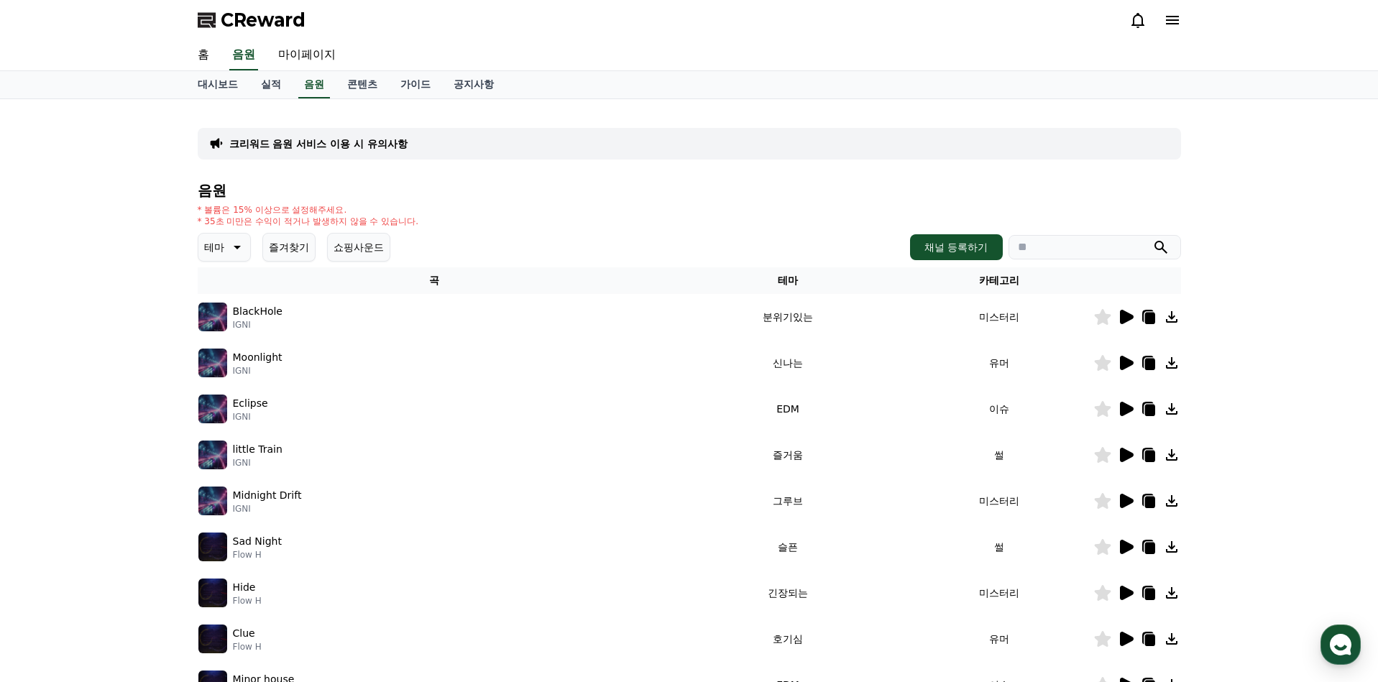
click at [892, 299] on td "분위기있는" at bounding box center [788, 317] width 234 height 46
click at [214, 358] on img at bounding box center [212, 363] width 29 height 29
click at [246, 355] on p "Moonlight" at bounding box center [258, 357] width 50 height 15
click at [1128, 366] on icon at bounding box center [1127, 363] width 14 height 14
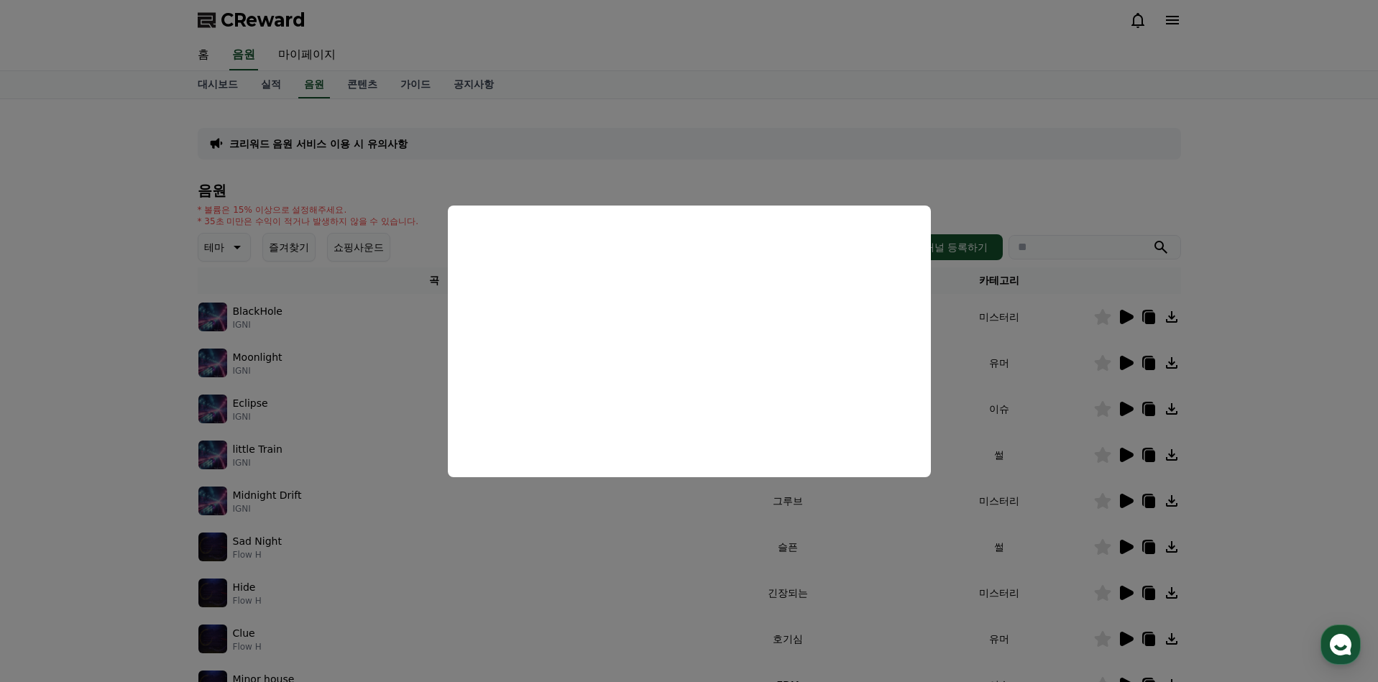
click at [1022, 344] on button "close modal" at bounding box center [689, 341] width 1378 height 682
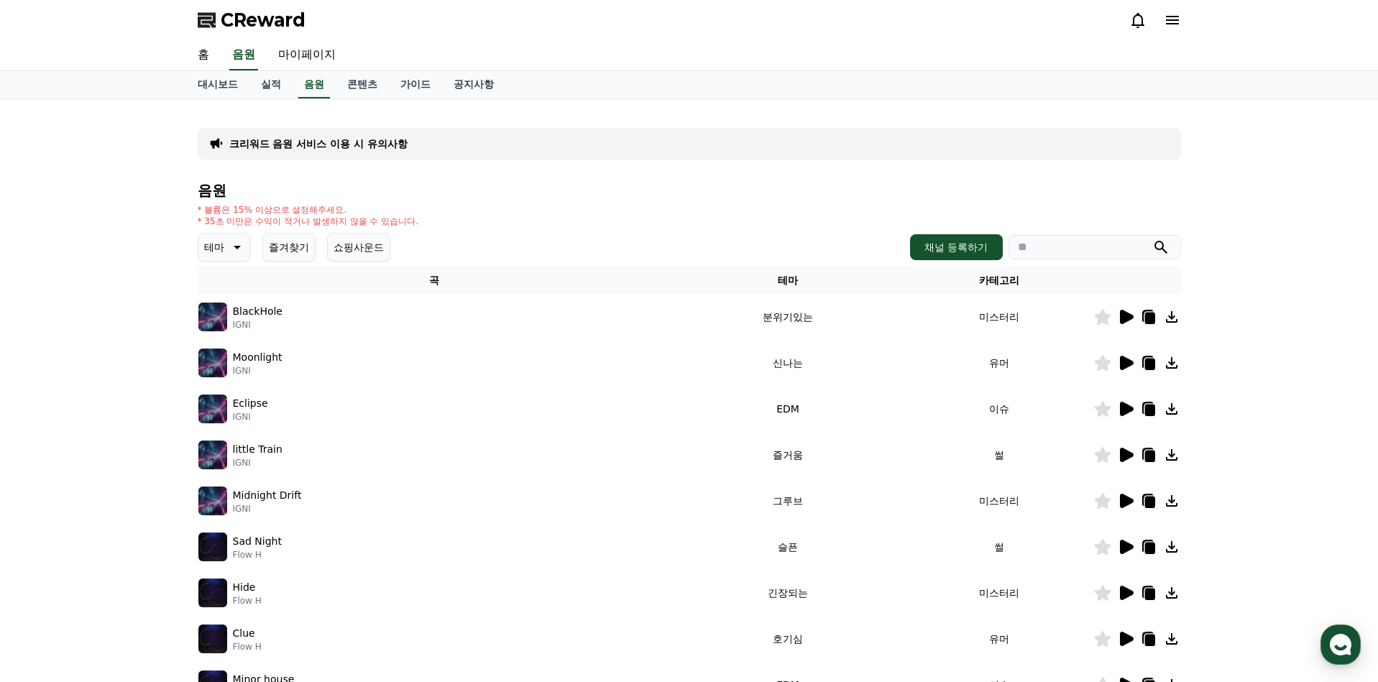
click at [1120, 409] on icon at bounding box center [1127, 409] width 14 height 14
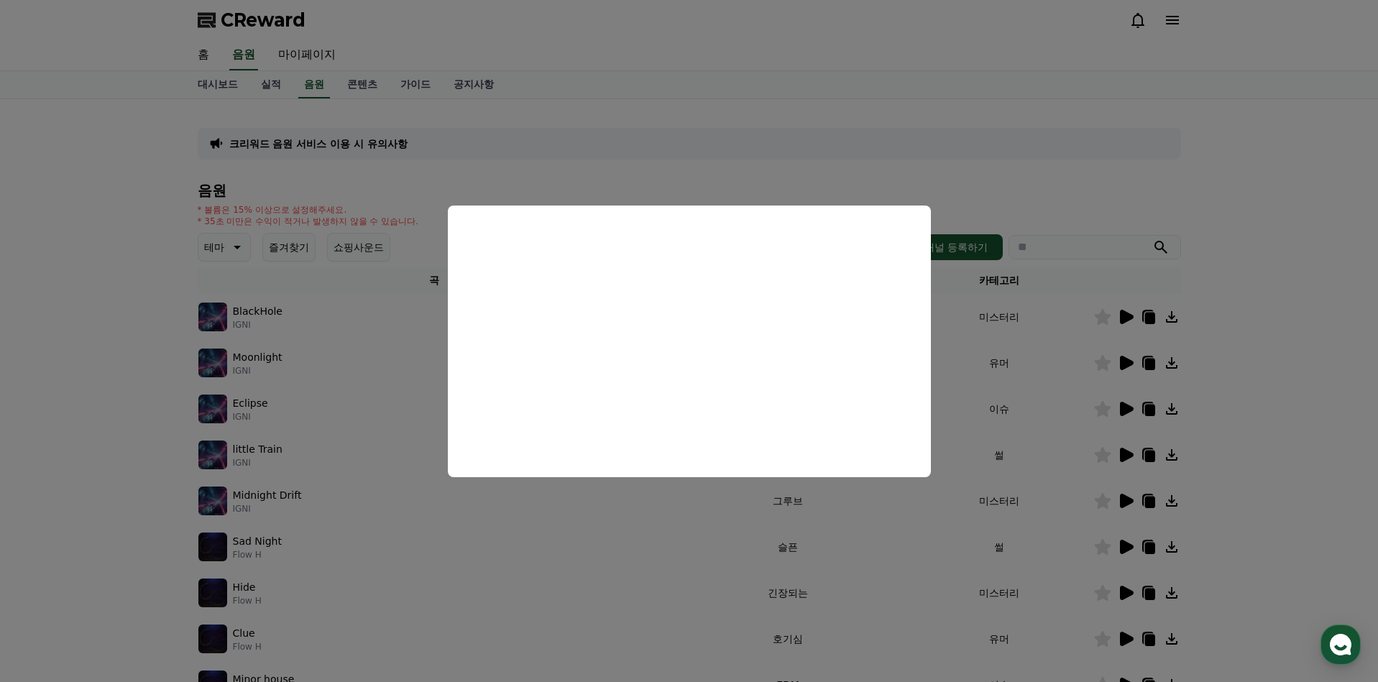
click at [1079, 431] on button "close modal" at bounding box center [689, 341] width 1378 height 682
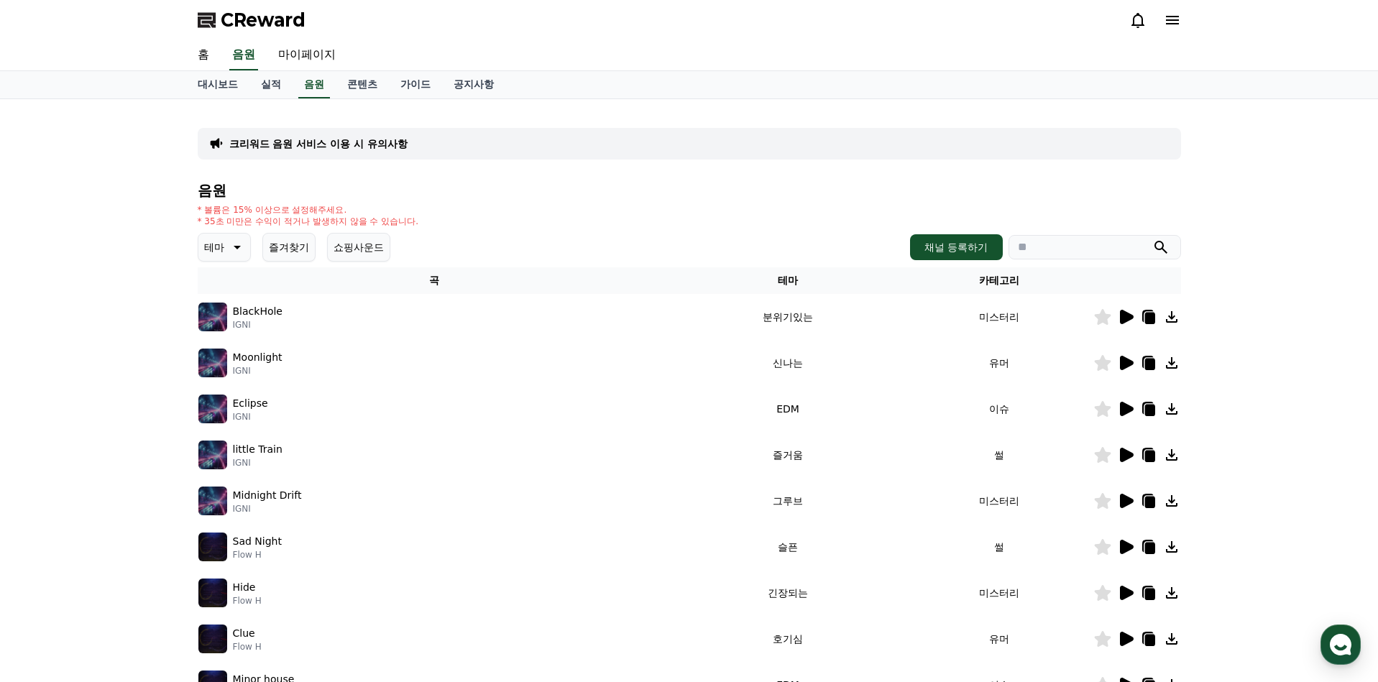
click at [1124, 408] on icon at bounding box center [1127, 409] width 14 height 14
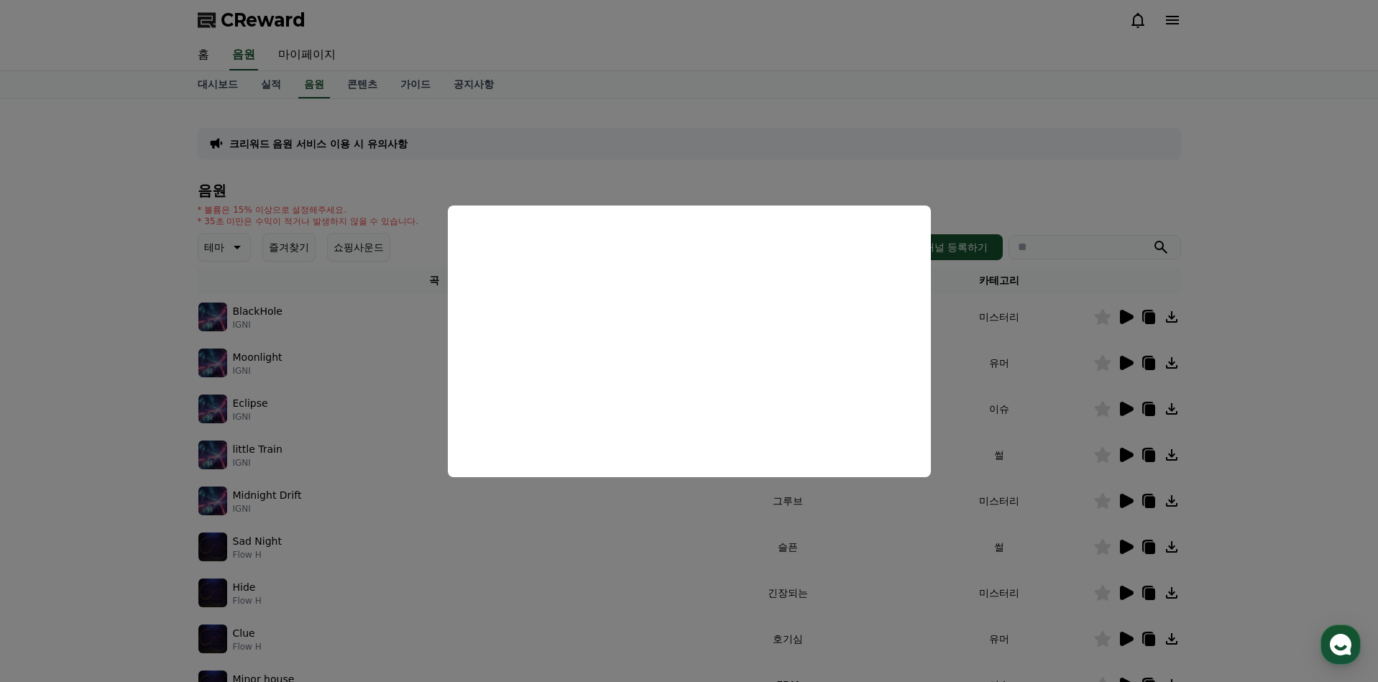
click at [1051, 443] on button "close modal" at bounding box center [689, 341] width 1378 height 682
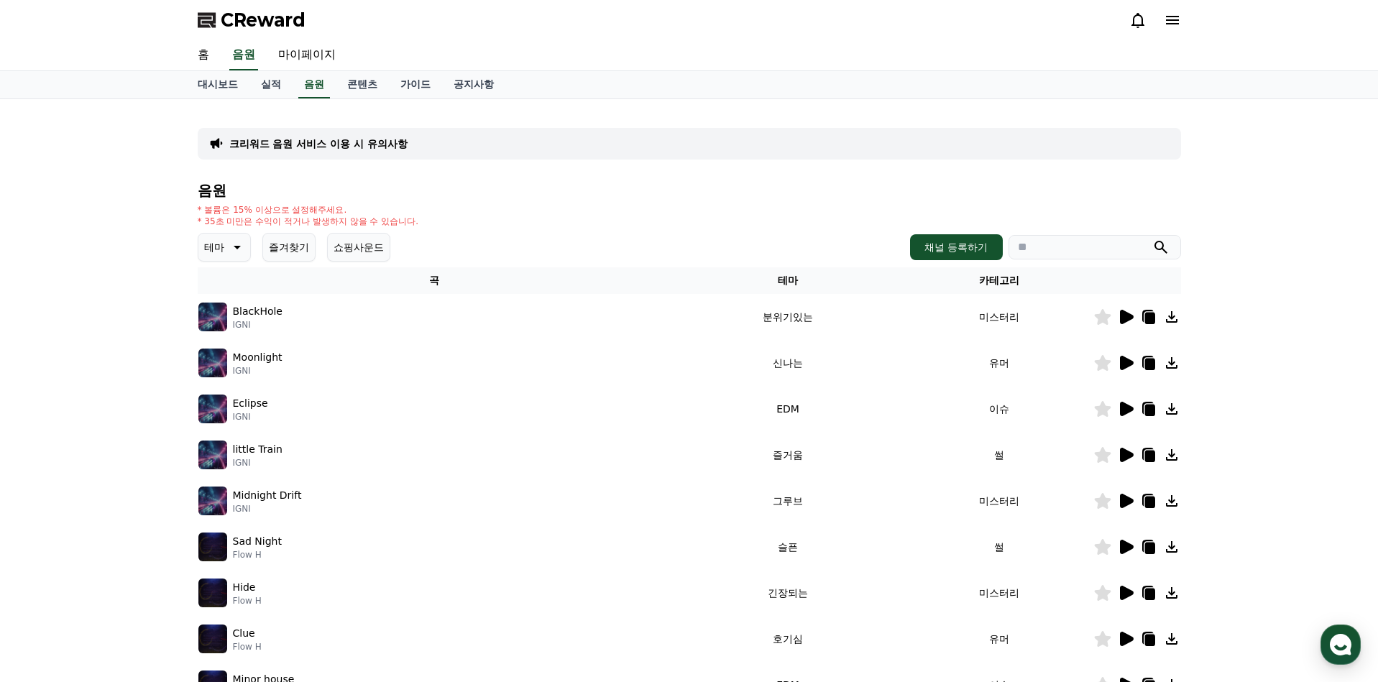
click at [1122, 456] on icon at bounding box center [1127, 455] width 14 height 14
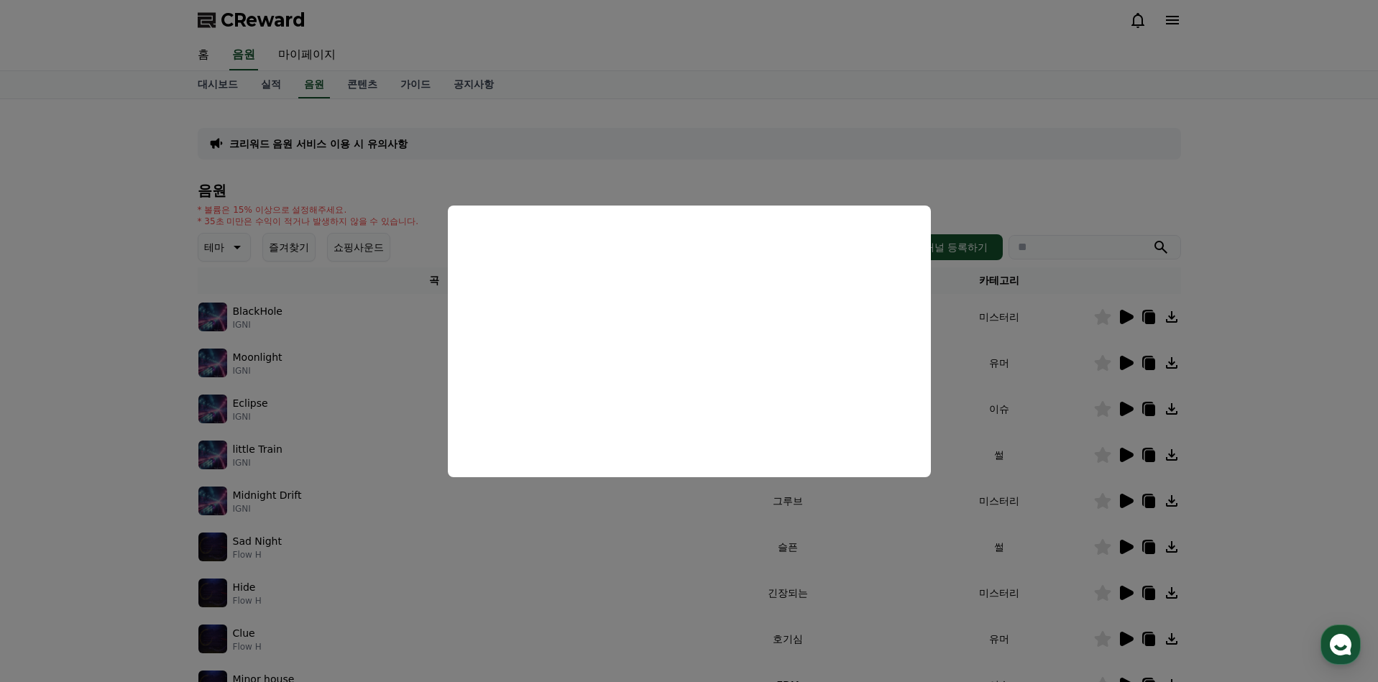
click at [1077, 446] on button "close modal" at bounding box center [689, 341] width 1378 height 682
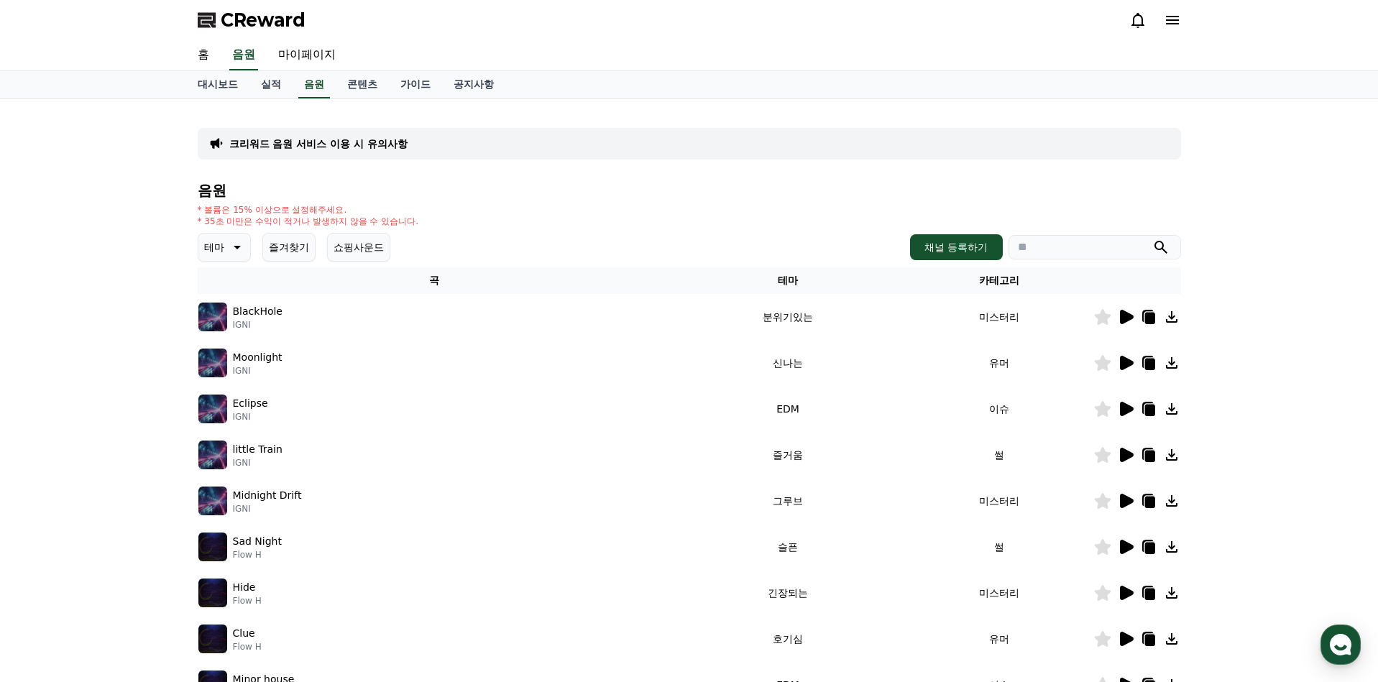
drag, startPoint x: 286, startPoint y: 463, endPoint x: 232, endPoint y: 450, distance: 55.4
click at [232, 450] on div "little Train IGNI" at bounding box center [434, 455] width 472 height 29
copy div "little Train IGNI"
click at [837, 497] on td "그루브" at bounding box center [788, 501] width 234 height 46
click at [1123, 501] on icon at bounding box center [1127, 501] width 14 height 14
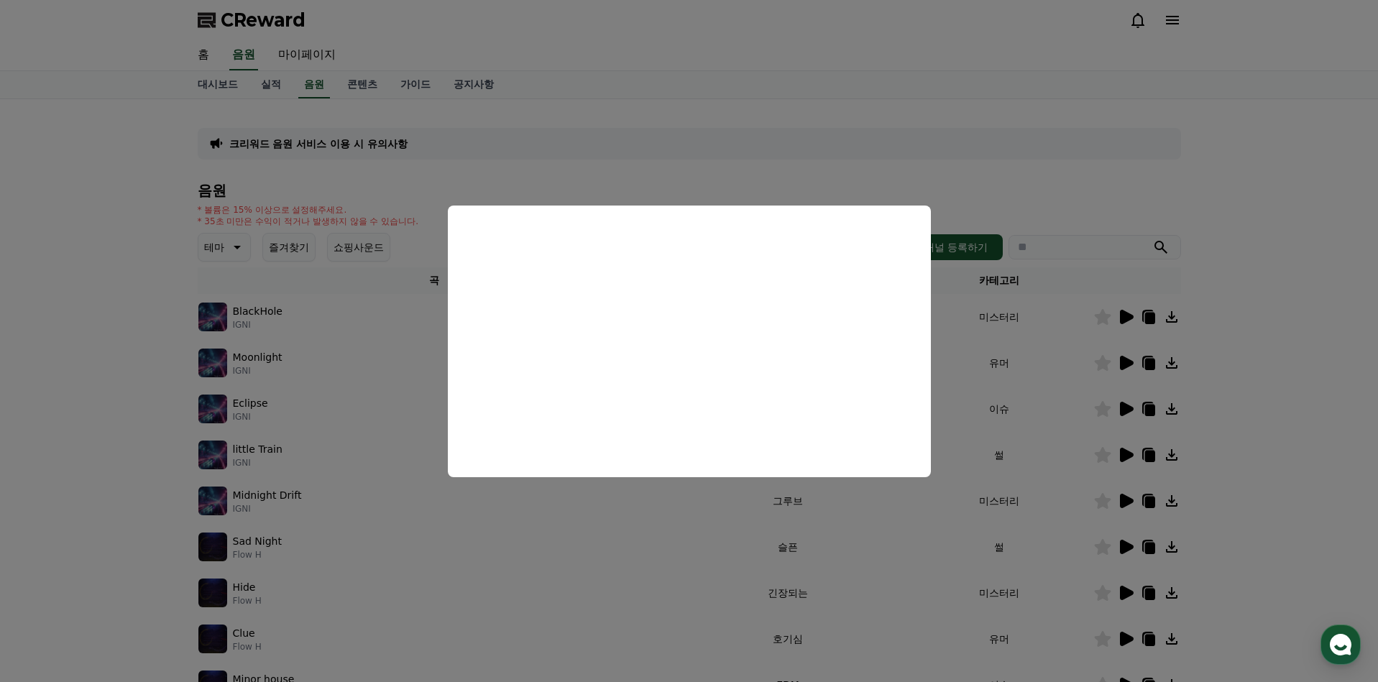
click at [1037, 518] on button "close modal" at bounding box center [689, 341] width 1378 height 682
click at [1014, 491] on td "미스터리" at bounding box center [999, 501] width 188 height 46
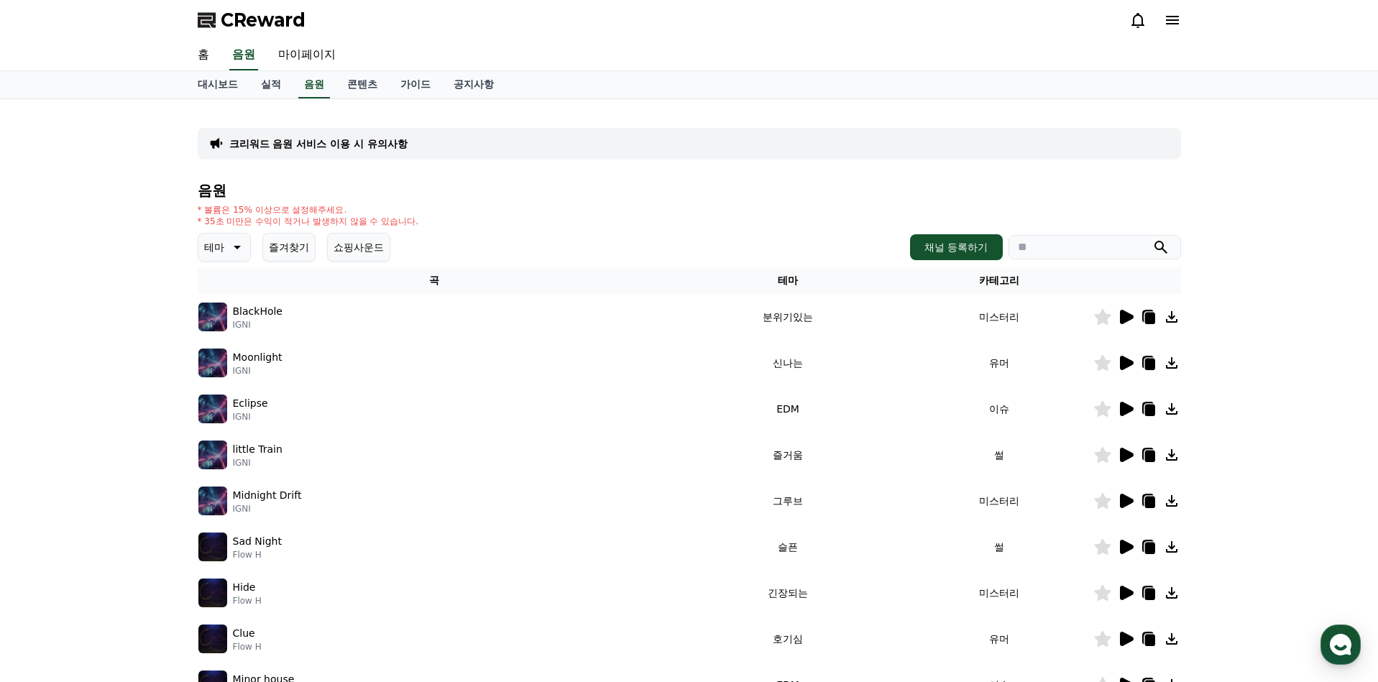
click at [1125, 454] on icon at bounding box center [1127, 455] width 14 height 14
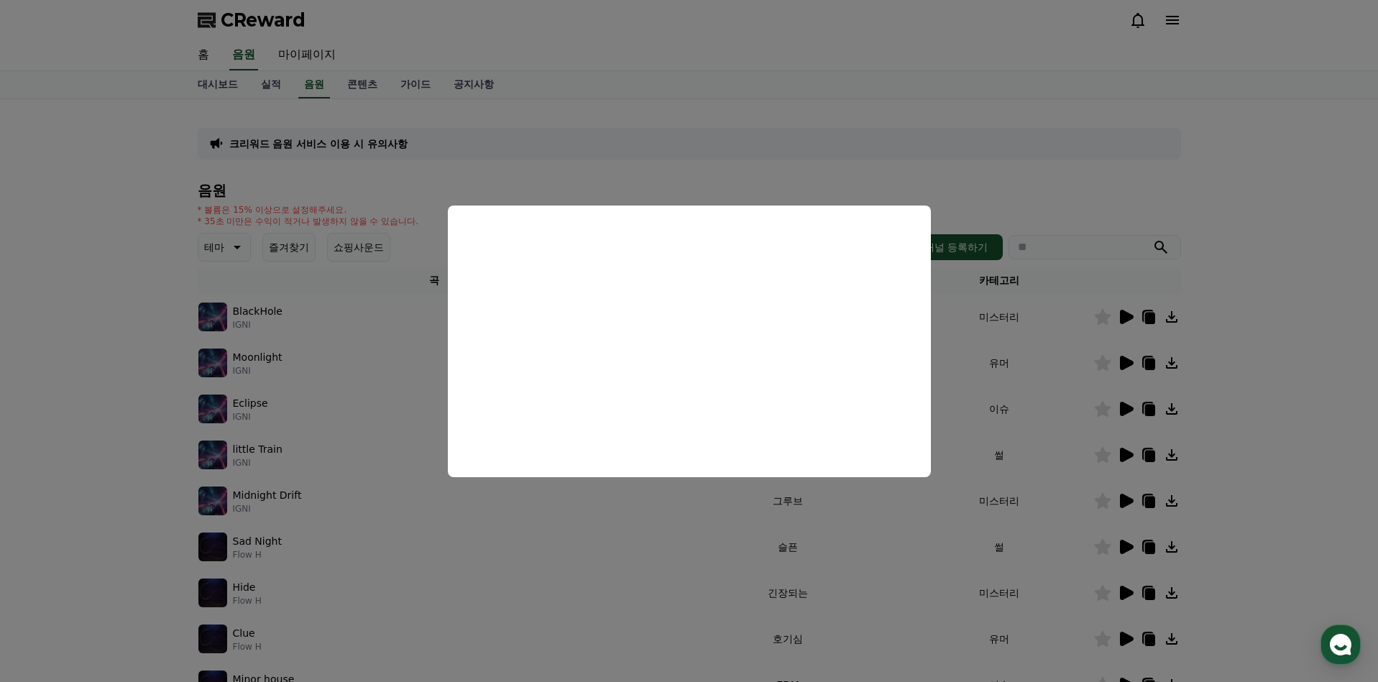
click at [1030, 411] on button "close modal" at bounding box center [689, 341] width 1378 height 682
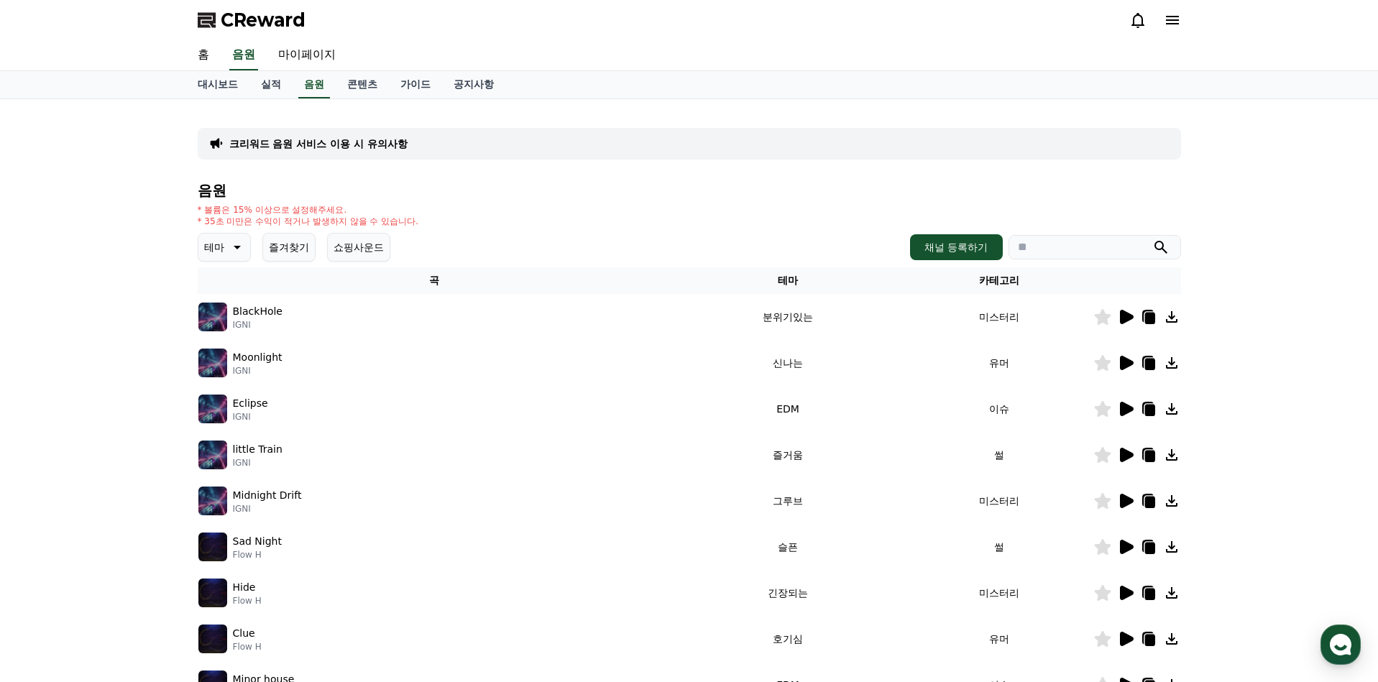
click at [1101, 439] on td at bounding box center [1137, 455] width 88 height 46
click at [1129, 405] on icon at bounding box center [1127, 409] width 14 height 14
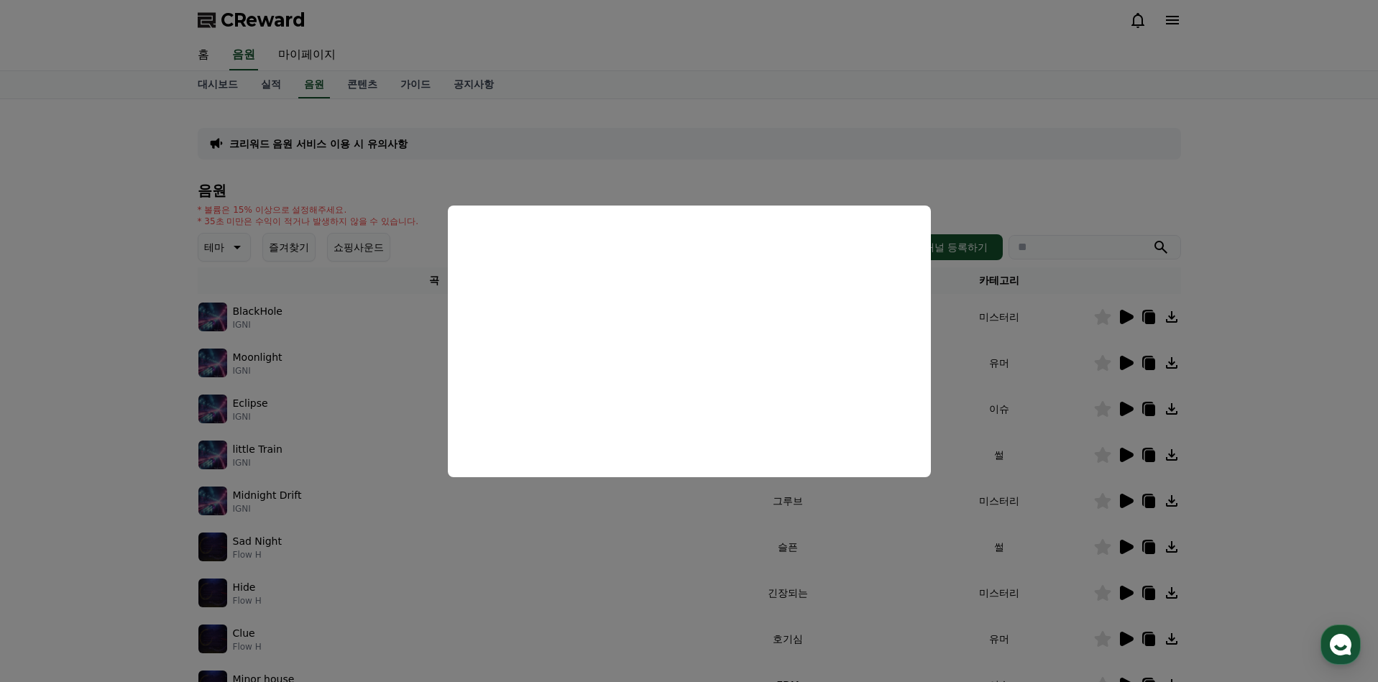
click at [1050, 446] on button "close modal" at bounding box center [689, 341] width 1378 height 682
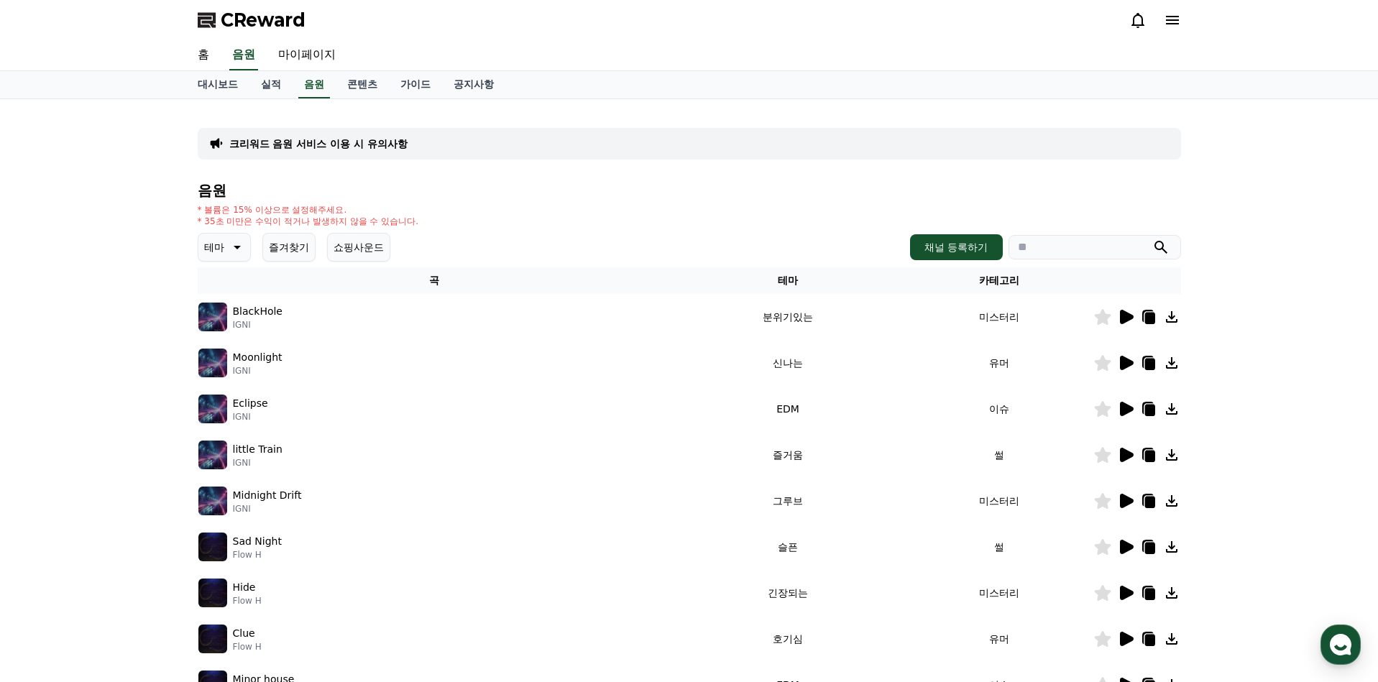
click at [1126, 497] on icon at bounding box center [1127, 501] width 14 height 14
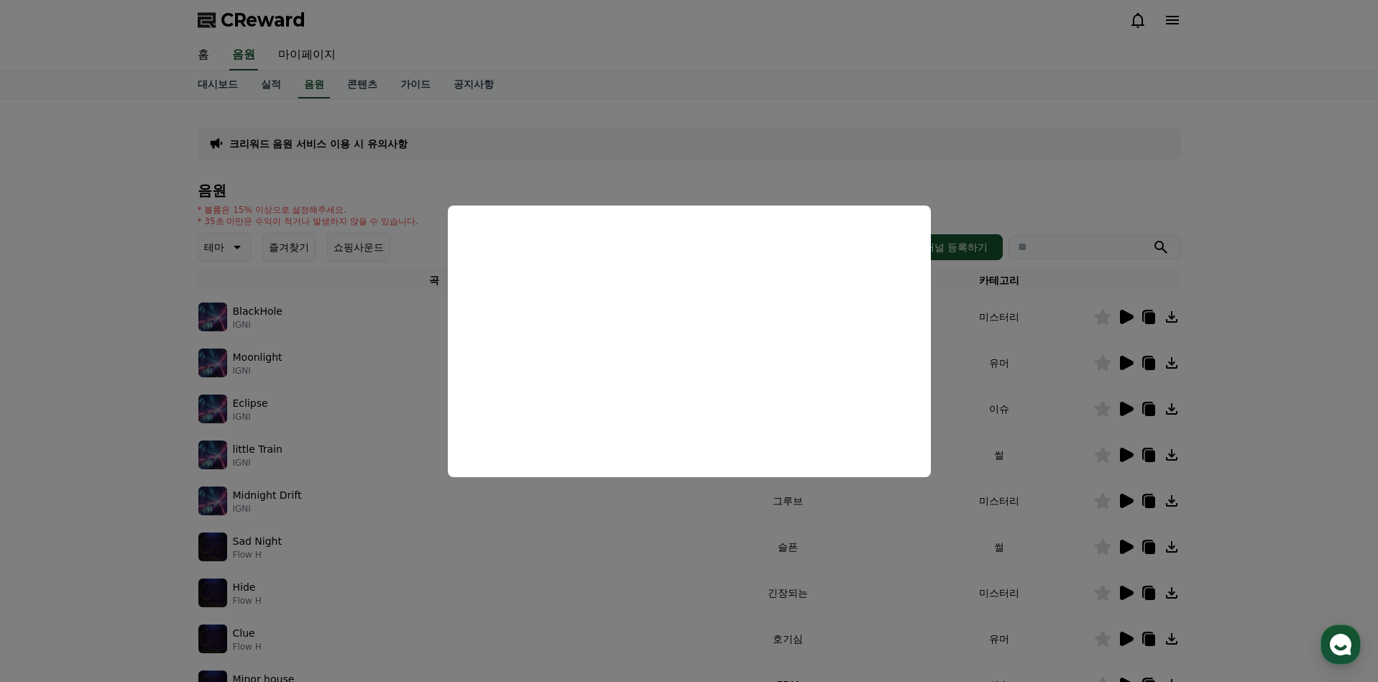
drag, startPoint x: 970, startPoint y: 514, endPoint x: 952, endPoint y: 517, distance: 18.2
click at [970, 515] on button "close modal" at bounding box center [689, 341] width 1378 height 682
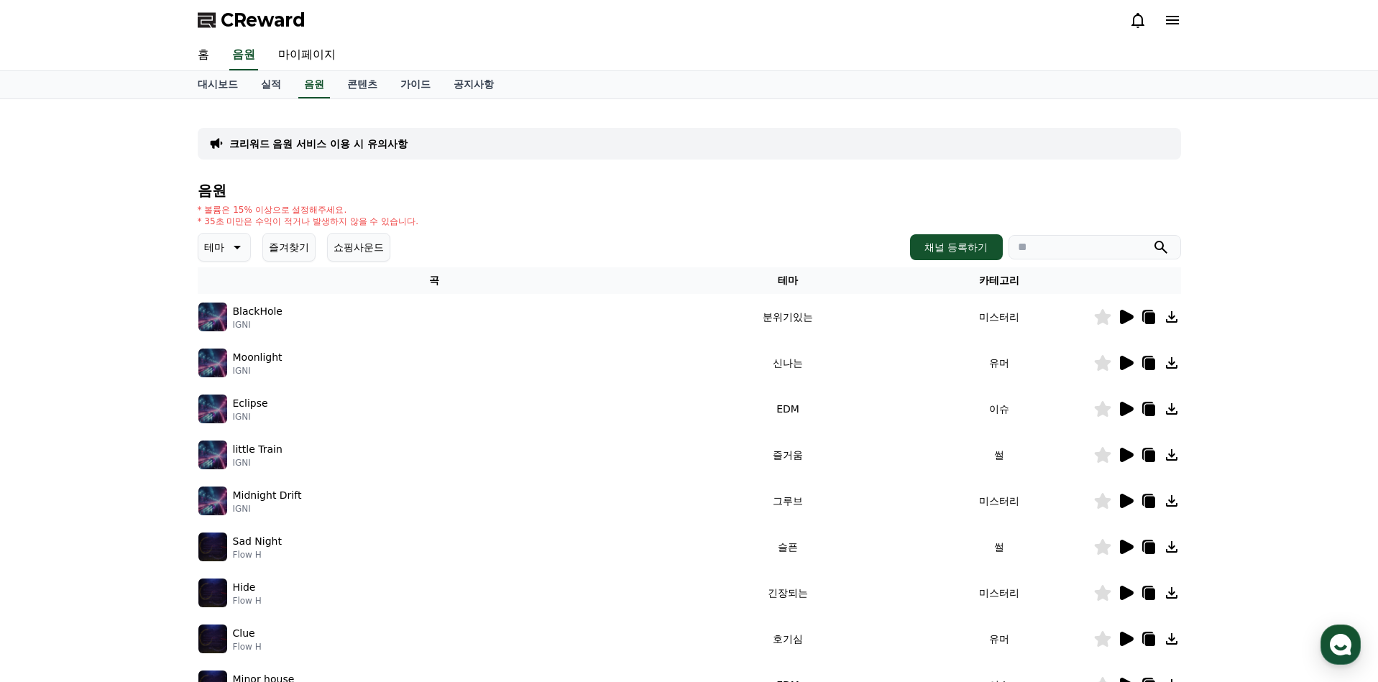
drag, startPoint x: 277, startPoint y: 502, endPoint x: 231, endPoint y: 496, distance: 46.4
click at [231, 496] on div "Midnight Drift IGNI" at bounding box center [434, 501] width 472 height 29
copy div "Midnight Drift IGNI"
click at [66, 521] on div "크리워드 음원 서비스 이용 시 유의사항 음원 * 볼륨은 15% 이상으로 설정해주세요. * 35초 미만은 수익이 적거나 발생하지 않을 수 있습니…" at bounding box center [689, 446] width 1378 height 695
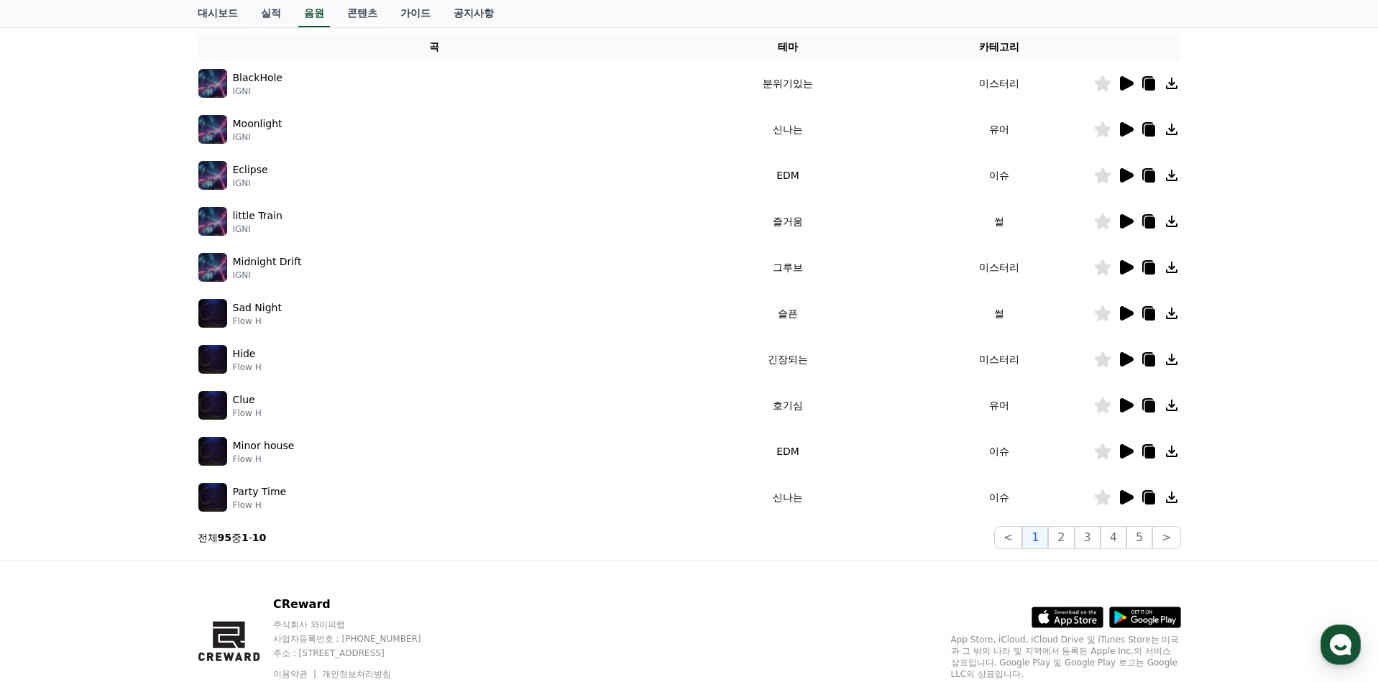
scroll to position [288, 0]
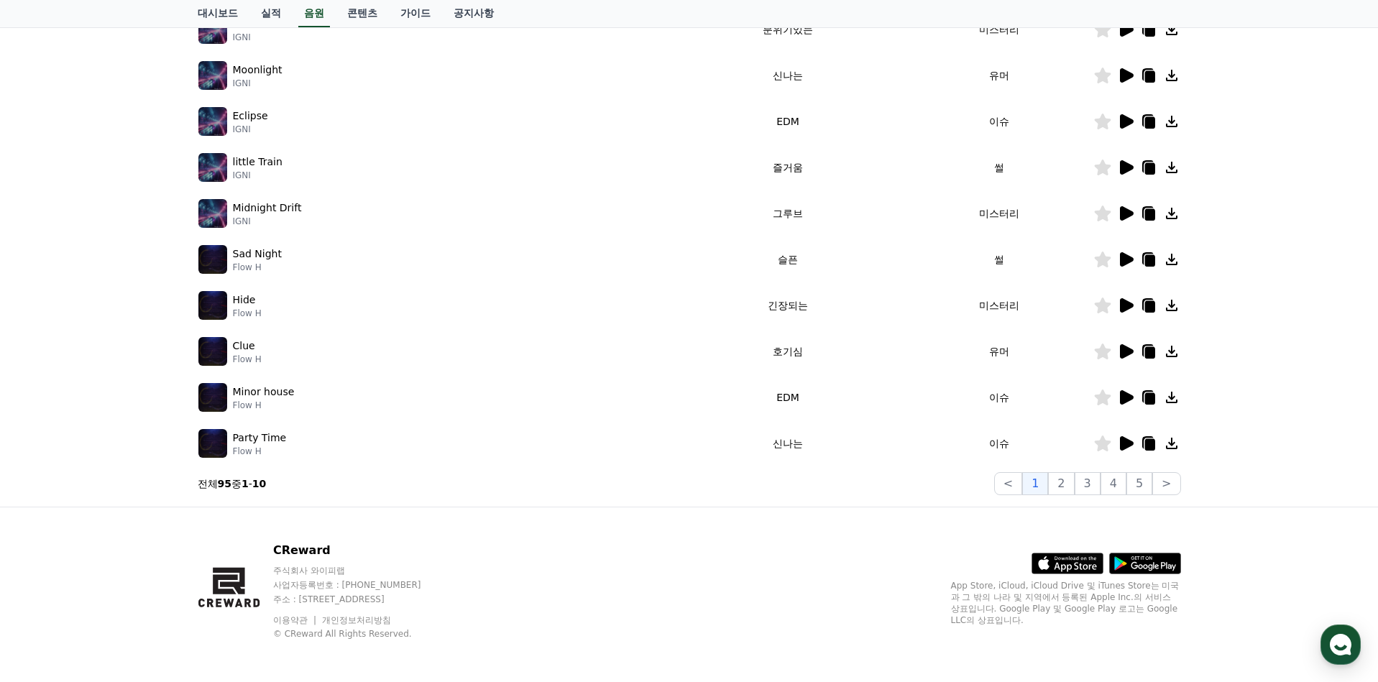
click at [1125, 259] on icon at bounding box center [1127, 259] width 14 height 14
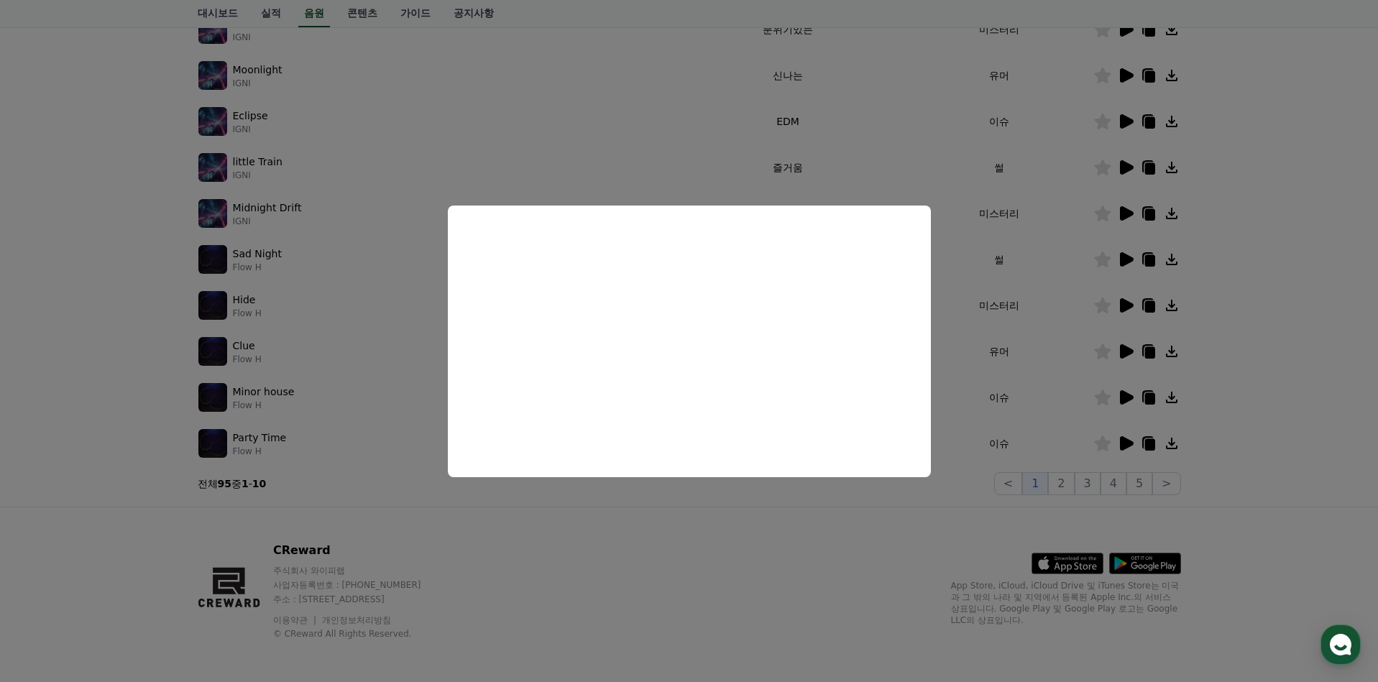
click at [367, 344] on button "close modal" at bounding box center [689, 341] width 1378 height 682
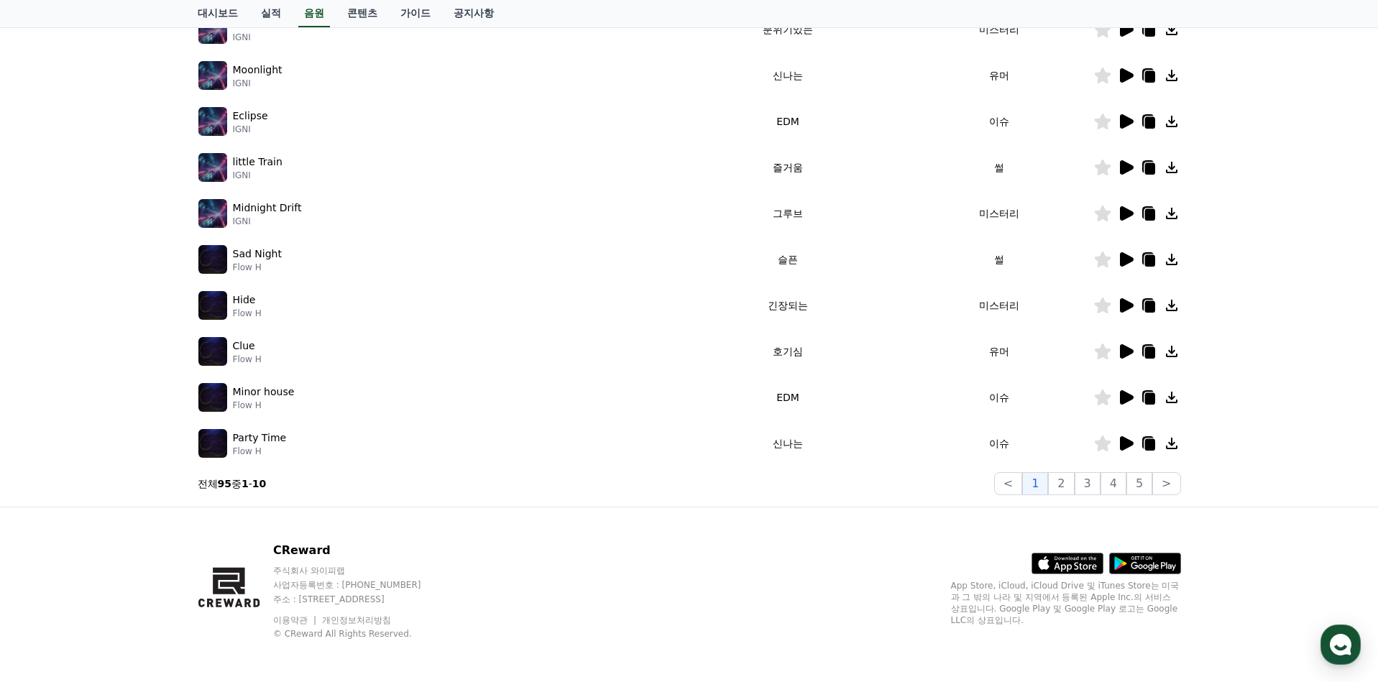
click at [1118, 306] on icon at bounding box center [1125, 305] width 17 height 17
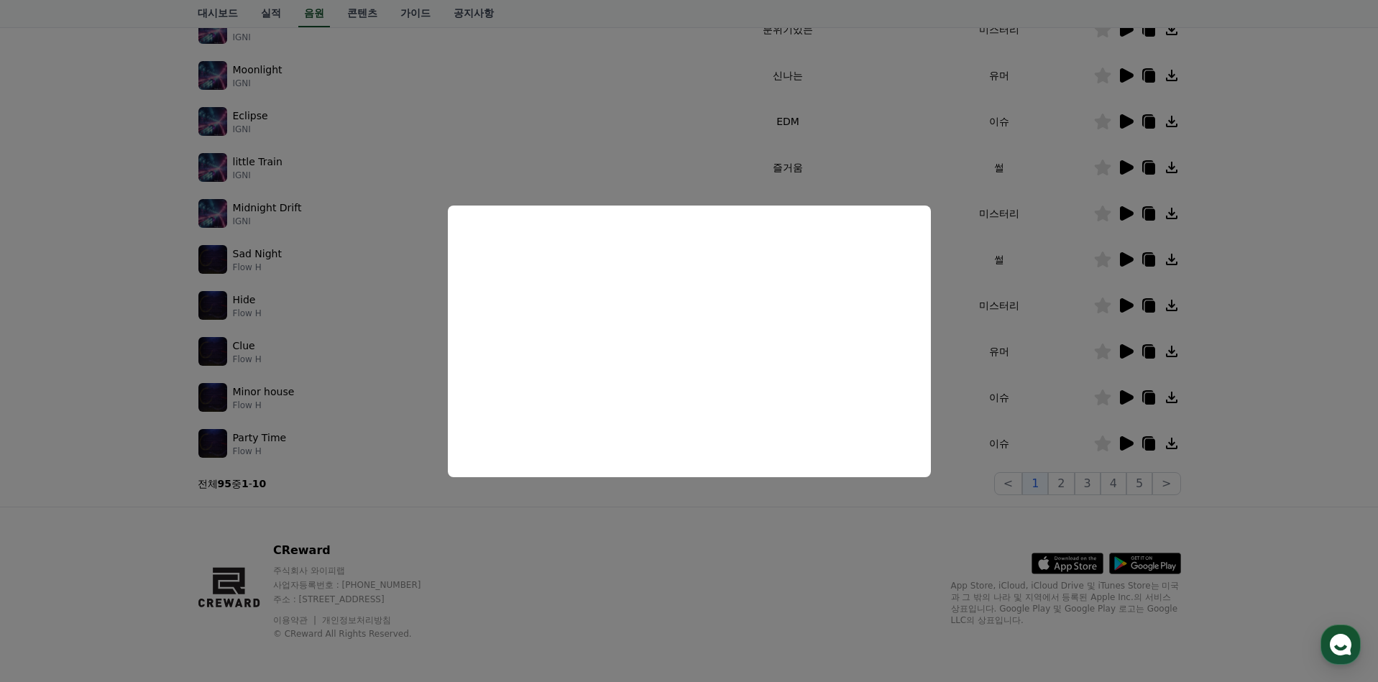
click at [1055, 365] on button "close modal" at bounding box center [689, 341] width 1378 height 682
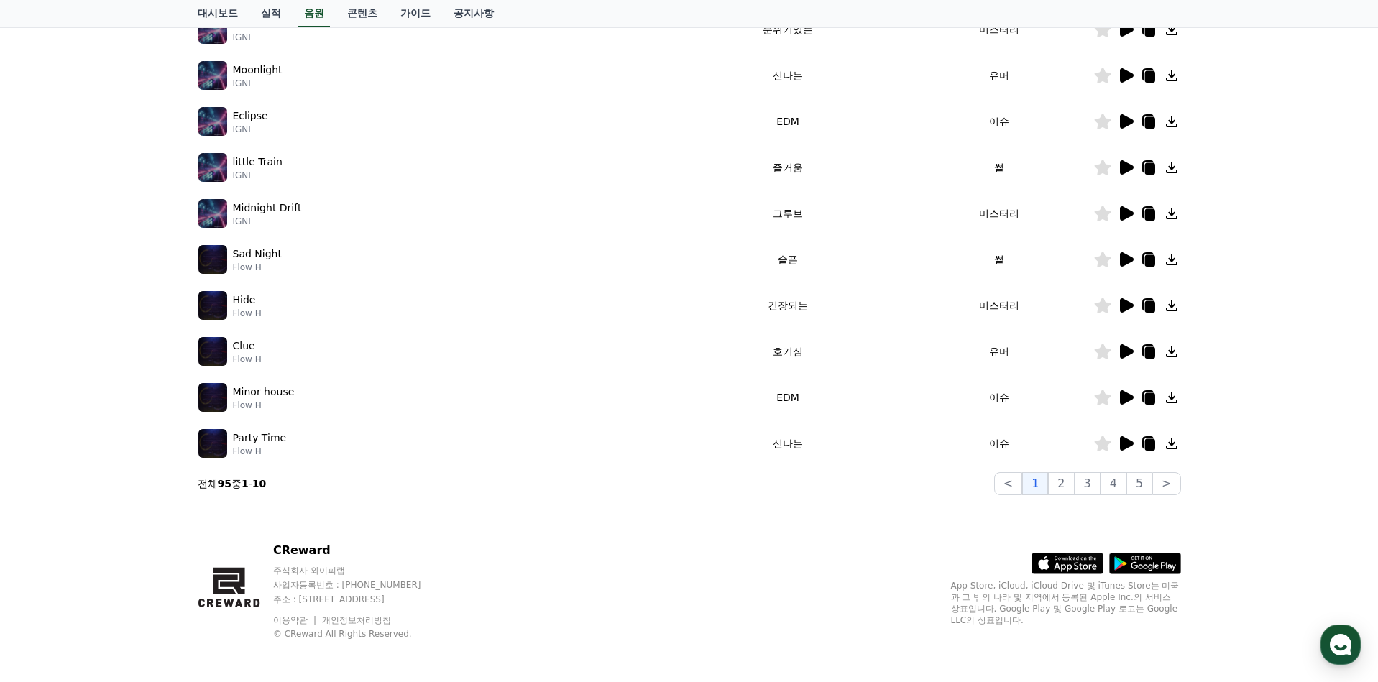
drag, startPoint x: 260, startPoint y: 310, endPoint x: 221, endPoint y: 300, distance: 40.1
click at [221, 300] on div "Hide Flow H" at bounding box center [434, 305] width 472 height 29
copy div "Hide Flow H"
click at [257, 354] on div "Clue Flow H" at bounding box center [434, 351] width 472 height 29
click at [1125, 396] on icon at bounding box center [1127, 397] width 14 height 14
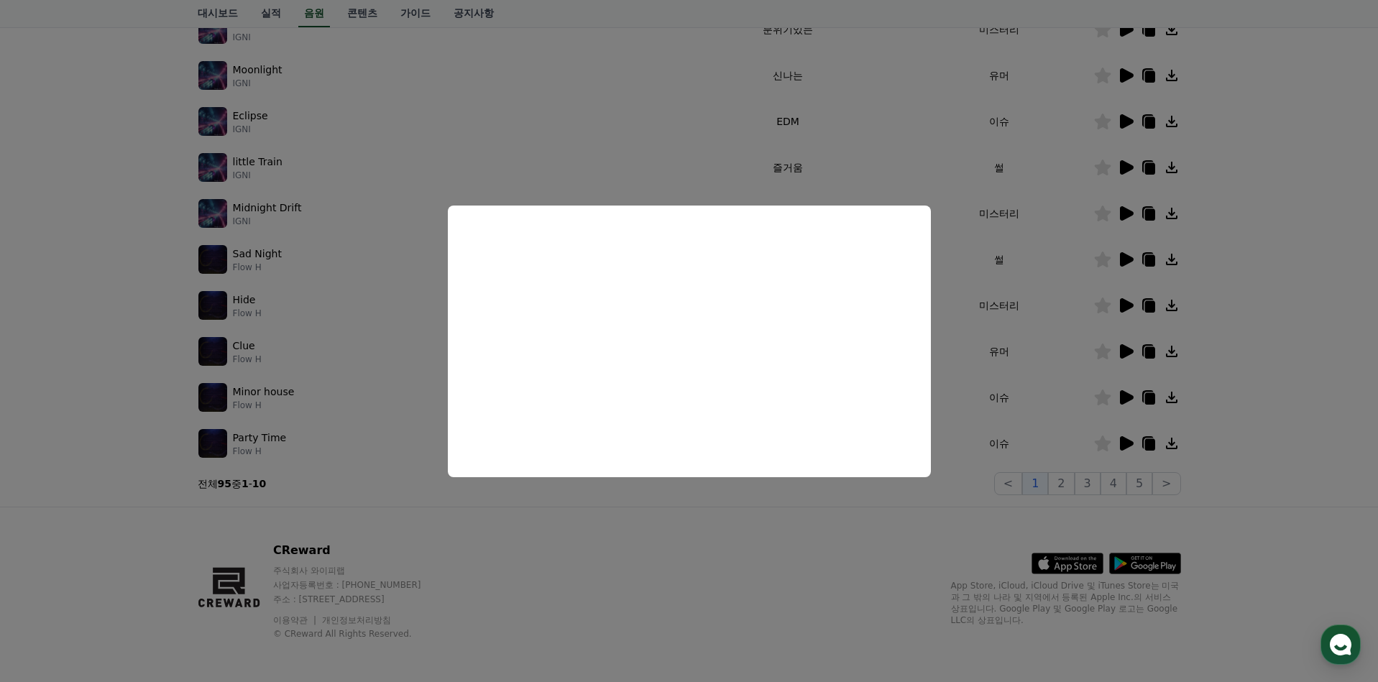
drag, startPoint x: 675, startPoint y: 538, endPoint x: 671, endPoint y: 529, distance: 10.0
click at [675, 538] on button "close modal" at bounding box center [689, 341] width 1378 height 682
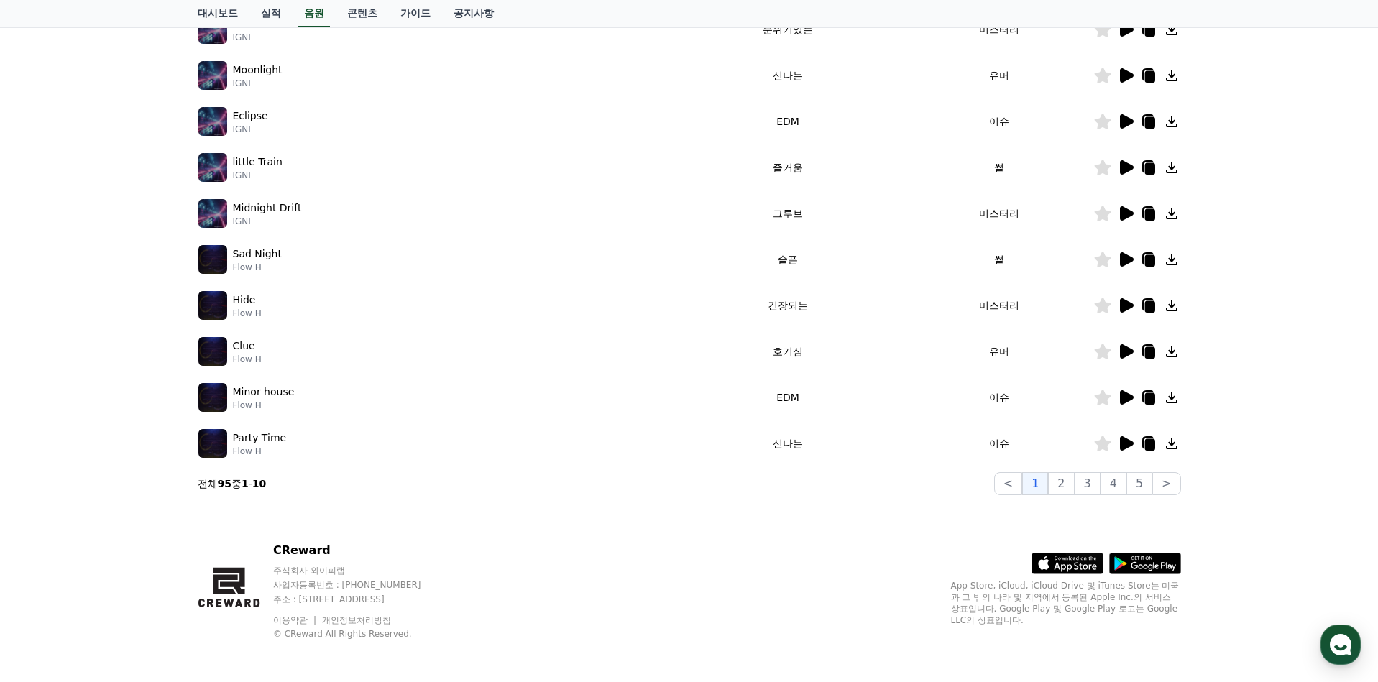
drag, startPoint x: 270, startPoint y: 410, endPoint x: 234, endPoint y: 396, distance: 38.5
click at [234, 396] on td "Minor house Flow H" at bounding box center [435, 398] width 474 height 46
copy div "Minor house Flow H"
drag, startPoint x: 242, startPoint y: 448, endPoint x: 211, endPoint y: 449, distance: 31.7
click at [234, 448] on p "Flow H" at bounding box center [260, 452] width 54 height 12
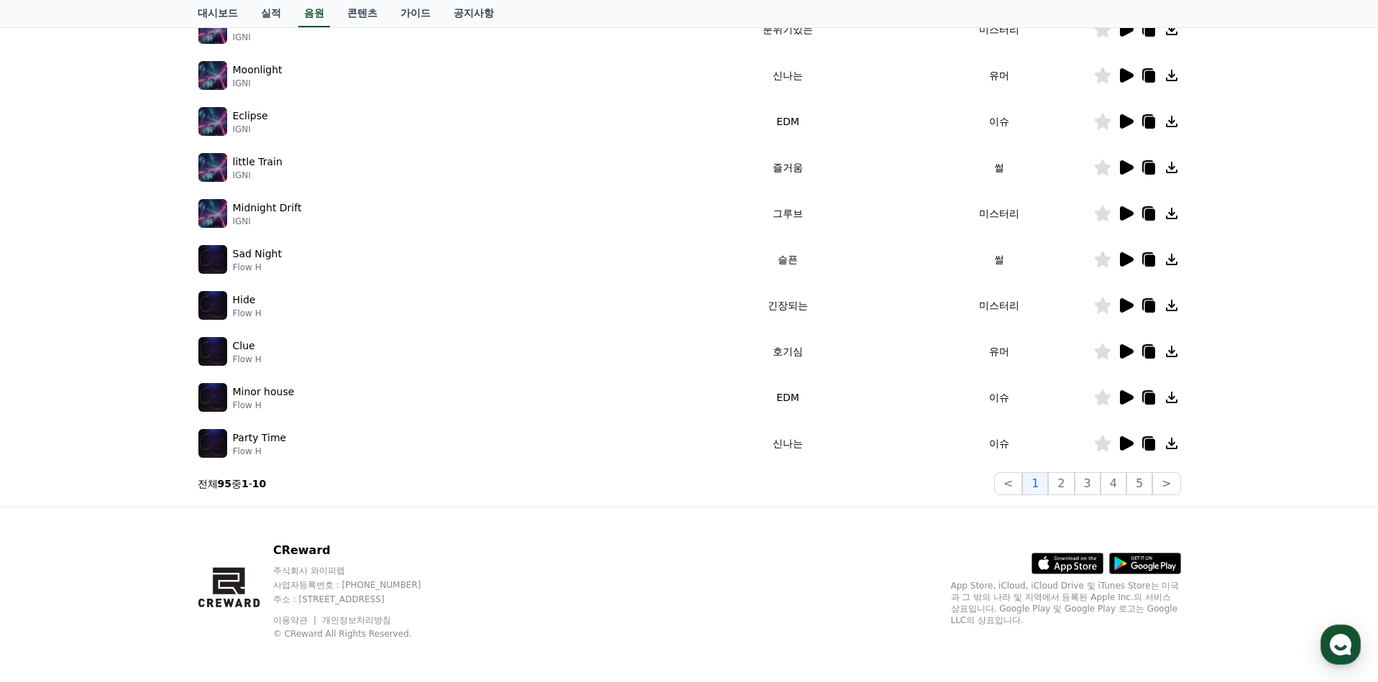
click at [192, 449] on div "크리워드 음원 서비스 이용 시 유의사항 음원 * 볼륨은 15% 이상으로 설정해주세요. * 35초 미만은 수익이 적거나 발생하지 않을 수 있습니…" at bounding box center [689, 159] width 995 height 684
click at [216, 444] on img at bounding box center [212, 443] width 29 height 29
click at [1127, 441] on icon at bounding box center [1127, 443] width 14 height 14
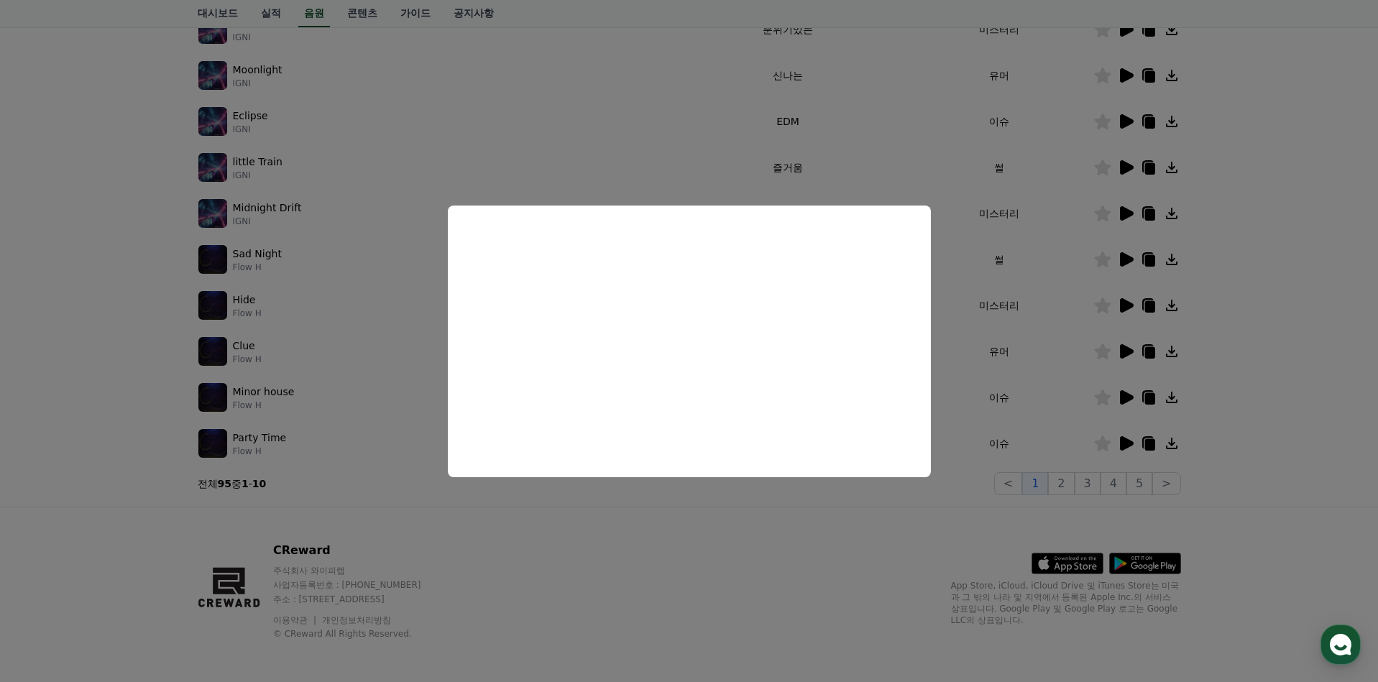
click at [830, 541] on button "close modal" at bounding box center [689, 341] width 1378 height 682
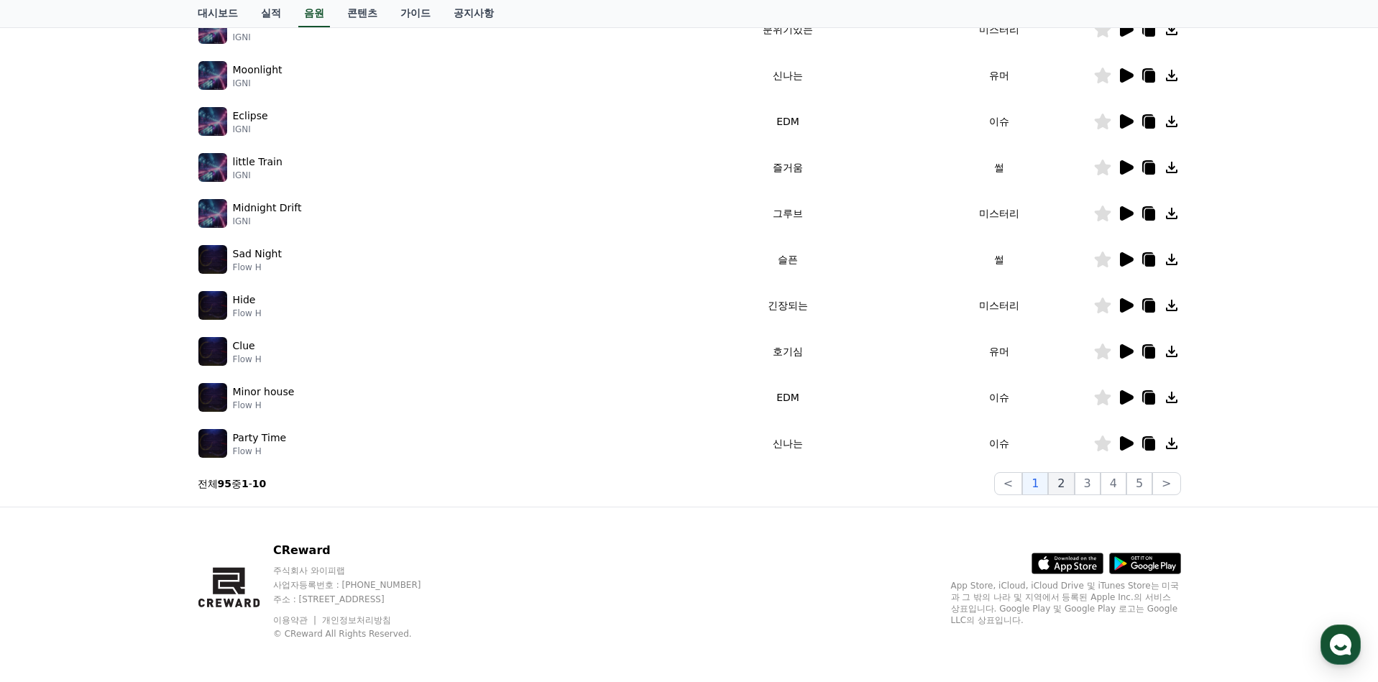
click at [1062, 479] on button "2" at bounding box center [1061, 483] width 26 height 23
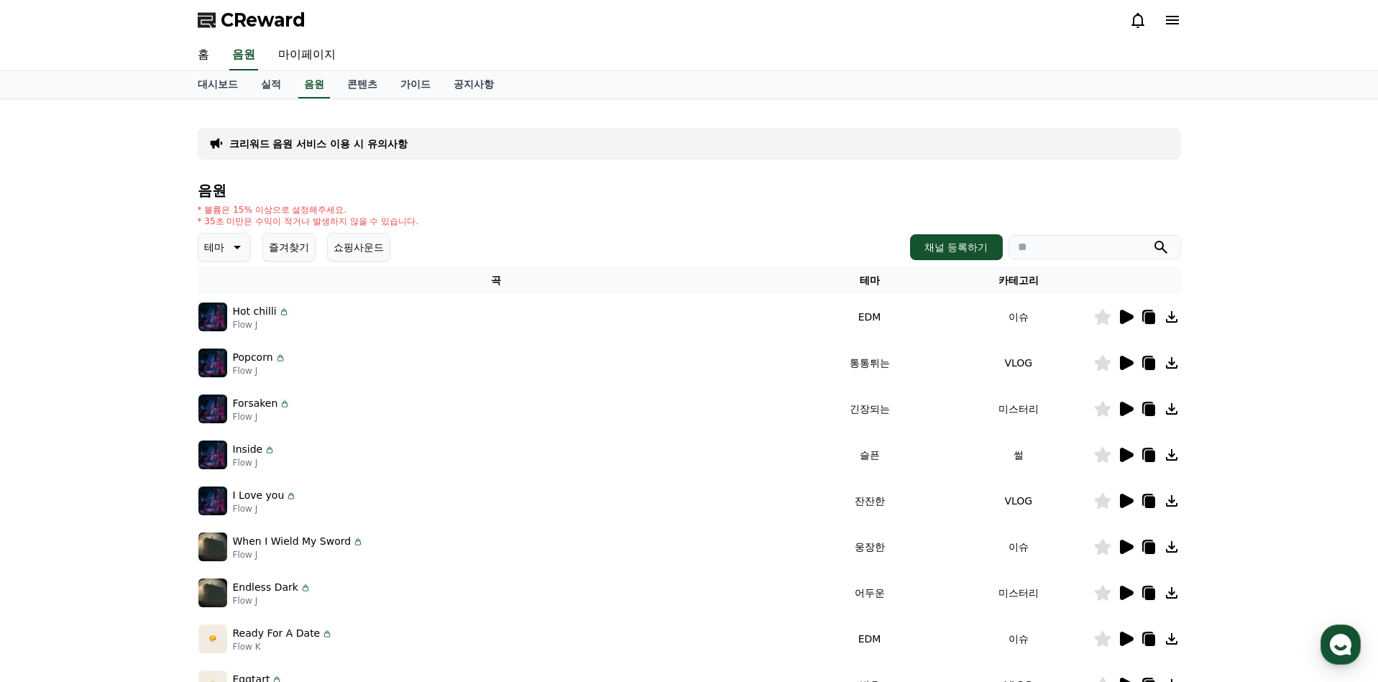
click at [231, 320] on div "Hot chilli Flow J" at bounding box center [496, 317] width 596 height 29
click at [1133, 318] on icon at bounding box center [1127, 317] width 14 height 14
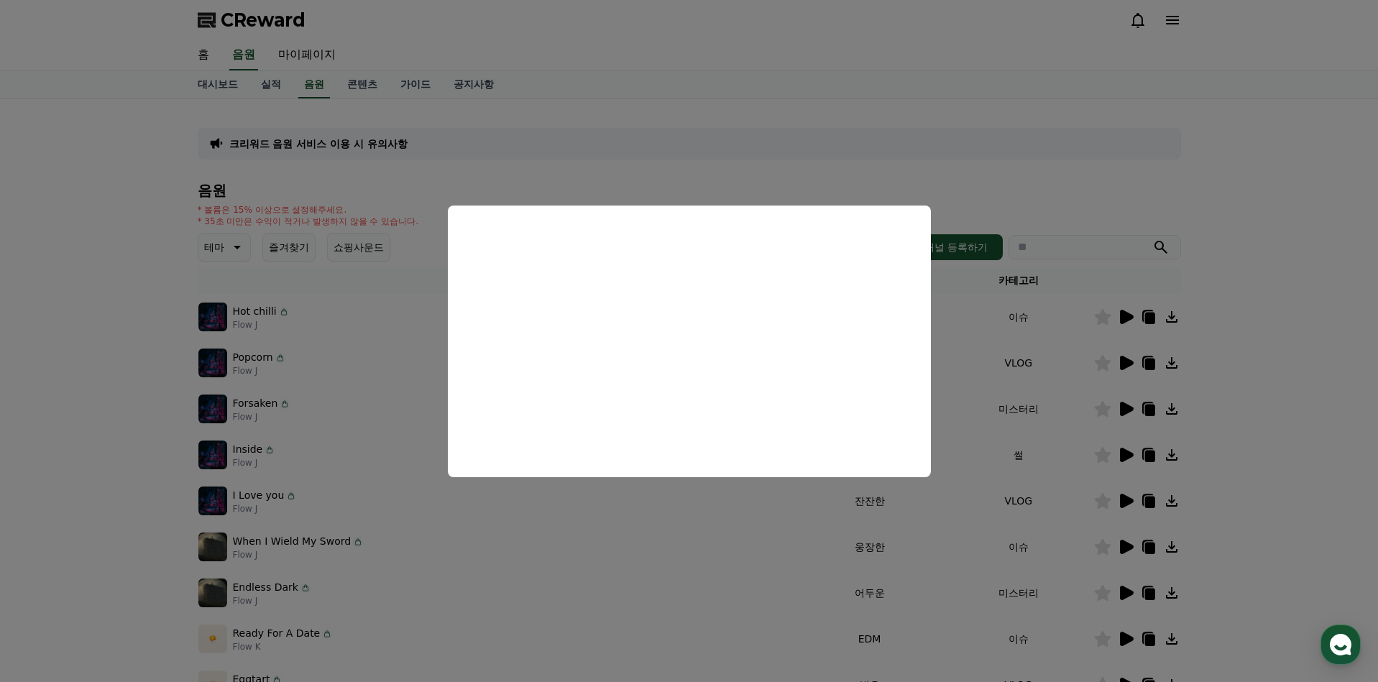
click at [1015, 359] on button "close modal" at bounding box center [689, 341] width 1378 height 682
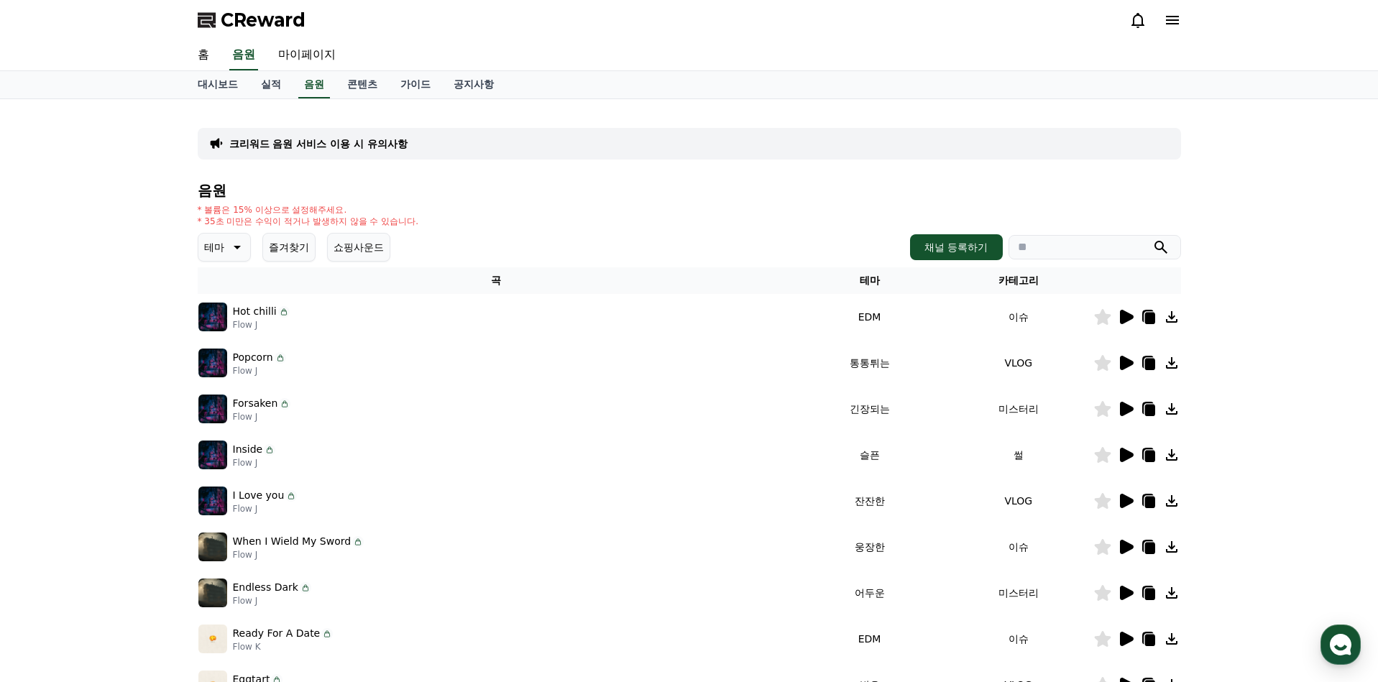
drag, startPoint x: 279, startPoint y: 320, endPoint x: 231, endPoint y: 315, distance: 47.7
click at [231, 315] on div "Hot chilli Flow J" at bounding box center [496, 317] width 596 height 29
copy div "Hot chilli Flow J"
click at [234, 364] on p "Popcorn" at bounding box center [253, 357] width 40 height 15
click at [1122, 366] on icon at bounding box center [1127, 363] width 14 height 14
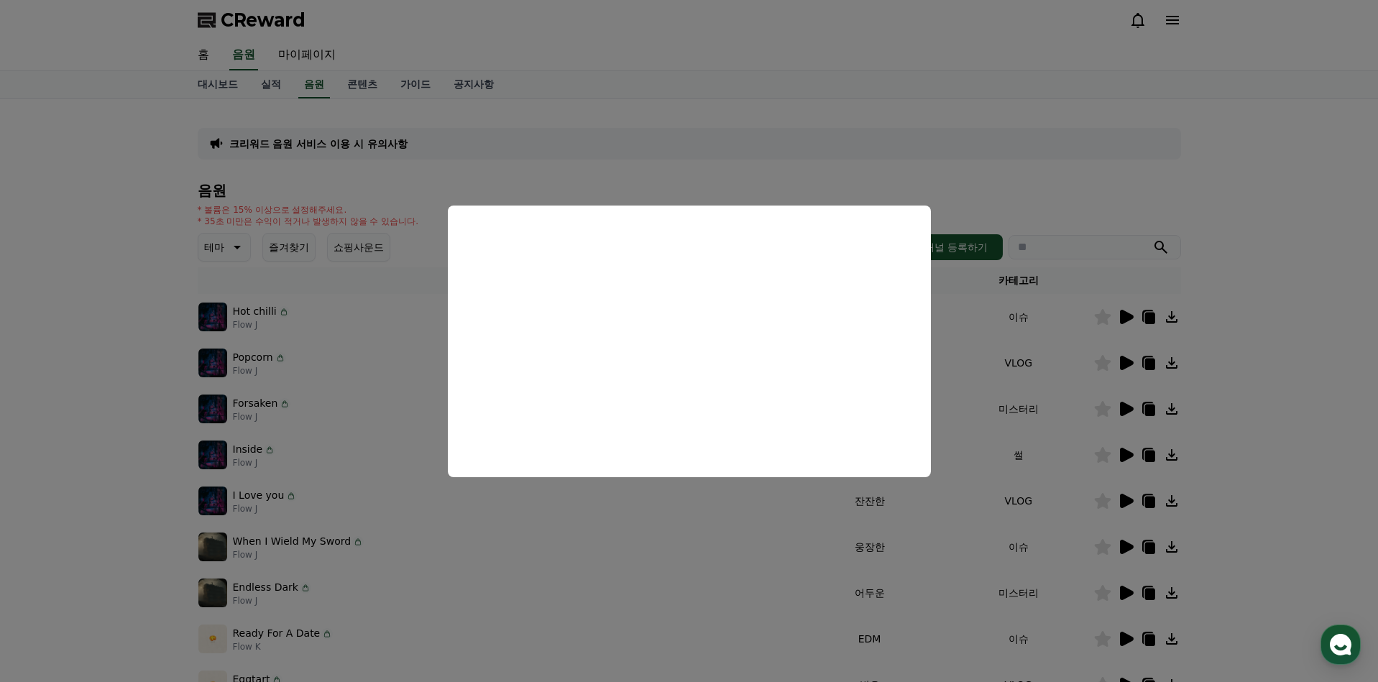
click at [1056, 385] on button "close modal" at bounding box center [689, 341] width 1378 height 682
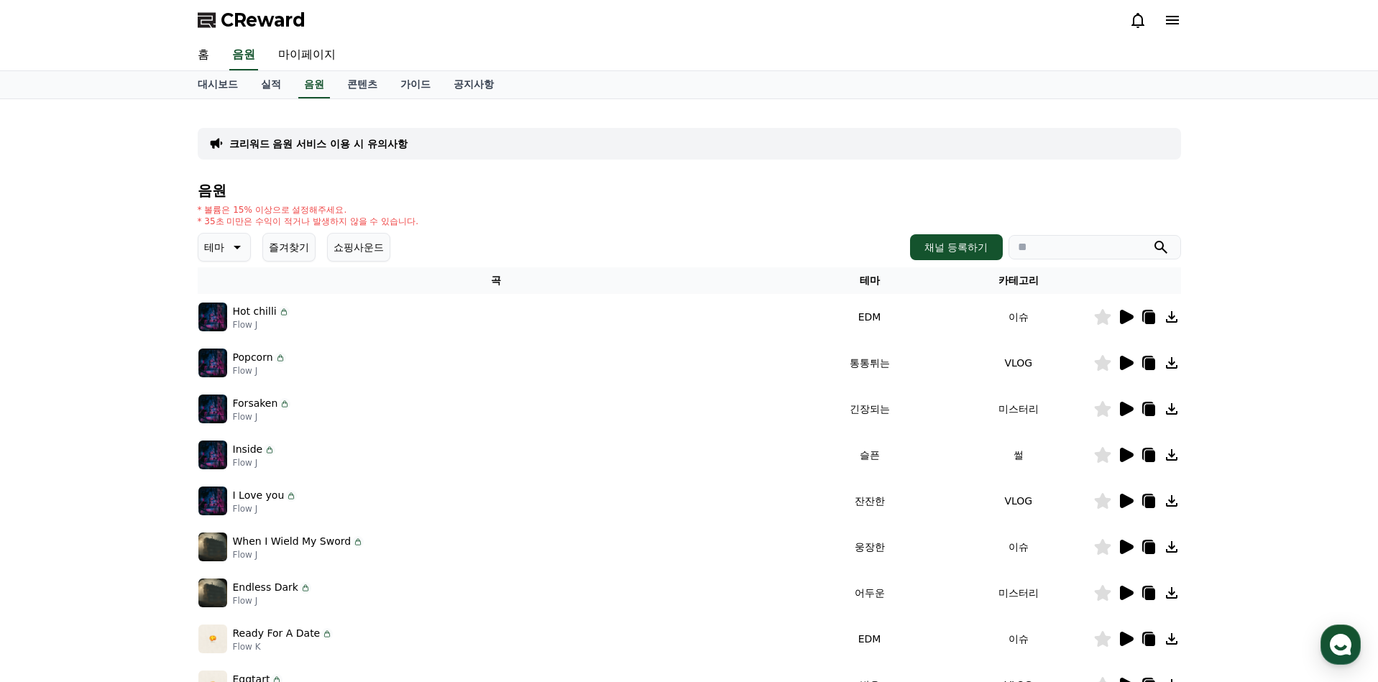
click at [1124, 405] on icon at bounding box center [1127, 409] width 14 height 14
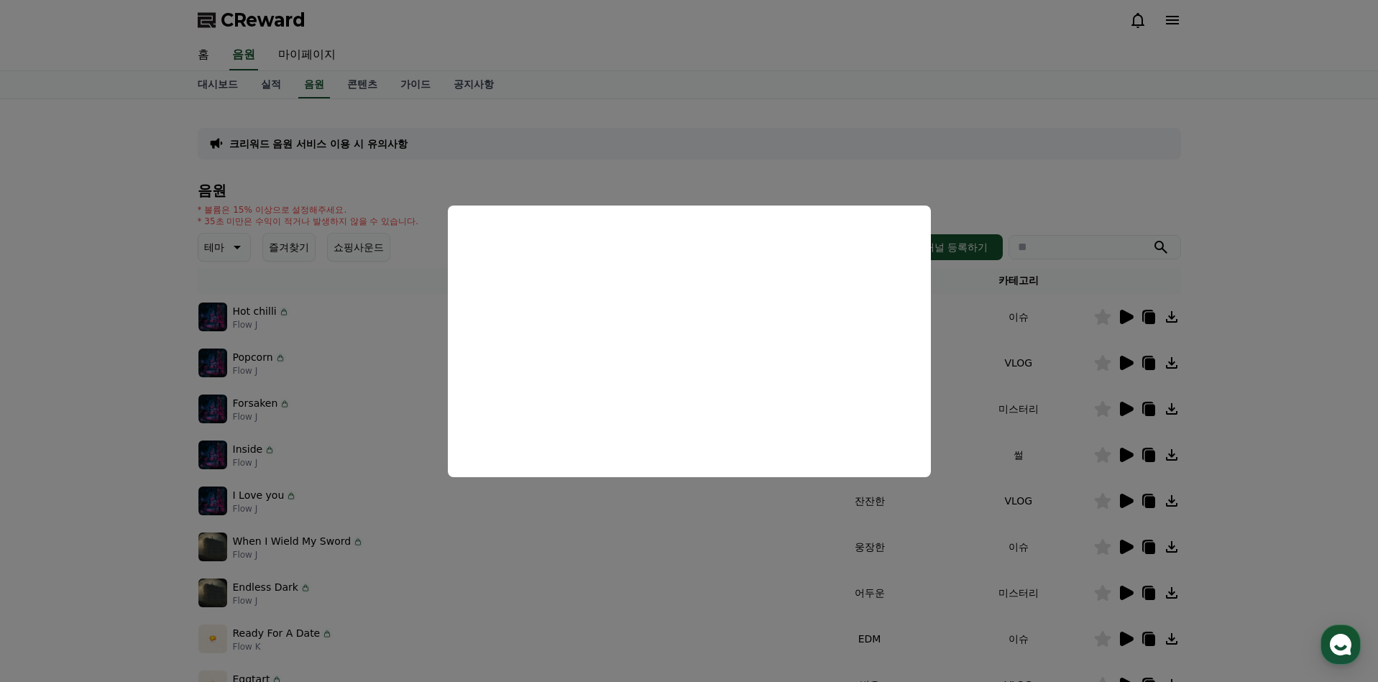
click at [1060, 398] on button "close modal" at bounding box center [689, 341] width 1378 height 682
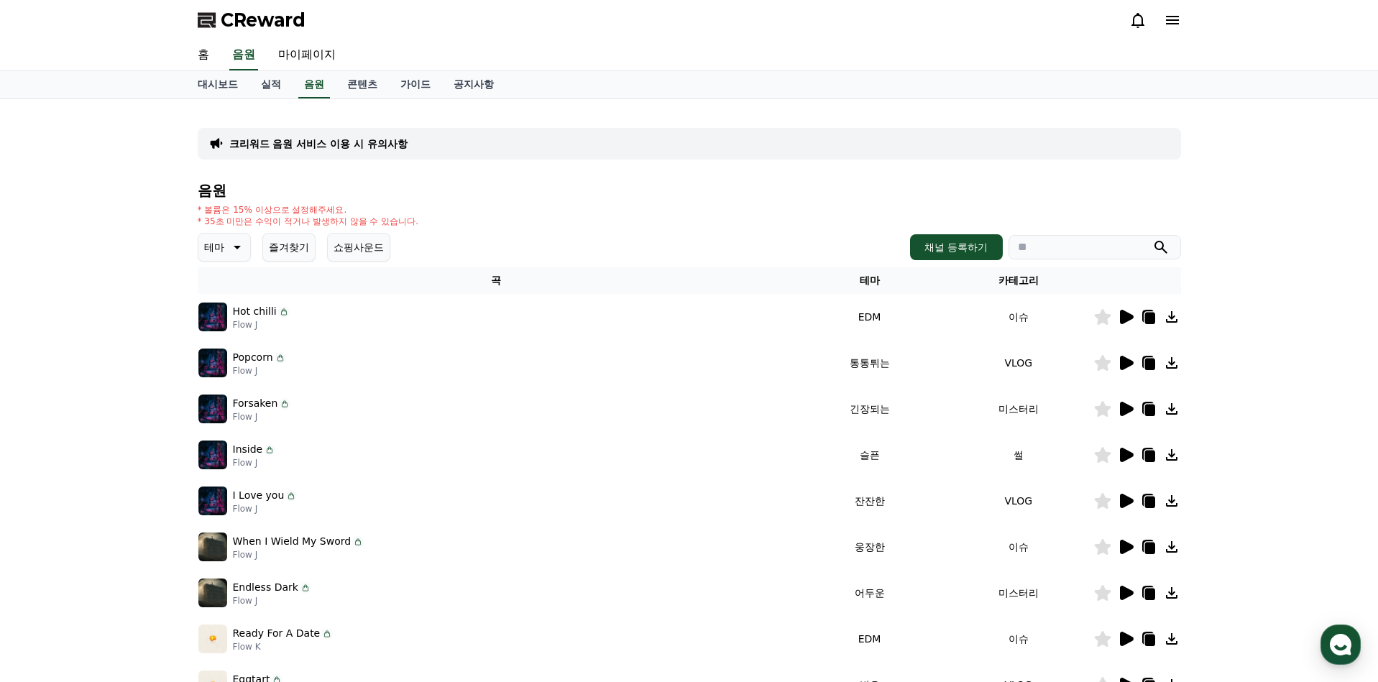
click at [1126, 549] on icon at bounding box center [1127, 547] width 14 height 14
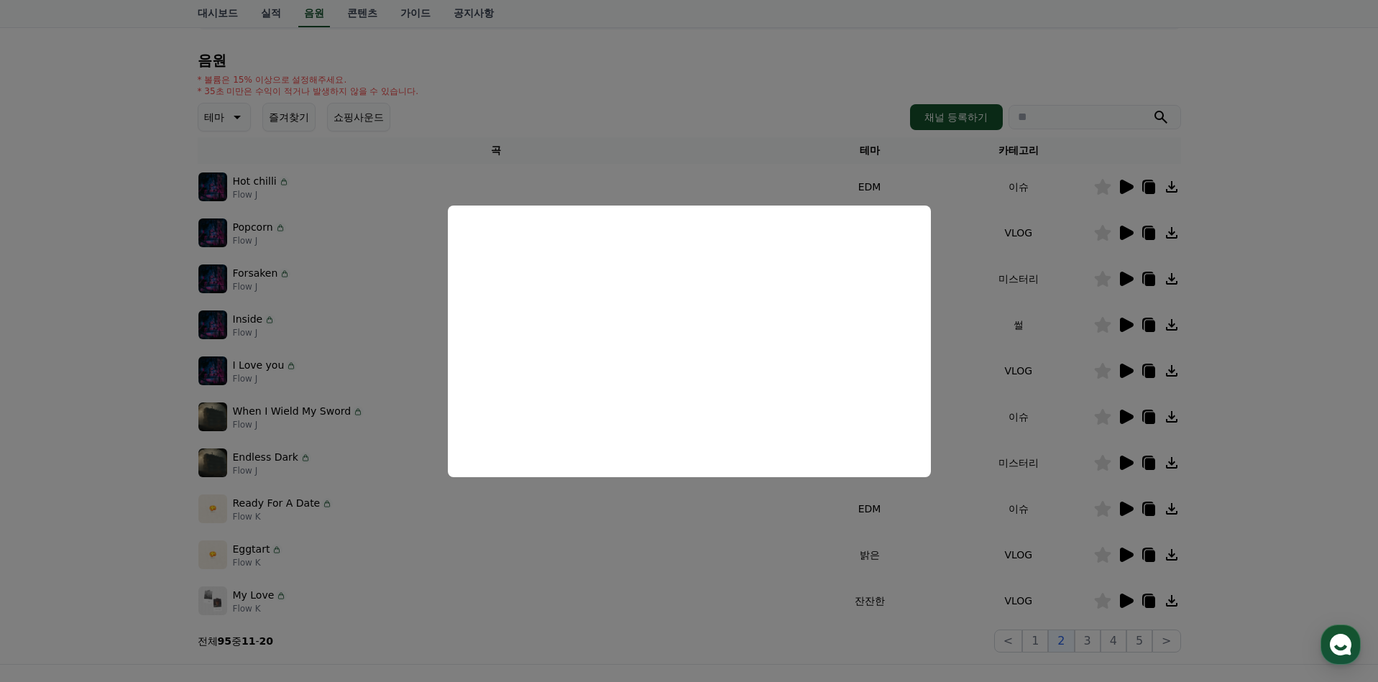
scroll to position [144, 0]
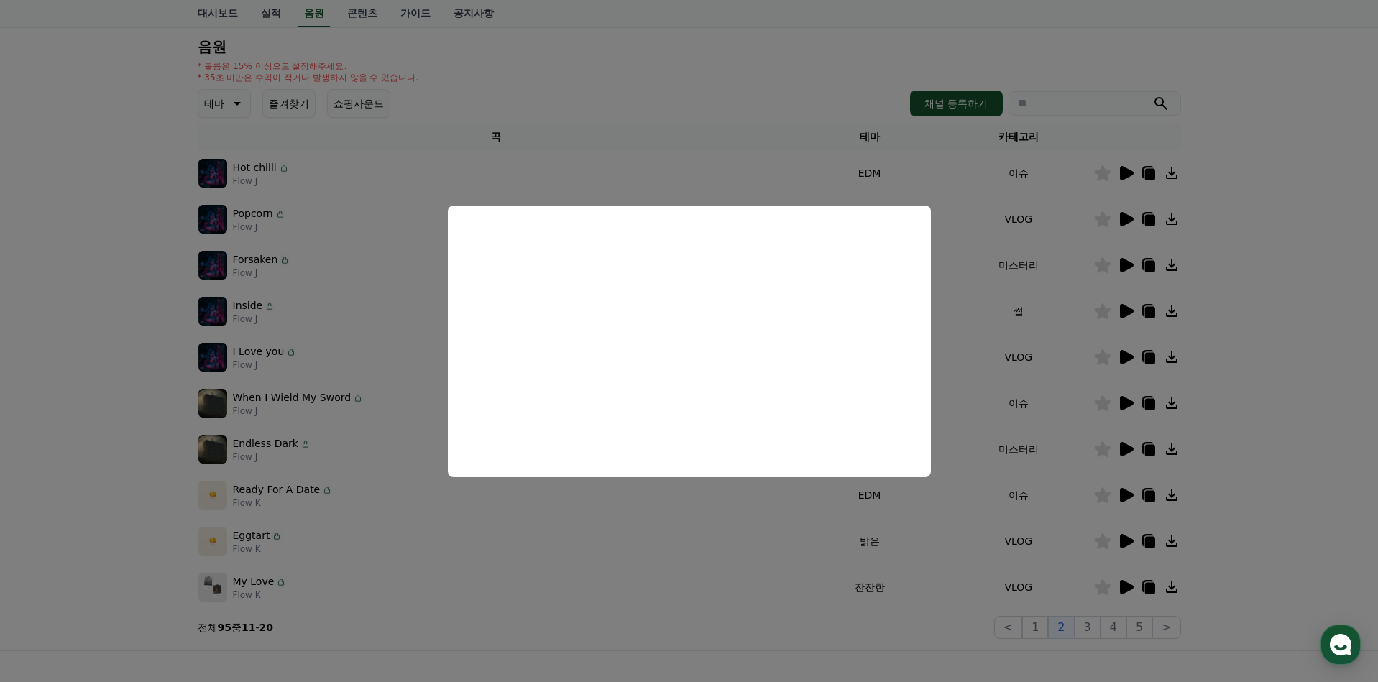
drag, startPoint x: 1076, startPoint y: 371, endPoint x: 1049, endPoint y: 370, distance: 27.3
click at [1066, 370] on button "close modal" at bounding box center [689, 341] width 1378 height 682
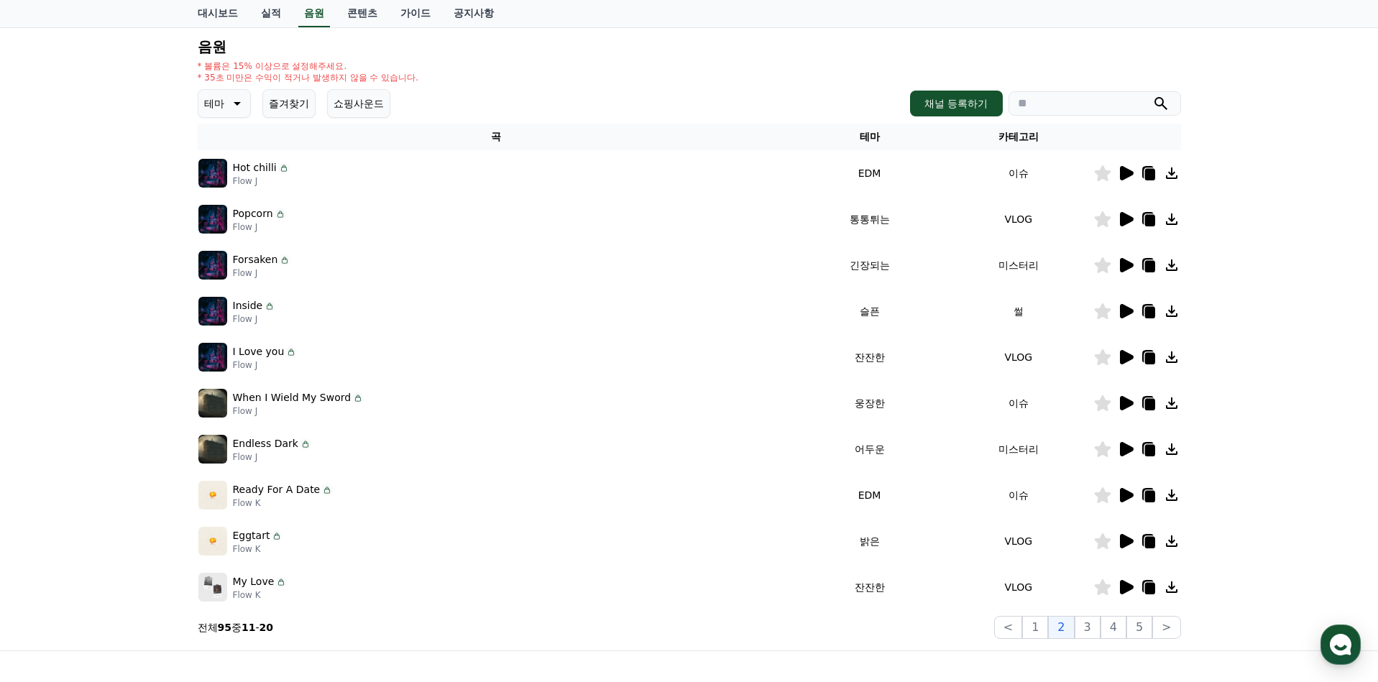
click at [1128, 446] on icon at bounding box center [1127, 449] width 14 height 14
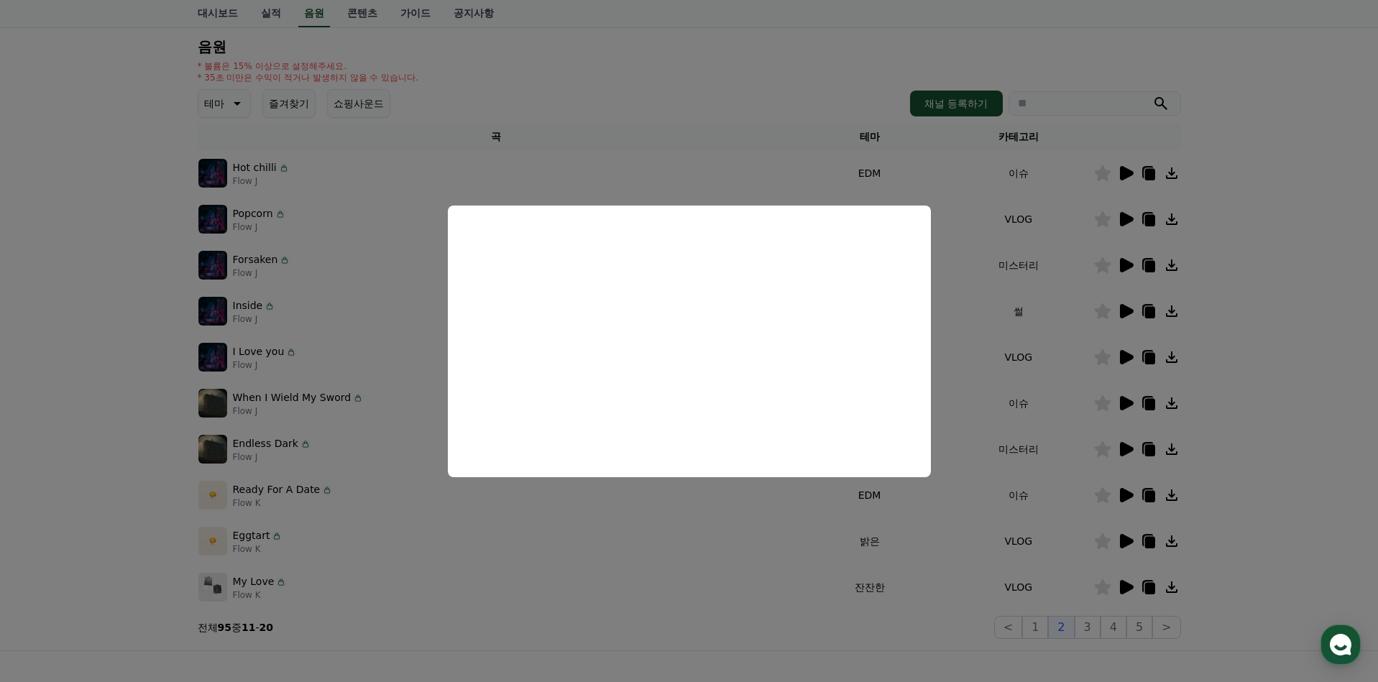
click at [1119, 441] on button "close modal" at bounding box center [689, 341] width 1378 height 682
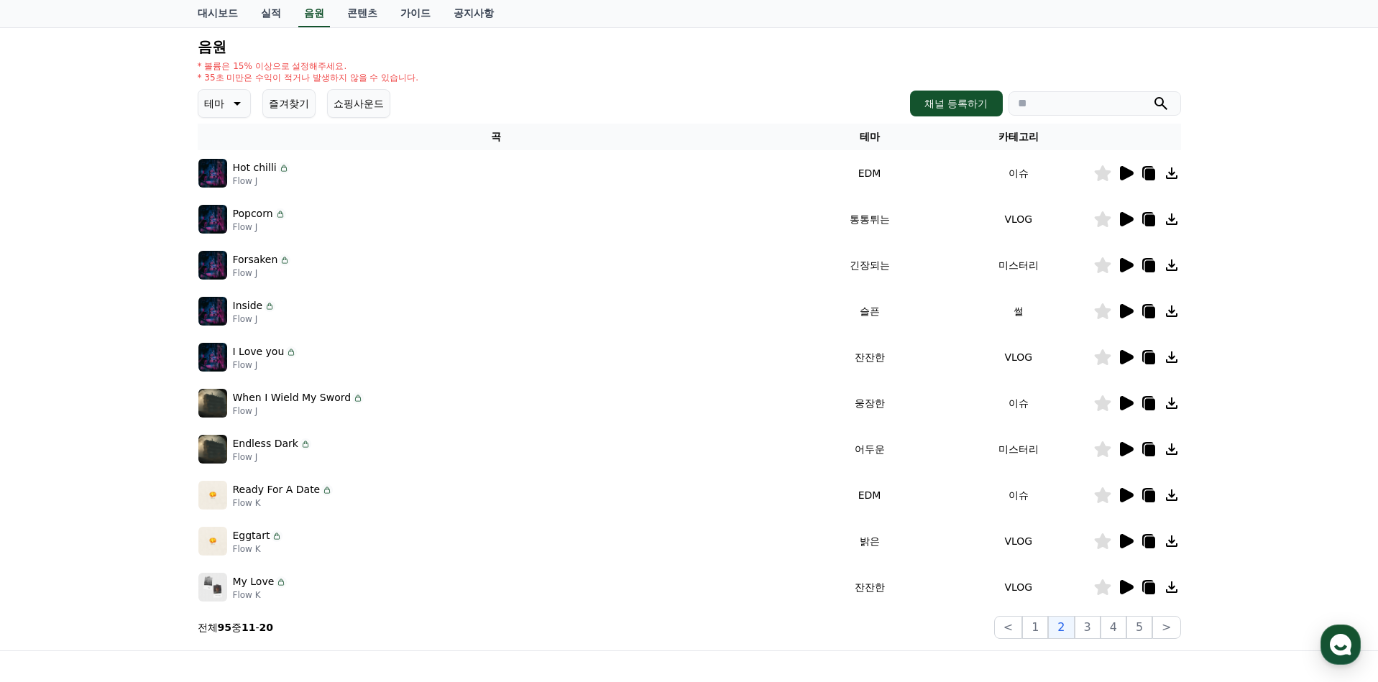
click at [1126, 497] on icon at bounding box center [1127, 495] width 14 height 14
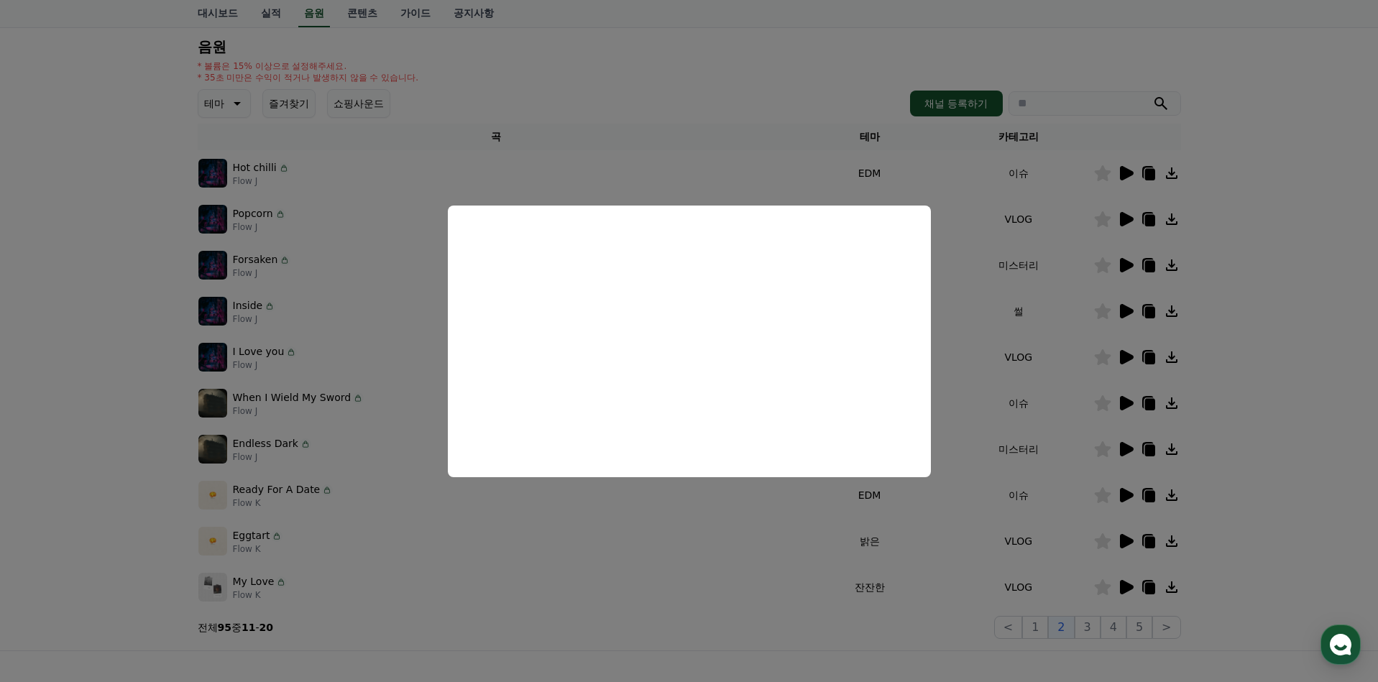
click at [1206, 446] on button "close modal" at bounding box center [689, 341] width 1378 height 682
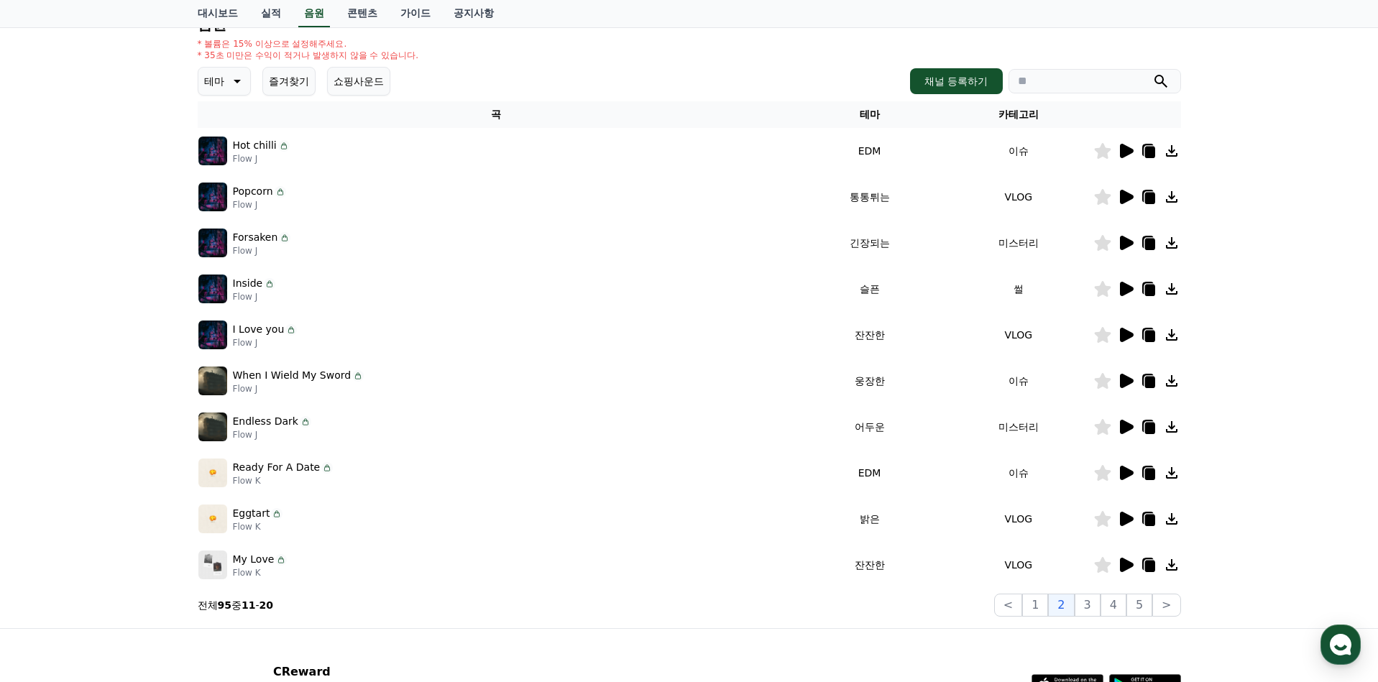
scroll to position [291, 0]
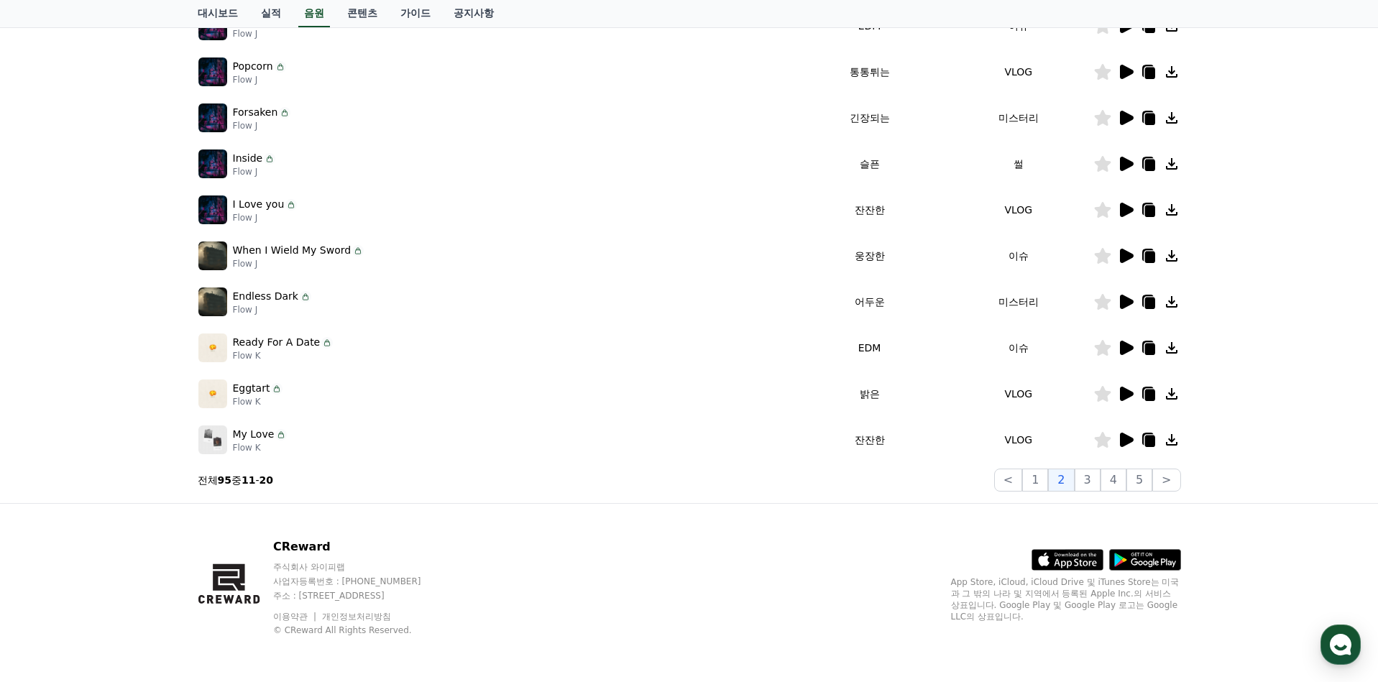
click at [1126, 398] on icon at bounding box center [1127, 394] width 14 height 14
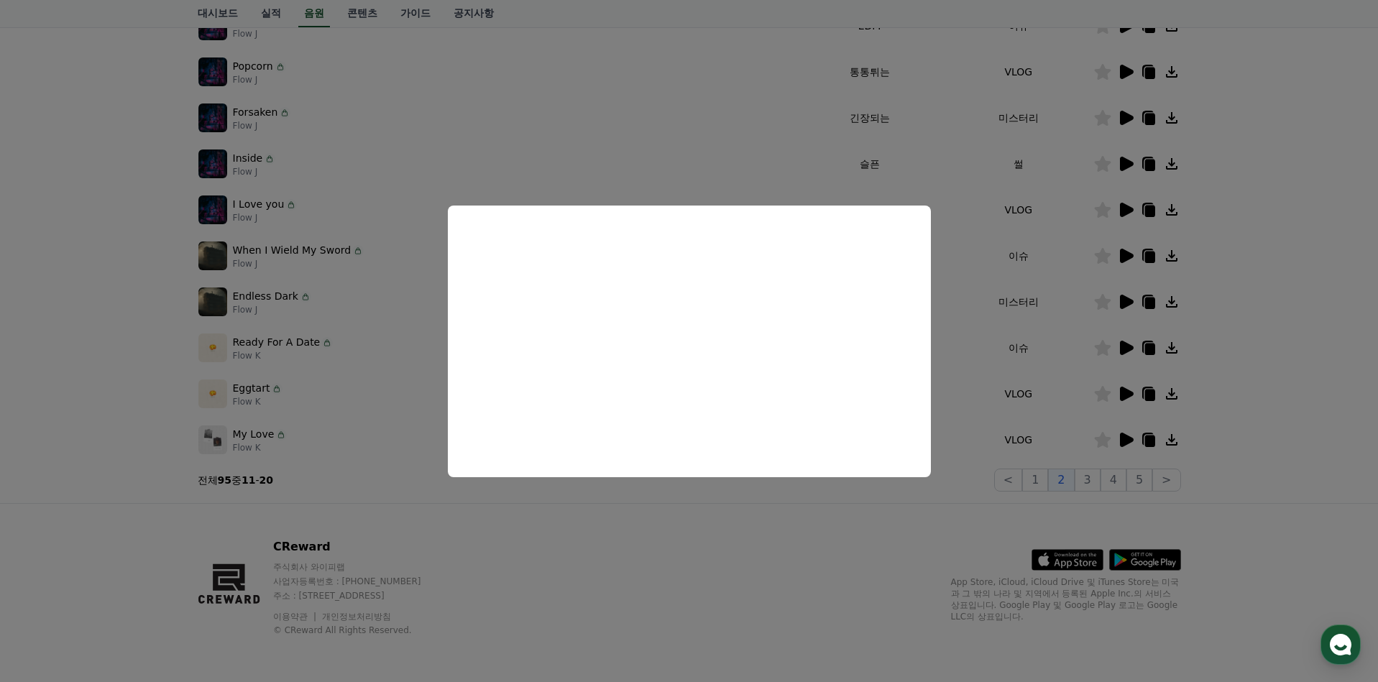
click at [1083, 420] on button "close modal" at bounding box center [689, 341] width 1378 height 682
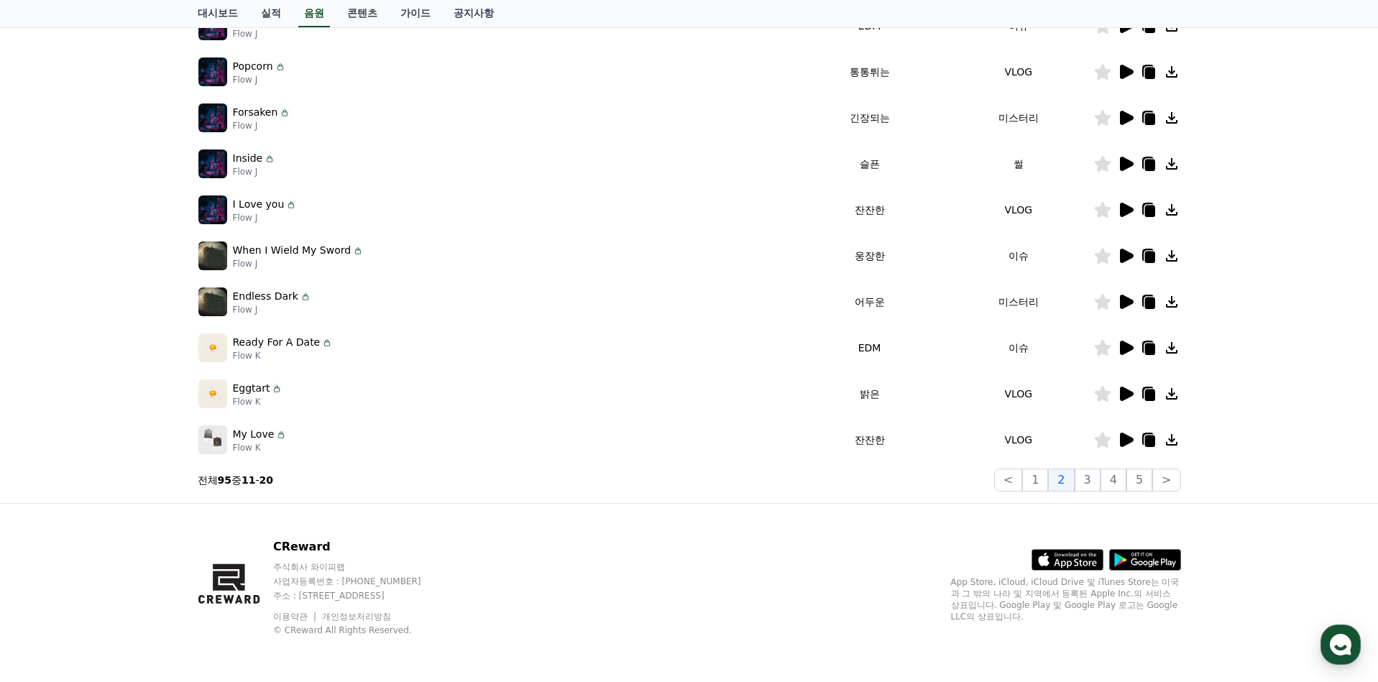
click at [1129, 440] on icon at bounding box center [1127, 440] width 14 height 14
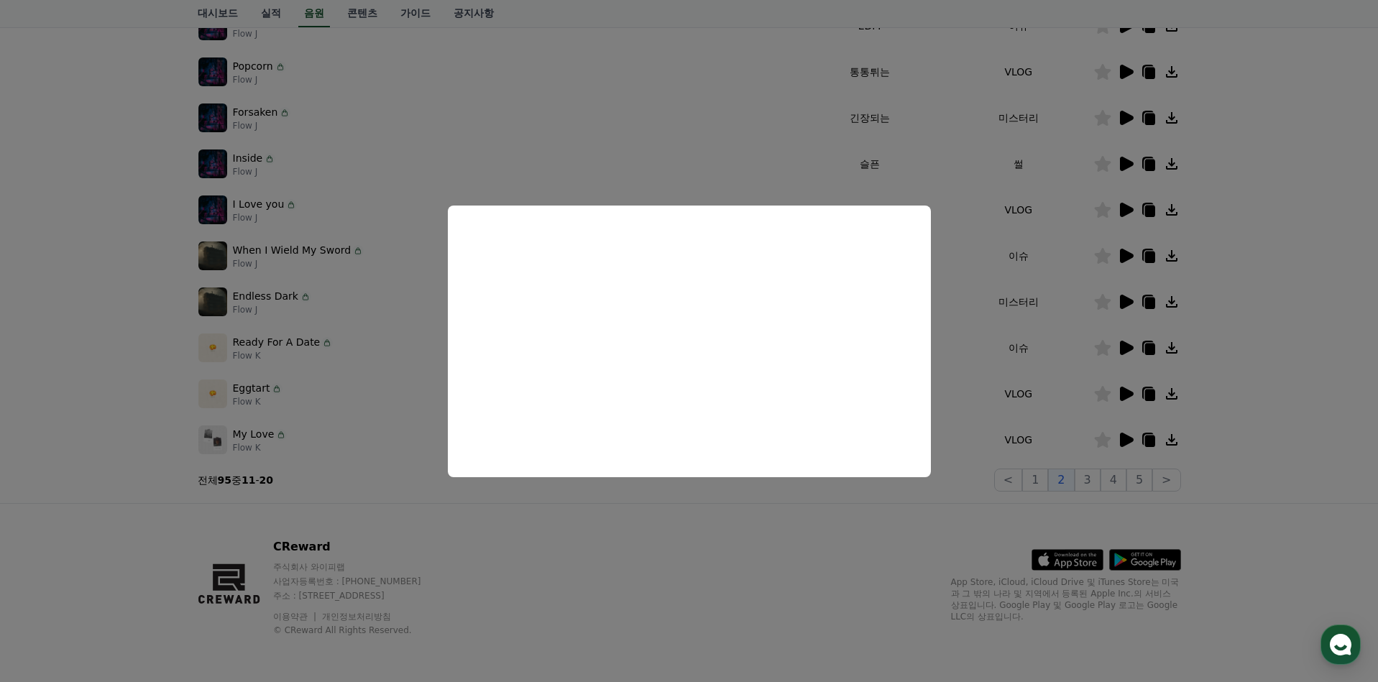
click at [1174, 433] on button "close modal" at bounding box center [689, 341] width 1378 height 682
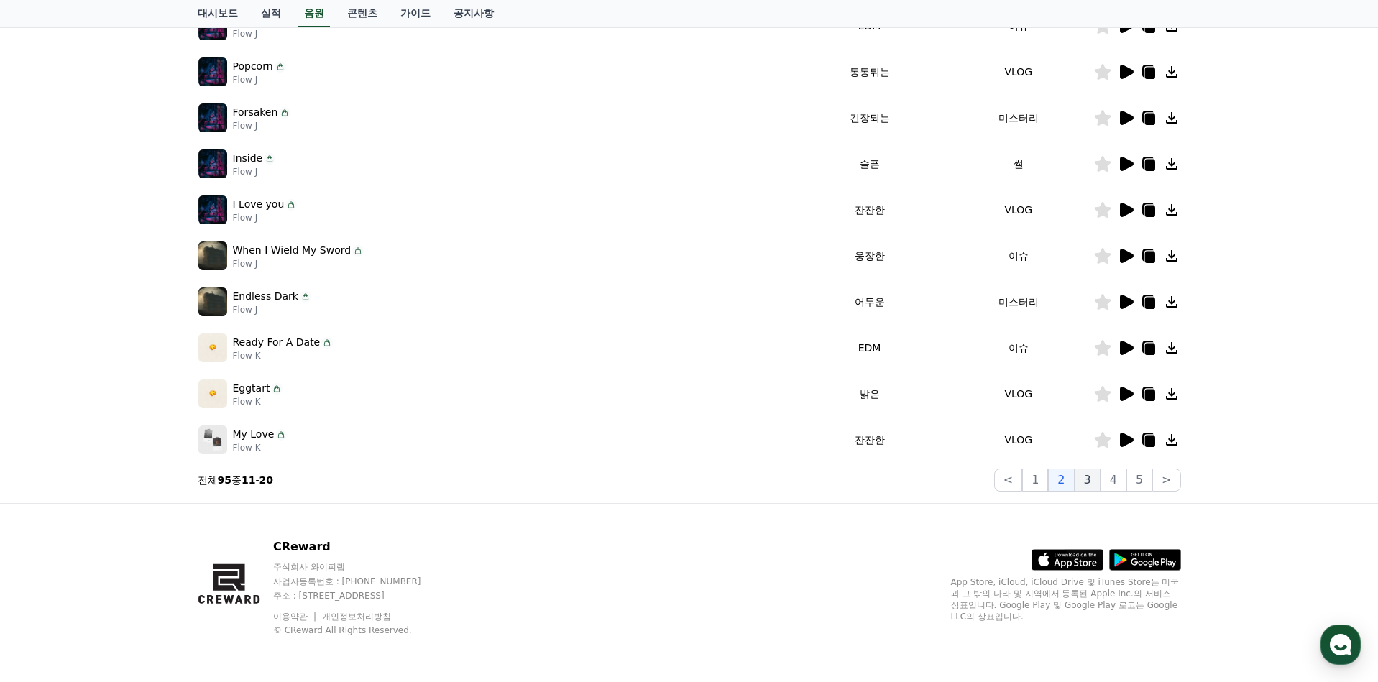
click at [1096, 475] on button "3" at bounding box center [1088, 480] width 26 height 23
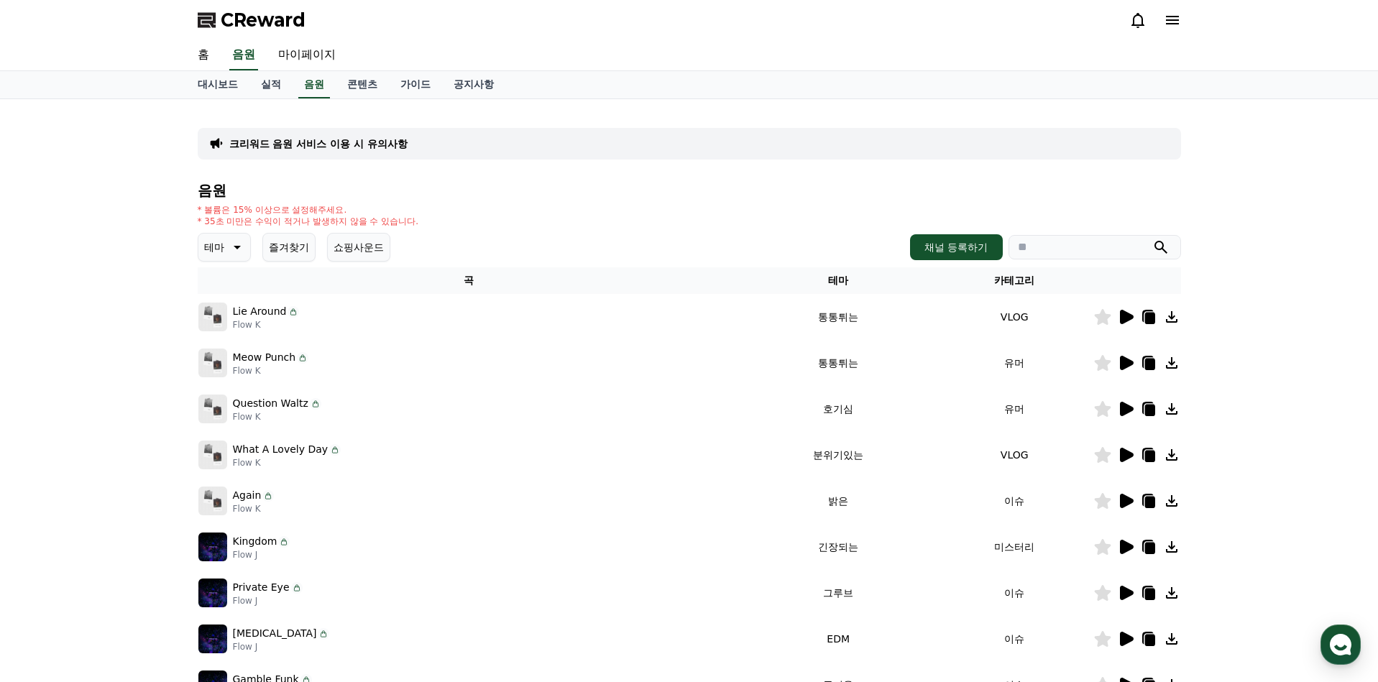
click at [1126, 324] on icon at bounding box center [1125, 316] width 17 height 17
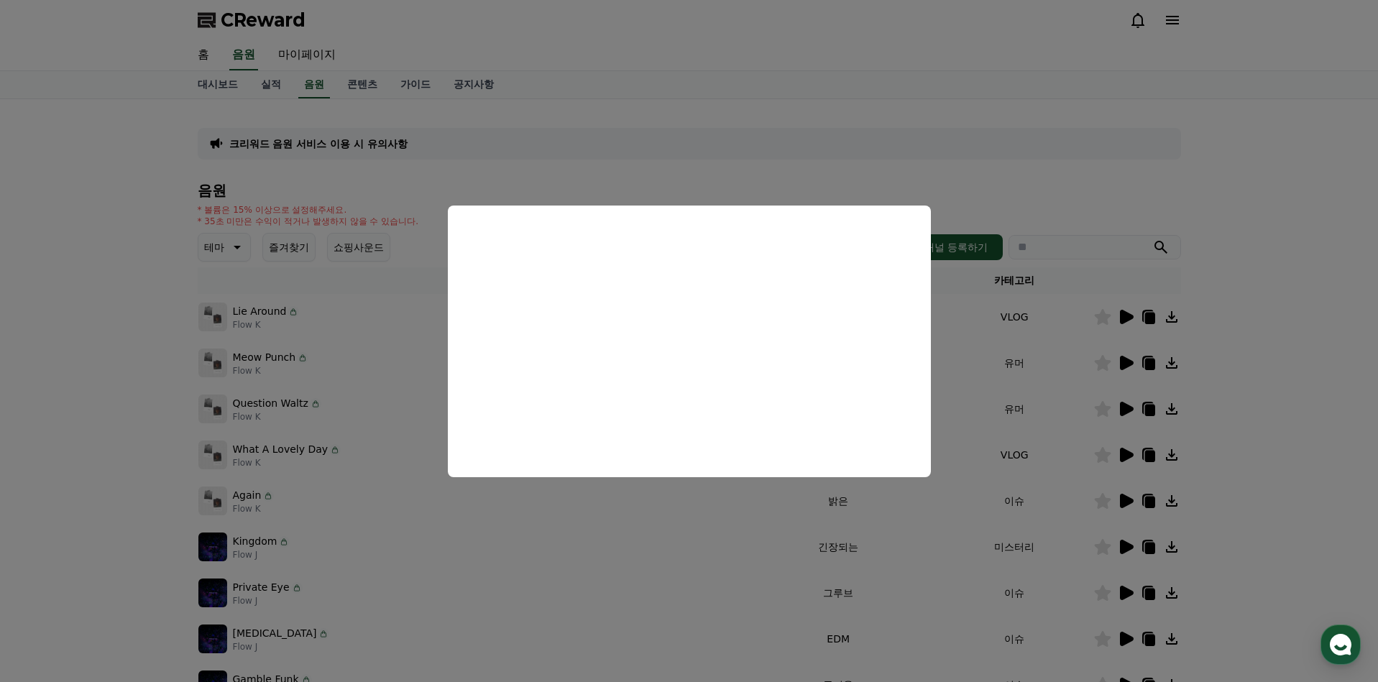
click at [1042, 369] on button "close modal" at bounding box center [689, 341] width 1378 height 682
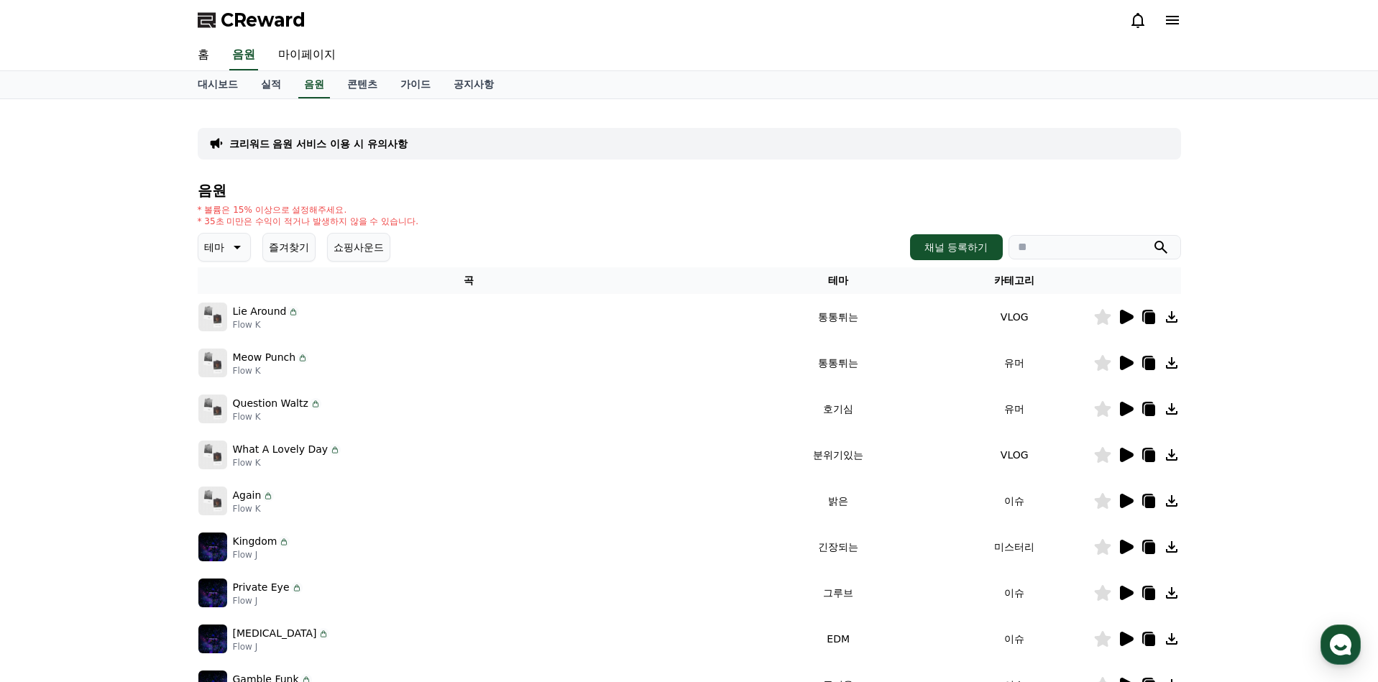
click at [1131, 361] on icon at bounding box center [1127, 363] width 14 height 14
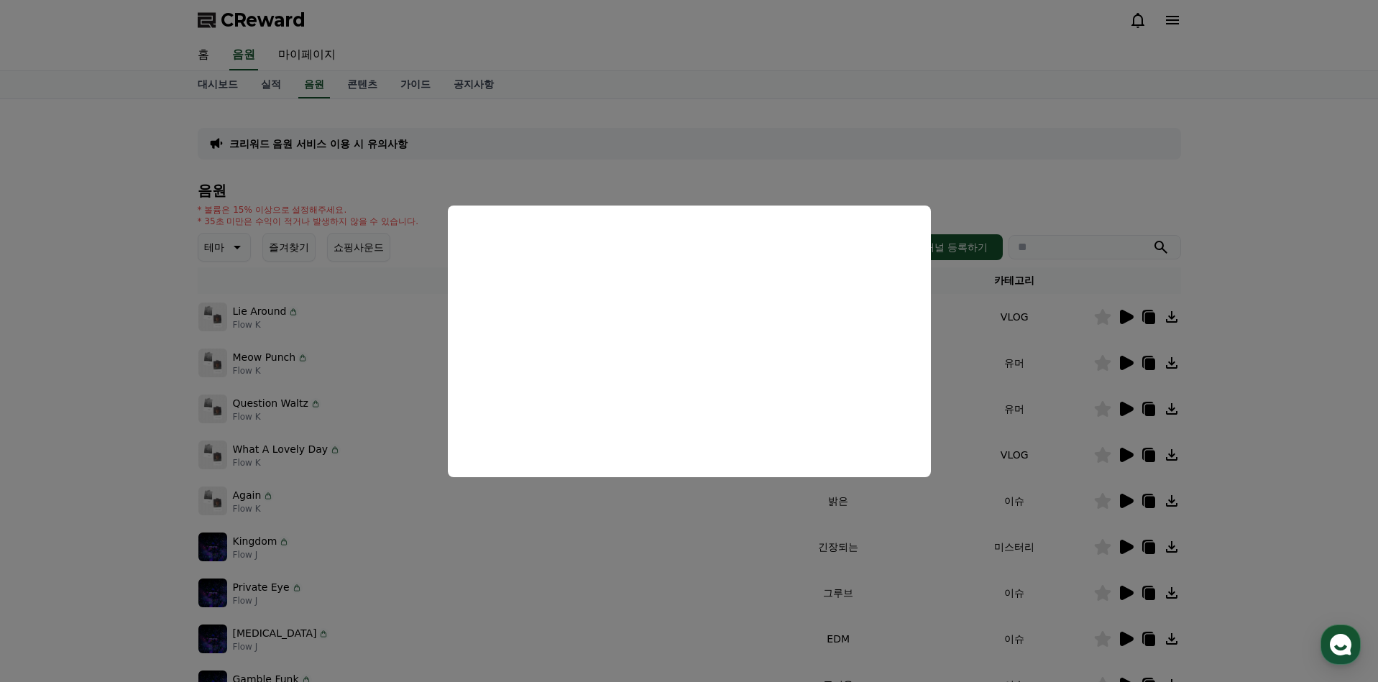
click at [1095, 409] on button "close modal" at bounding box center [689, 341] width 1378 height 682
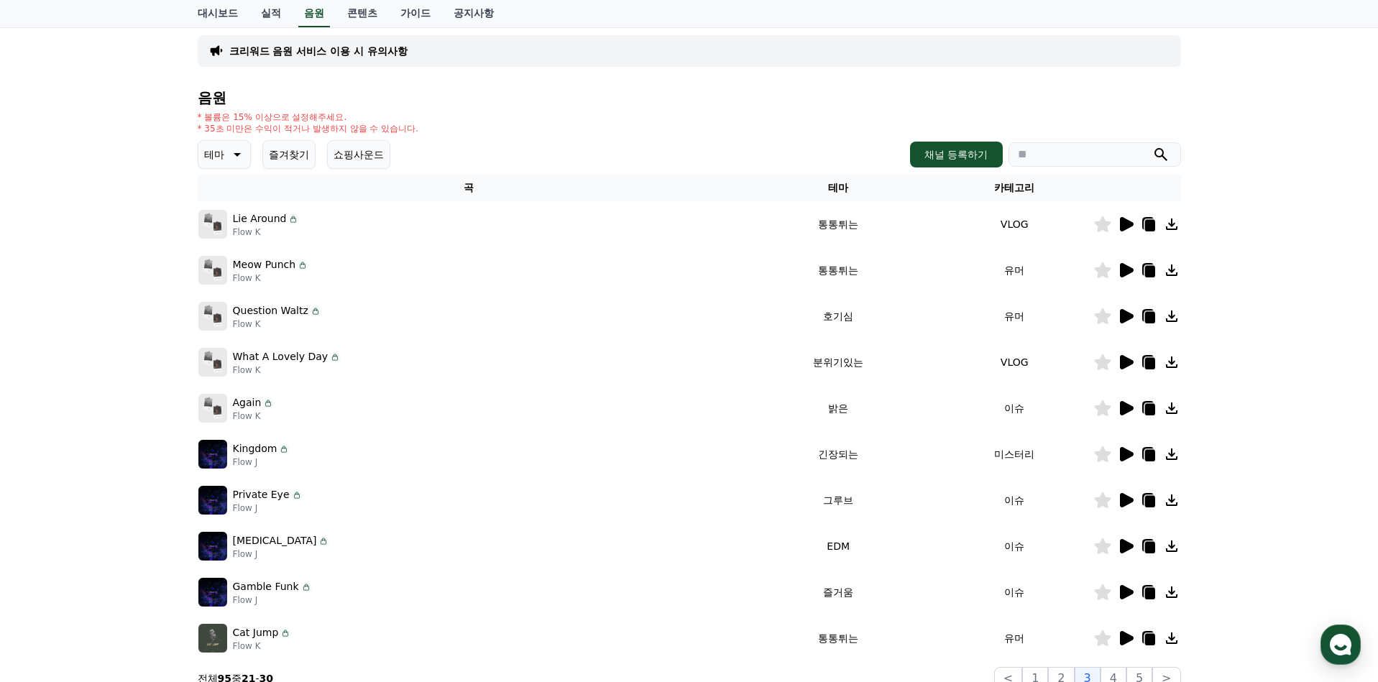
scroll to position [144, 0]
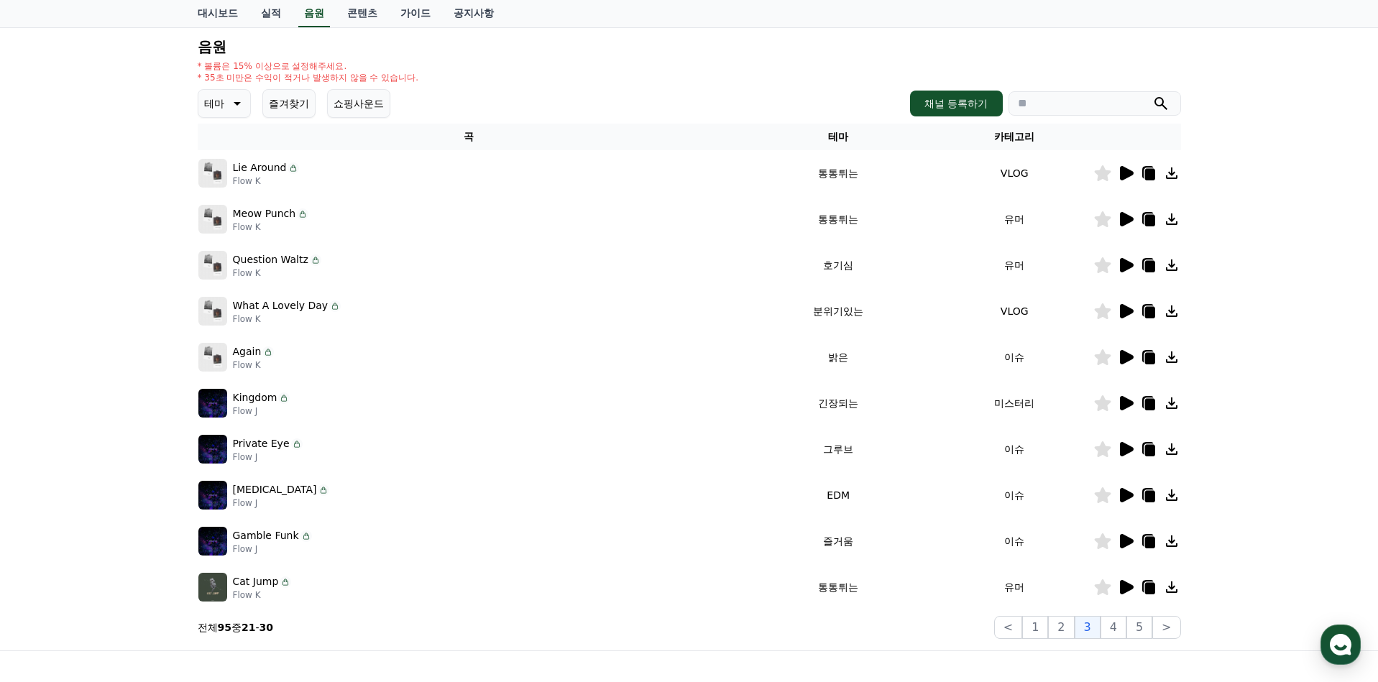
click at [1125, 406] on icon at bounding box center [1127, 403] width 14 height 14
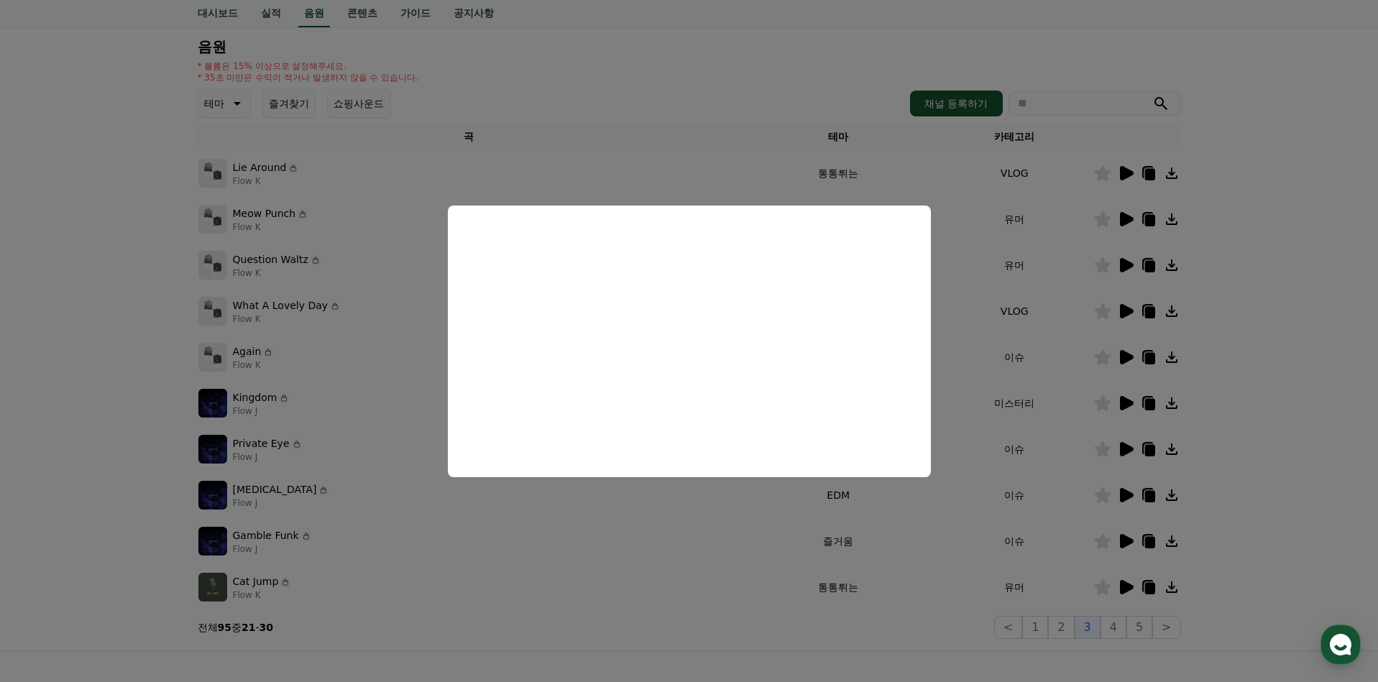
click at [1070, 416] on button "close modal" at bounding box center [689, 341] width 1378 height 682
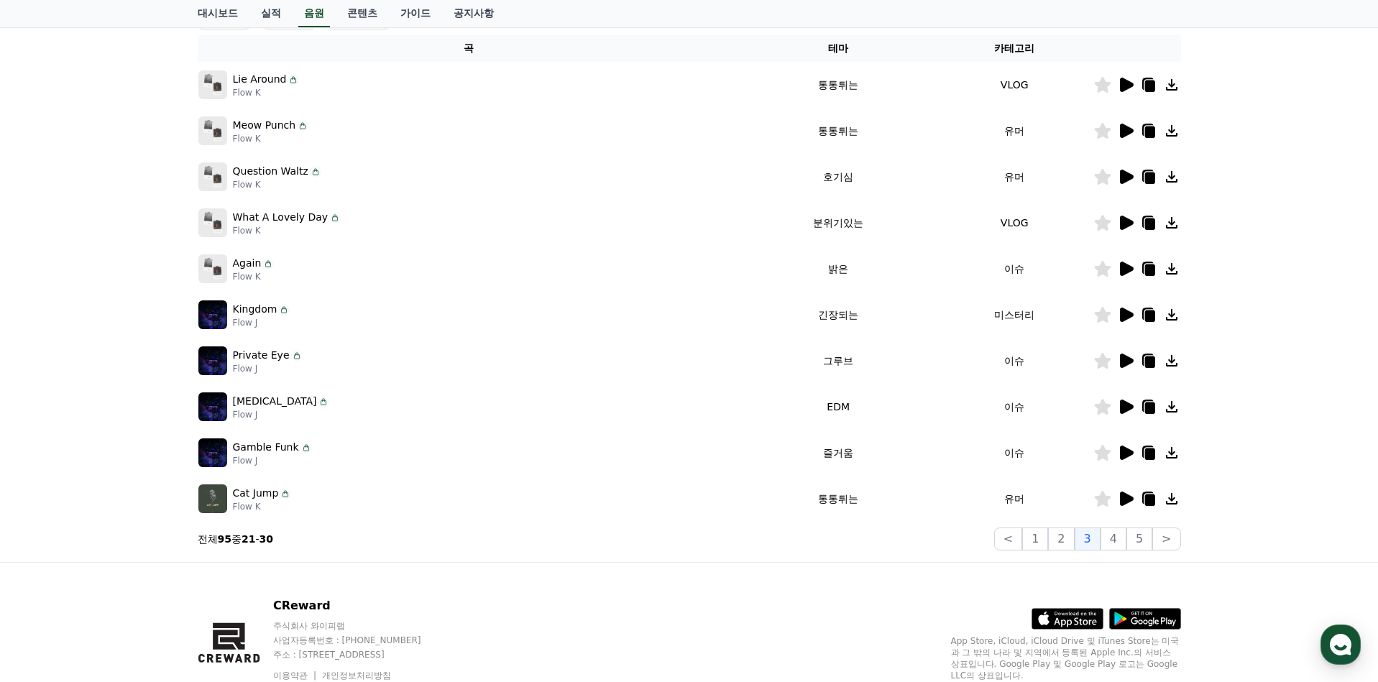
scroll to position [288, 0]
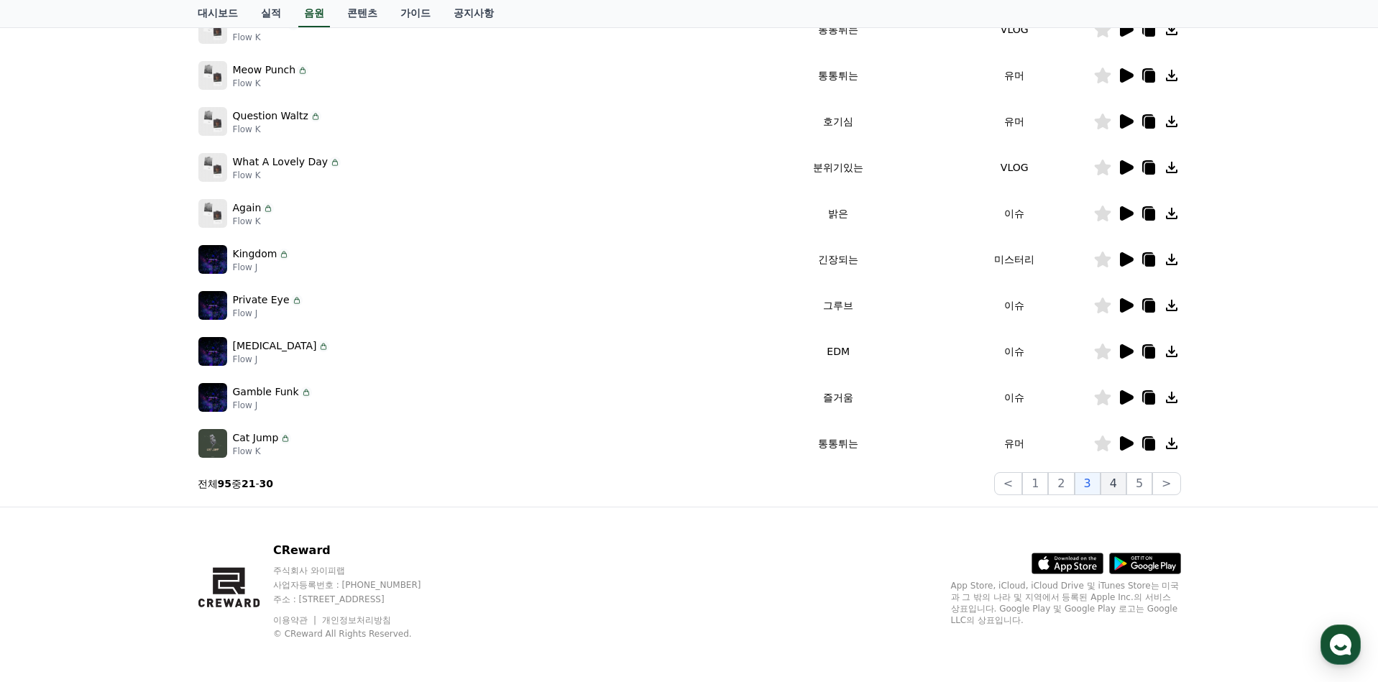
click at [1109, 482] on button "4" at bounding box center [1114, 483] width 26 height 23
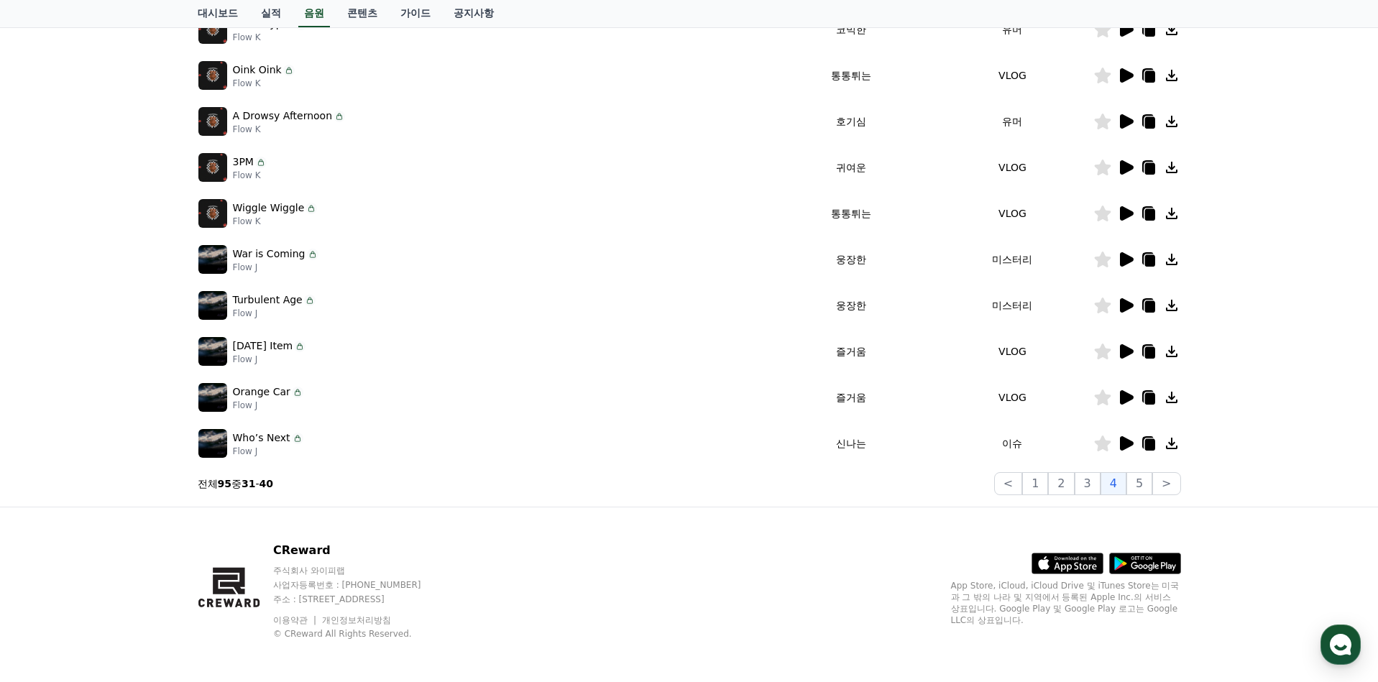
click at [1130, 258] on icon at bounding box center [1127, 259] width 14 height 14
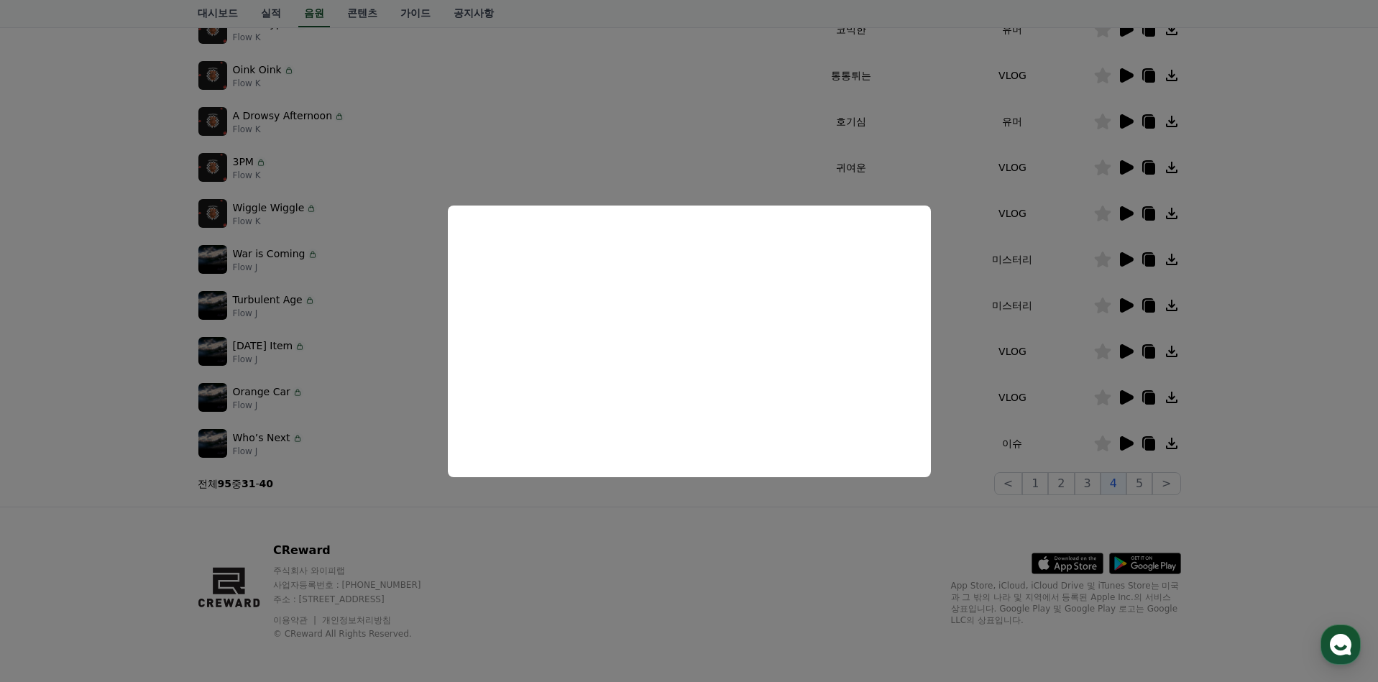
click at [1012, 282] on button "close modal" at bounding box center [689, 341] width 1378 height 682
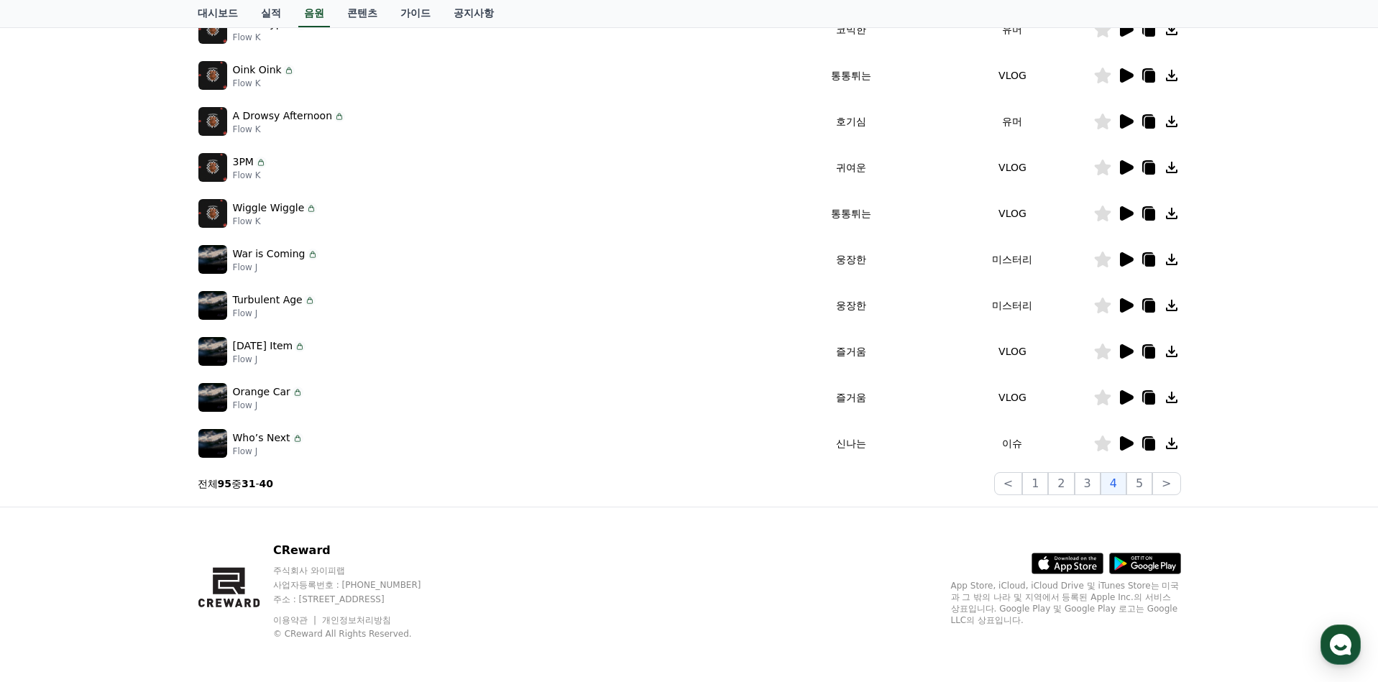
drag, startPoint x: 281, startPoint y: 276, endPoint x: 229, endPoint y: 258, distance: 54.8
click at [229, 258] on td "War is Coming Flow J" at bounding box center [485, 260] width 574 height 46
copy div "War is Coming Flow J"
click at [704, 390] on div "Orange Car Flow J" at bounding box center [484, 397] width 572 height 29
click at [1121, 307] on icon at bounding box center [1127, 305] width 14 height 14
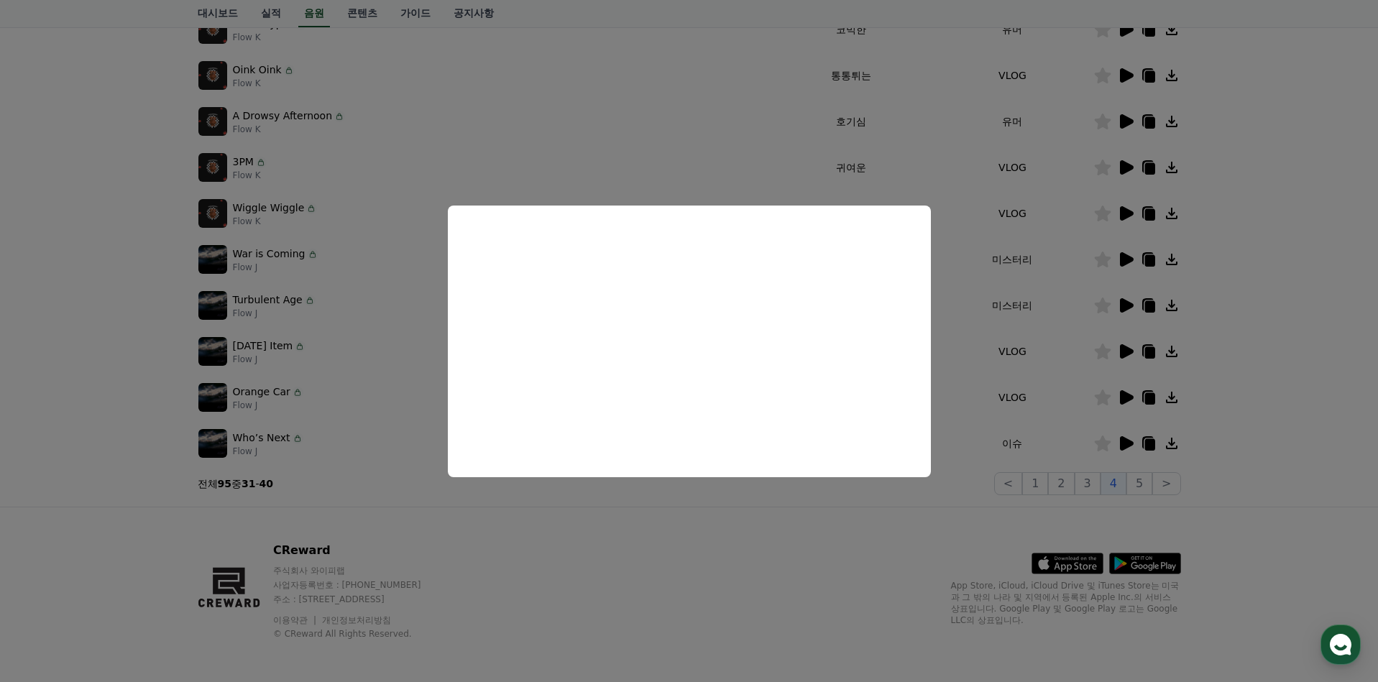
click at [1111, 387] on button "close modal" at bounding box center [689, 341] width 1378 height 682
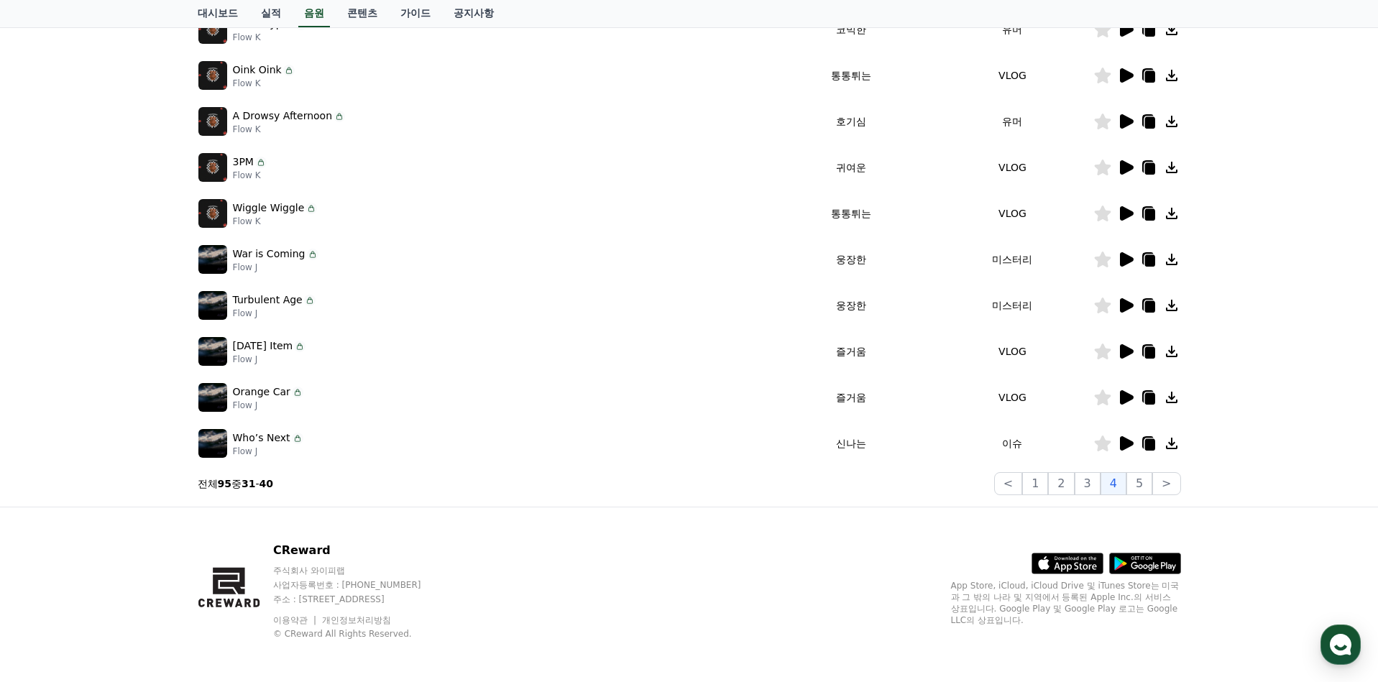
drag, startPoint x: 270, startPoint y: 319, endPoint x: 227, endPoint y: 308, distance: 43.9
click at [227, 308] on div "Turbulent Age Flow J" at bounding box center [484, 305] width 572 height 29
copy div "Turbulent Age Flow J"
drag, startPoint x: 802, startPoint y: 508, endPoint x: 819, endPoint y: 502, distance: 18.4
click at [802, 508] on div "CReward 주식회사 와이피랩 사업자등록번호 : 655-81-03655 주소 : 경기도 김포시 양촌읍 양곡로 495, 3층 305-비이16호…" at bounding box center [689, 597] width 1006 height 178
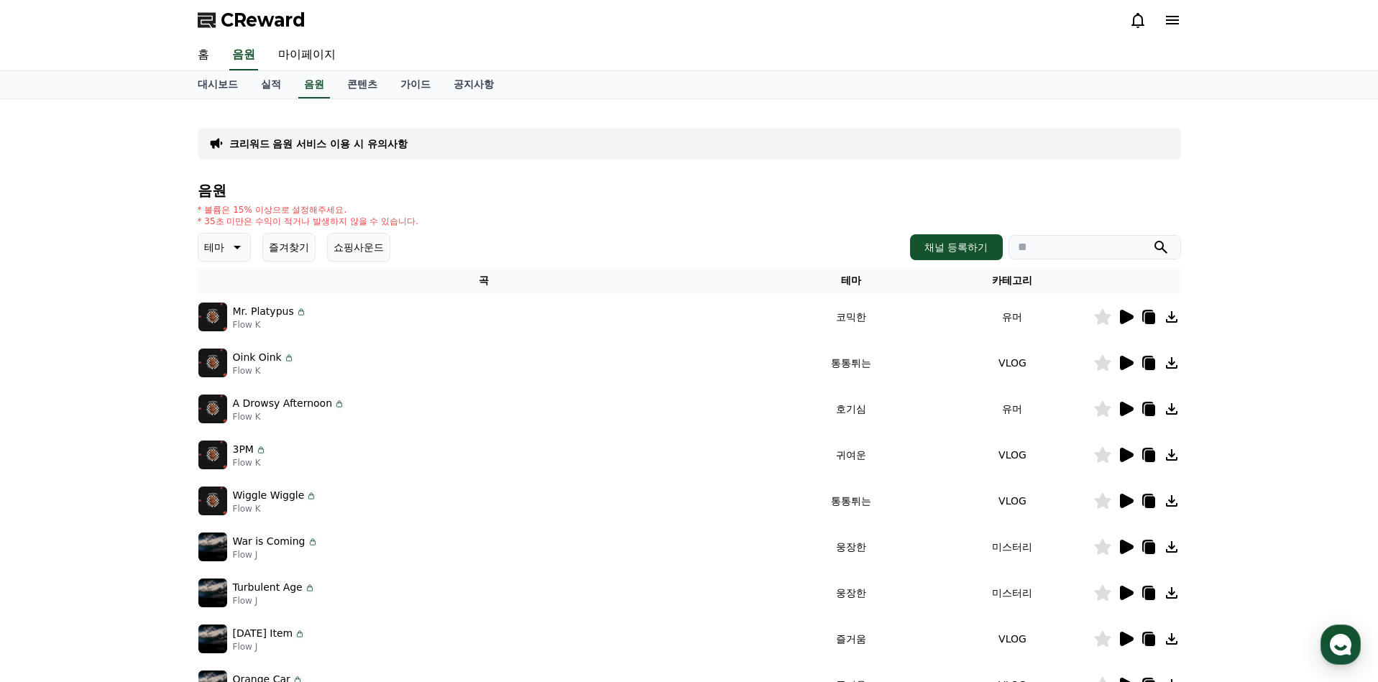
click at [1125, 310] on icon at bounding box center [1125, 316] width 17 height 17
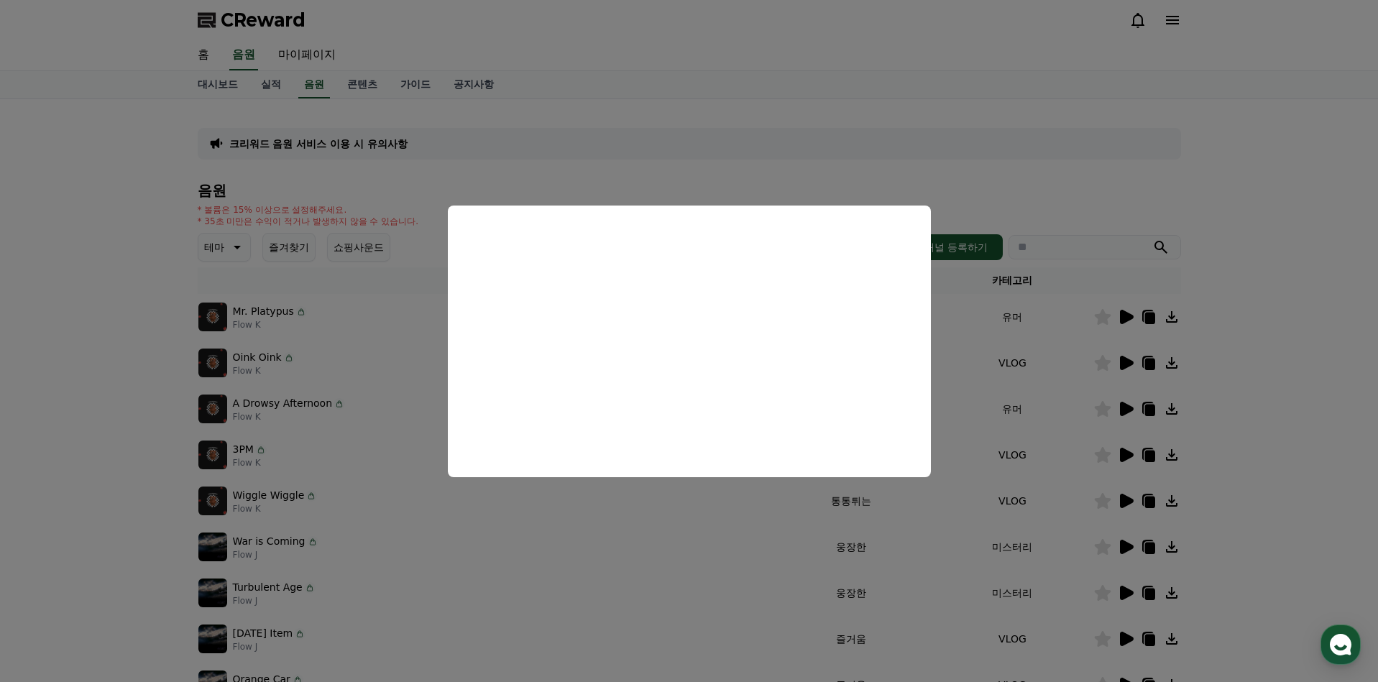
click at [1239, 425] on button "close modal" at bounding box center [689, 341] width 1378 height 682
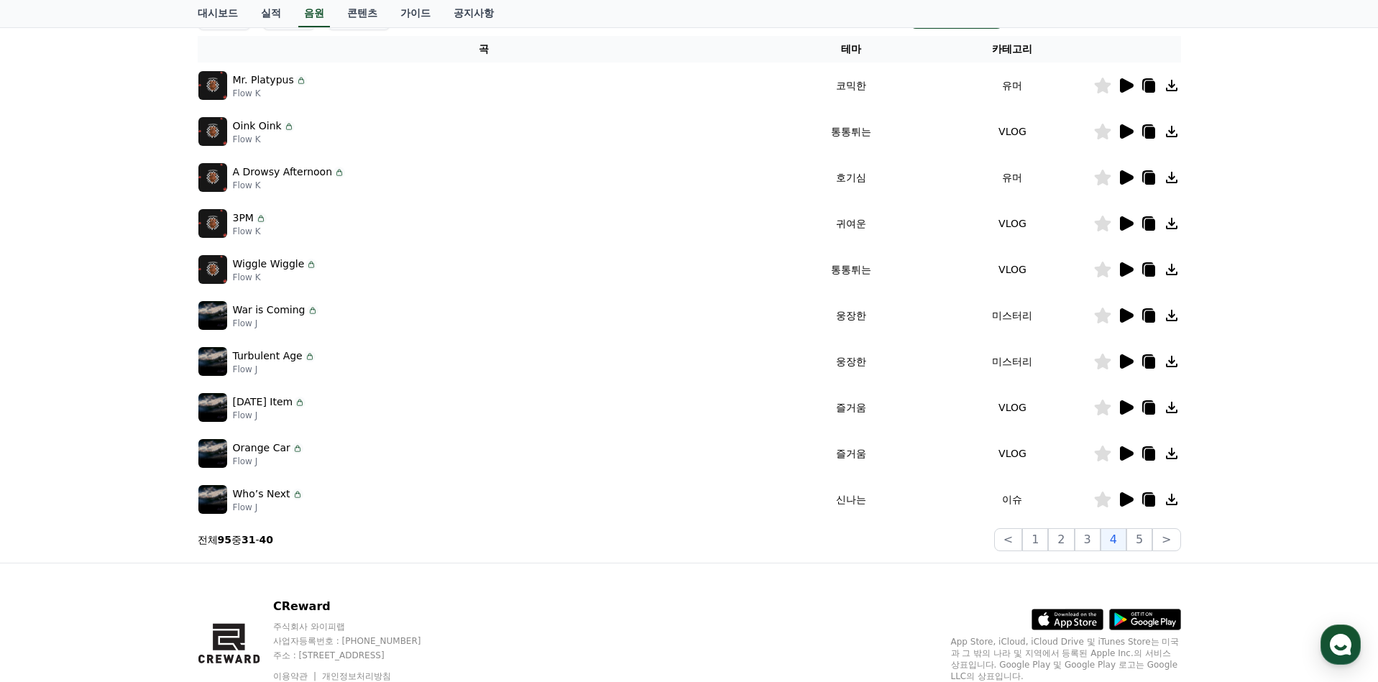
scroll to position [288, 0]
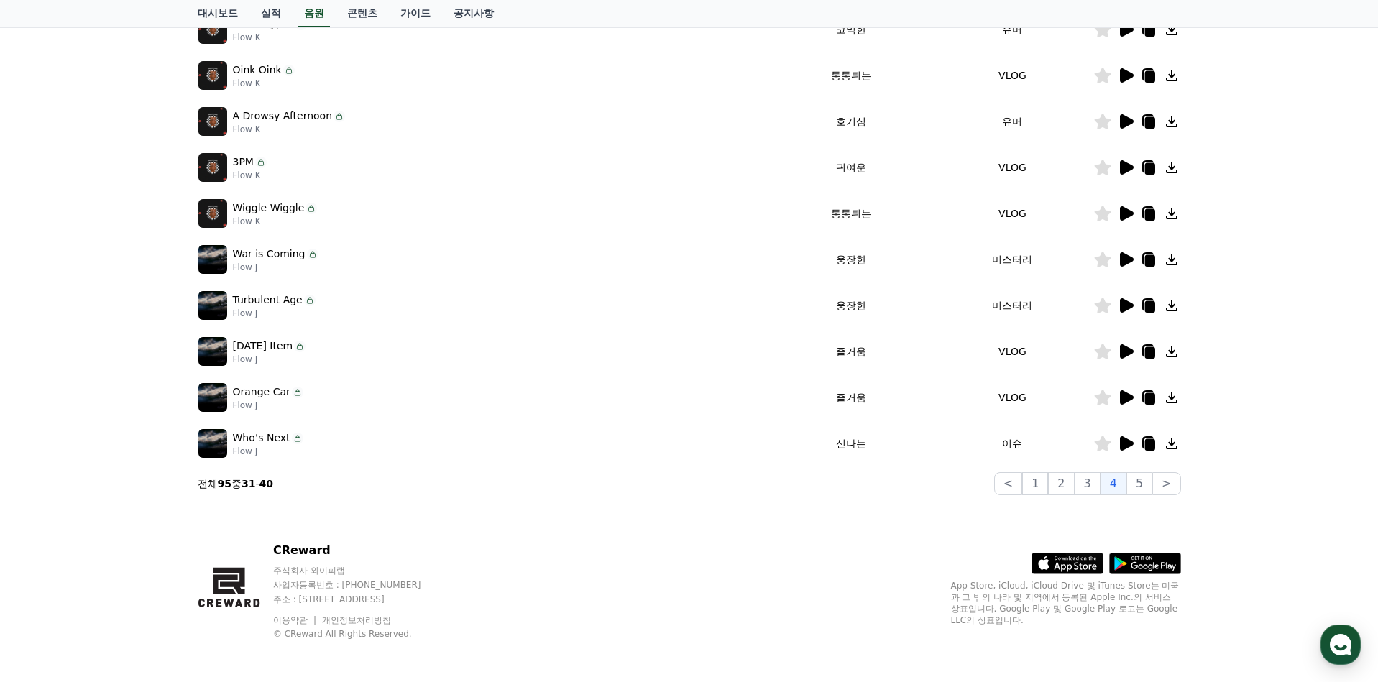
click at [1131, 435] on icon at bounding box center [1125, 443] width 17 height 17
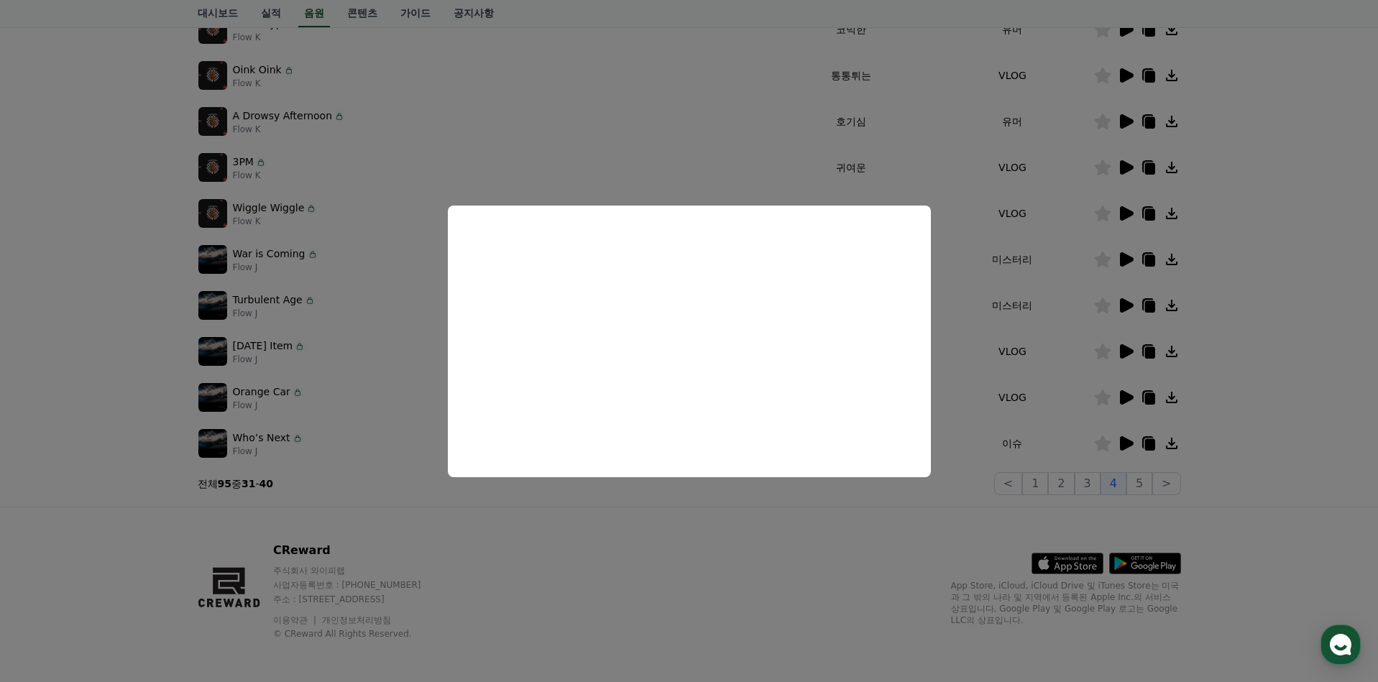
click at [1106, 488] on button "close modal" at bounding box center [689, 341] width 1378 height 682
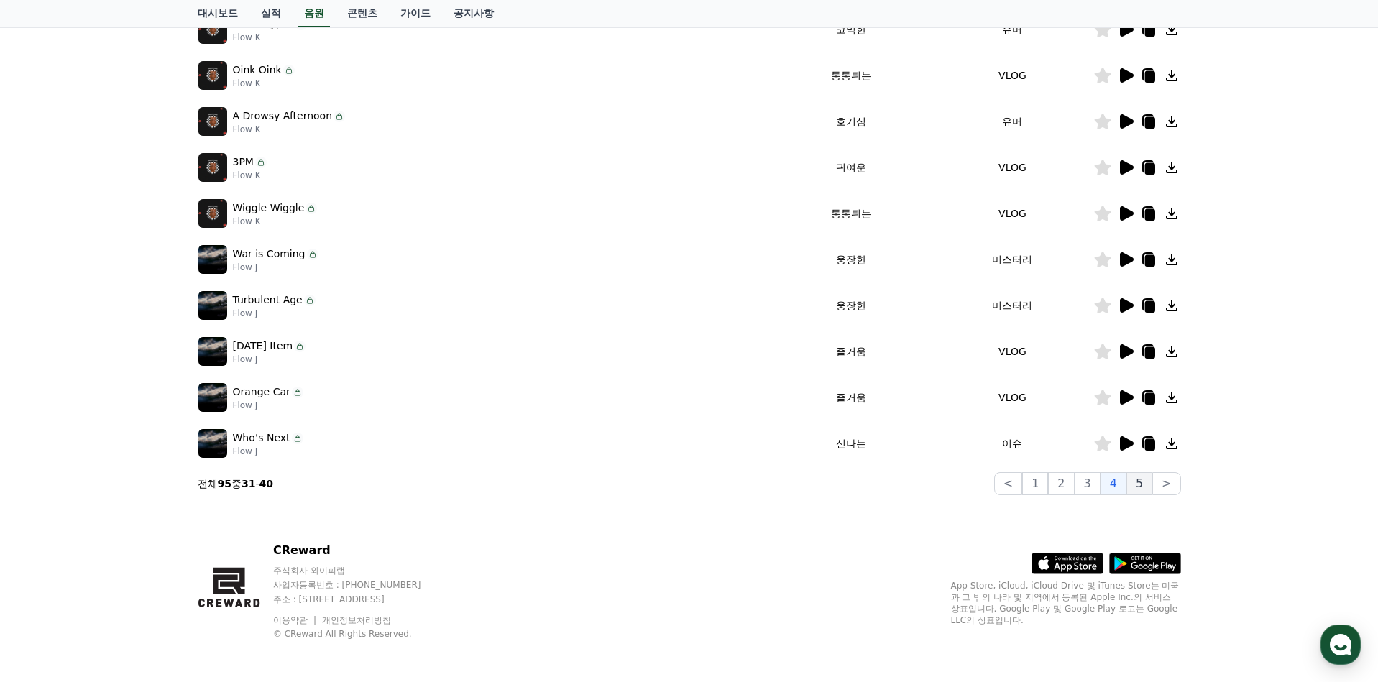
click at [1142, 488] on button "5" at bounding box center [1139, 483] width 26 height 23
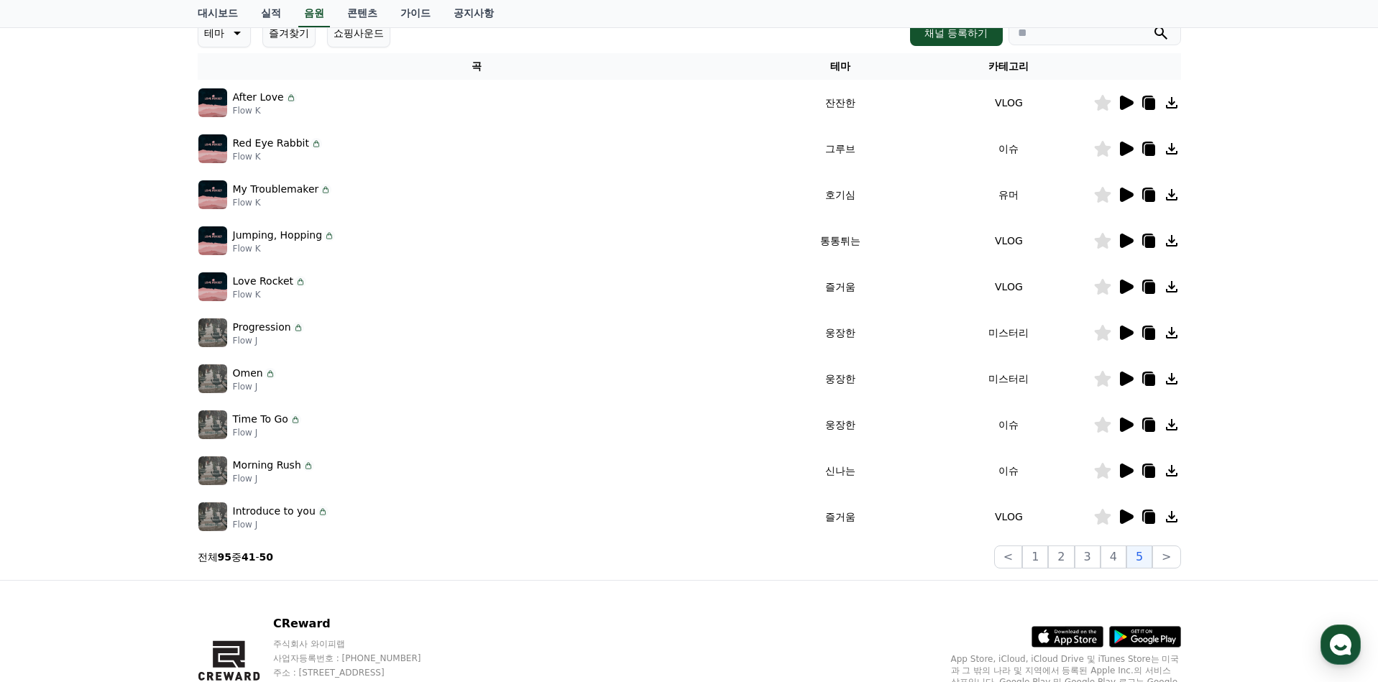
scroll to position [216, 0]
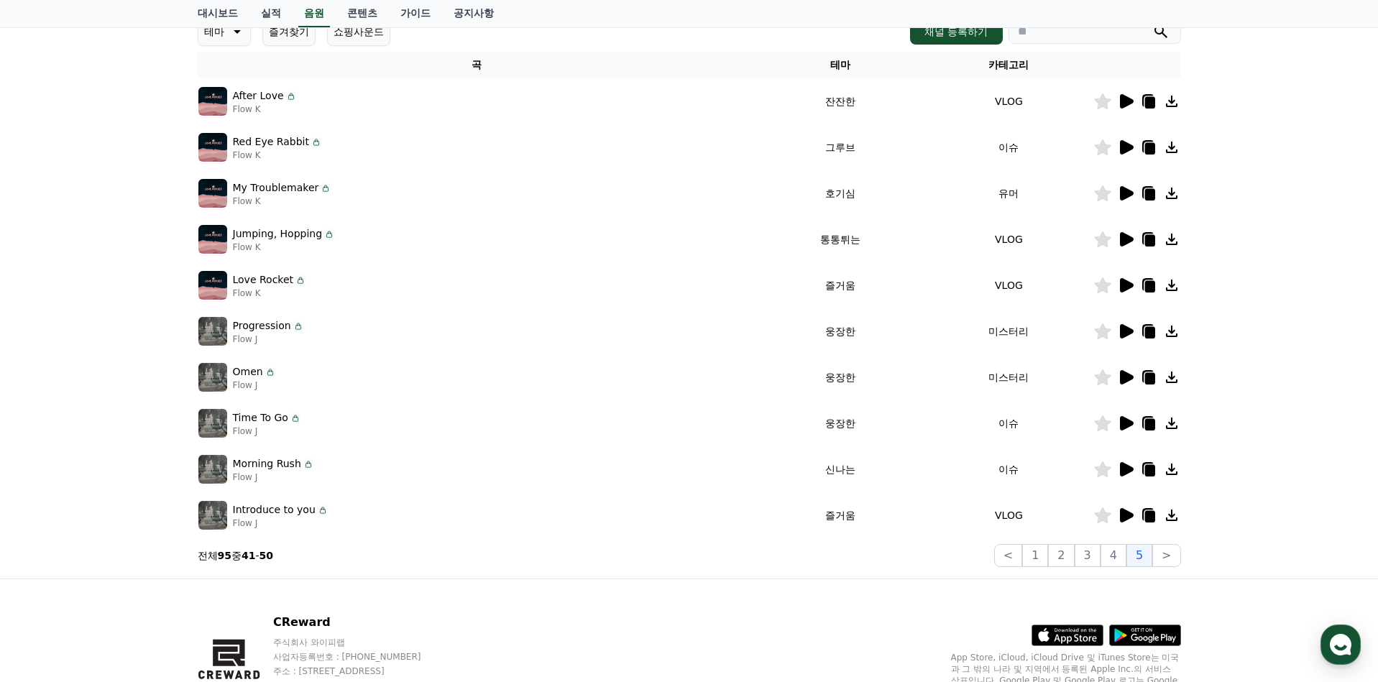
click at [1126, 378] on icon at bounding box center [1127, 377] width 14 height 14
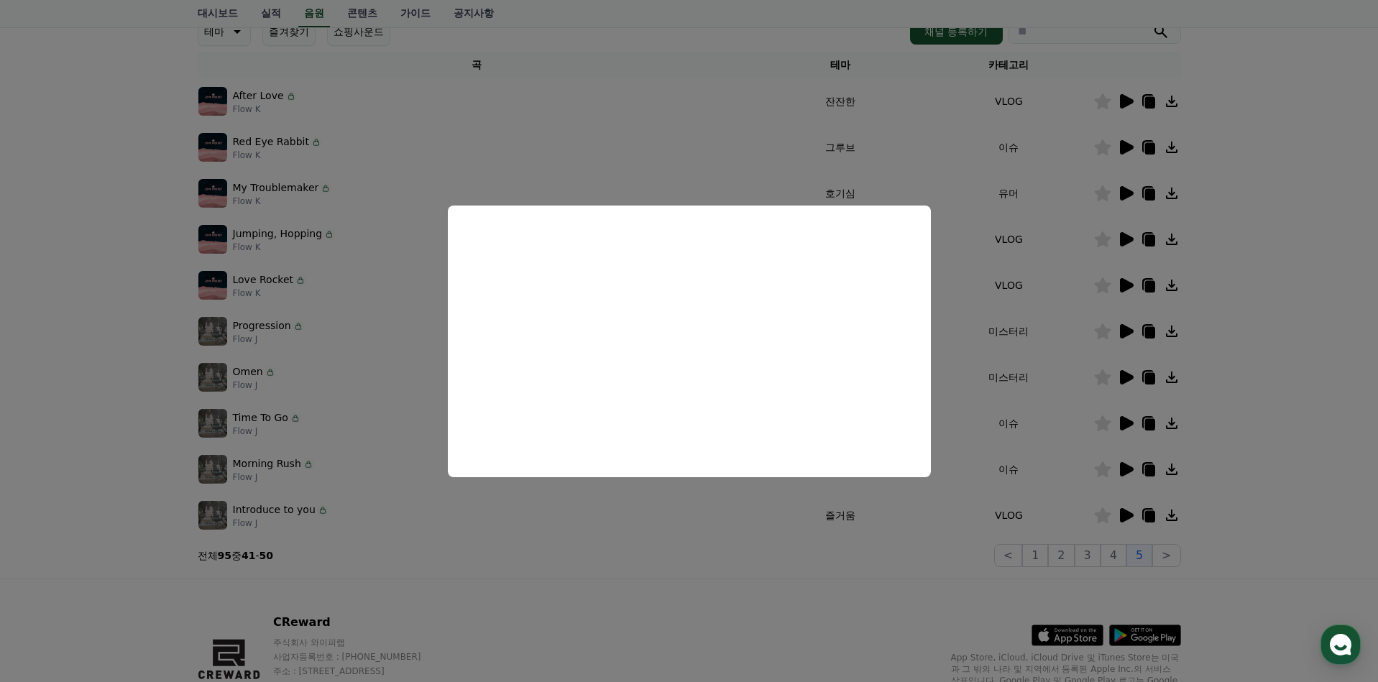
click at [1295, 372] on button "close modal" at bounding box center [689, 341] width 1378 height 682
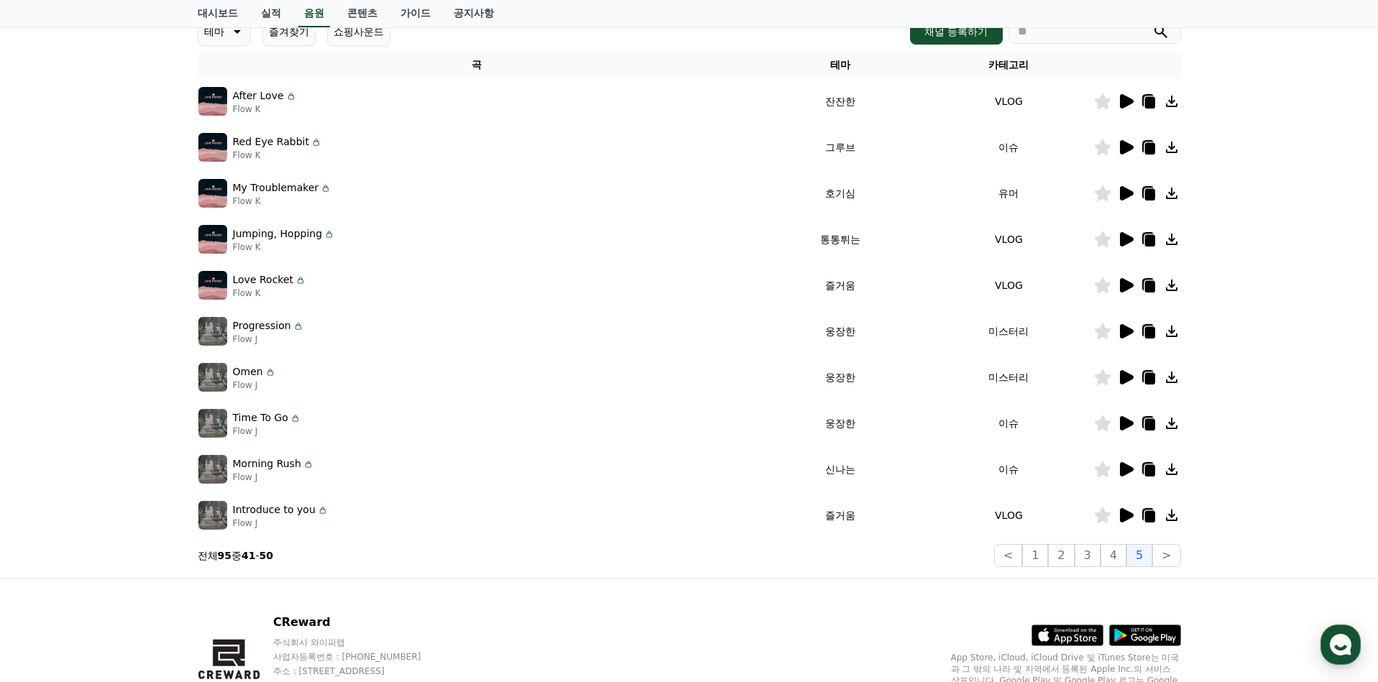
click at [1124, 377] on icon at bounding box center [1127, 377] width 14 height 14
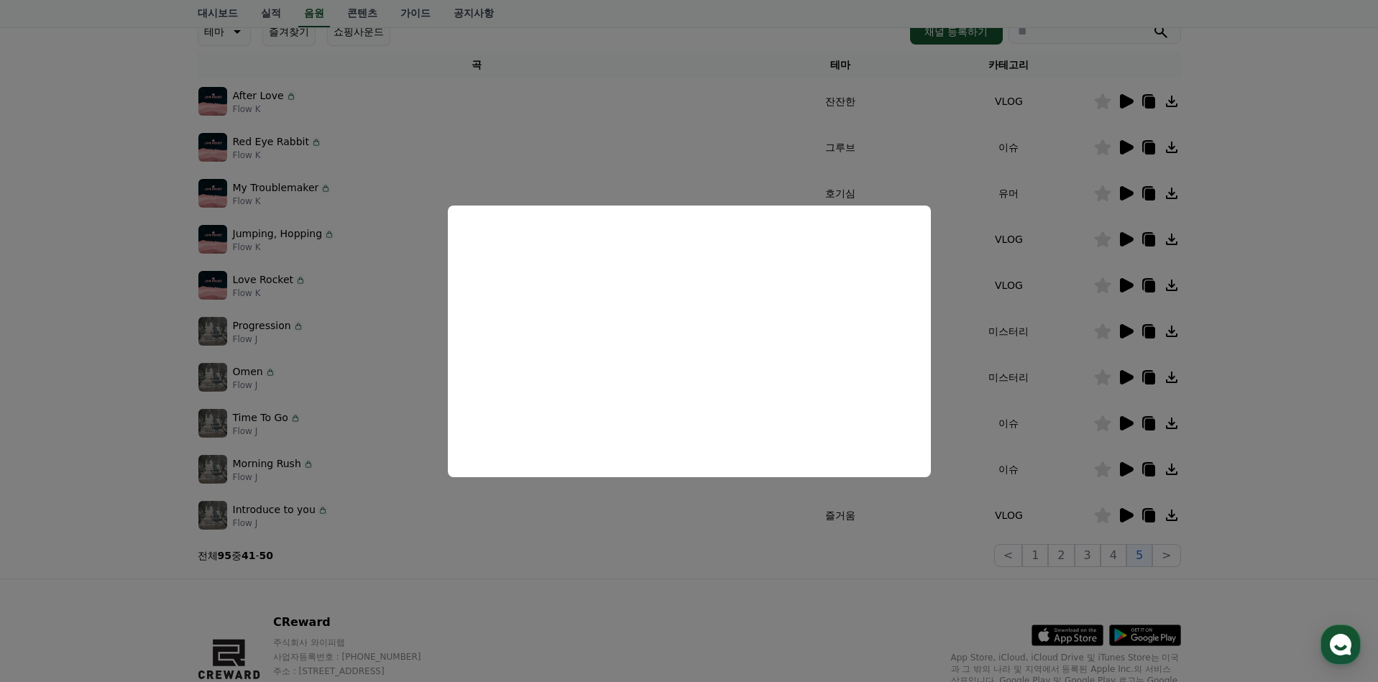
click at [1267, 410] on button "close modal" at bounding box center [689, 341] width 1378 height 682
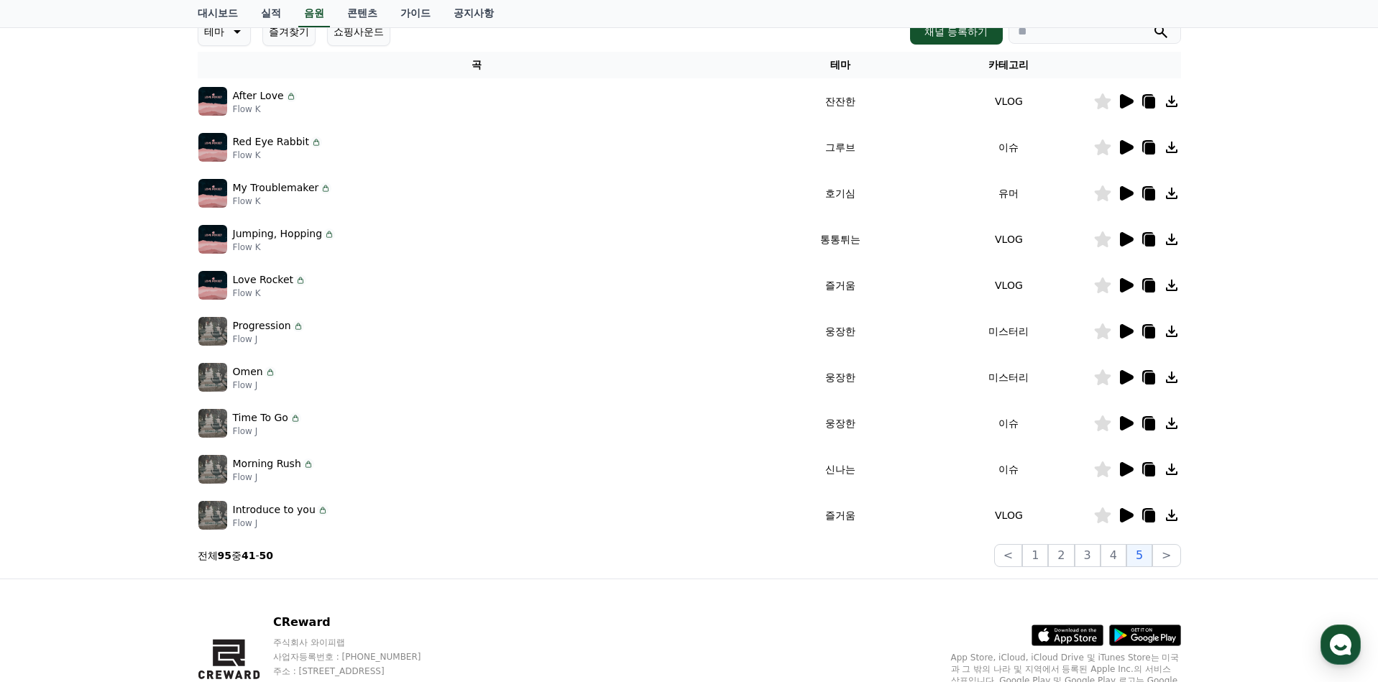
click at [1125, 331] on icon at bounding box center [1127, 331] width 14 height 14
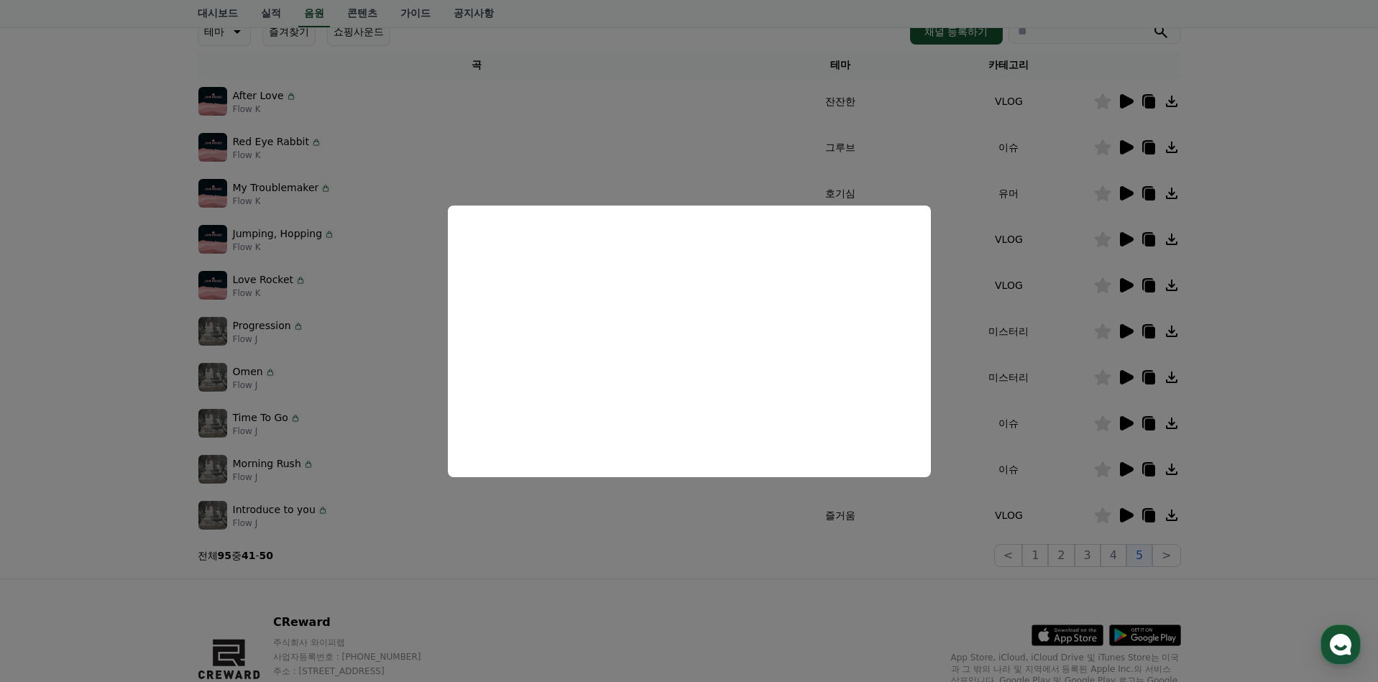
click at [1231, 206] on button "close modal" at bounding box center [689, 341] width 1378 height 682
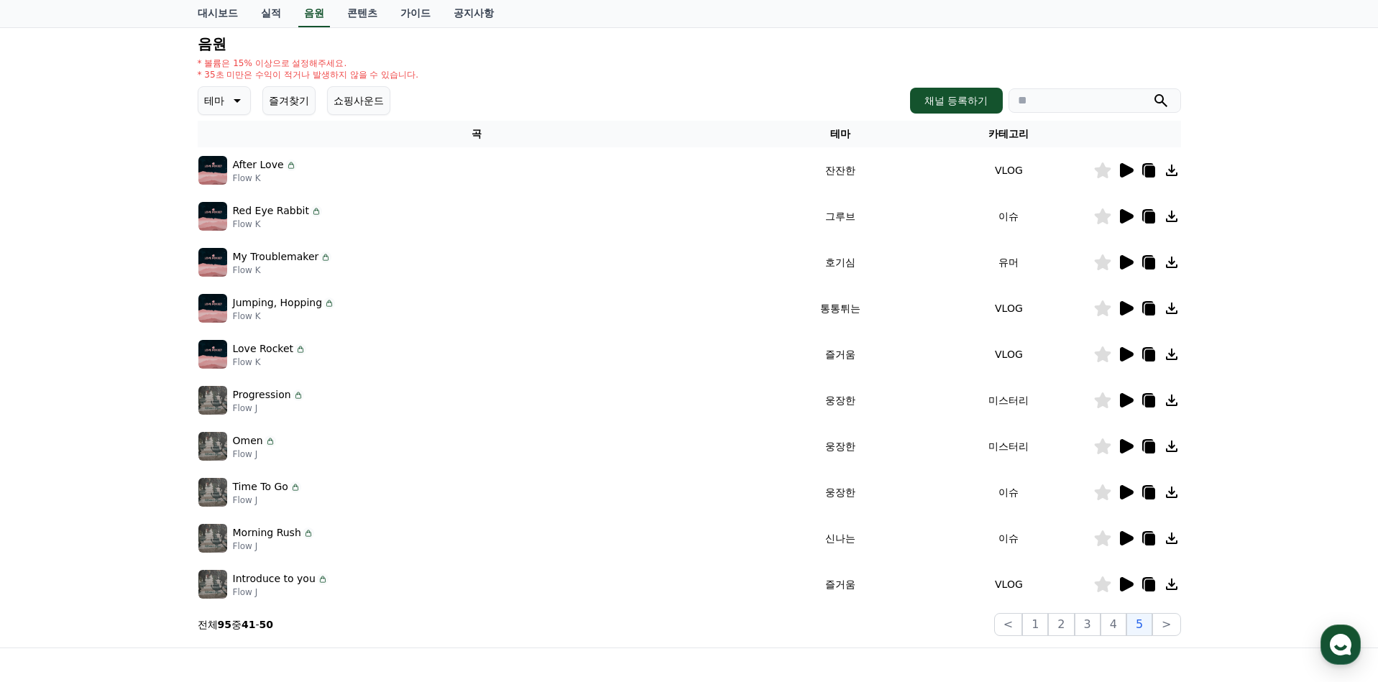
scroll to position [0, 0]
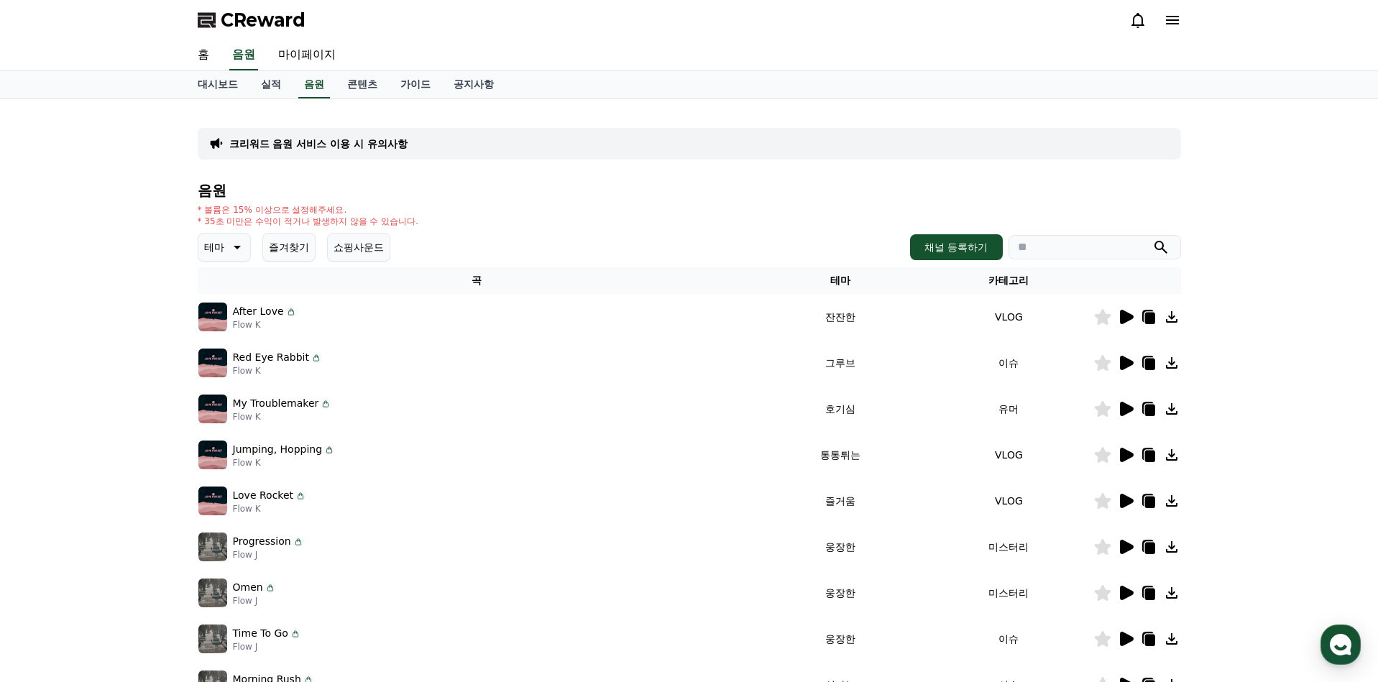
click at [232, 249] on icon at bounding box center [235, 247] width 17 height 17
click at [219, 362] on button "귀여운" at bounding box center [221, 363] width 42 height 32
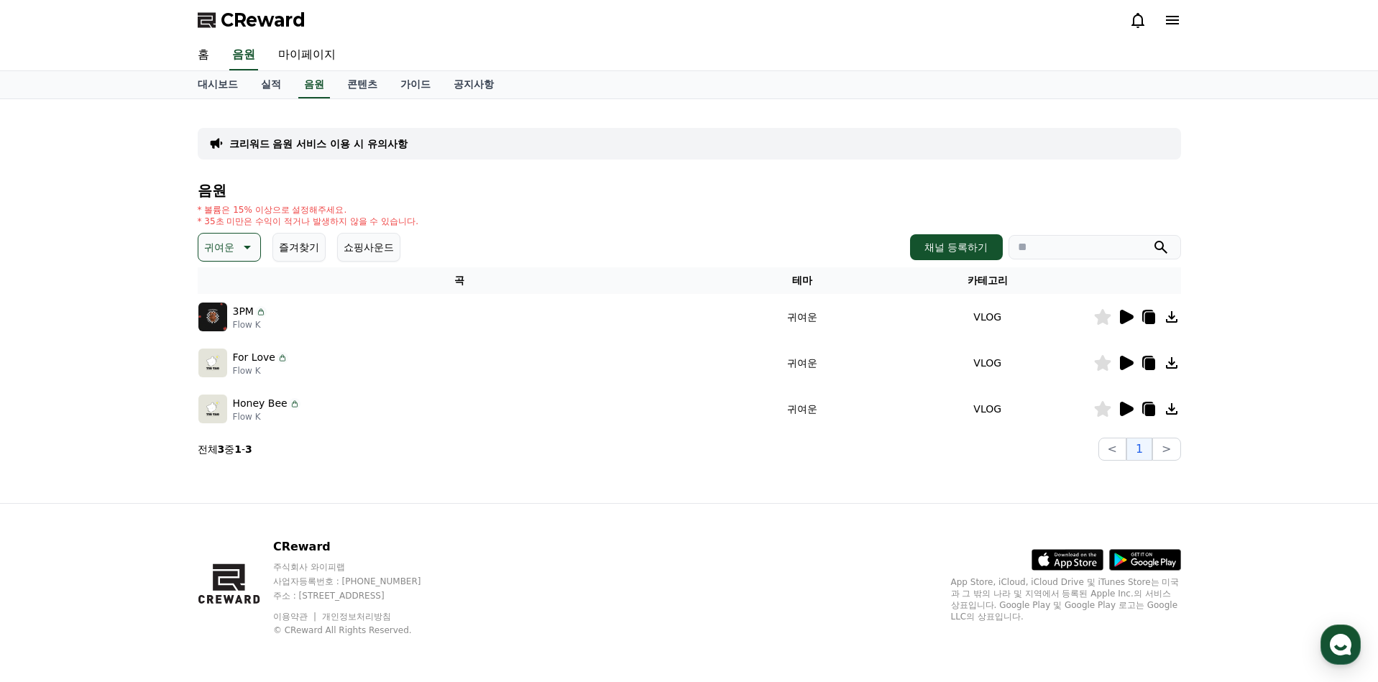
click at [1135, 312] on div at bounding box center [1137, 316] width 86 height 17
click at [1133, 314] on icon at bounding box center [1125, 316] width 17 height 17
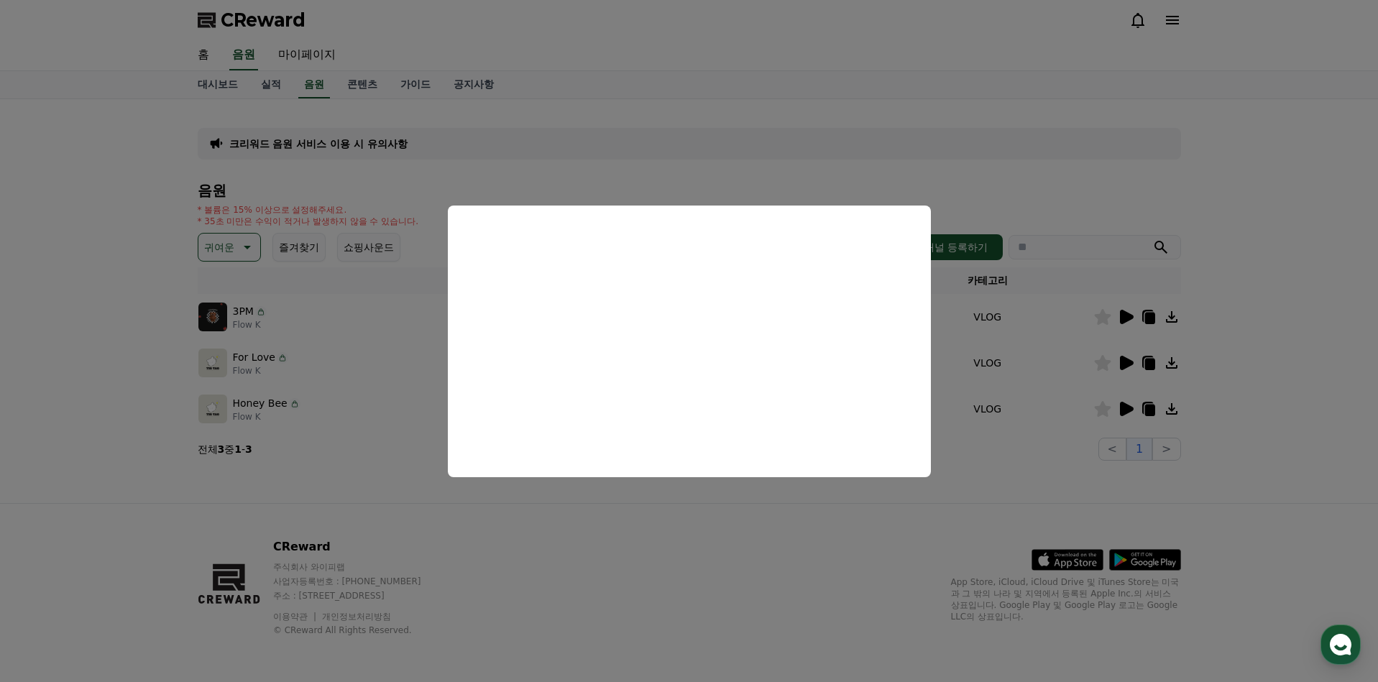
click at [1111, 352] on button "close modal" at bounding box center [689, 341] width 1378 height 682
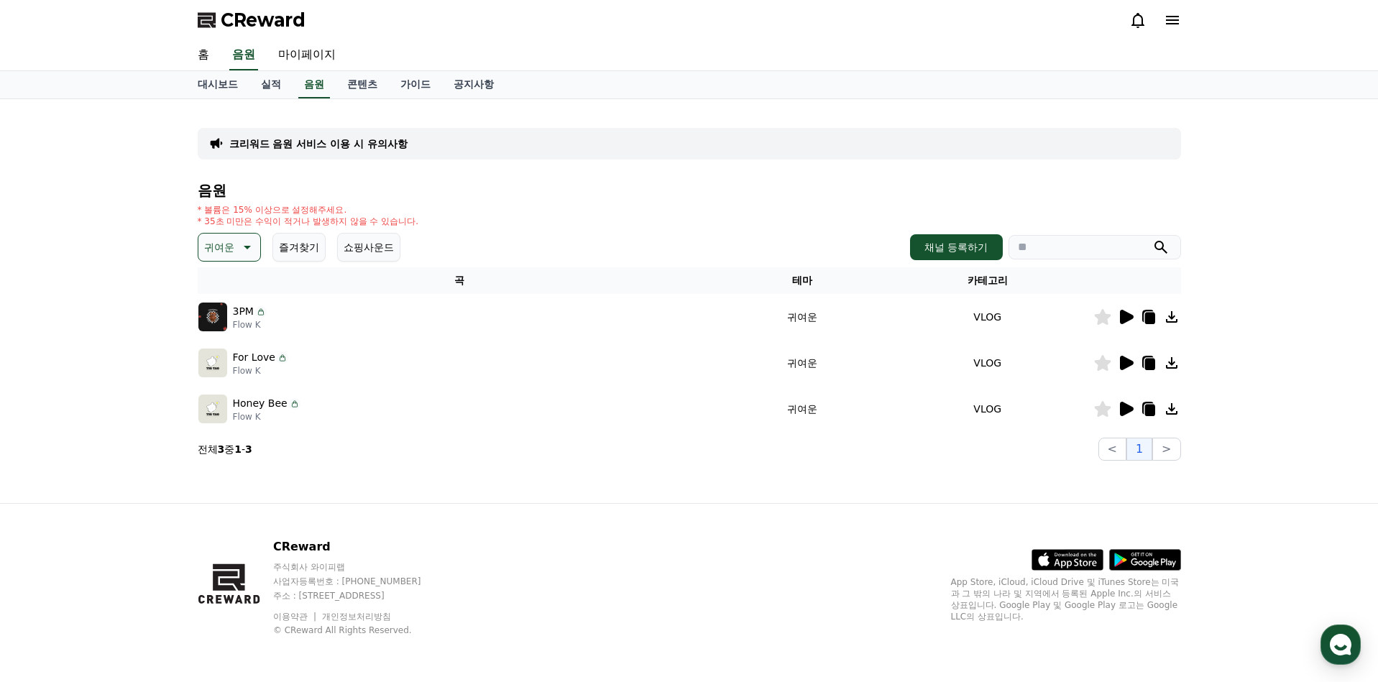
click at [1131, 364] on icon at bounding box center [1127, 363] width 14 height 14
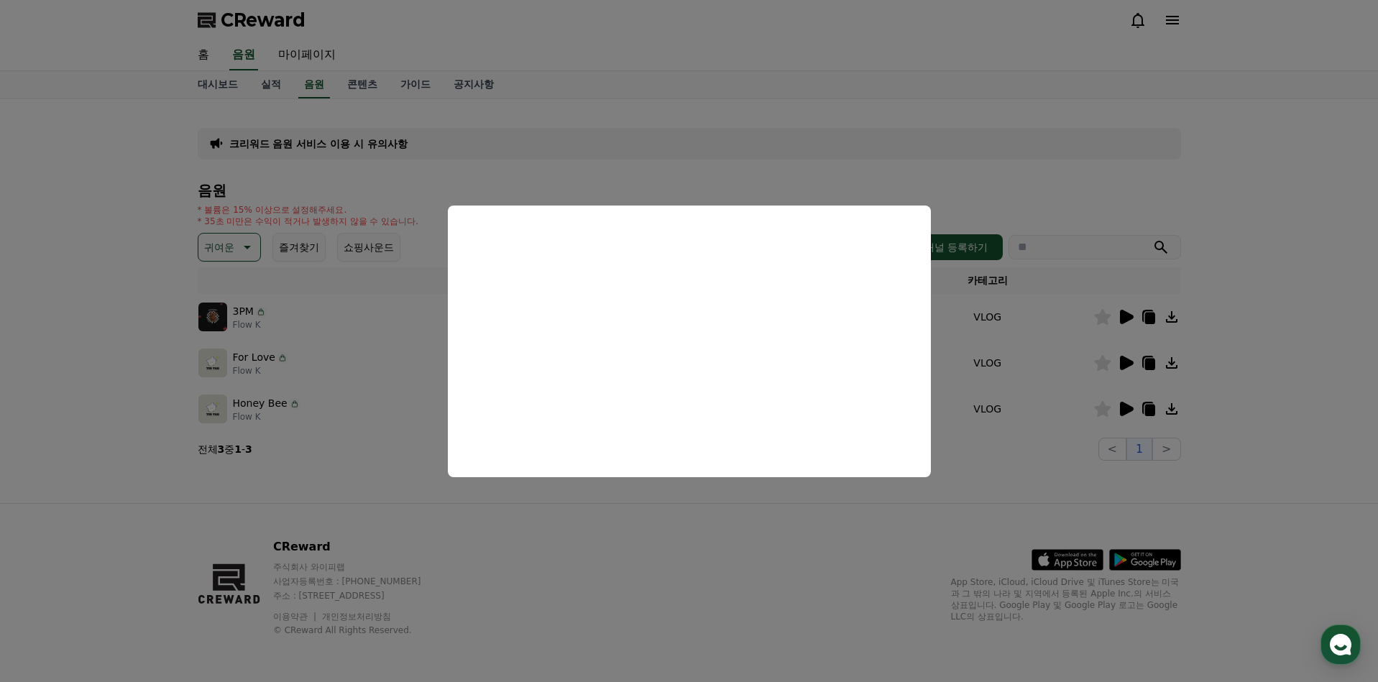
click at [1111, 403] on button "close modal" at bounding box center [689, 341] width 1378 height 682
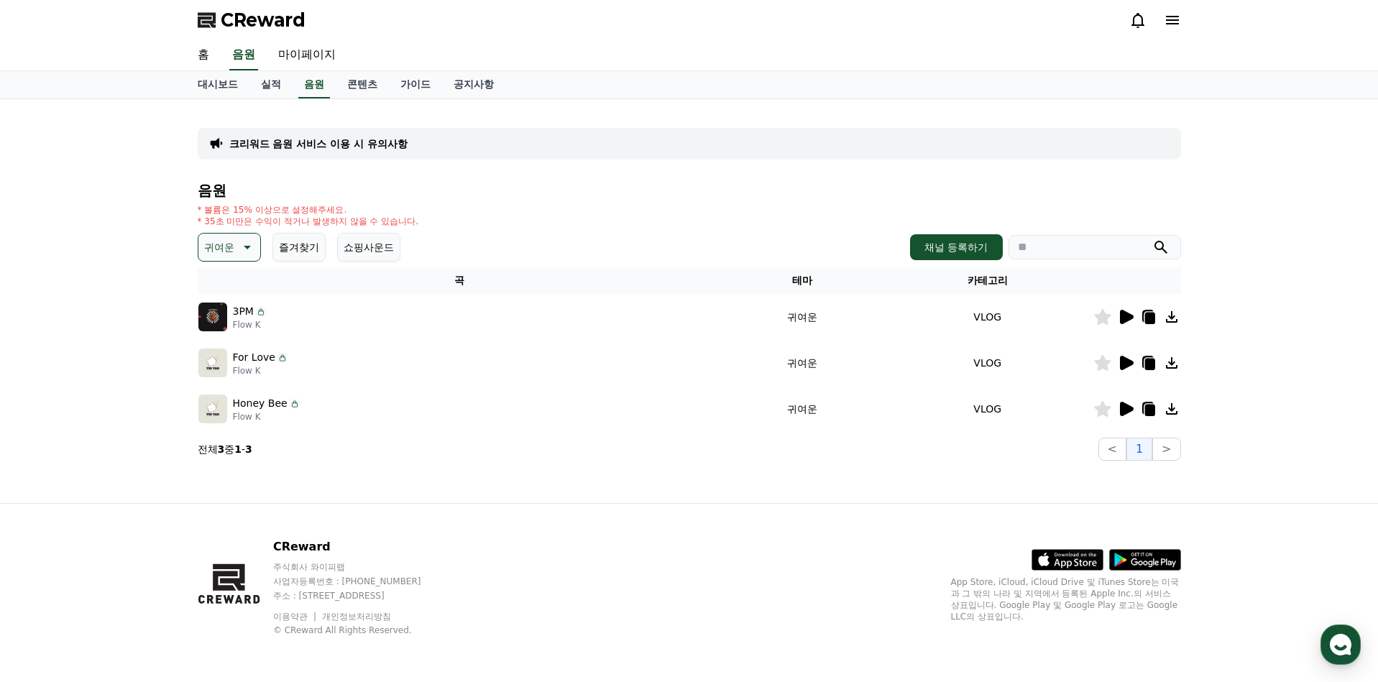
click at [1126, 410] on icon at bounding box center [1127, 409] width 14 height 14
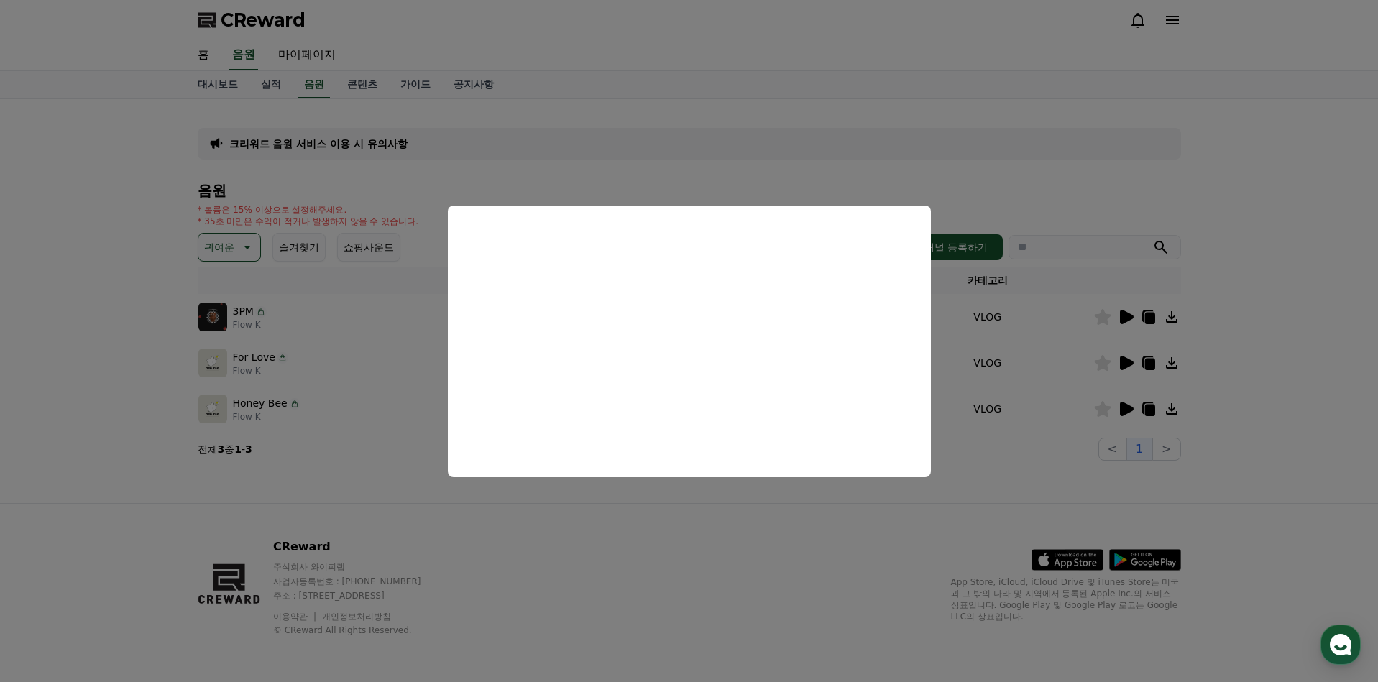
click at [989, 375] on button "close modal" at bounding box center [689, 341] width 1378 height 682
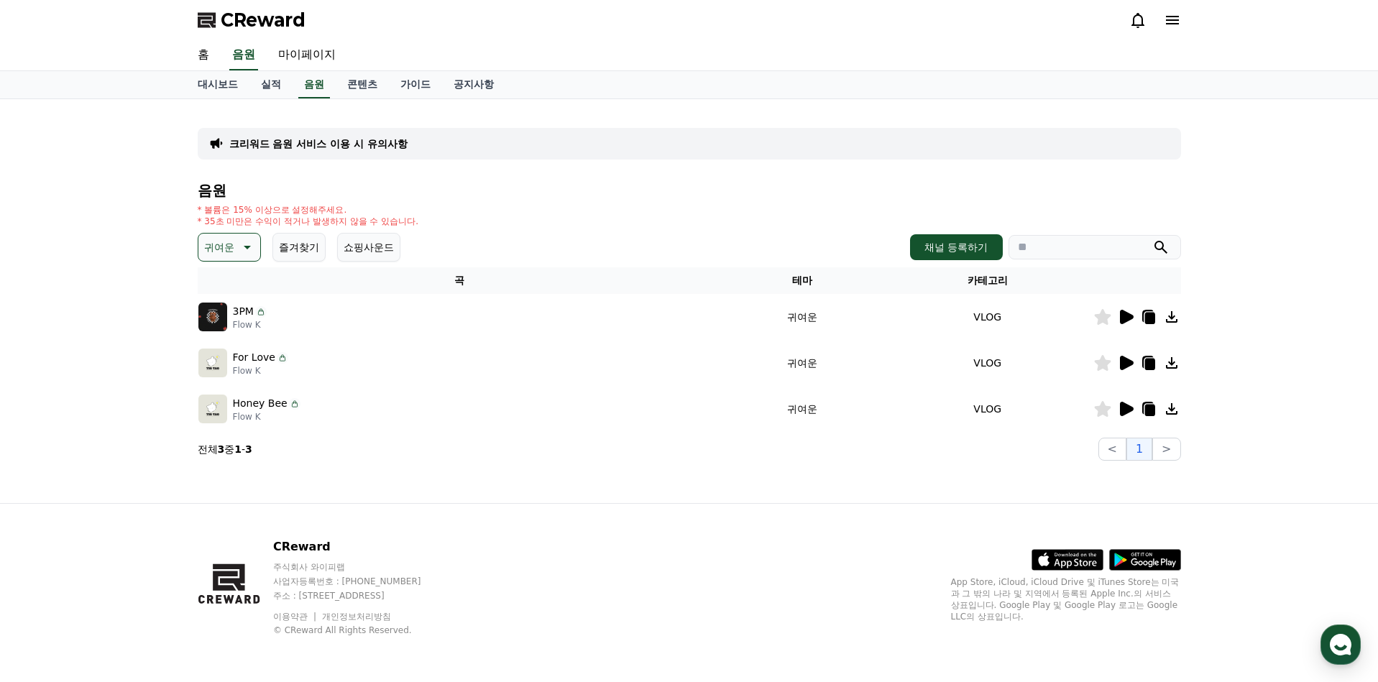
click at [231, 250] on p "귀여운" at bounding box center [219, 247] width 30 height 20
click at [231, 328] on button "드라마틱" at bounding box center [226, 334] width 52 height 32
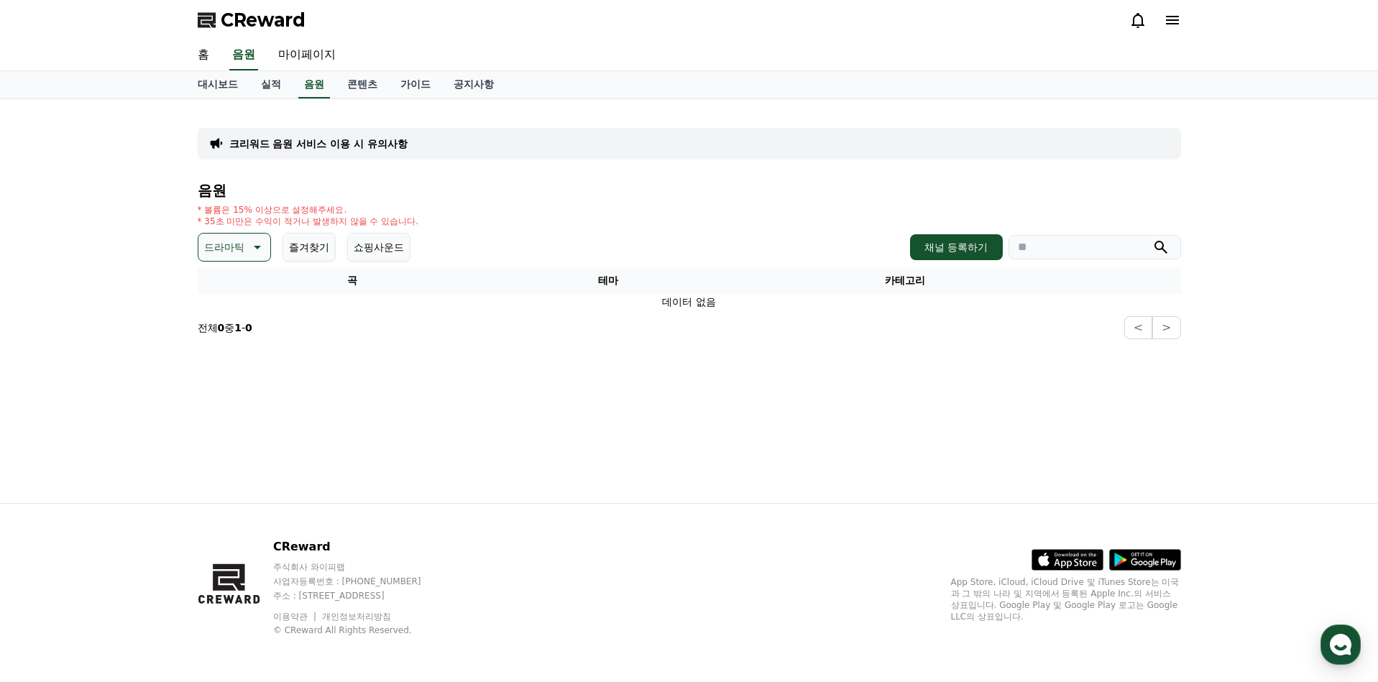
click at [250, 246] on icon at bounding box center [255, 247] width 17 height 17
click at [221, 293] on button "밝은" at bounding box center [216, 291] width 32 height 32
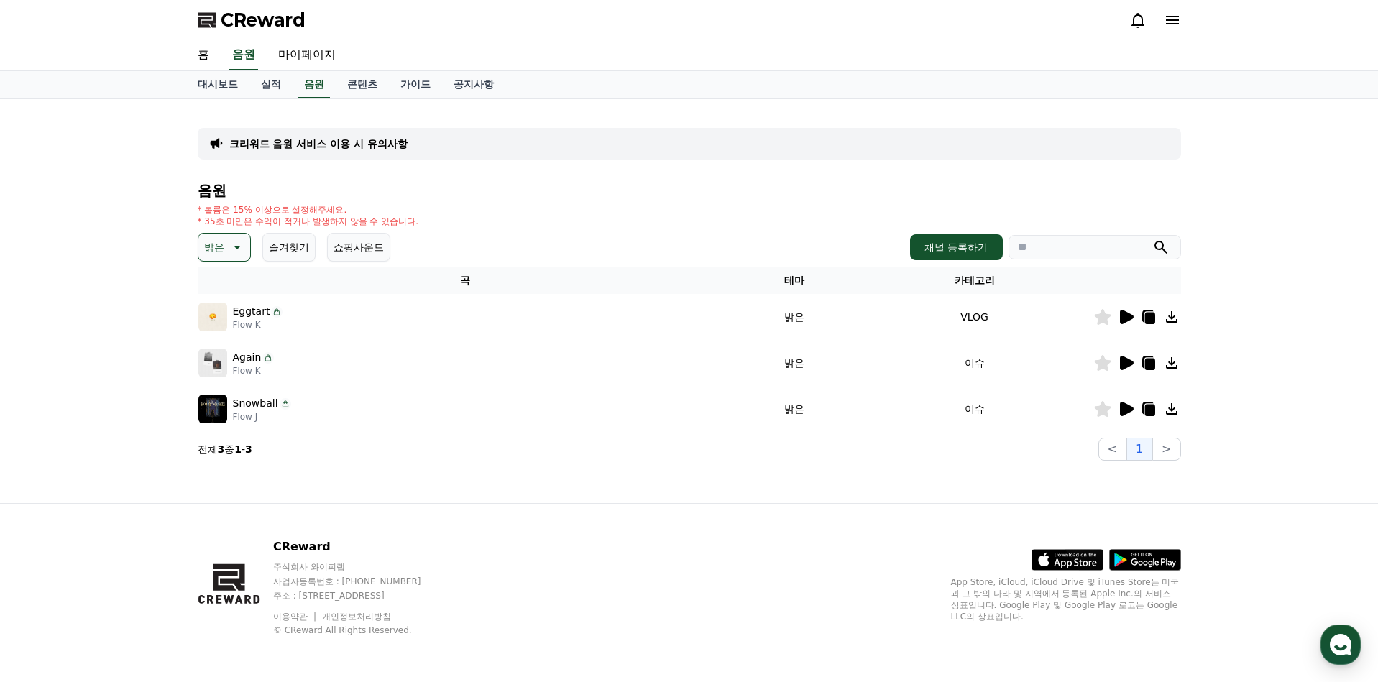
click at [1124, 316] on icon at bounding box center [1127, 317] width 14 height 14
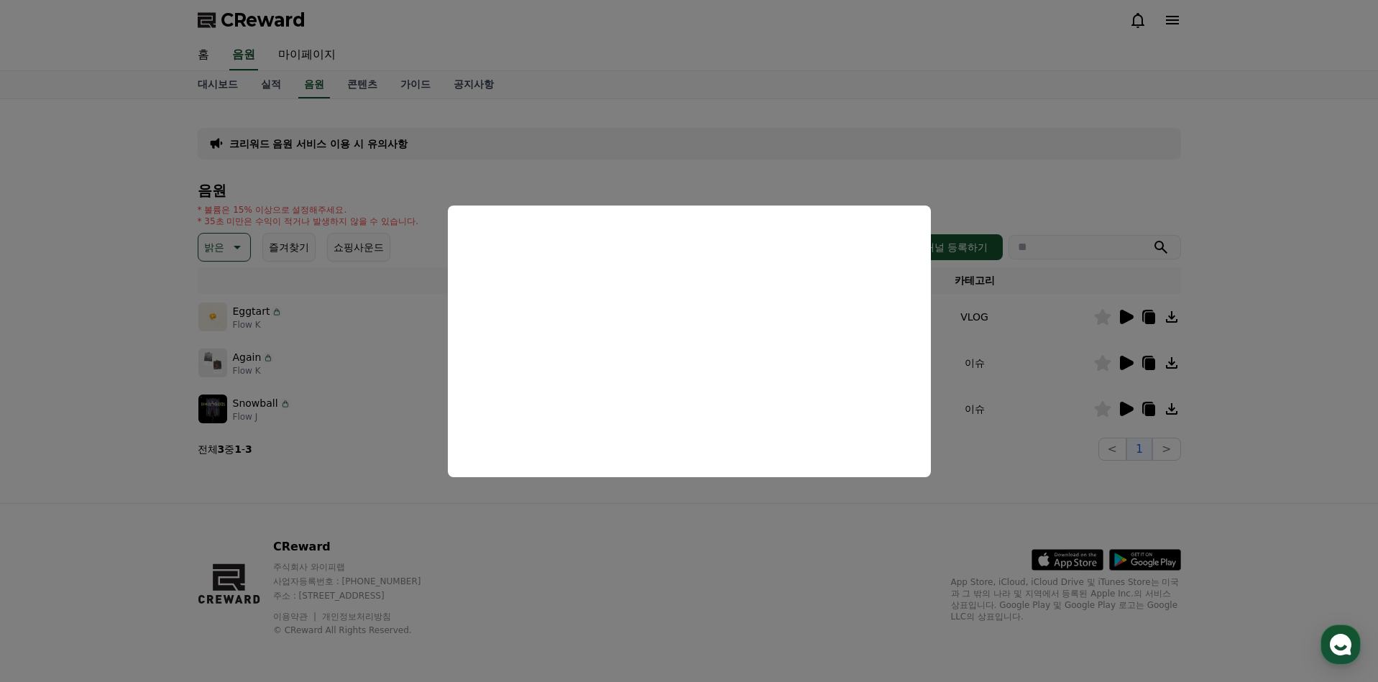
click at [614, 82] on button "close modal" at bounding box center [689, 341] width 1378 height 682
